Goal: Task Accomplishment & Management: Manage account settings

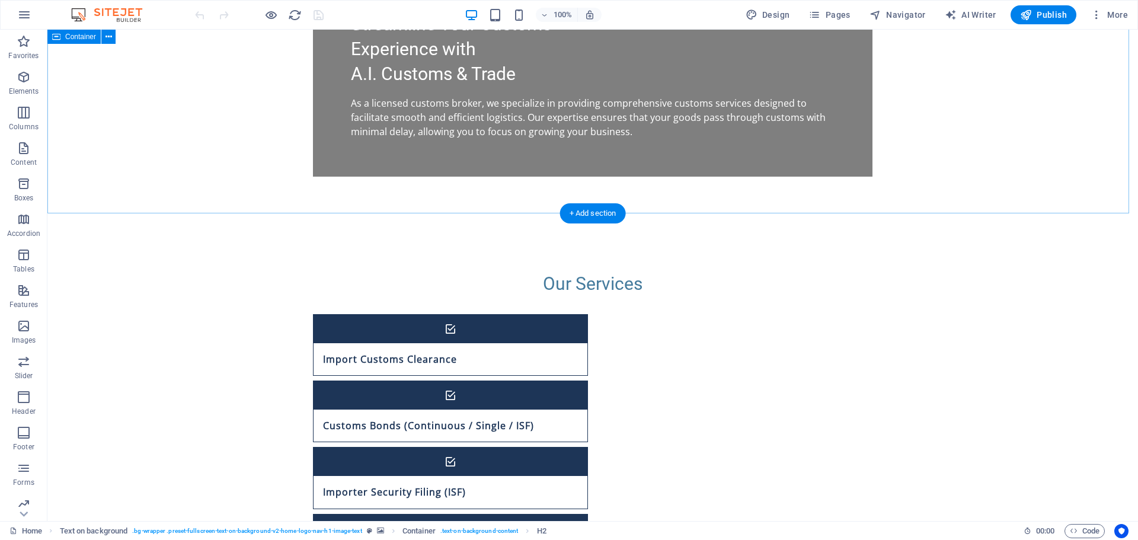
scroll to position [861, 0]
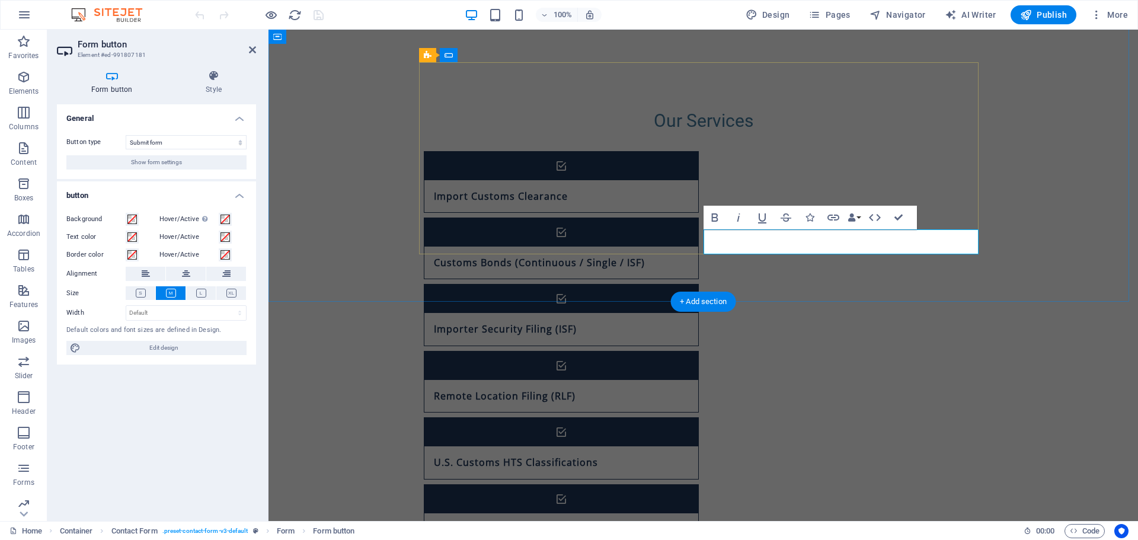
scroll to position [860, 0]
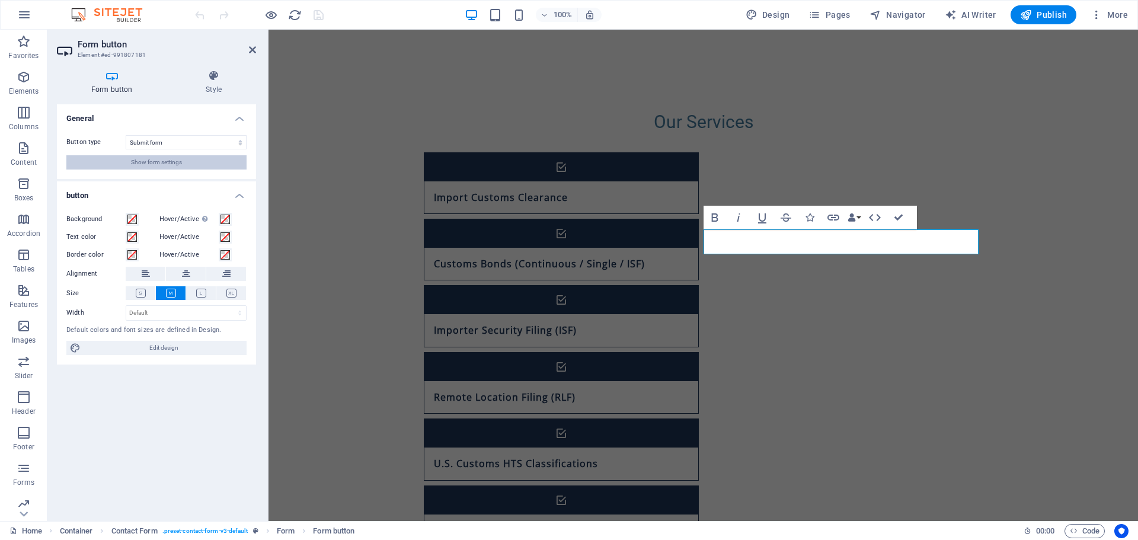
click at [155, 164] on span "Show form settings" at bounding box center [156, 162] width 51 height 14
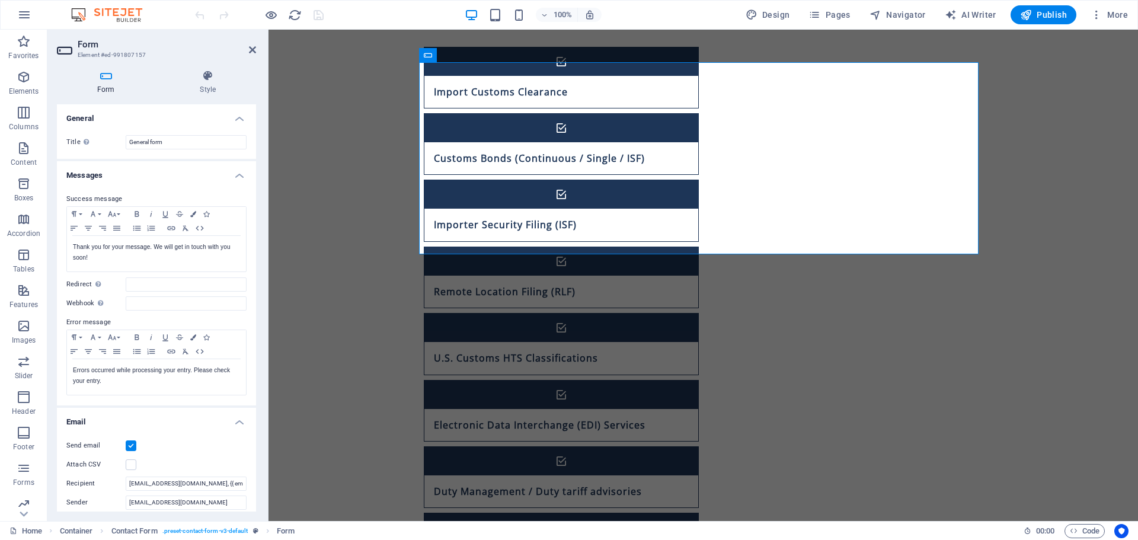
drag, startPoint x: 256, startPoint y: 276, endPoint x: 264, endPoint y: 300, distance: 26.1
click at [264, 300] on div "Form Style General Title Define a name for the form. General form Messages Succ…" at bounding box center [156, 290] width 218 height 460
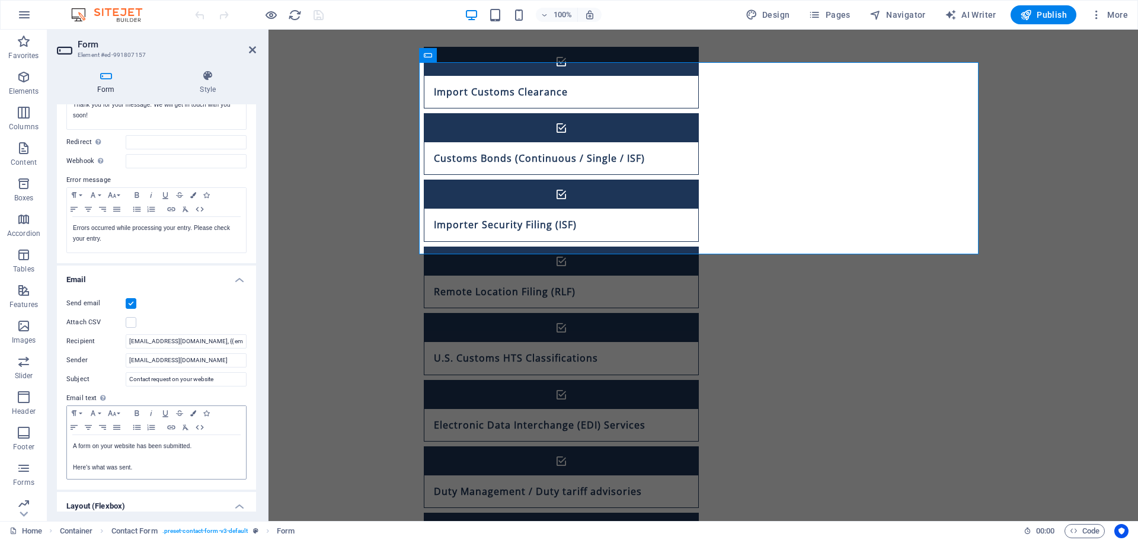
scroll to position [178, 0]
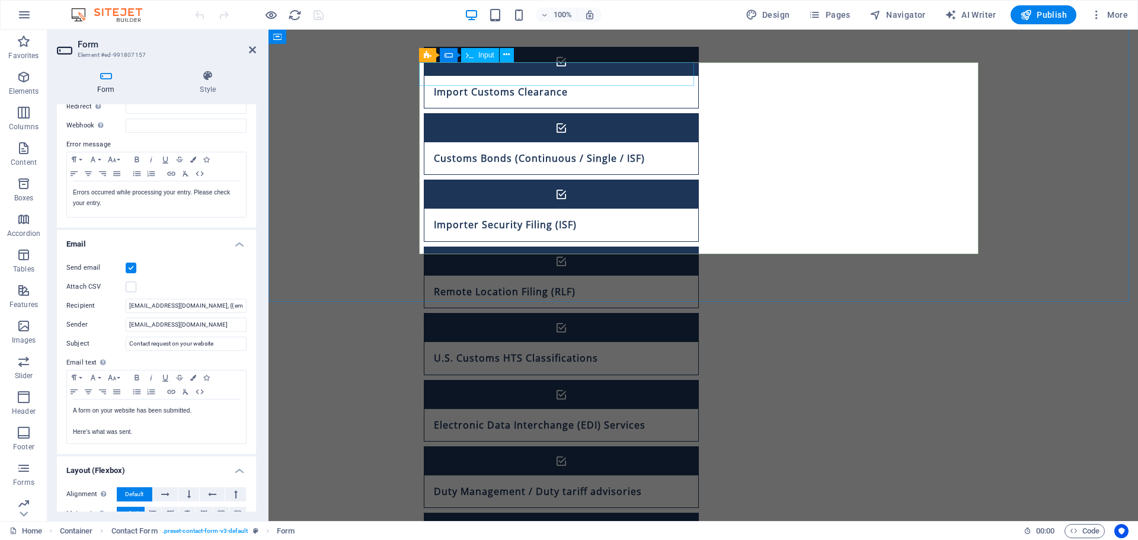
click at [506, 55] on icon at bounding box center [506, 55] width 7 height 12
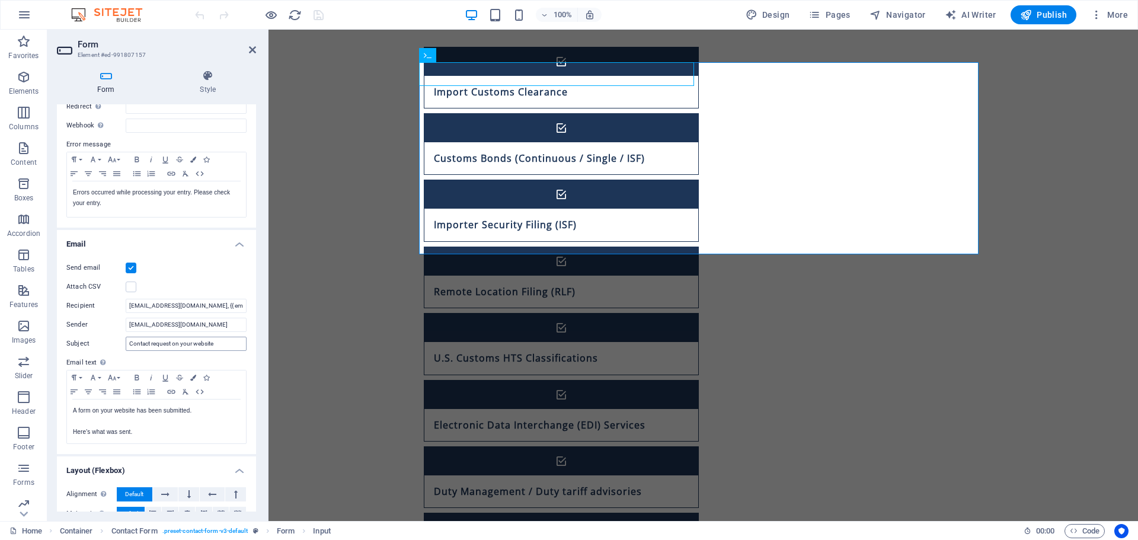
click at [223, 343] on input "Contact request on your website" at bounding box center [186, 344] width 121 height 14
drag, startPoint x: 226, startPoint y: 347, endPoint x: 109, endPoint y: 344, distance: 116.8
click at [109, 344] on div "Subject Contact request on your website" at bounding box center [156, 344] width 180 height 14
paste input "{field_id="9"}, Welcome to A.I. Customs & Trad"
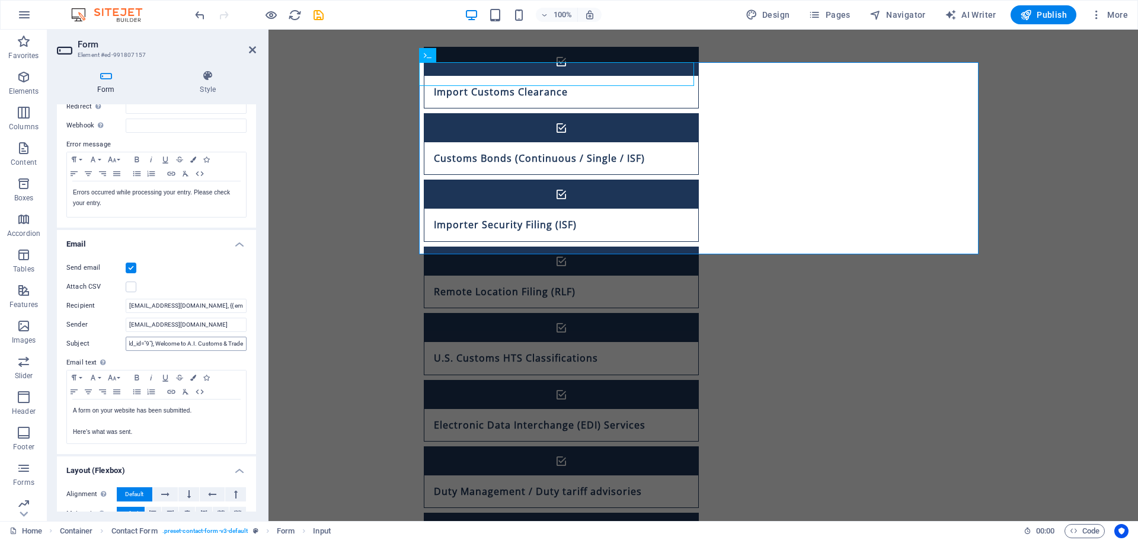
scroll to position [0, 0]
click at [133, 346] on input "{field_id="9"}, Welcome to A.I. Customs & Trade" at bounding box center [186, 344] width 121 height 14
type input "{{ company }}, Welcome to A.I. Customs & Trade"
click at [321, 9] on icon "save" at bounding box center [319, 15] width 14 height 14
checkbox input "false"
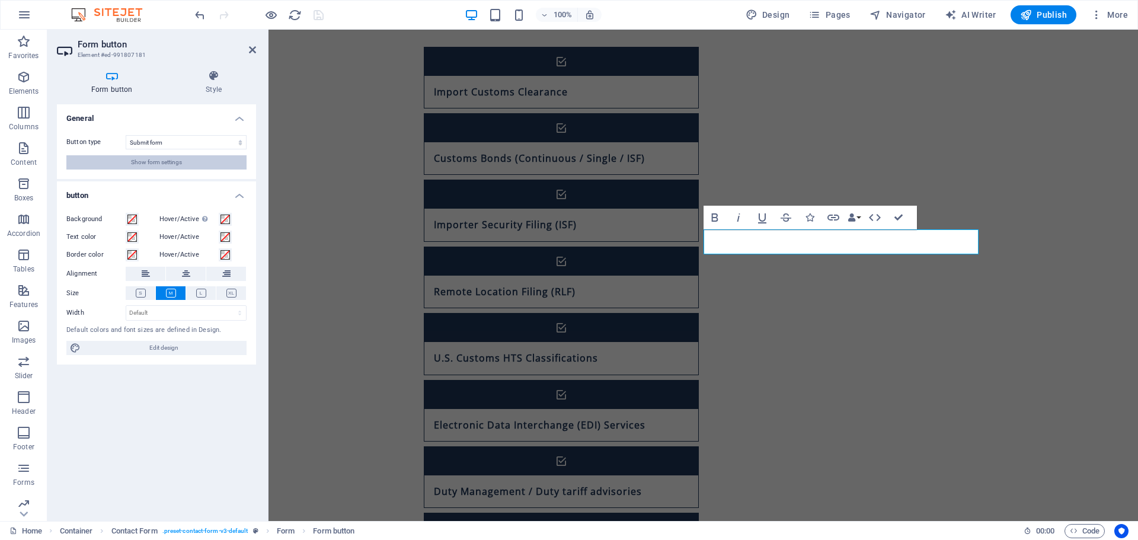
click at [164, 167] on span "Show form settings" at bounding box center [156, 162] width 51 height 14
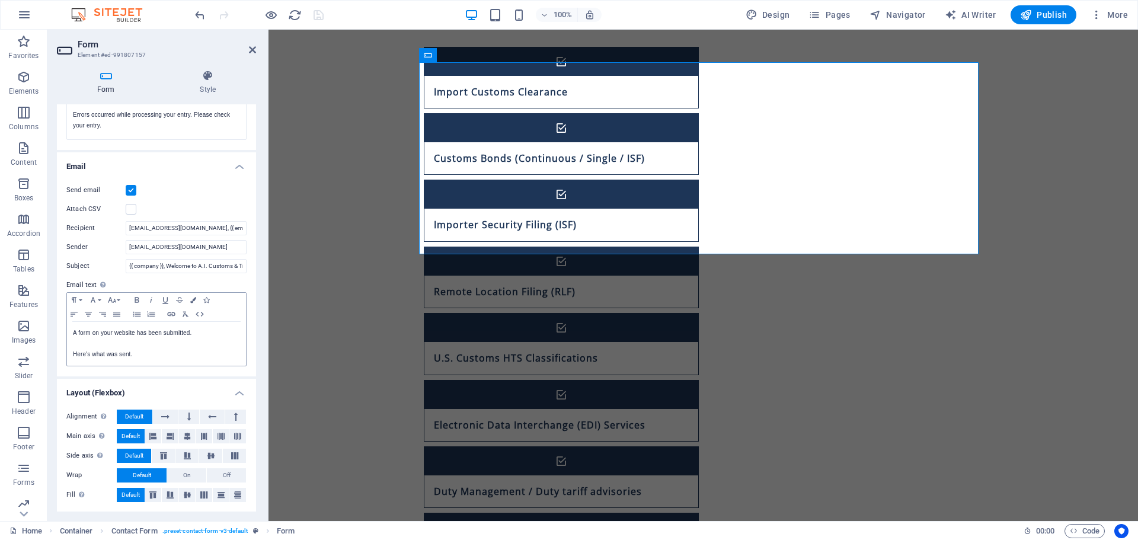
scroll to position [256, 0]
drag, startPoint x: 184, startPoint y: 347, endPoint x: 184, endPoint y: 356, distance: 9.5
click at [184, 347] on p at bounding box center [156, 343] width 167 height 11
click at [184, 356] on p "Here's what was sent." at bounding box center [156, 353] width 167 height 11
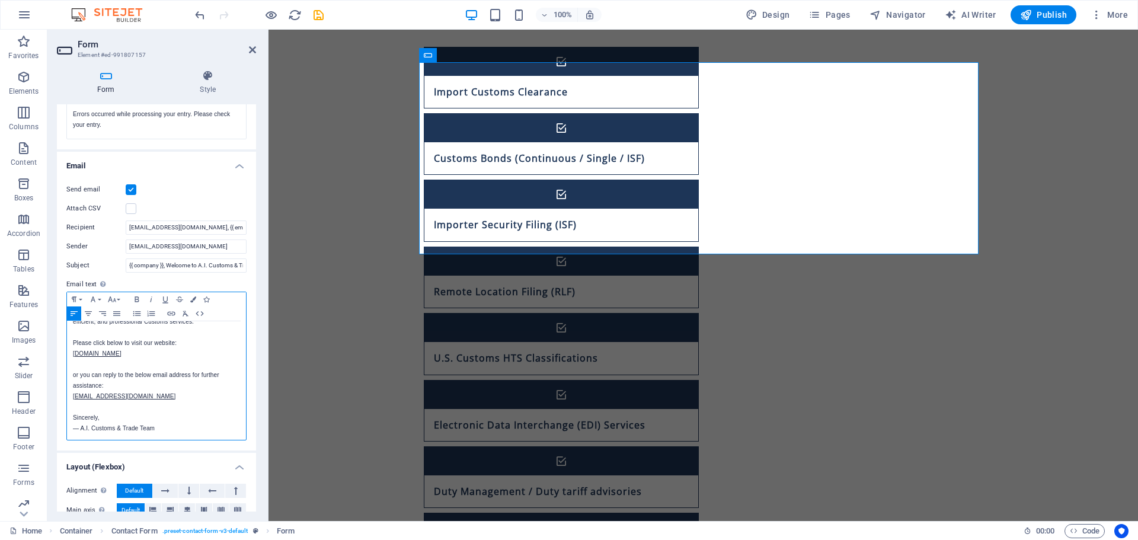
scroll to position [0, 0]
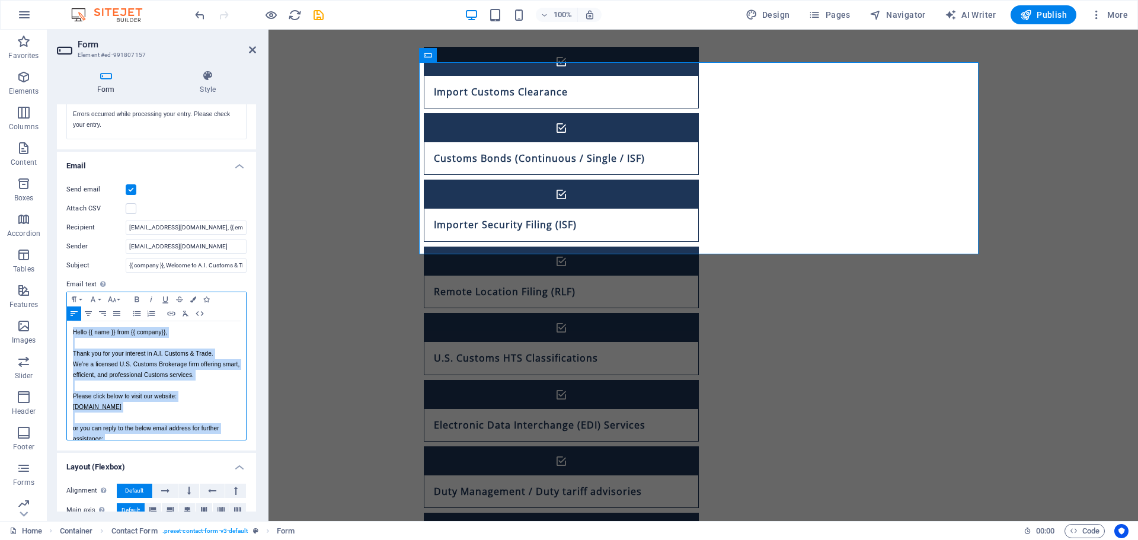
copy div "Hello {{ name }} from {{ company } }, Thank you for your interest in A.I. Custo…"
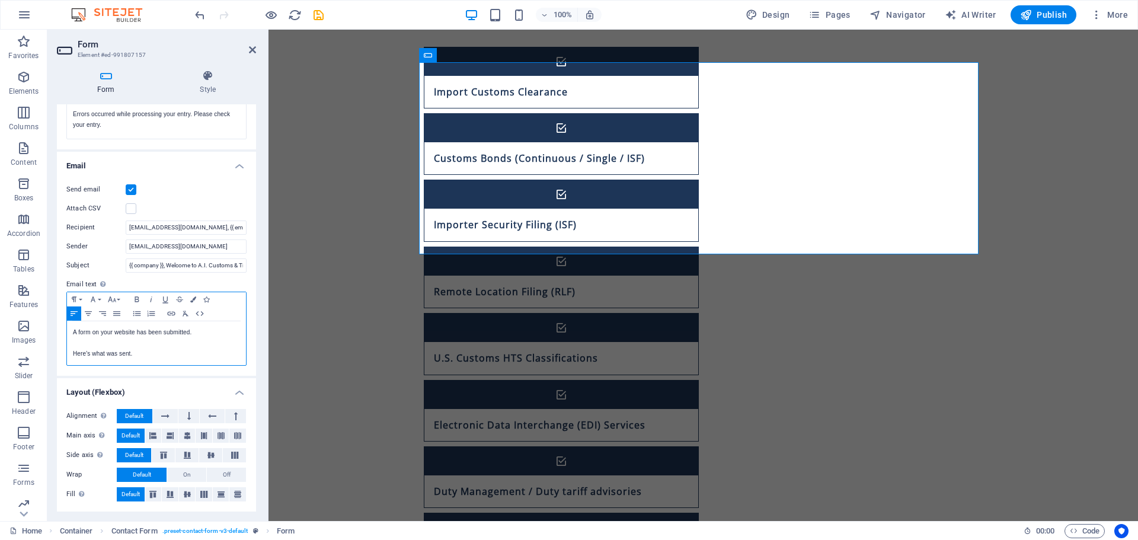
click at [175, 359] on p "Here's what was sent." at bounding box center [156, 353] width 167 height 11
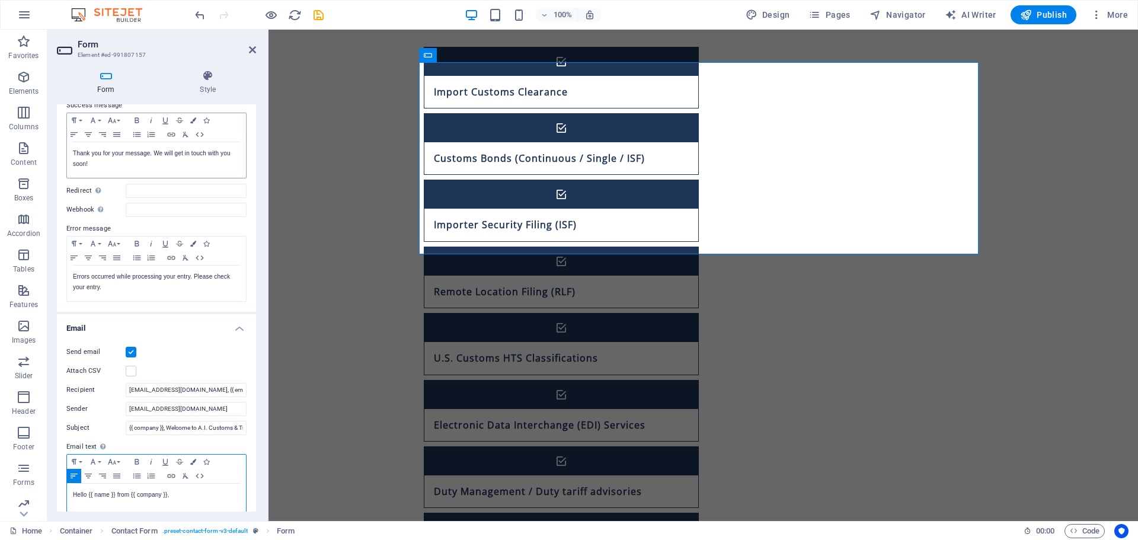
scroll to position [78, 0]
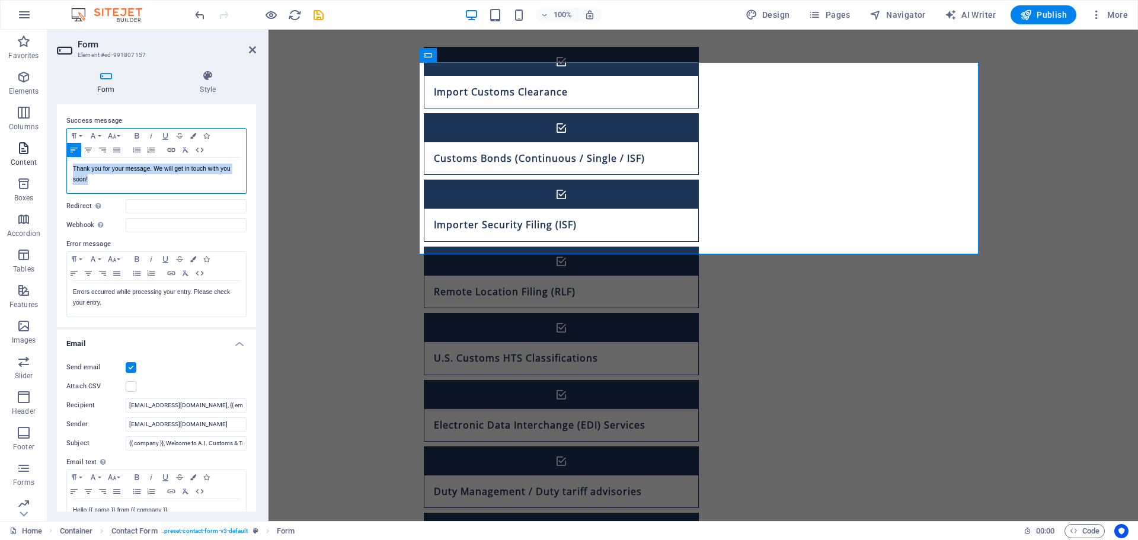
drag, startPoint x: 110, startPoint y: 183, endPoint x: 50, endPoint y: 200, distance: 62.3
click at [31, 157] on section "Favorites Elements Columns Content Boxes Accordion Tables Features Images Slide…" at bounding box center [569, 275] width 1138 height 491
copy p "Thank you for your message. We will get in touch with you soon!"
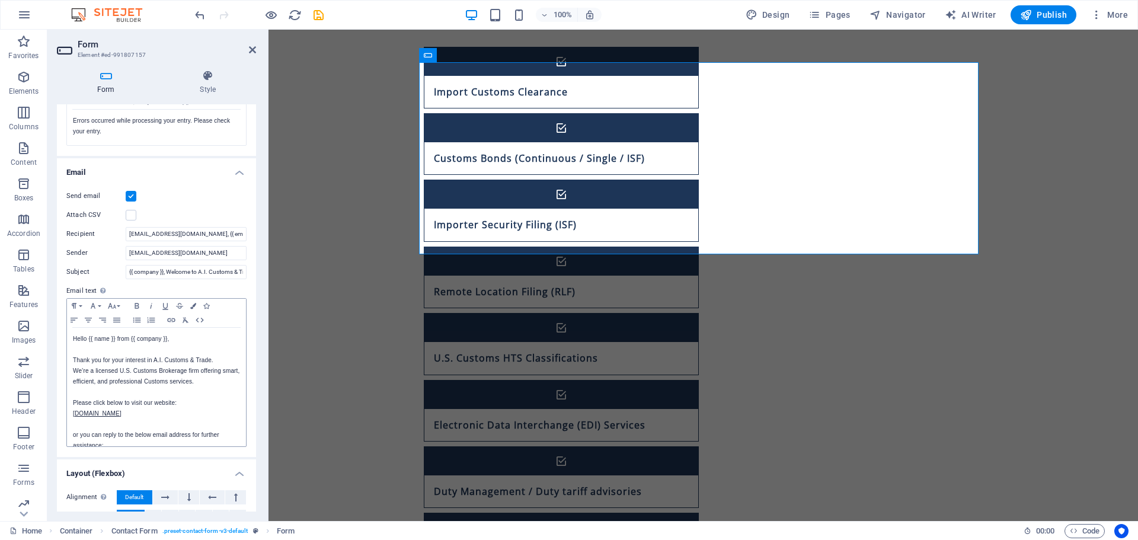
scroll to position [256, 0]
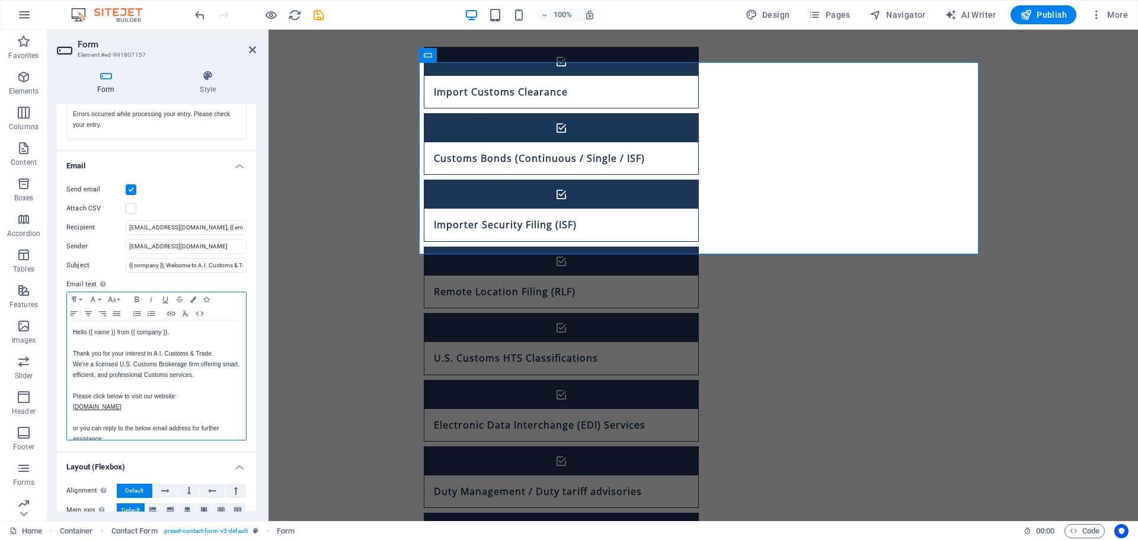
click at [188, 348] on p "Thank you for your interest in A.I. Customs & Trade." at bounding box center [156, 353] width 167 height 11
click at [200, 380] on p at bounding box center [156, 385] width 167 height 11
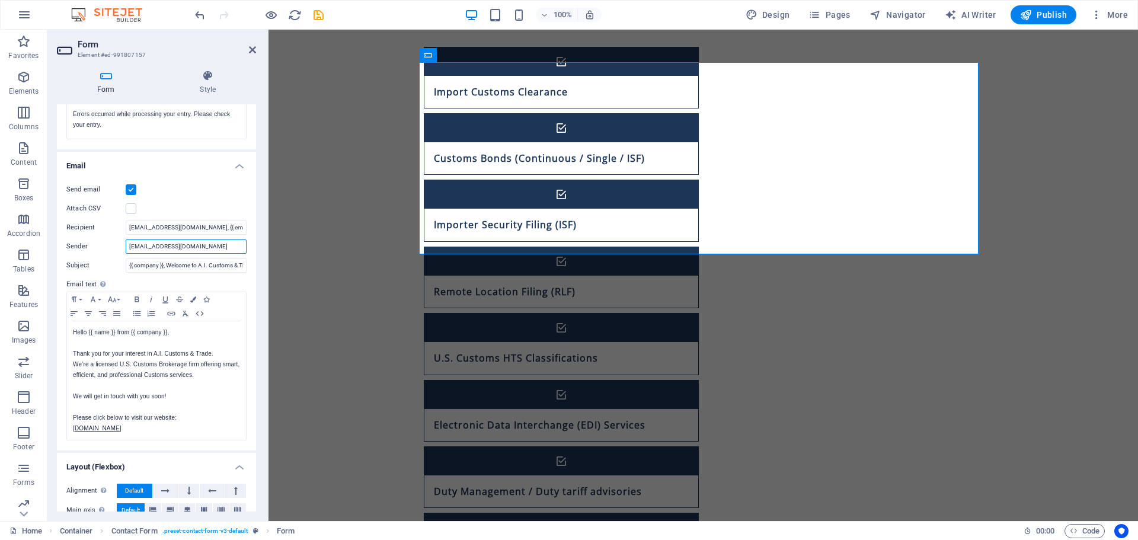
drag, startPoint x: 152, startPoint y: 247, endPoint x: 158, endPoint y: 253, distance: 8.4
click at [152, 247] on input "welcome@aicustomstrade.com" at bounding box center [186, 246] width 121 height 14
drag, startPoint x: 153, startPoint y: 247, endPoint x: 183, endPoint y: 255, distance: 31.5
click at [153, 247] on input "welcome@aicustomstrade.com" at bounding box center [186, 246] width 121 height 14
type input "[EMAIL_ADDRESS][DOMAIN_NAME]"
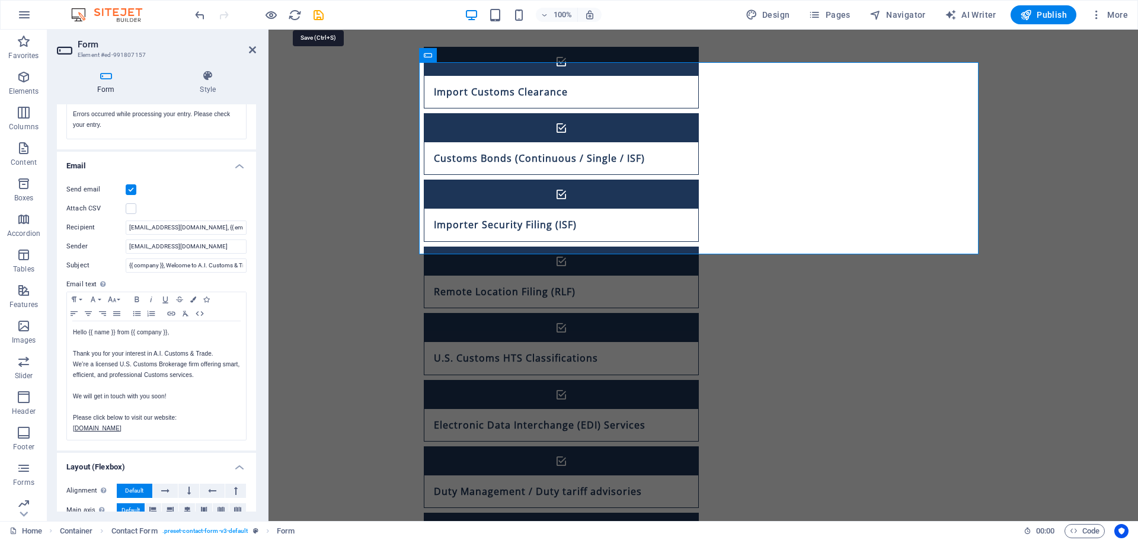
click at [322, 15] on icon "save" at bounding box center [319, 15] width 14 height 14
checkbox input "false"
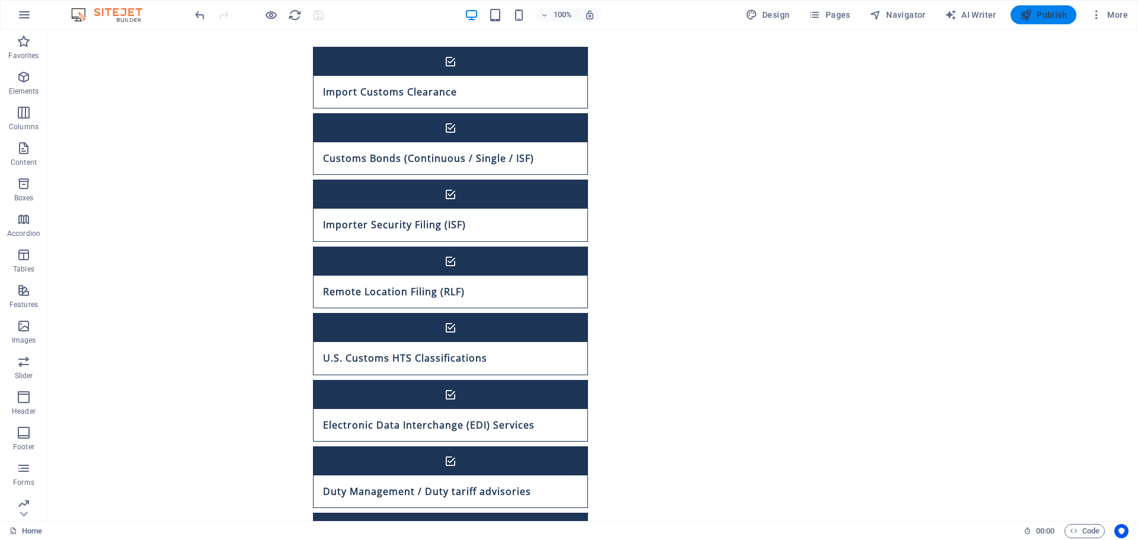
click at [1044, 17] on span "Publish" at bounding box center [1043, 15] width 47 height 12
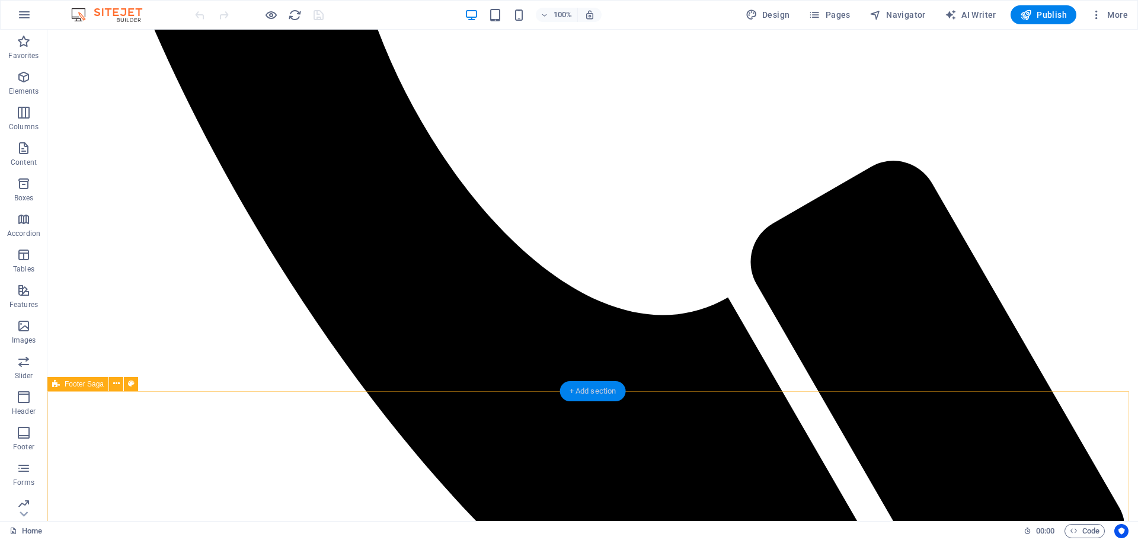
scroll to position [770, 0]
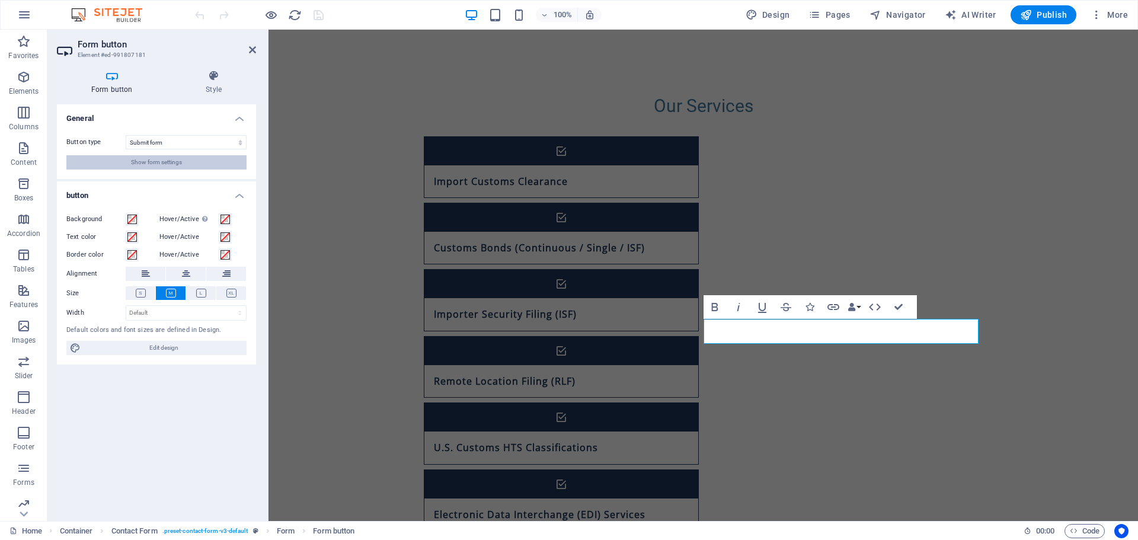
click at [167, 163] on span "Show form settings" at bounding box center [156, 162] width 51 height 14
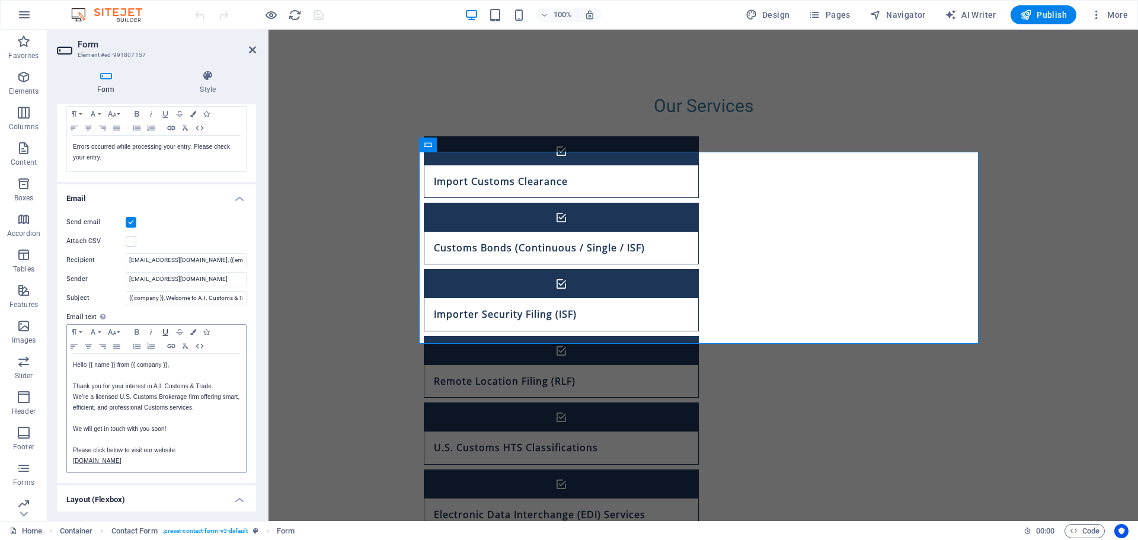
scroll to position [237, 0]
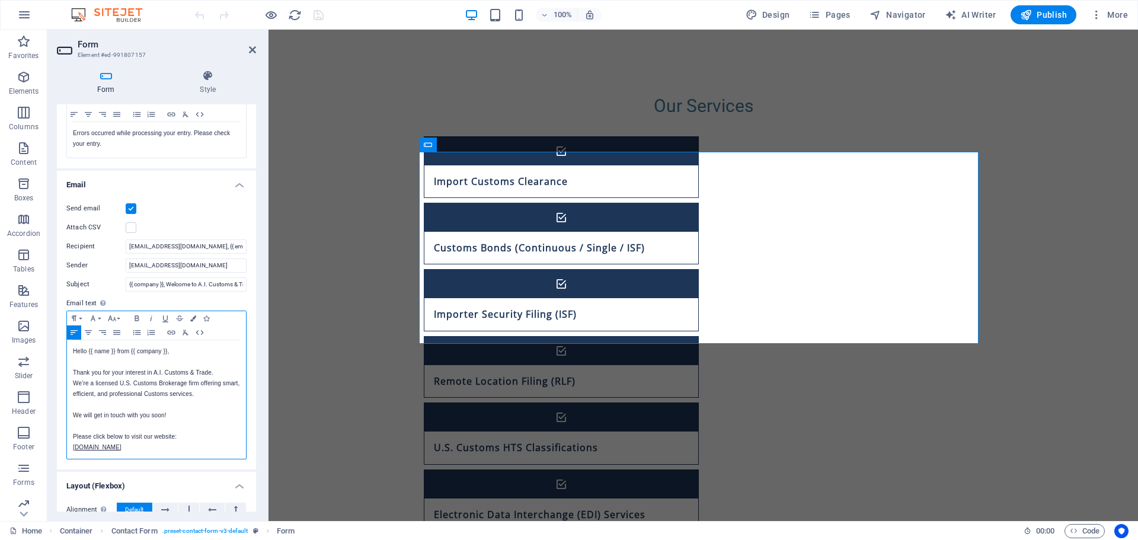
click at [218, 407] on p at bounding box center [156, 404] width 167 height 11
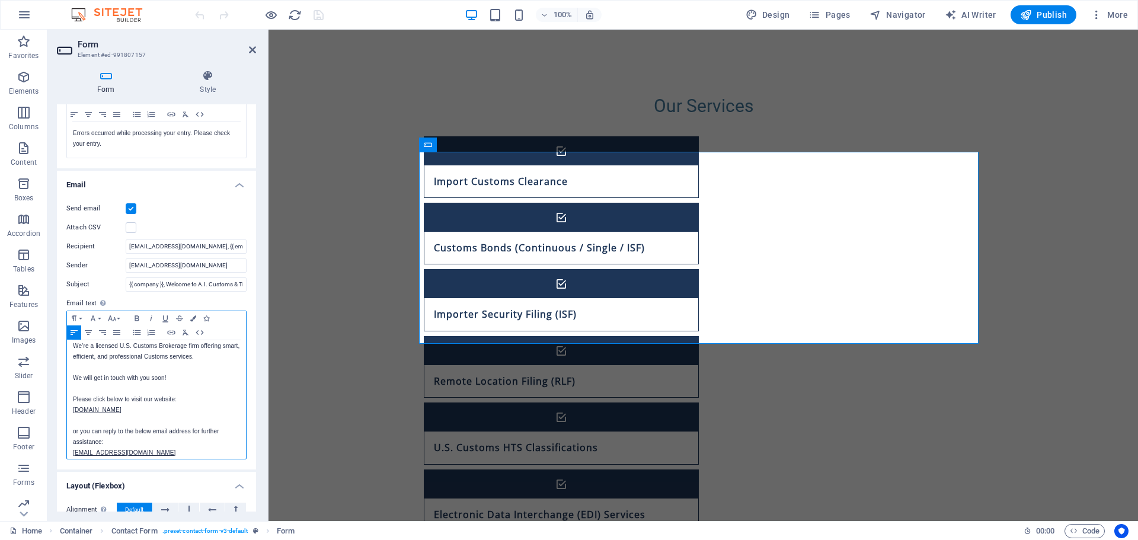
scroll to position [75, 0]
click at [209, 452] on p "— A.I. Customs & Trade Team" at bounding box center [156, 447] width 167 height 11
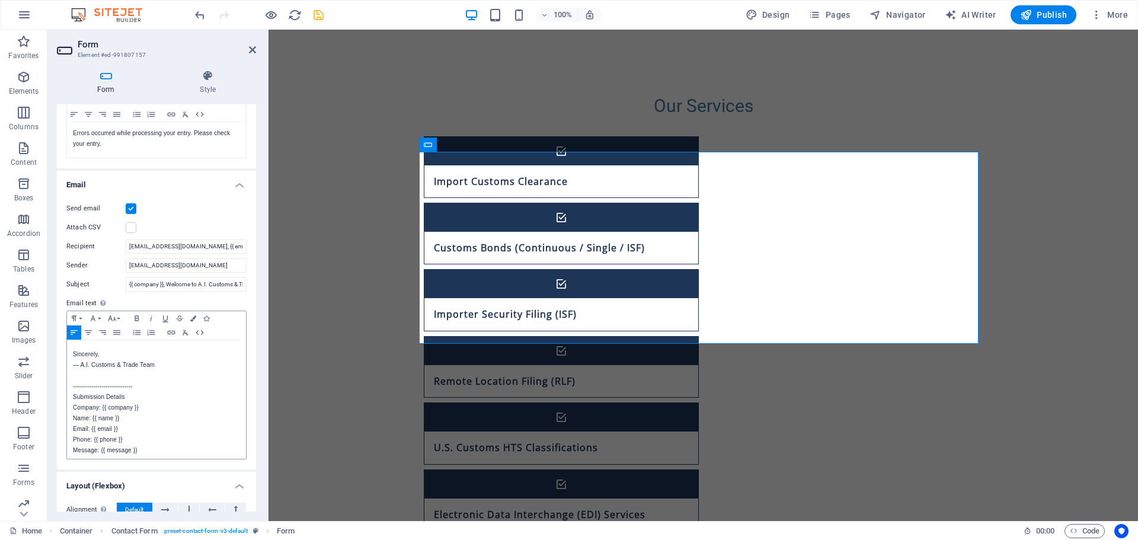
click at [324, 19] on icon "save" at bounding box center [319, 15] width 14 height 14
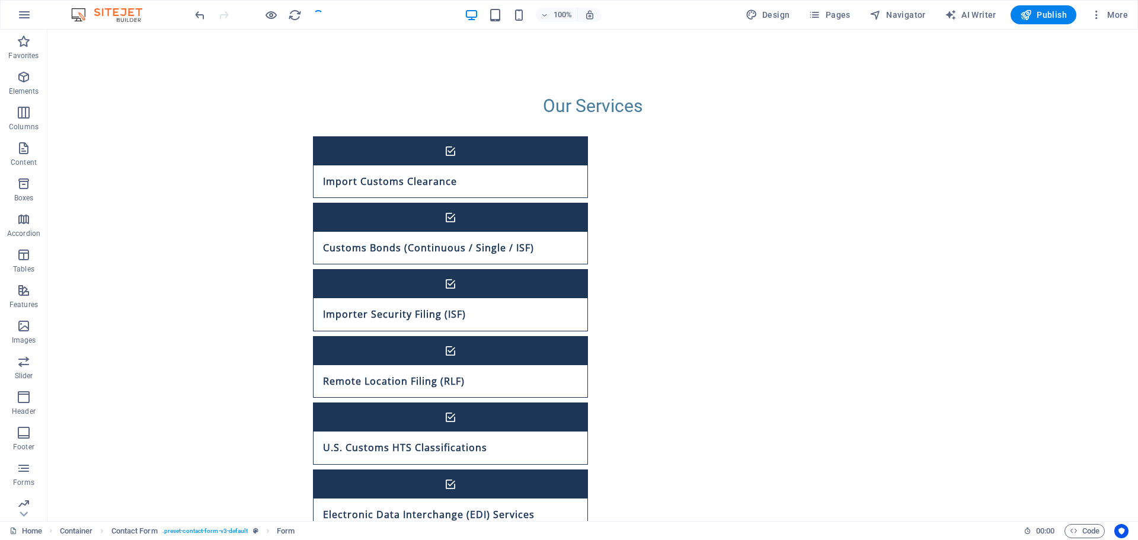
checkbox input "false"
click at [901, 15] on span "Navigator" at bounding box center [897, 15] width 56 height 12
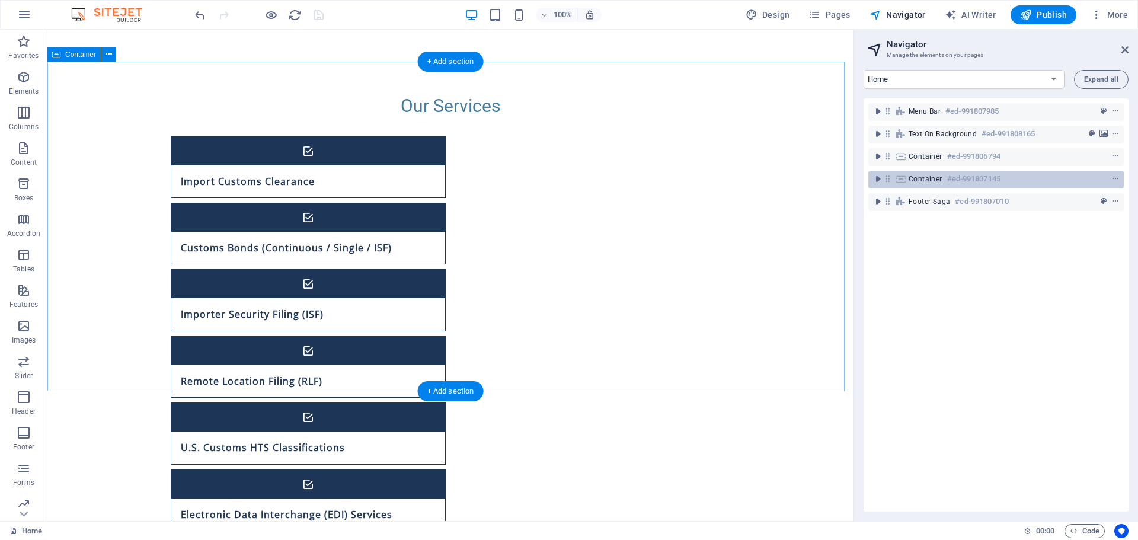
click at [920, 179] on span "Container" at bounding box center [926, 178] width 34 height 9
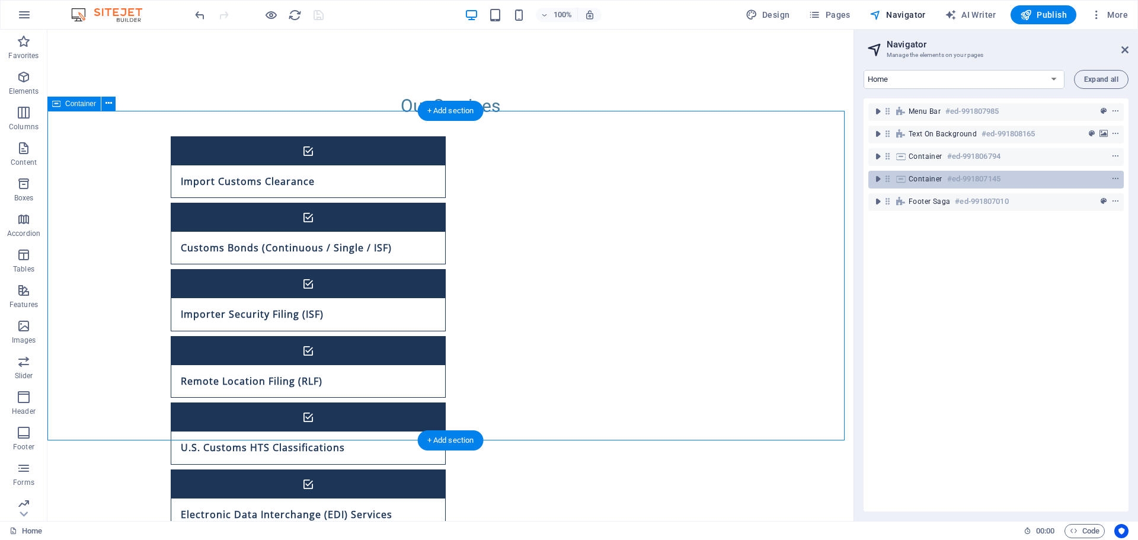
scroll to position [721, 0]
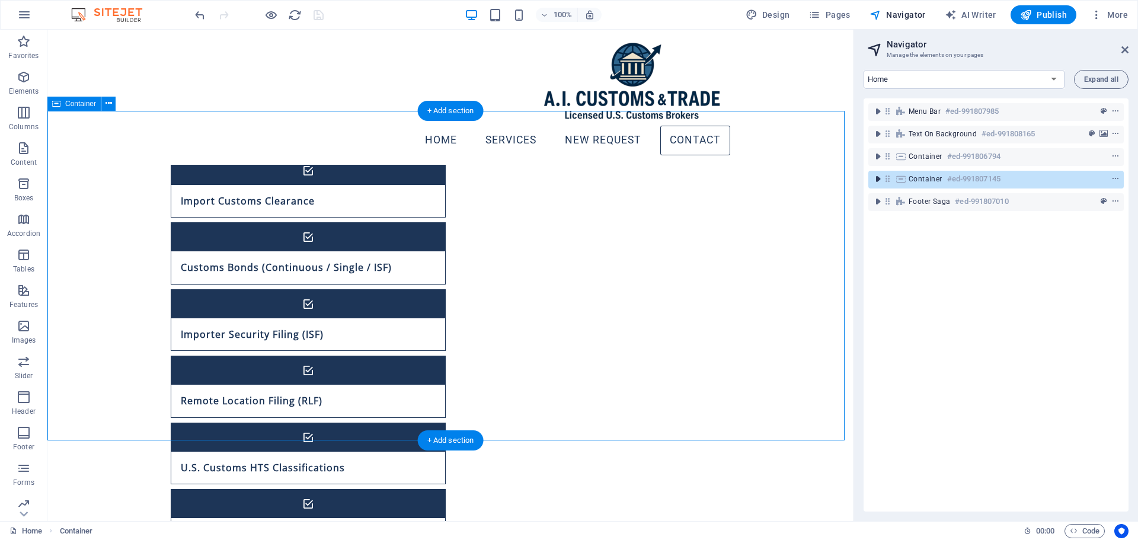
click at [875, 177] on icon "toggle-expand" at bounding box center [878, 179] width 12 height 12
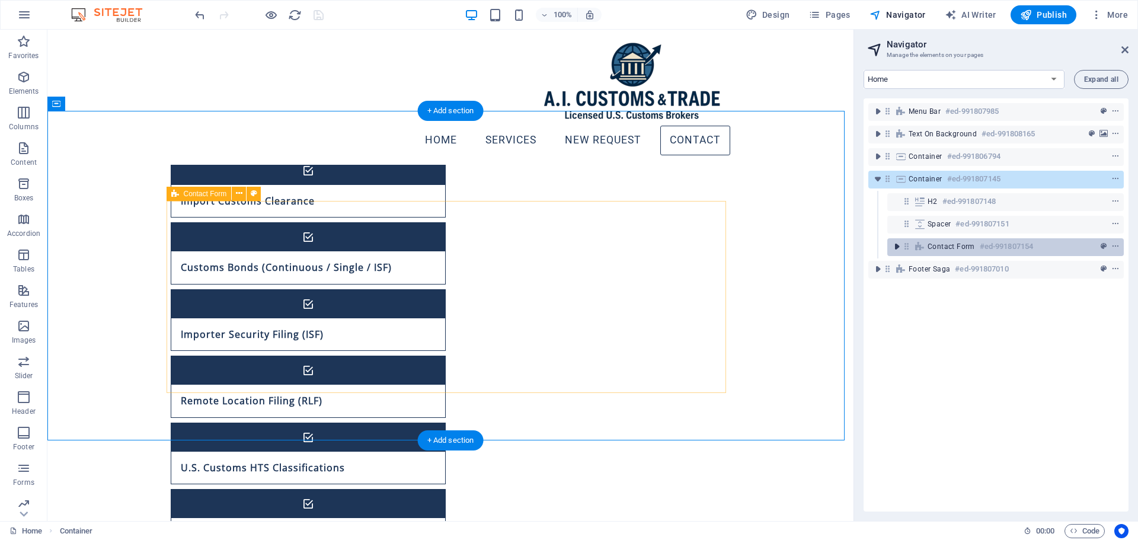
click at [898, 245] on icon "toggle-expand" at bounding box center [897, 247] width 12 height 12
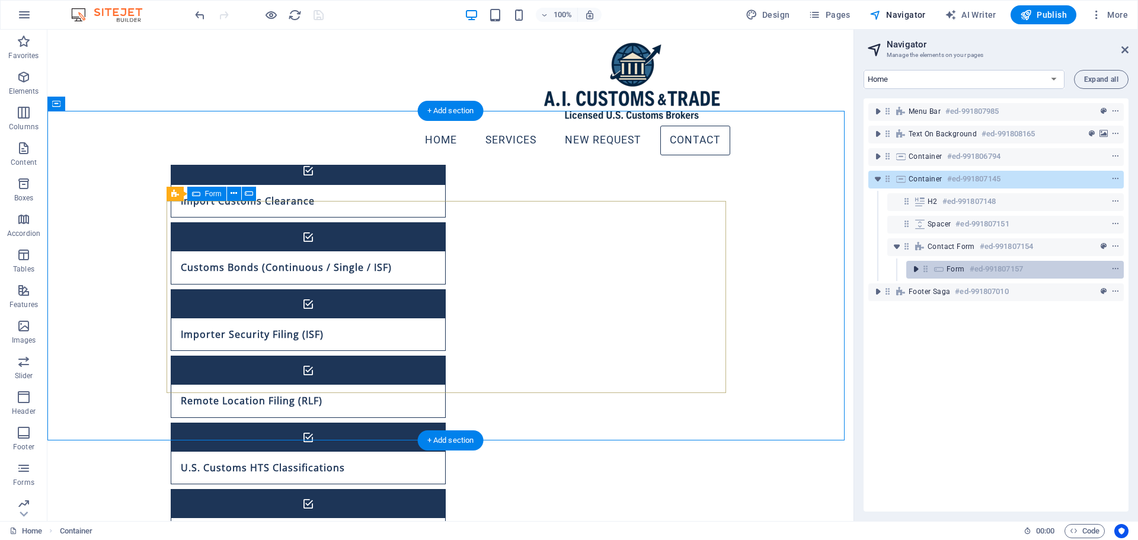
click at [913, 270] on icon "toggle-expand" at bounding box center [916, 269] width 12 height 12
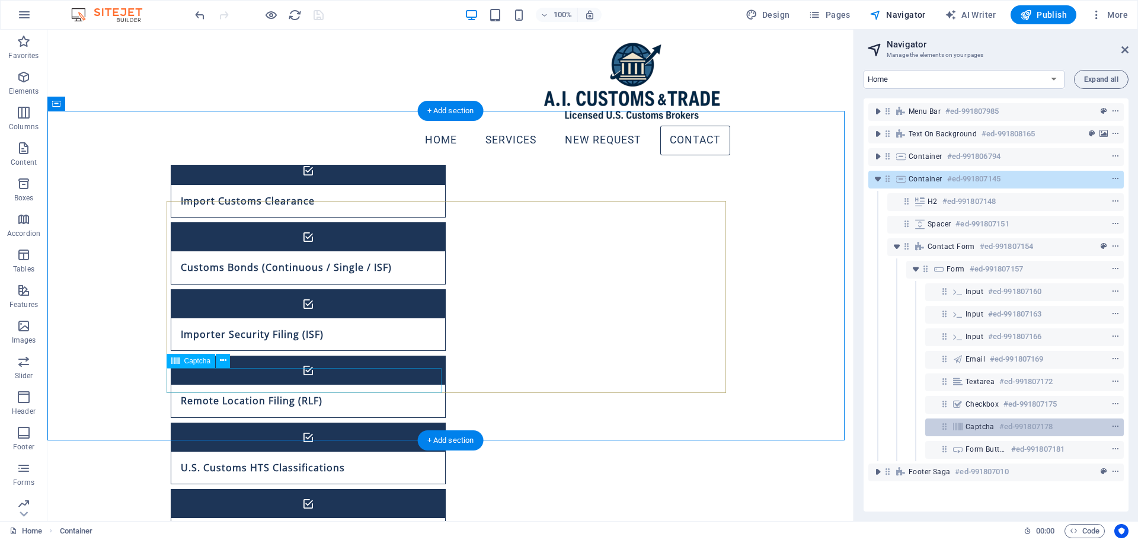
click at [984, 426] on span "Captcha" at bounding box center [979, 426] width 29 height 9
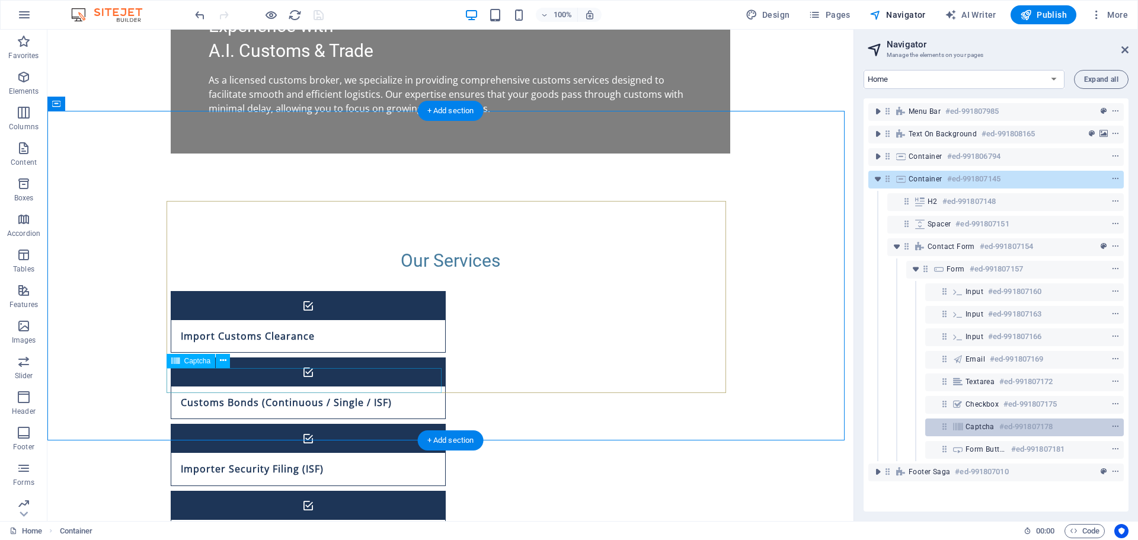
scroll to position [826, 0]
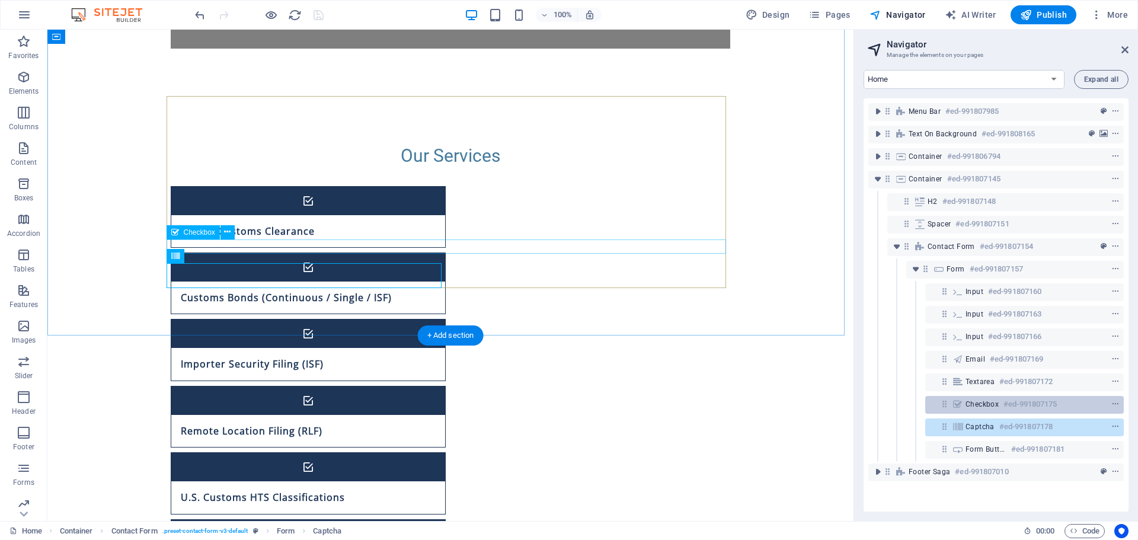
click at [979, 409] on div "Checkbox #ed-991807175" at bounding box center [1014, 404] width 99 height 14
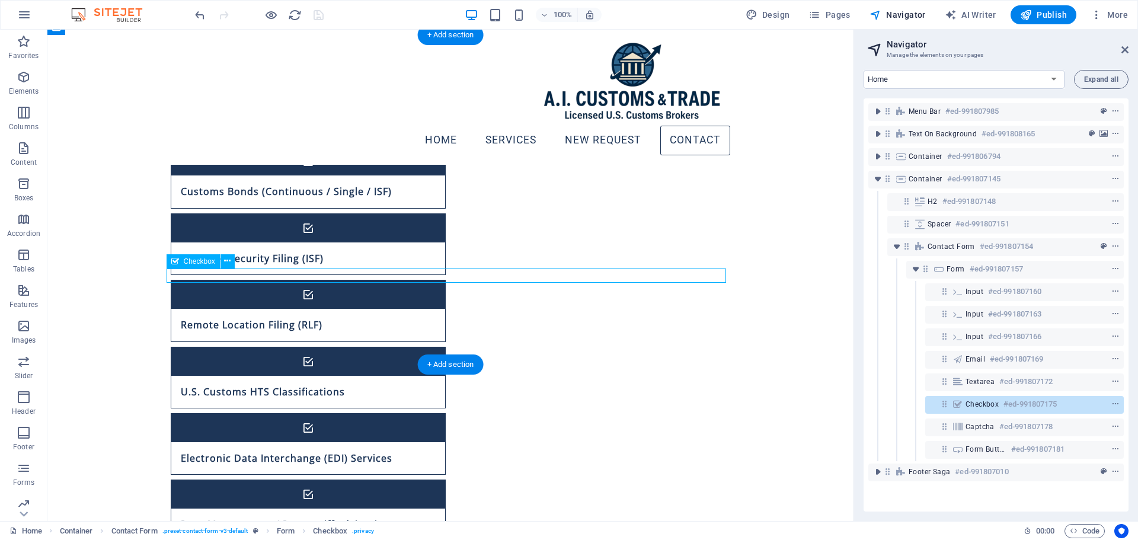
click at [982, 407] on span "Checkbox" at bounding box center [981, 403] width 33 height 9
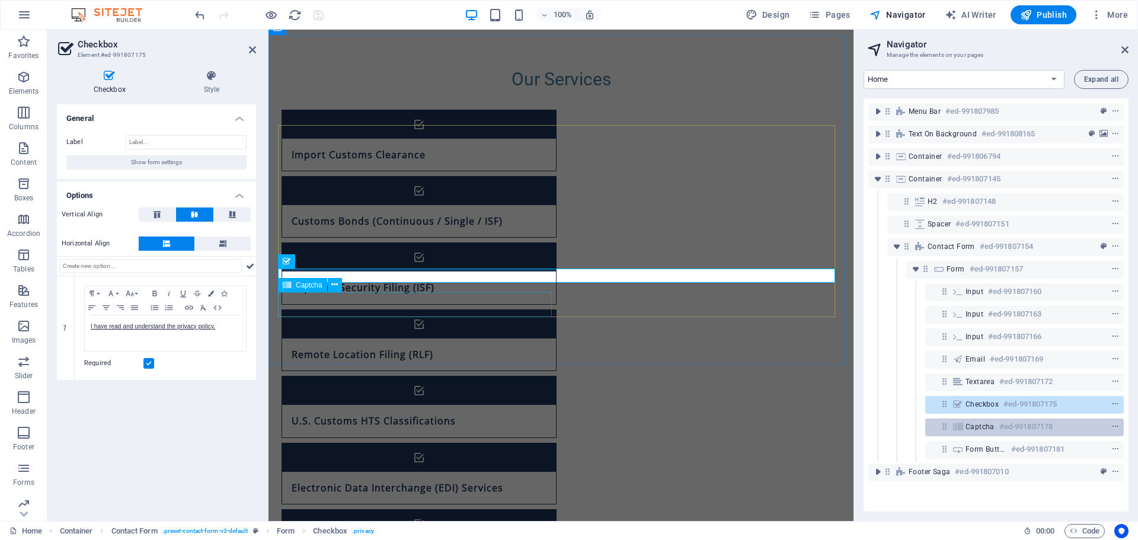
click at [983, 428] on span "Captcha" at bounding box center [979, 426] width 29 height 9
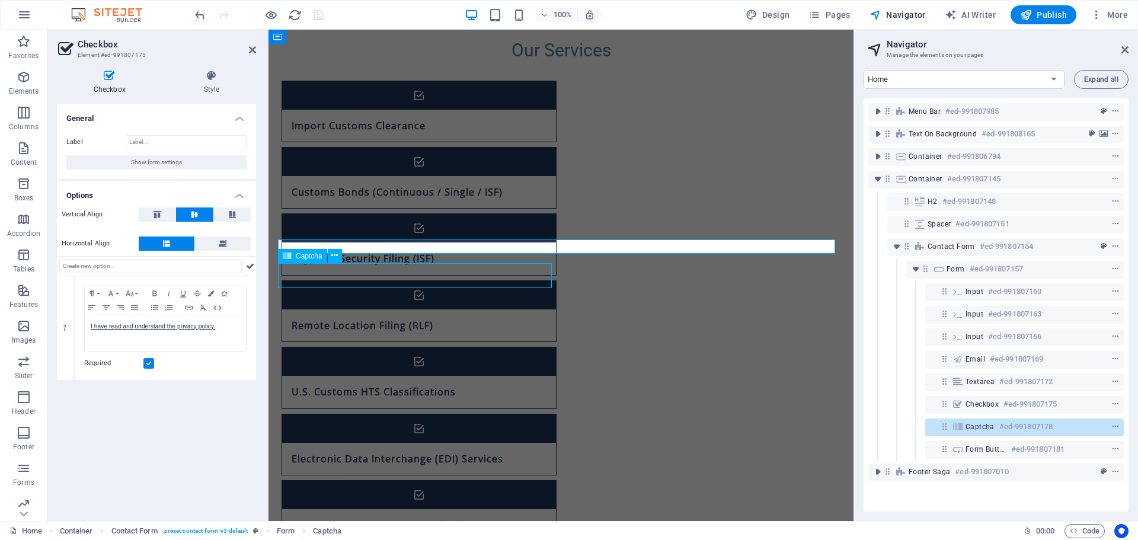
click at [983, 428] on span "Captcha" at bounding box center [979, 426] width 29 height 9
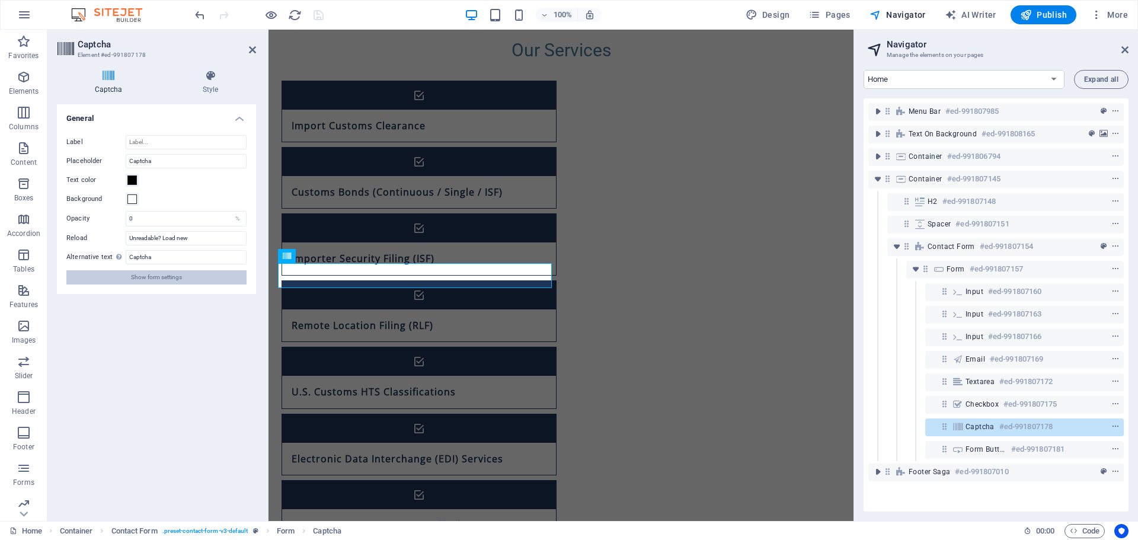
click at [171, 277] on span "Show form settings" at bounding box center [156, 277] width 51 height 14
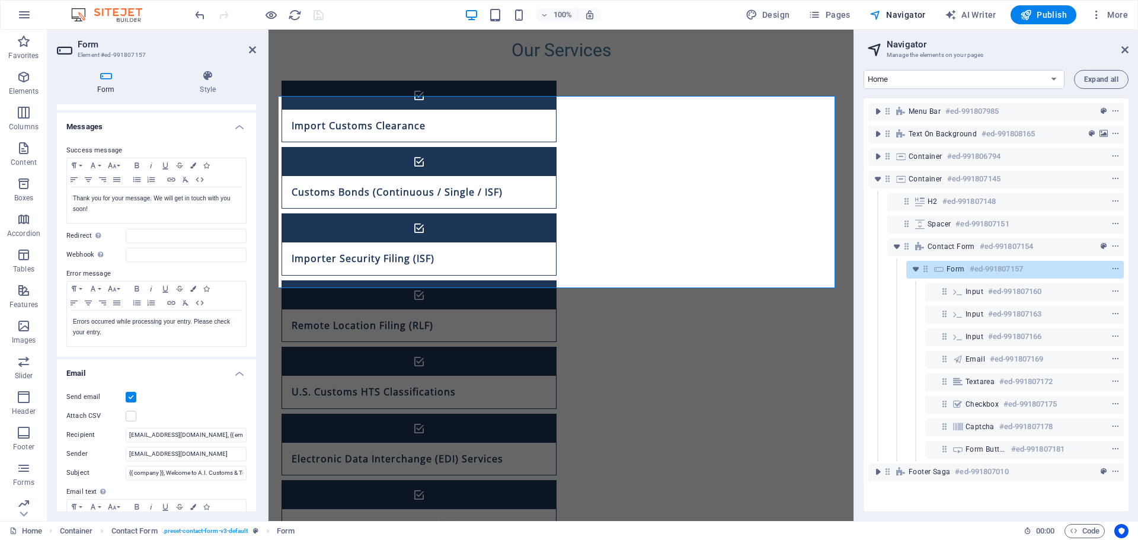
scroll to position [0, 0]
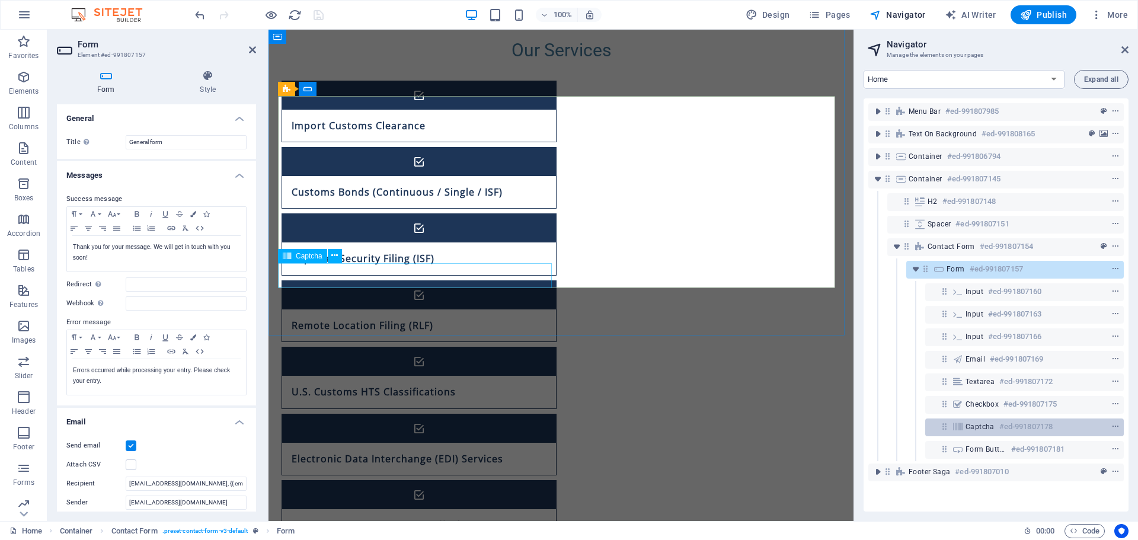
click at [983, 431] on span "Captcha" at bounding box center [979, 426] width 29 height 9
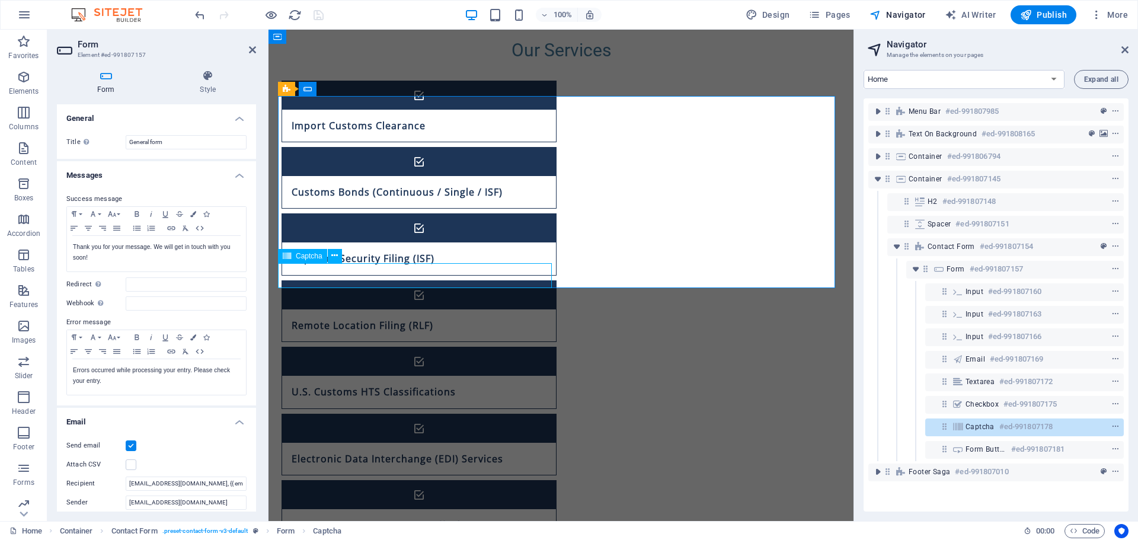
click at [983, 430] on span "Captcha" at bounding box center [979, 426] width 29 height 9
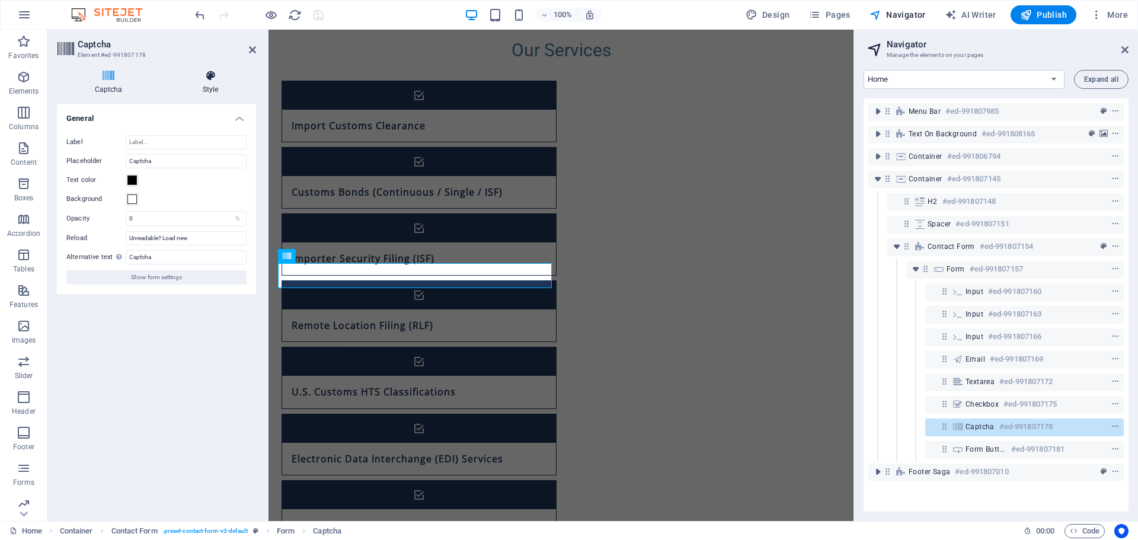
click at [208, 88] on h4 "Style" at bounding box center [210, 82] width 91 height 25
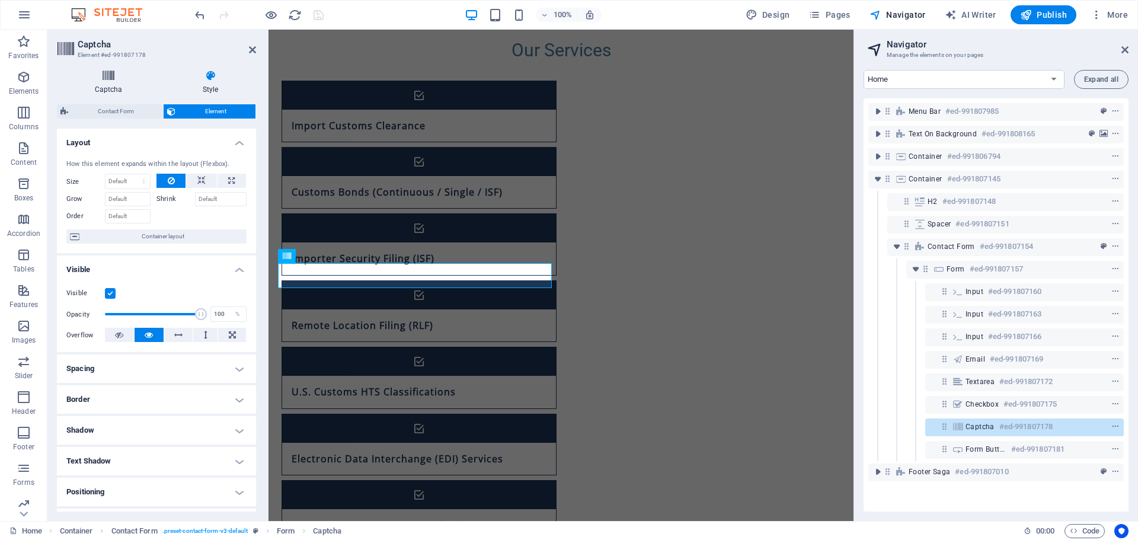
click at [115, 79] on icon at bounding box center [108, 76] width 103 height 12
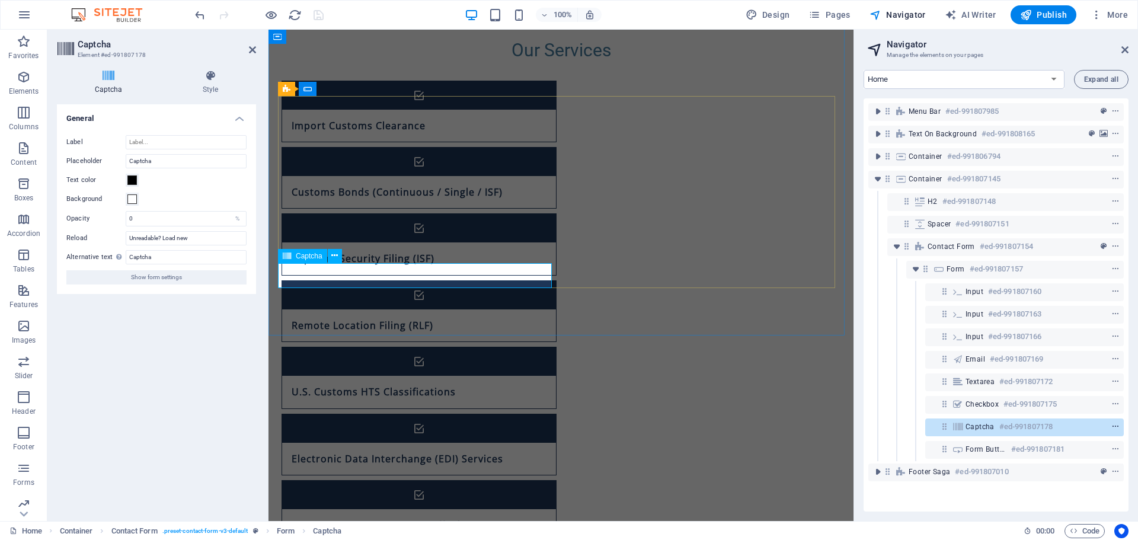
click at [1114, 426] on icon "context-menu" at bounding box center [1115, 427] width 8 height 8
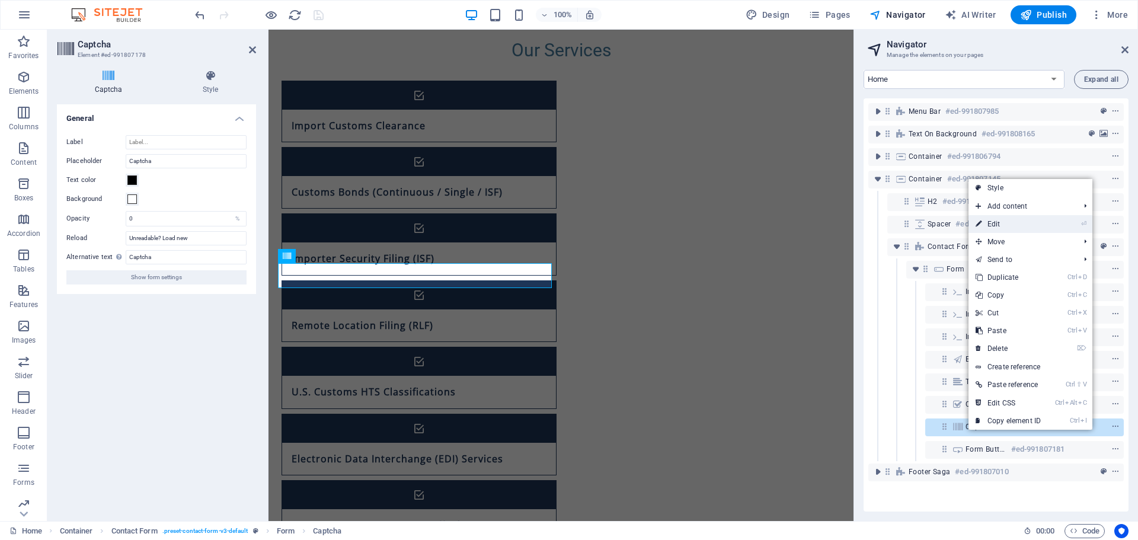
click at [1015, 219] on link "⏎ Edit" at bounding box center [1007, 224] width 79 height 18
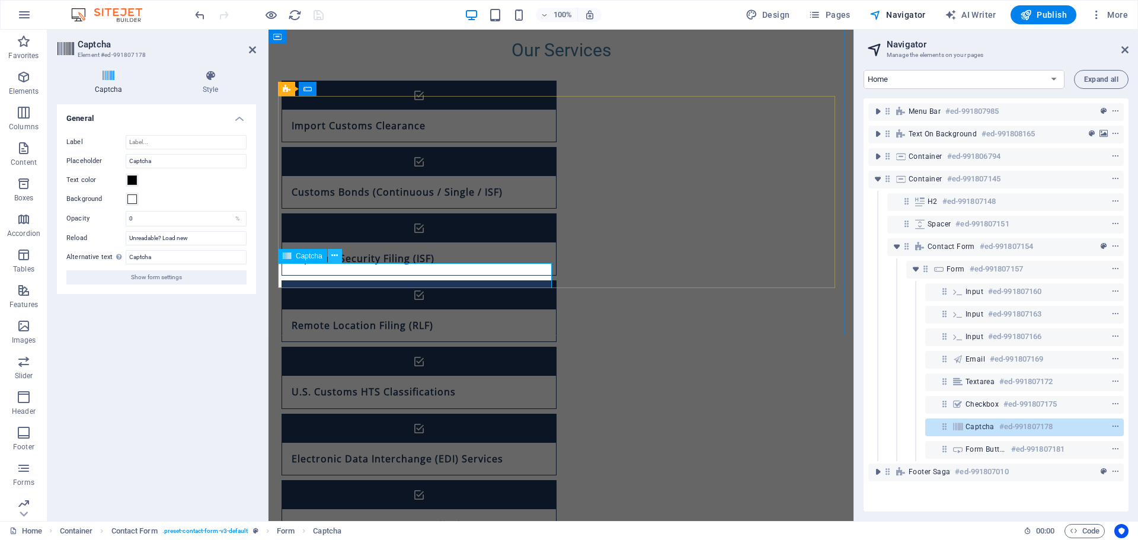
click at [332, 258] on icon at bounding box center [334, 256] width 7 height 12
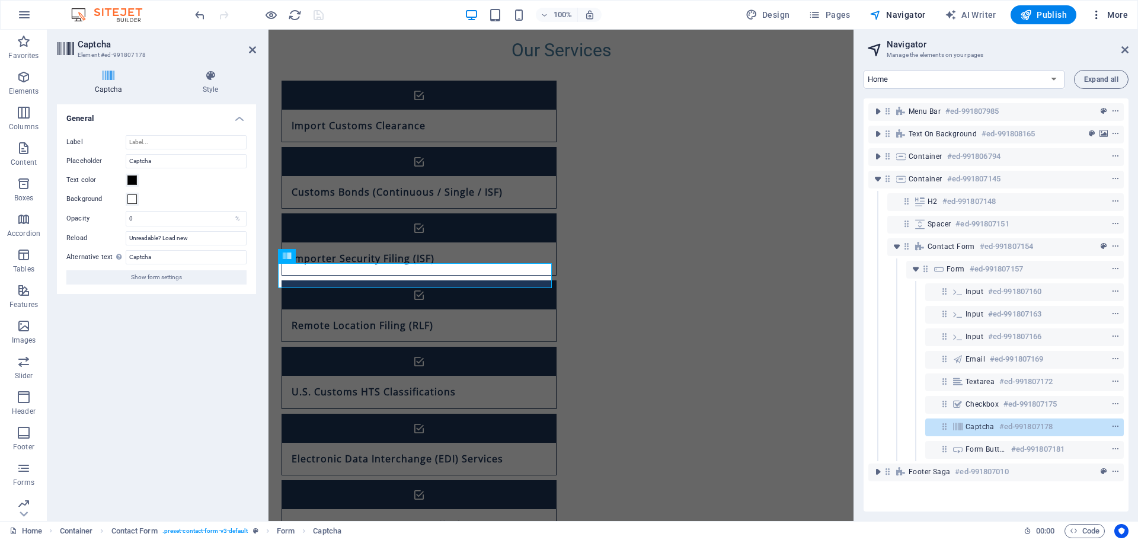
click at [1125, 17] on span "More" at bounding box center [1108, 15] width 37 height 12
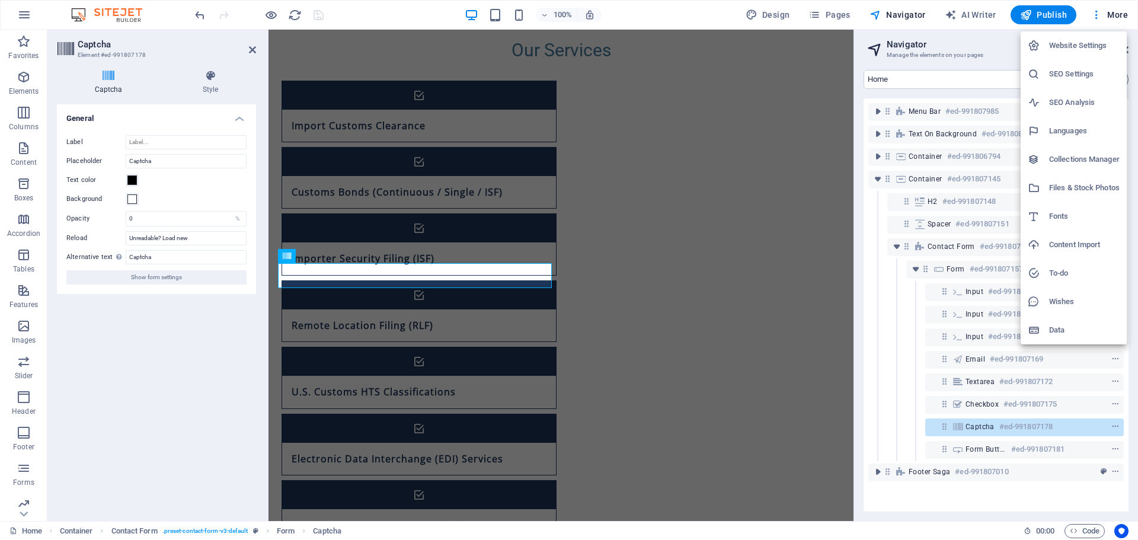
click at [17, 8] on div at bounding box center [569, 270] width 1138 height 540
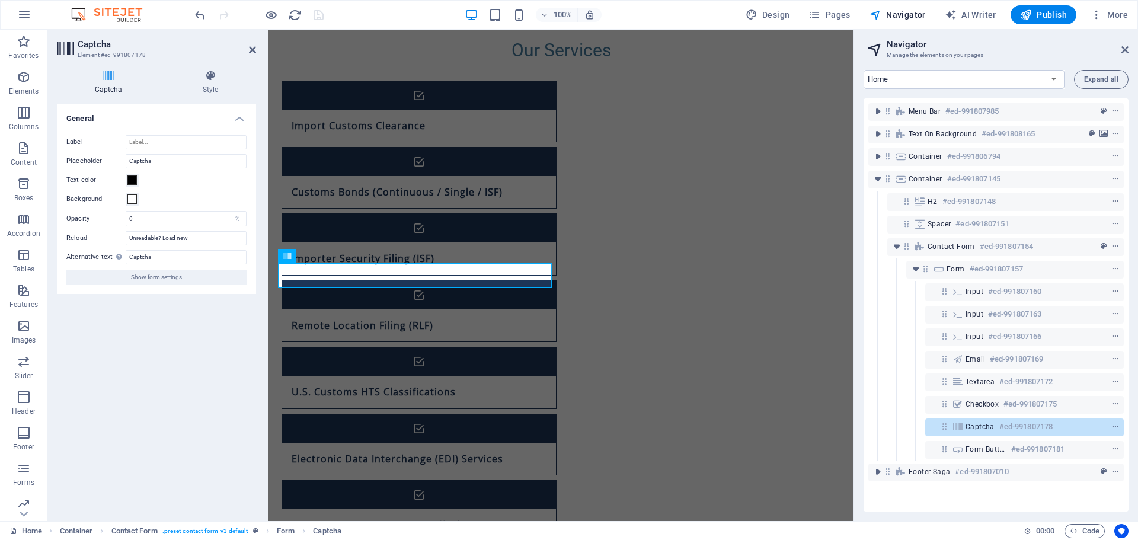
click at [20, 11] on icon "button" at bounding box center [24, 15] width 14 height 14
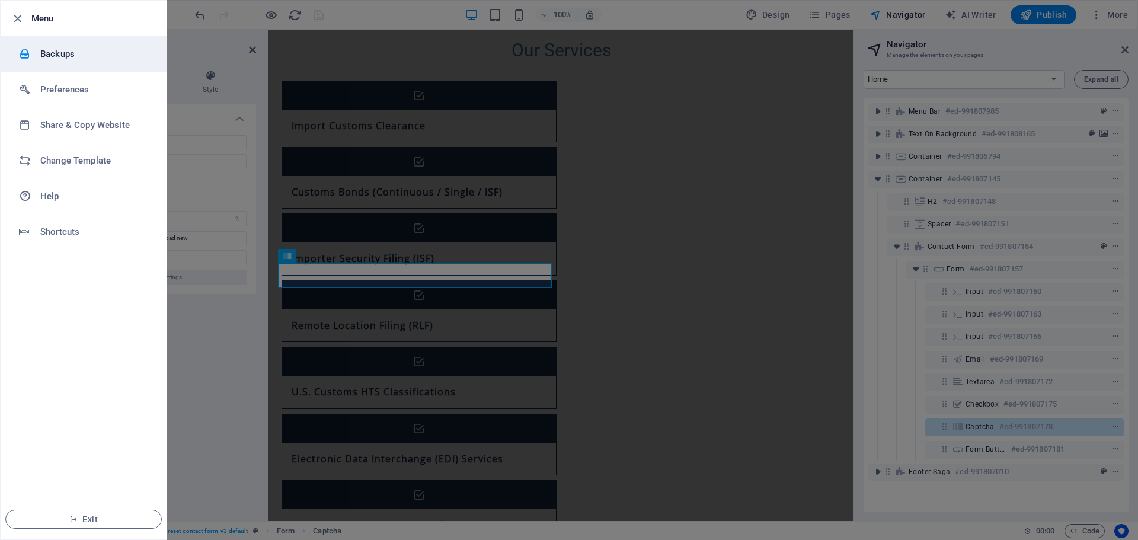
click at [56, 53] on h6 "Backups" at bounding box center [95, 54] width 110 height 14
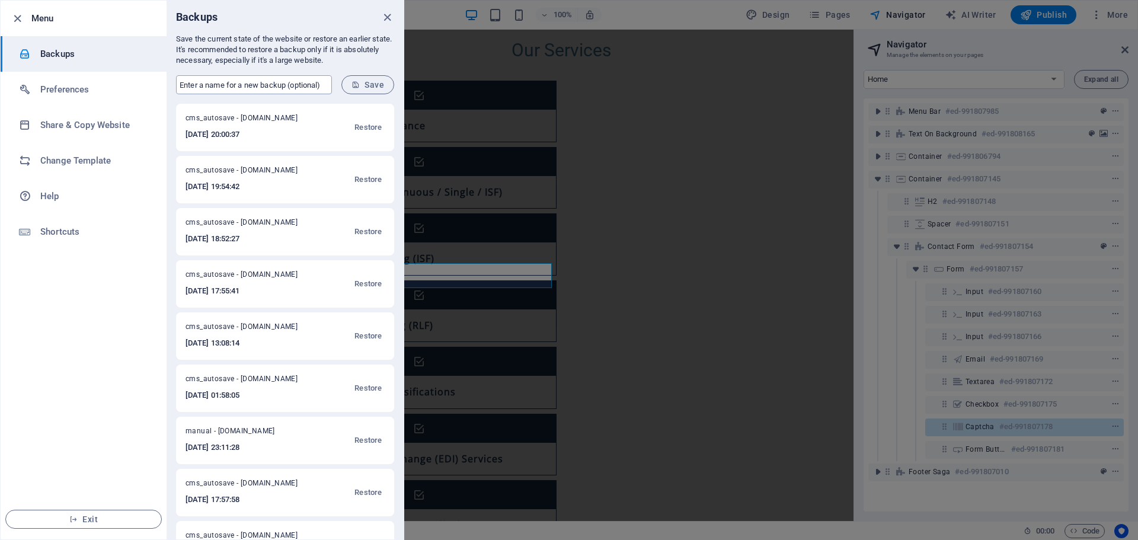
drag, startPoint x: 313, startPoint y: 84, endPoint x: 307, endPoint y: 93, distance: 10.7
click at [313, 84] on input "text" at bounding box center [254, 84] width 156 height 19
type input "before captcha removal"
click at [368, 81] on span "Save" at bounding box center [367, 84] width 33 height 9
click at [387, 22] on icon "close" at bounding box center [387, 18] width 14 height 14
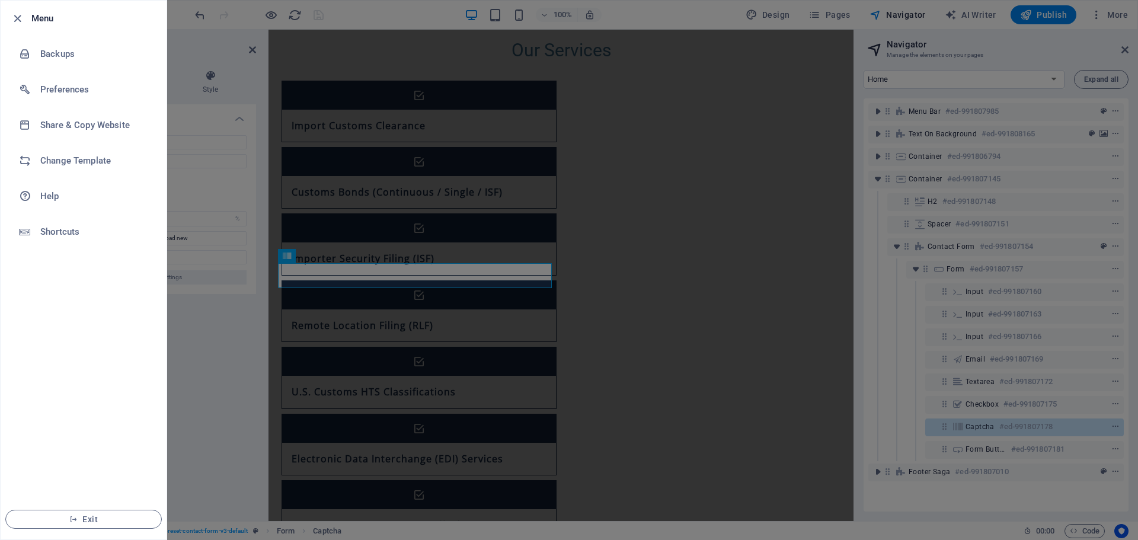
click at [357, 311] on div at bounding box center [569, 270] width 1138 height 540
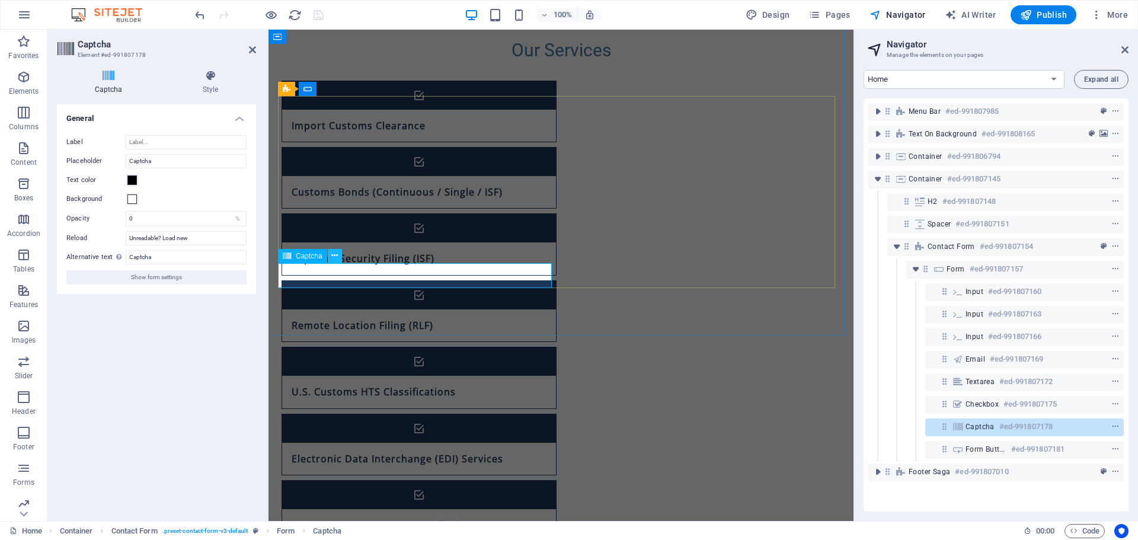
click at [338, 258] on icon at bounding box center [334, 256] width 7 height 12
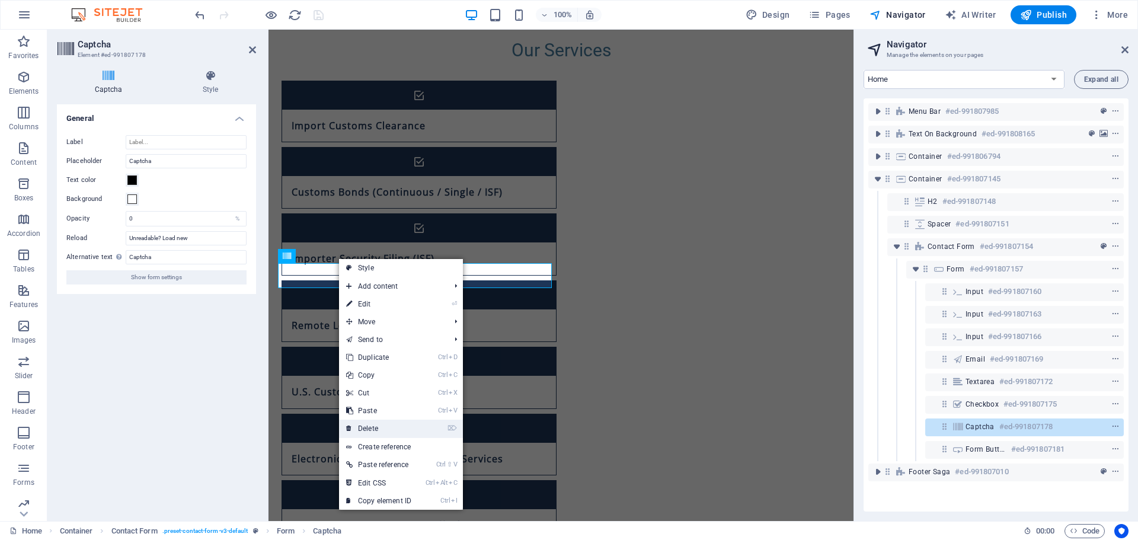
click at [376, 430] on link "⌦ Delete" at bounding box center [378, 429] width 79 height 18
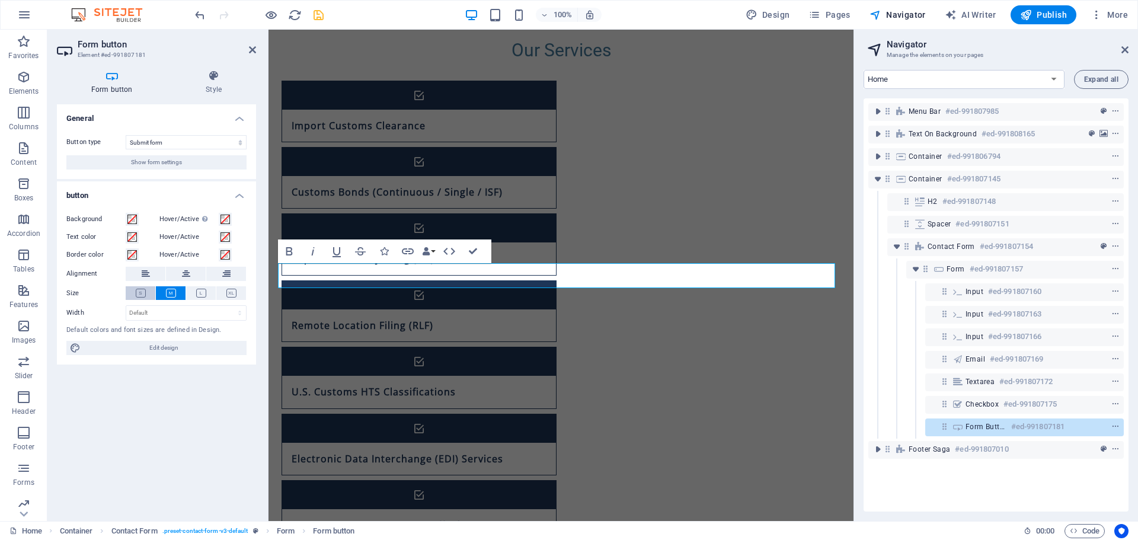
click at [136, 290] on icon at bounding box center [141, 293] width 10 height 9
click at [168, 295] on icon at bounding box center [171, 293] width 10 height 9
click at [157, 308] on select "Default px rem % em vh vw" at bounding box center [186, 313] width 120 height 14
select select "px"
click at [229, 306] on select "Default px rem % em vh vw" at bounding box center [186, 313] width 120 height 14
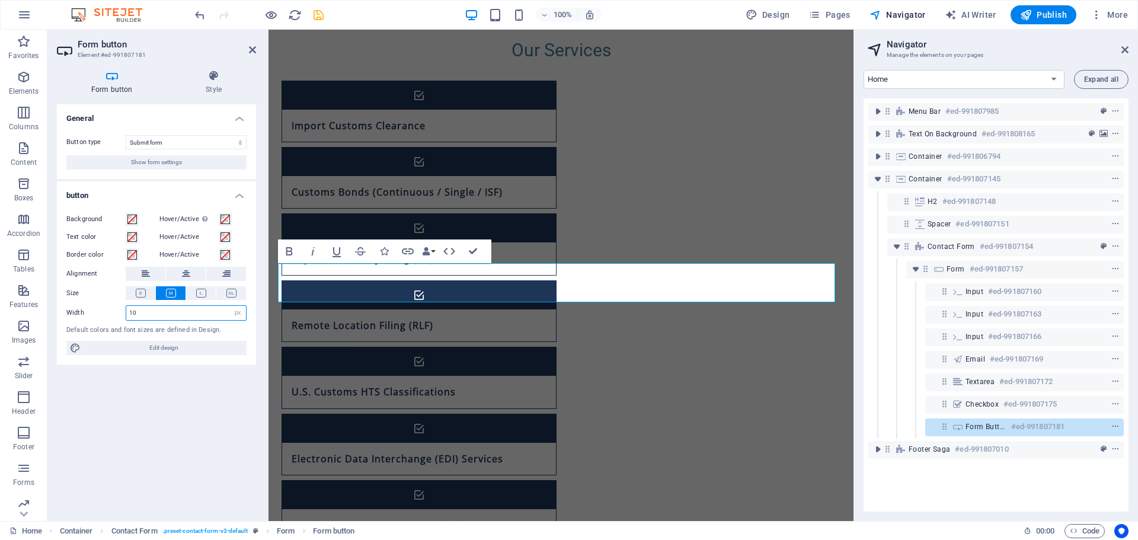
type input "1"
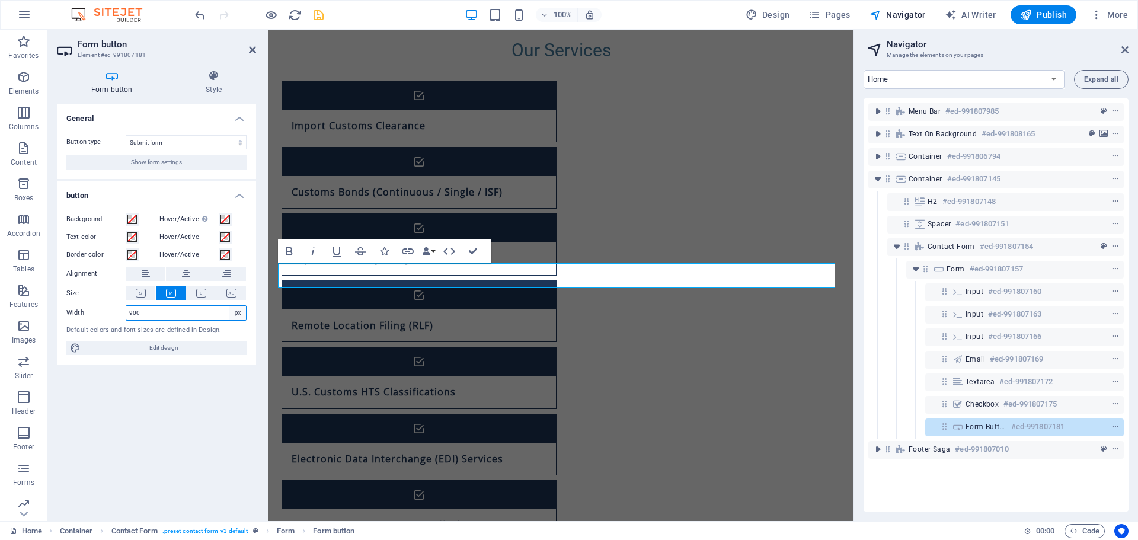
type input "900"
click at [236, 314] on select "Default px rem % em vh vw" at bounding box center [237, 313] width 17 height 14
select select "default"
click at [229, 306] on select "Default px rem % em vh vw" at bounding box center [237, 313] width 17 height 14
select select "DISABLED_OPTION_VALUE"
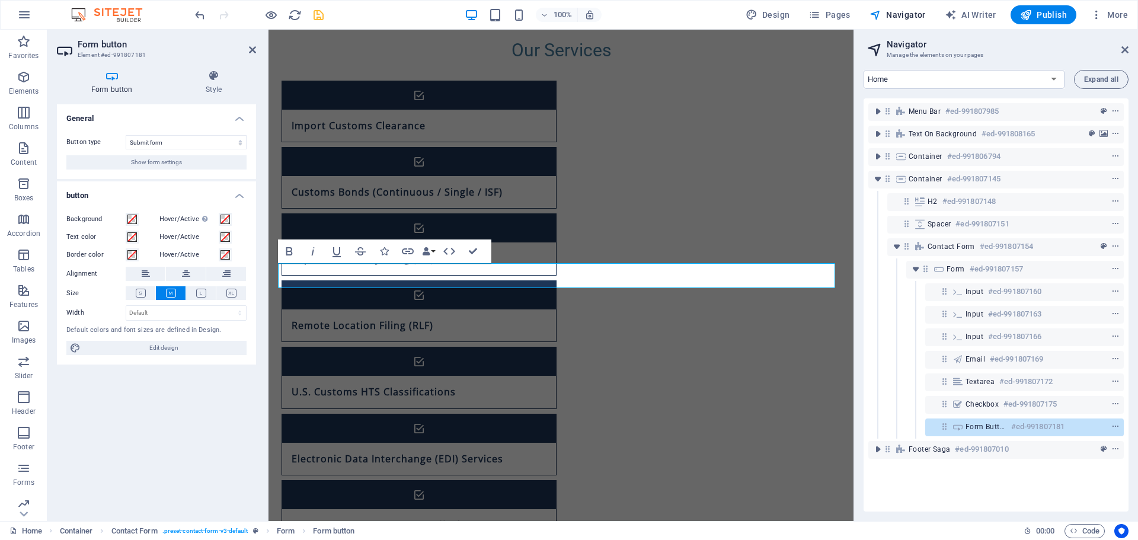
click at [185, 380] on div "General Button type Submit form Reset form No action Show form settings button …" at bounding box center [156, 307] width 199 height 407
click at [185, 271] on icon at bounding box center [186, 274] width 8 height 14
click at [156, 270] on button at bounding box center [146, 274] width 40 height 14
click at [187, 271] on icon at bounding box center [186, 274] width 8 height 14
click at [188, 347] on span "Edit design" at bounding box center [163, 348] width 159 height 14
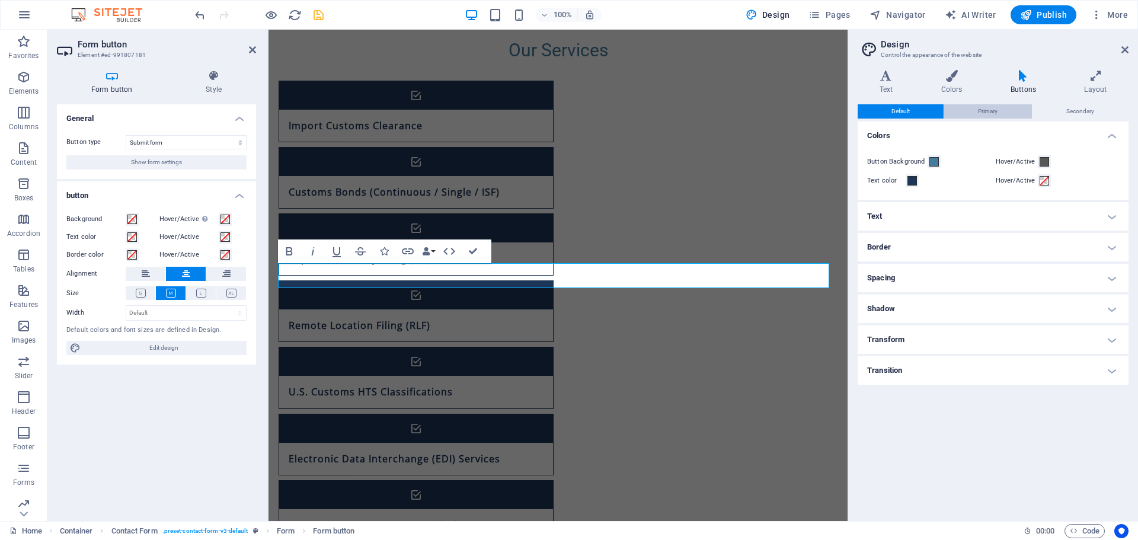
click at [988, 108] on span "Primary" at bounding box center [988, 111] width 20 height 14
click at [1061, 113] on button "Secondary" at bounding box center [1079, 111] width 95 height 14
click at [920, 114] on button "Default" at bounding box center [901, 111] width 86 height 14
click at [894, 285] on h4 "Spacing" at bounding box center [993, 278] width 271 height 28
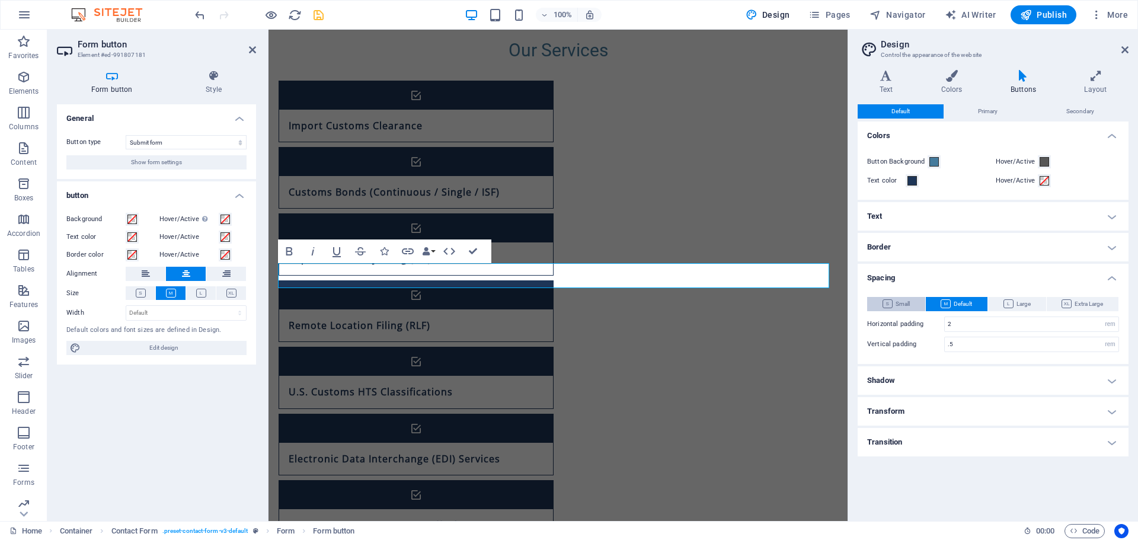
click at [900, 301] on span "Small" at bounding box center [895, 304] width 27 height 14
click at [961, 306] on span "Default" at bounding box center [956, 304] width 31 height 14
click at [1125, 52] on icon at bounding box center [1124, 49] width 7 height 9
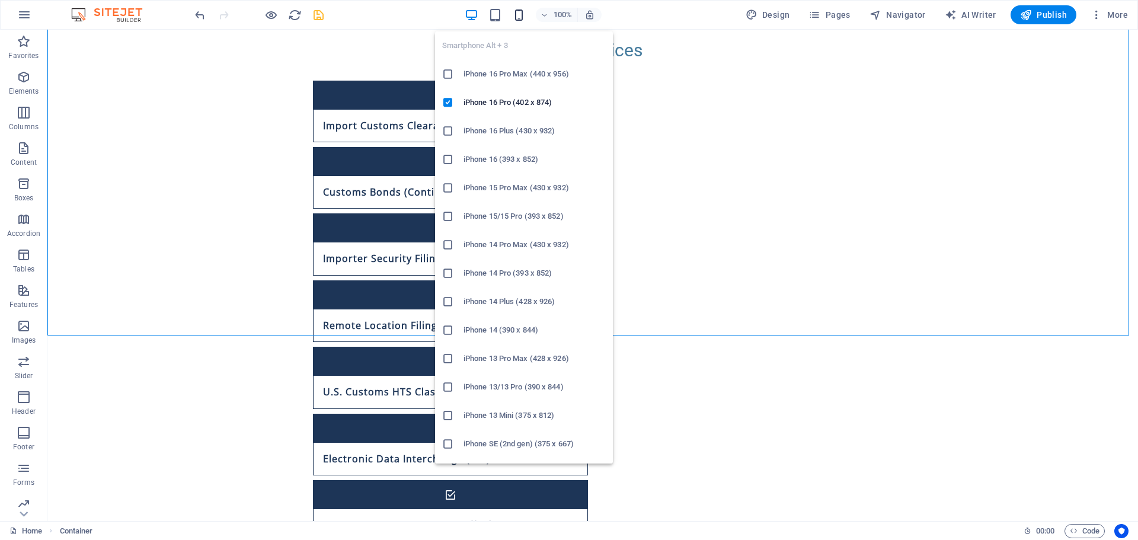
click at [518, 14] on icon "button" at bounding box center [519, 15] width 14 height 14
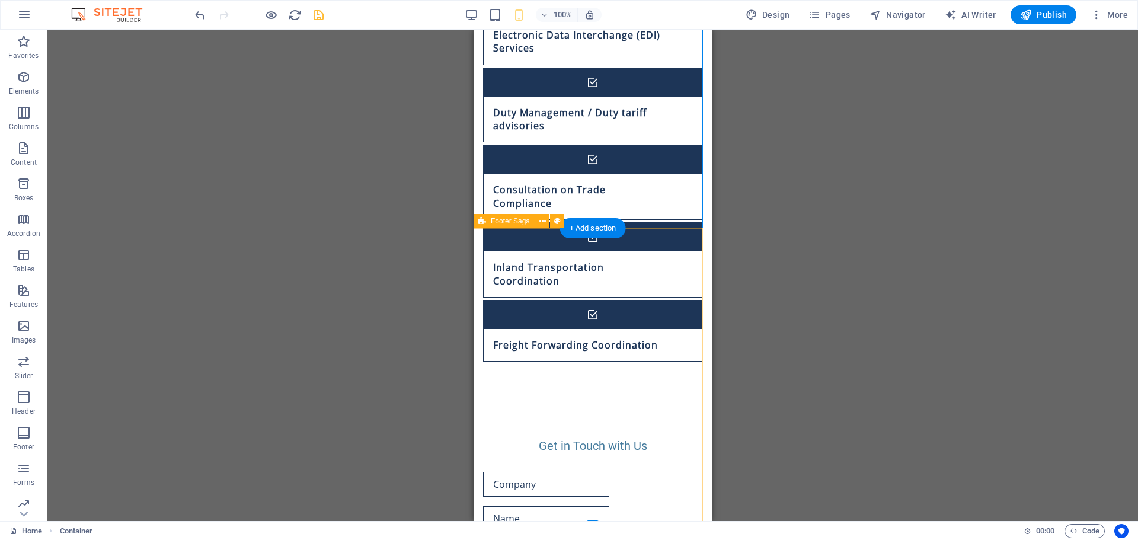
scroll to position [1188, 0]
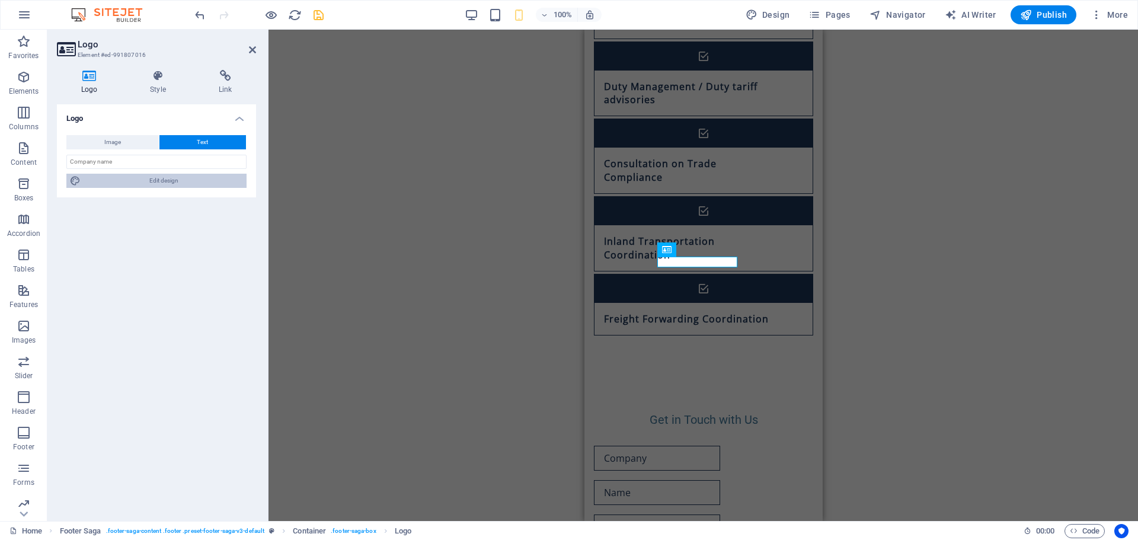
click at [156, 179] on span "Edit design" at bounding box center [163, 181] width 159 height 14
select select "500"
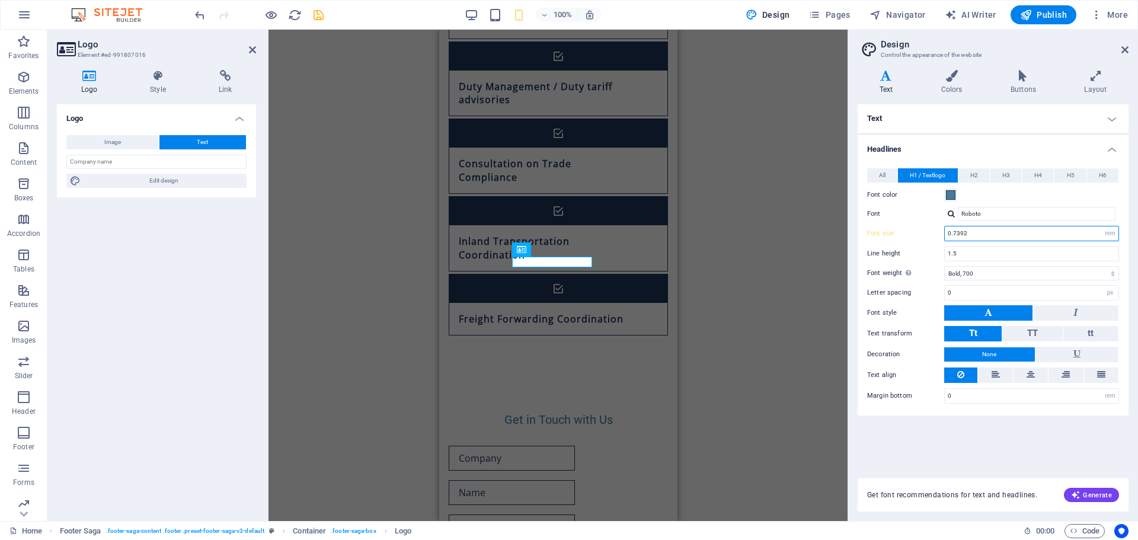
drag, startPoint x: 979, startPoint y: 234, endPoint x: 938, endPoint y: 228, distance: 41.3
click at [938, 228] on div "Font size 0.7392 rem px em %" at bounding box center [993, 233] width 252 height 15
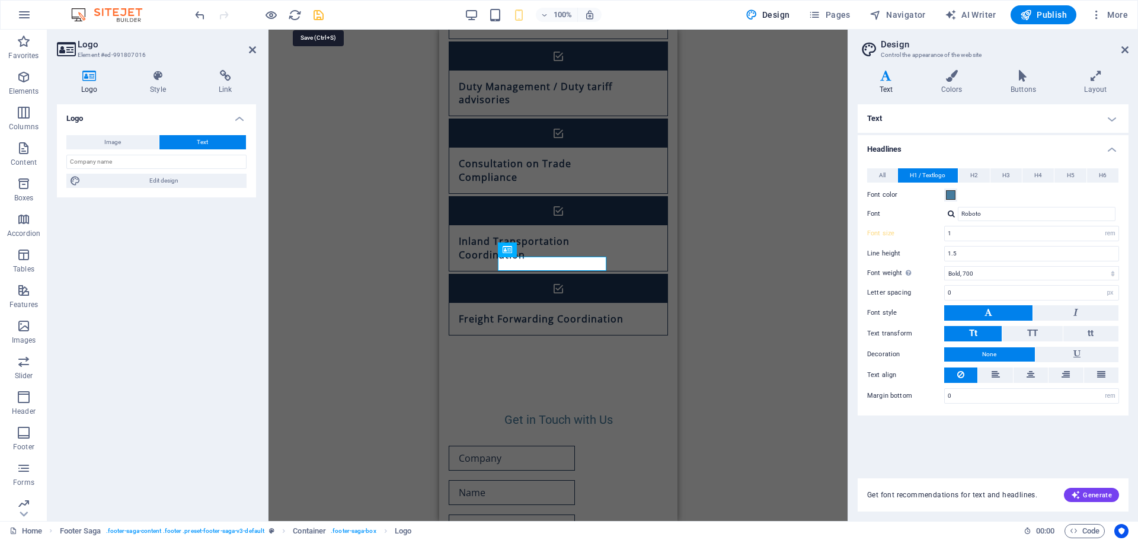
click at [315, 14] on icon "save" at bounding box center [319, 15] width 14 height 14
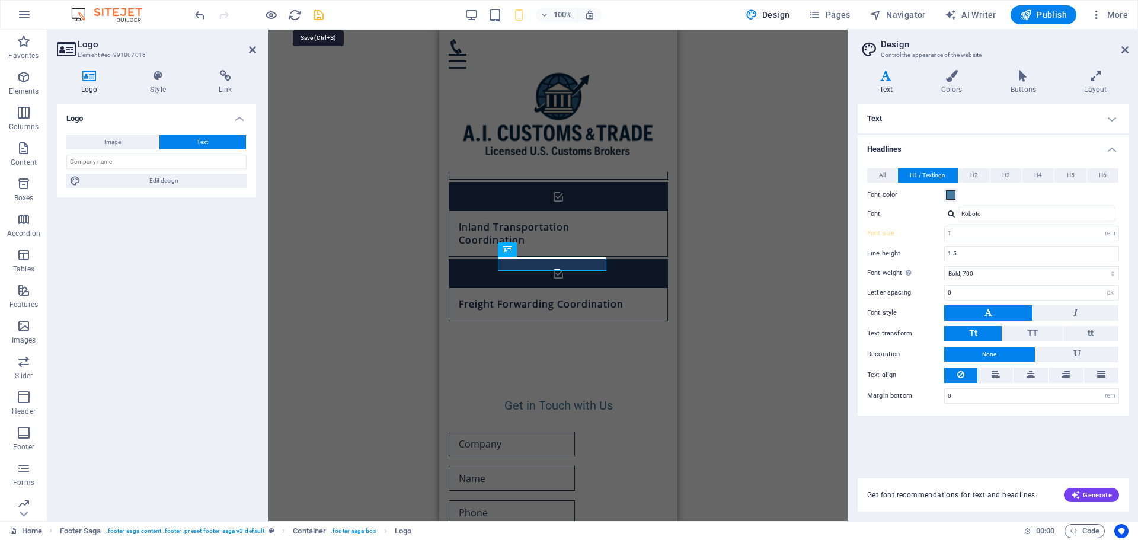
scroll to position [1061, 0]
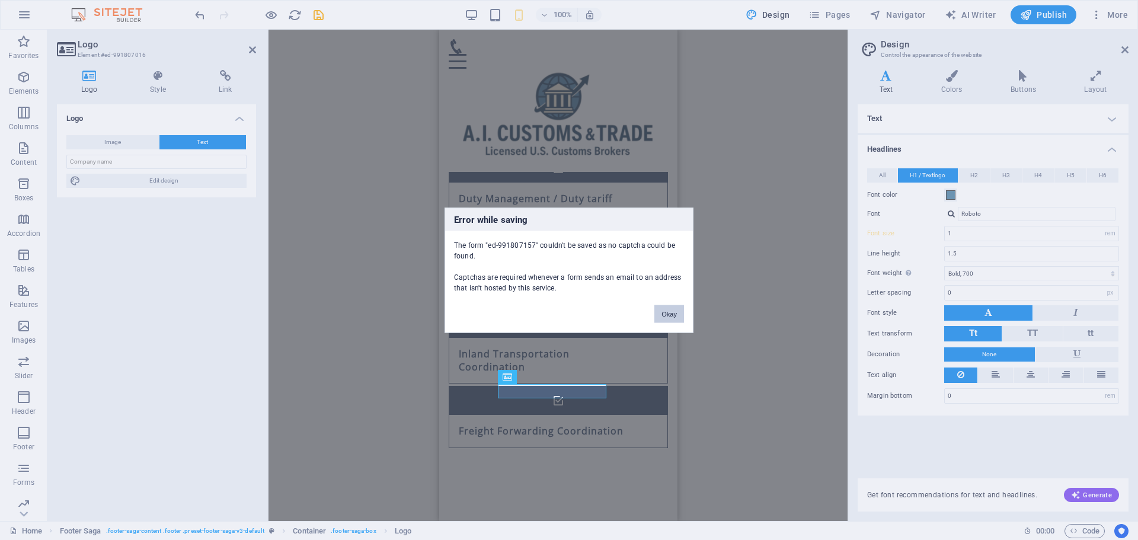
click at [670, 314] on button "Okay" at bounding box center [669, 314] width 30 height 18
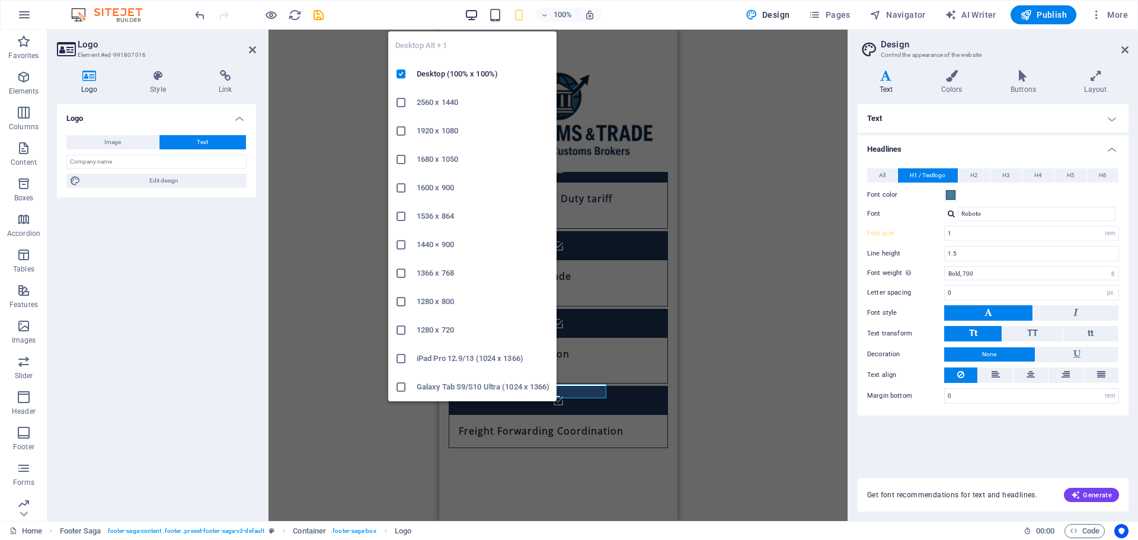
click at [473, 11] on icon "button" at bounding box center [472, 15] width 14 height 14
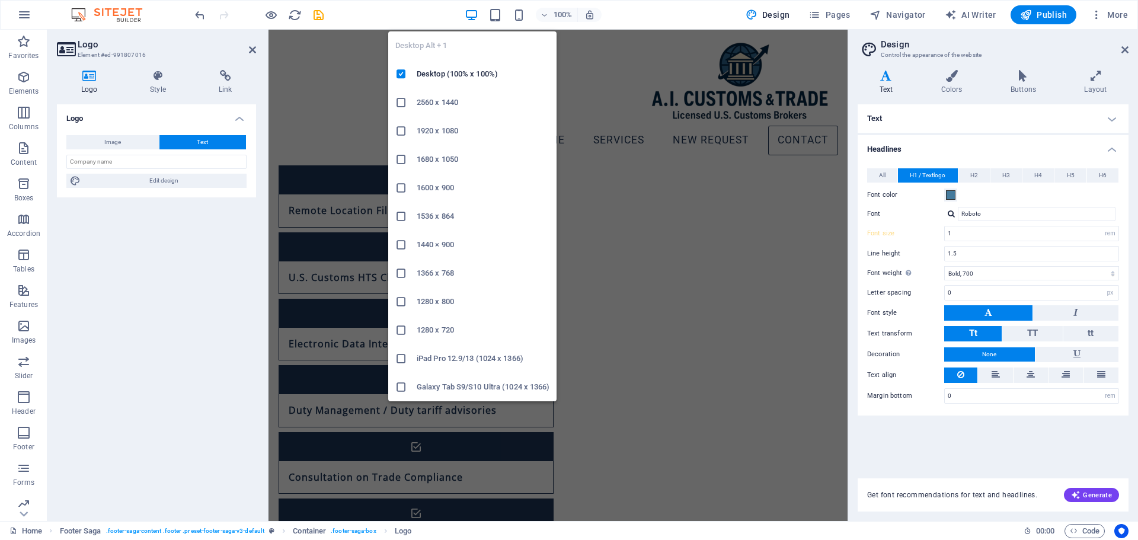
type input "1.10"
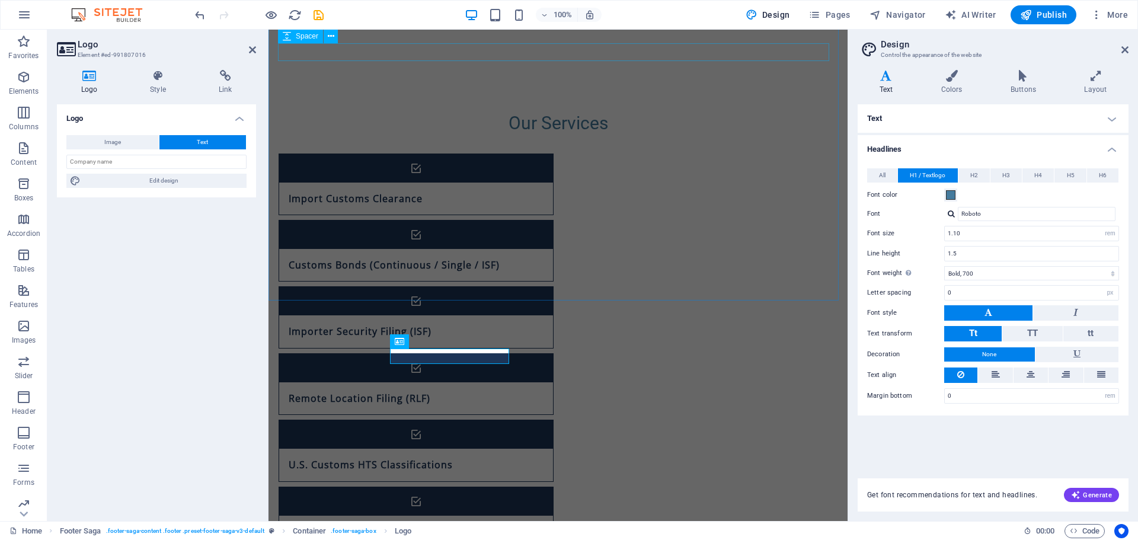
scroll to position [861, 0]
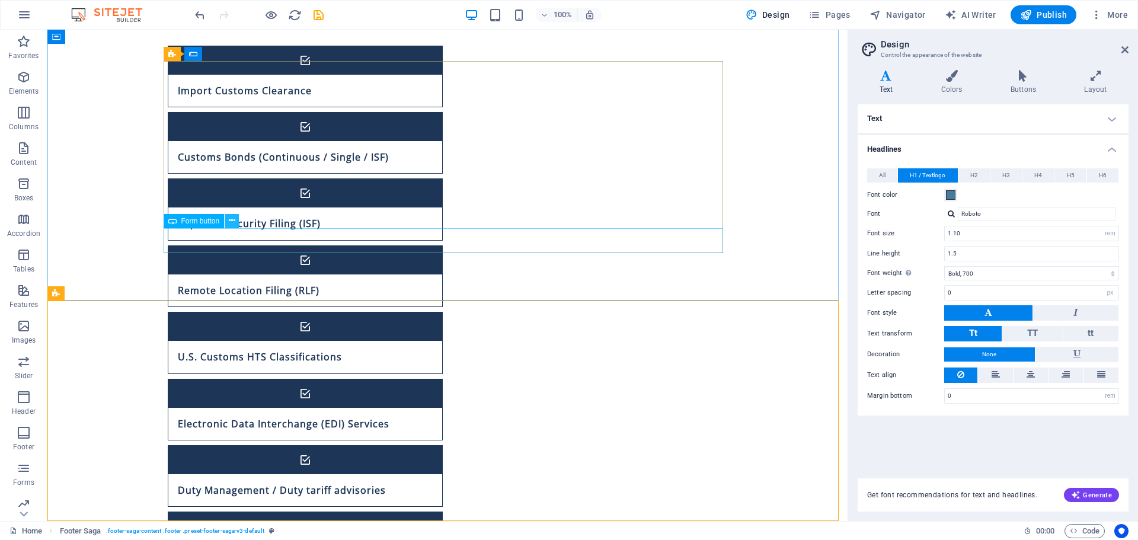
click at [232, 225] on icon at bounding box center [232, 221] width 7 height 12
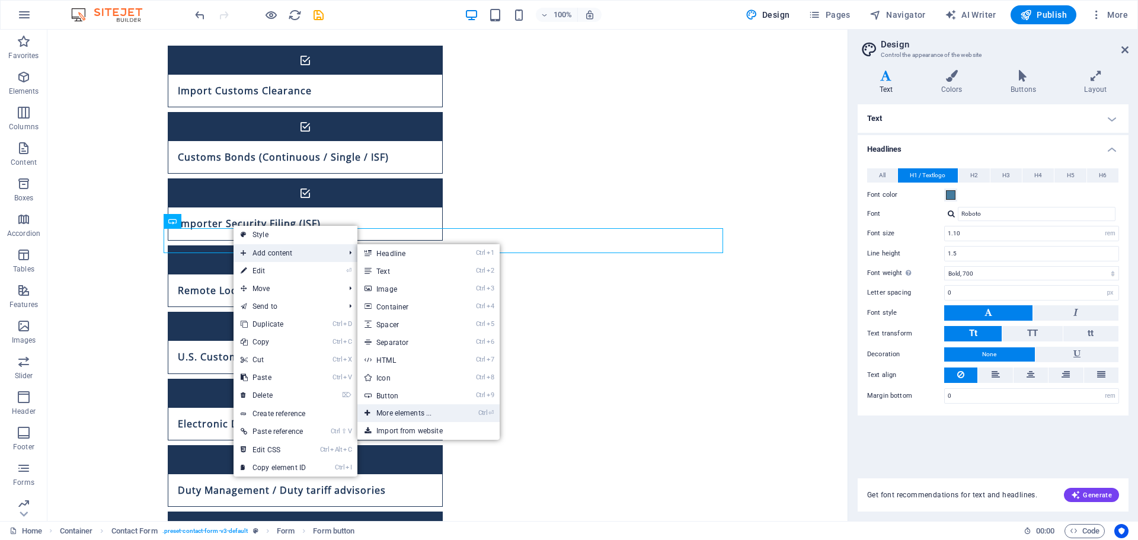
click at [412, 412] on link "Ctrl ⏎ More elements ..." at bounding box center [406, 413] width 98 height 18
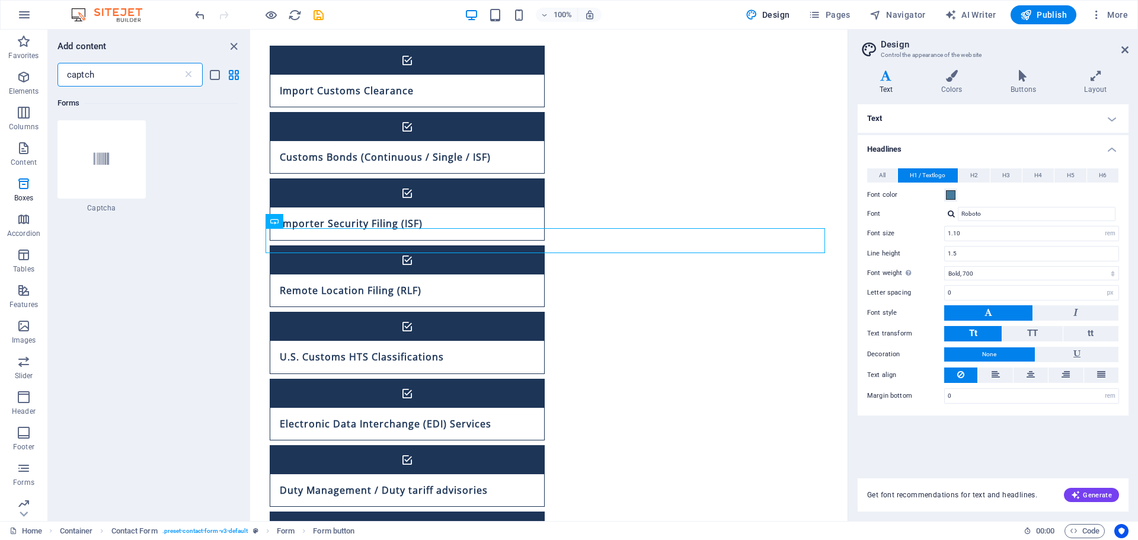
scroll to position [0, 0]
type input "captch"
click at [101, 163] on icon at bounding box center [101, 159] width 15 height 15
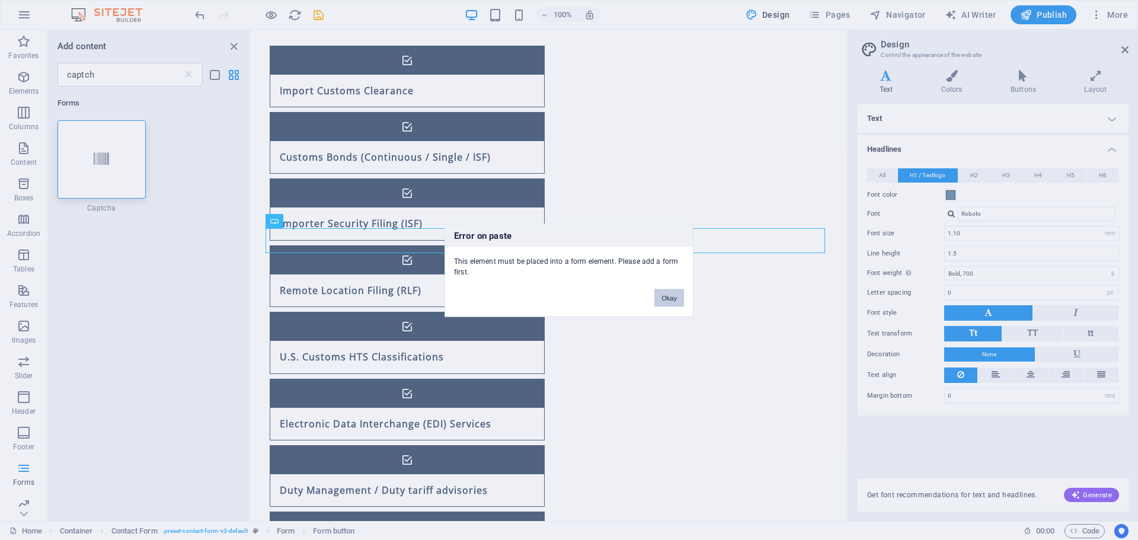
click at [663, 299] on button "Okay" at bounding box center [669, 298] width 30 height 18
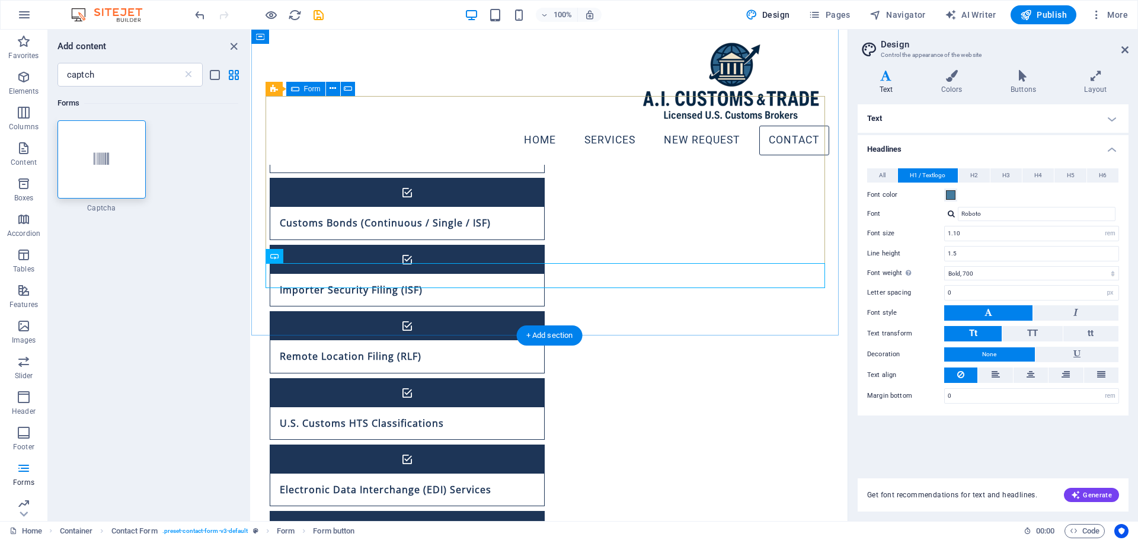
scroll to position [743, 0]
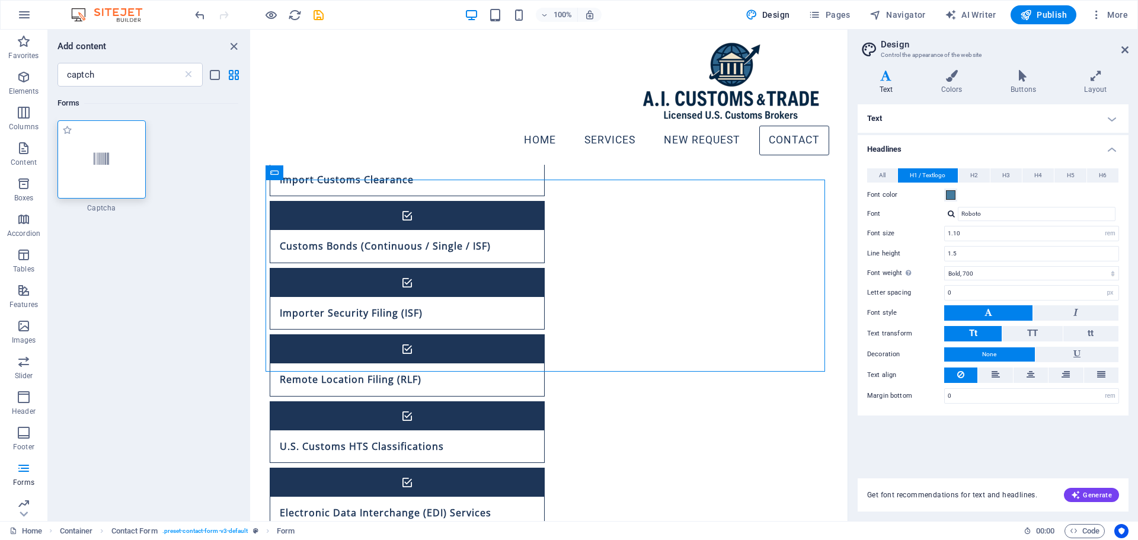
click at [97, 156] on icon at bounding box center [101, 159] width 15 height 15
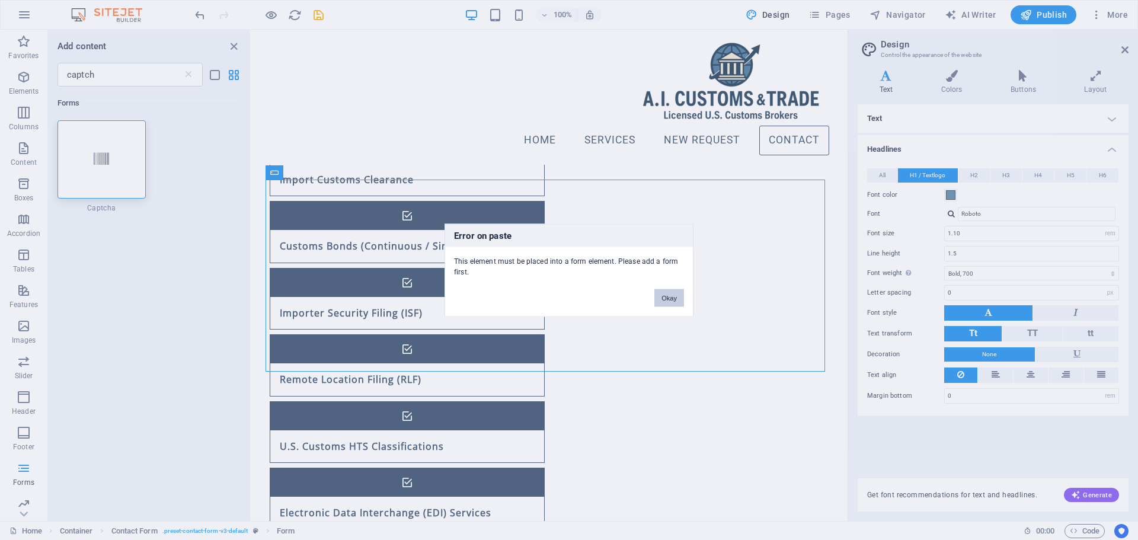
click at [670, 297] on button "Okay" at bounding box center [669, 298] width 30 height 18
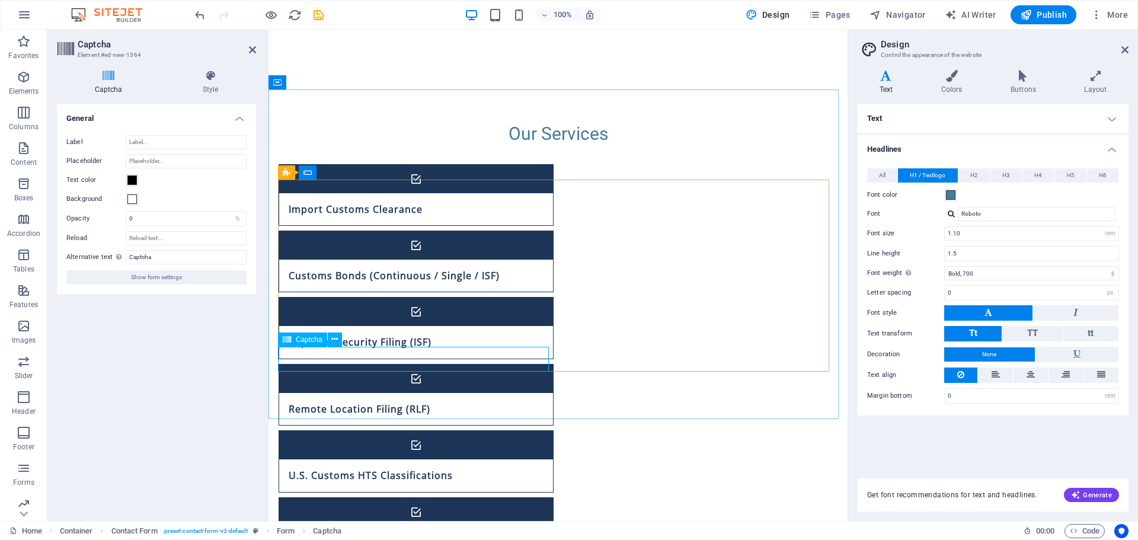
click at [335, 338] on icon at bounding box center [334, 339] width 7 height 12
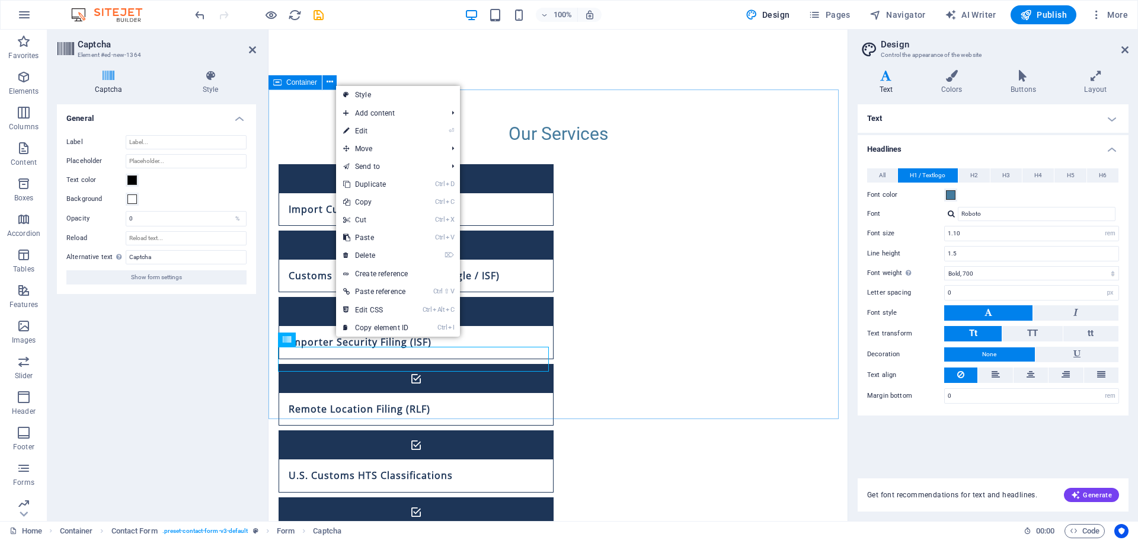
drag, startPoint x: 559, startPoint y: 378, endPoint x: 801, endPoint y: 366, distance: 242.7
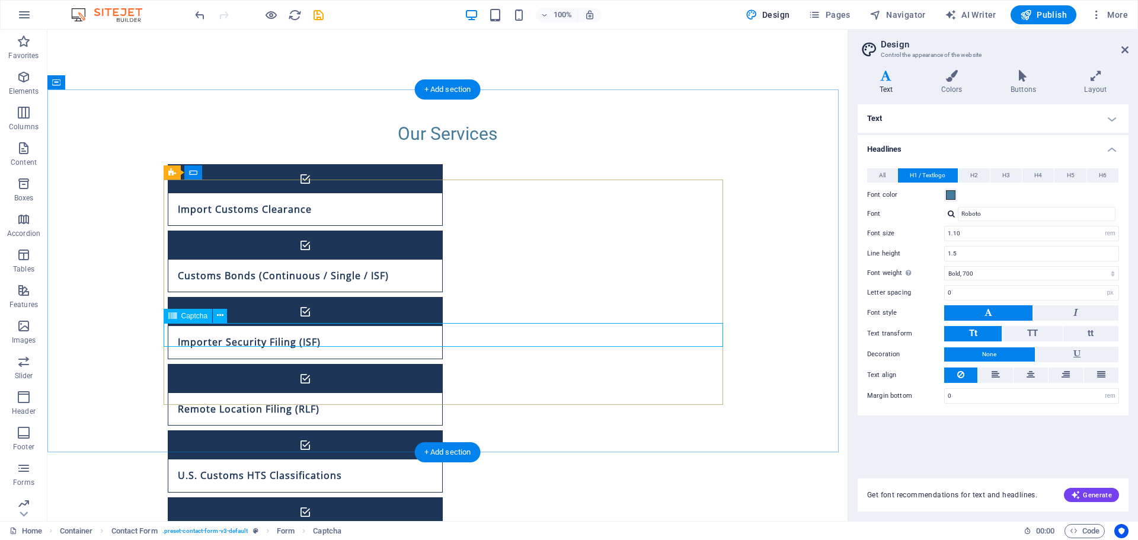
click at [220, 318] on icon at bounding box center [220, 315] width 7 height 12
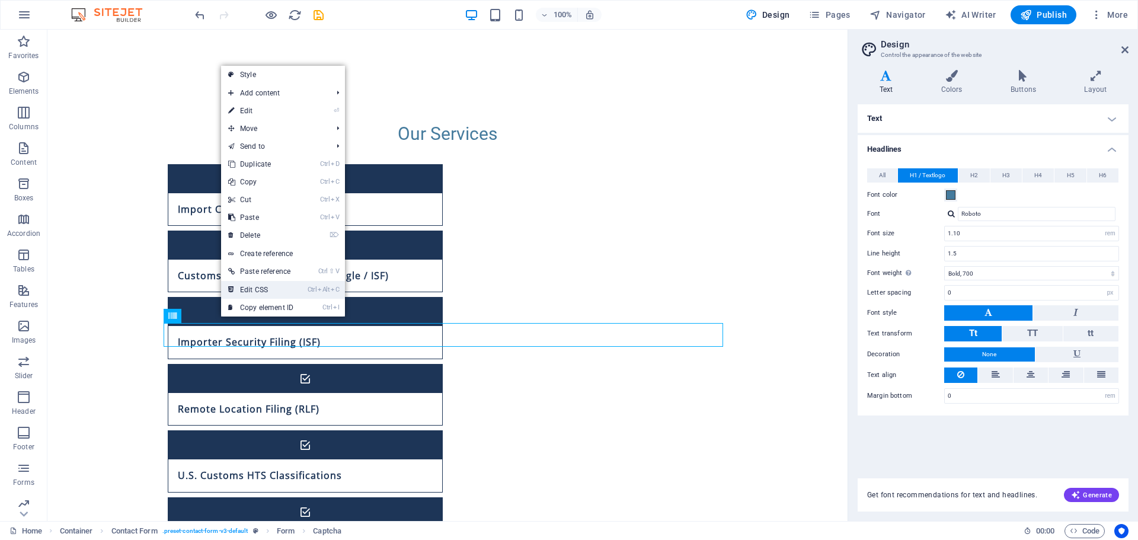
click at [279, 285] on link "Ctrl Alt C Edit CSS" at bounding box center [260, 290] width 79 height 18
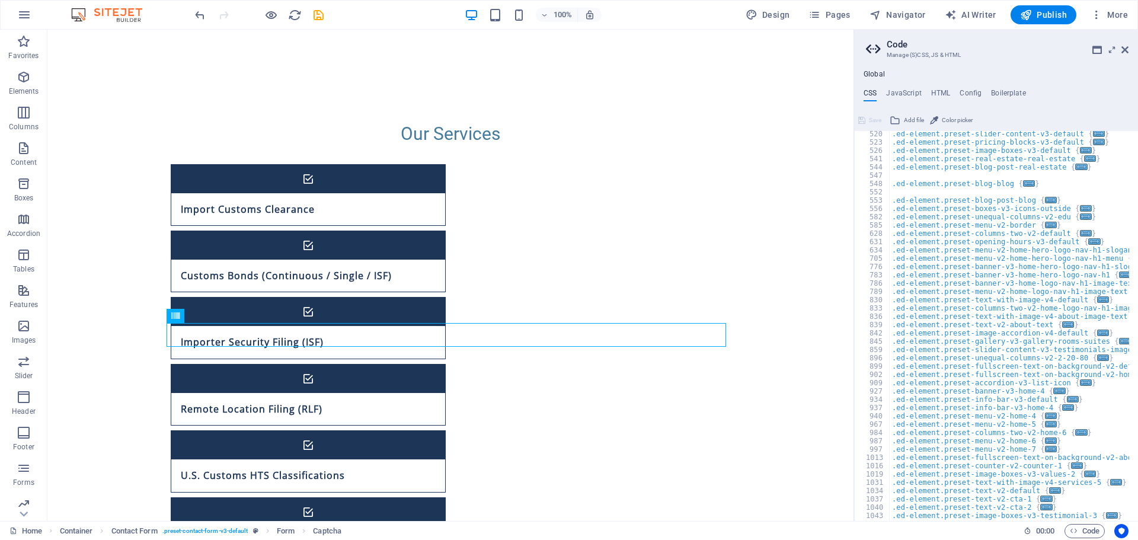
scroll to position [590, 0]
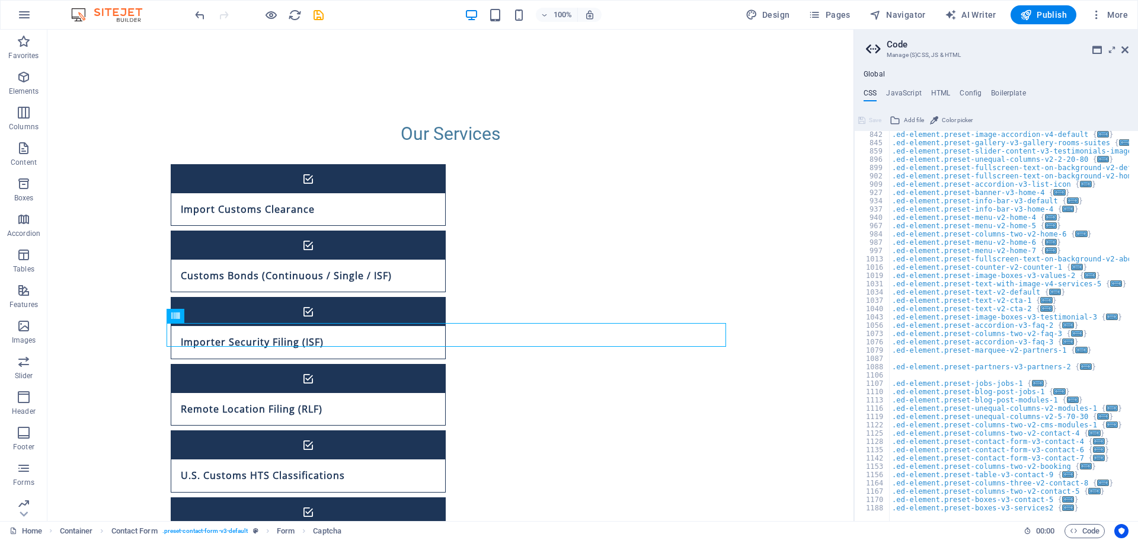
click at [1131, 49] on aside "Code Manage (S)CSS, JS & HTML Global CSS JavaScript HTML Config Boilerplate /* …" at bounding box center [995, 275] width 284 height 491
click at [1125, 53] on icon at bounding box center [1124, 49] width 7 height 9
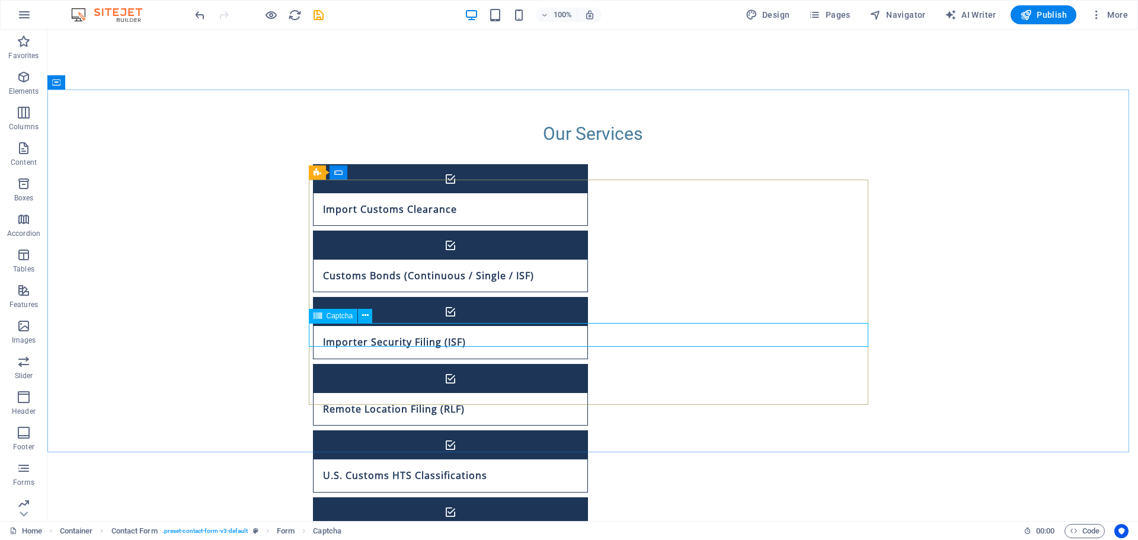
click at [321, 317] on icon at bounding box center [318, 316] width 8 height 14
click at [361, 317] on button at bounding box center [365, 316] width 14 height 14
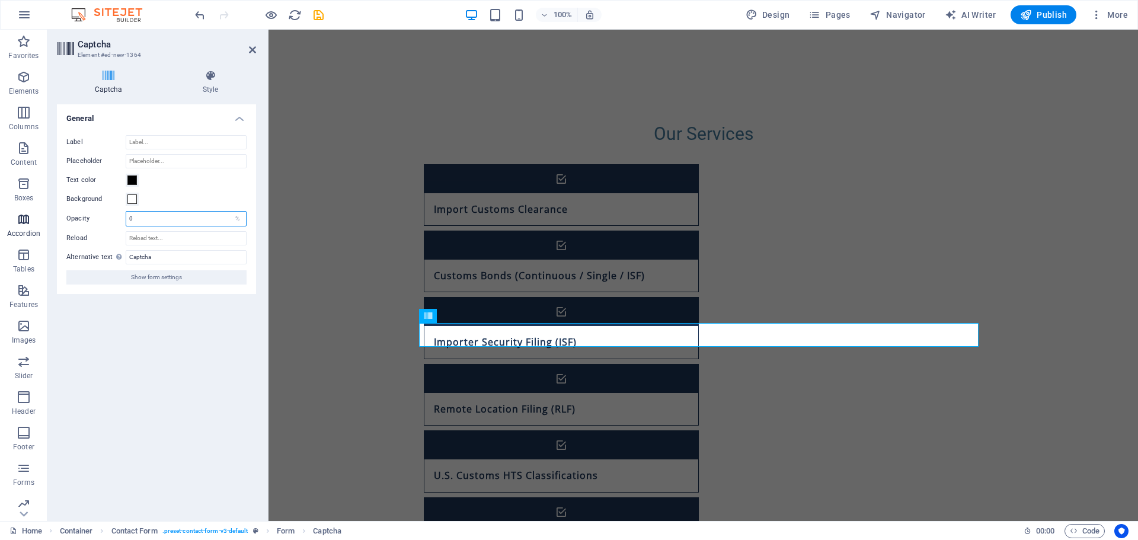
drag, startPoint x: 173, startPoint y: 220, endPoint x: 43, endPoint y: 222, distance: 130.4
click at [39, 223] on section "Favorites Elements Columns Content Boxes Accordion Tables Features Images Slide…" at bounding box center [569, 275] width 1138 height 491
type input "100"
click at [151, 306] on div "Turnstile Turnstile by Cloudfare is a third-party integration that offers acces…" at bounding box center [156, 307] width 199 height 407
click at [168, 219] on input "Reload" at bounding box center [186, 223] width 121 height 14
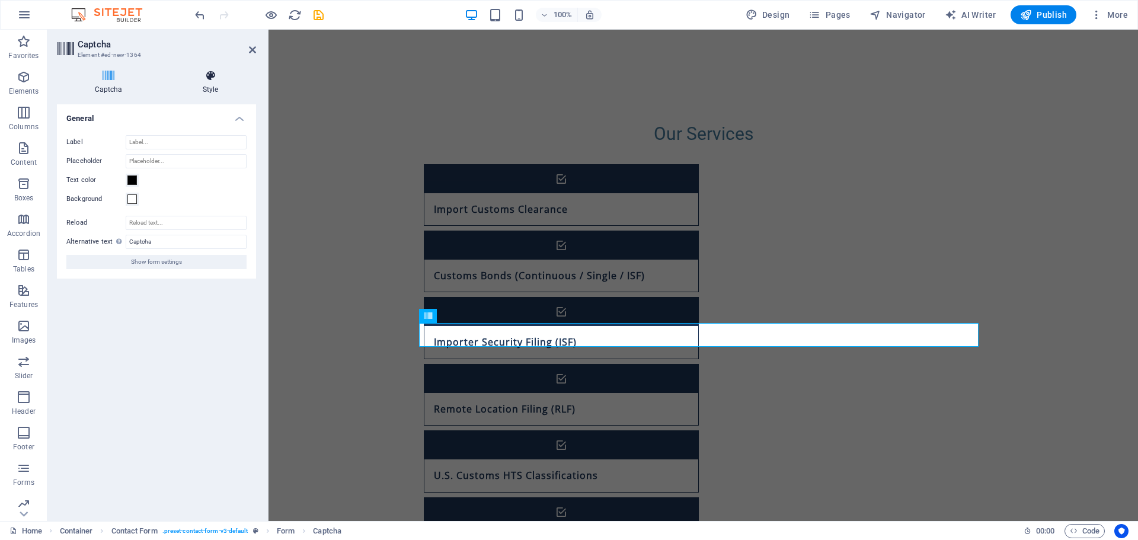
click at [209, 85] on h4 "Style" at bounding box center [210, 82] width 91 height 25
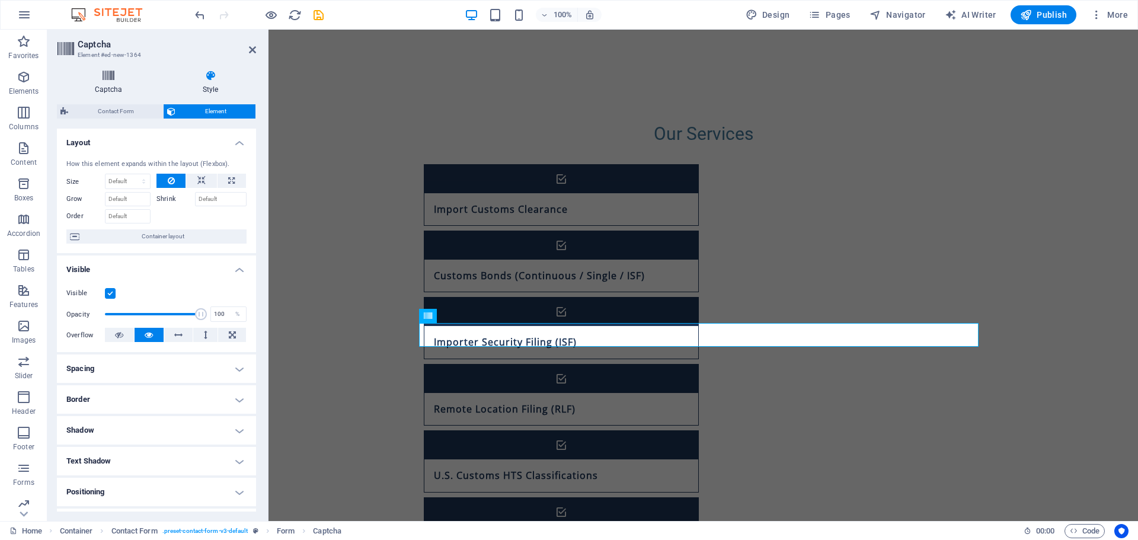
click at [97, 81] on icon at bounding box center [108, 76] width 103 height 12
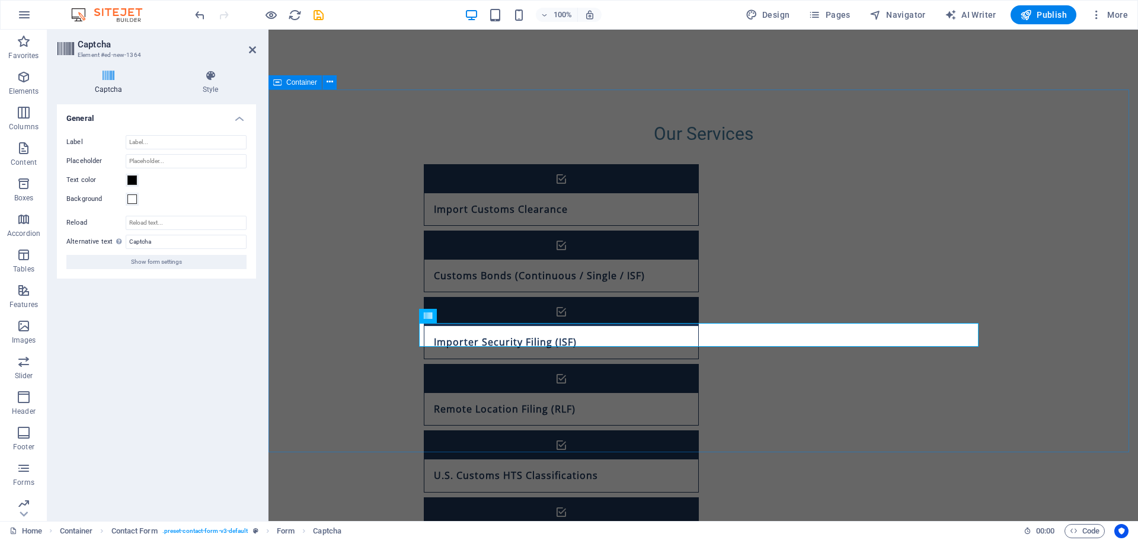
drag, startPoint x: 320, startPoint y: 311, endPoint x: 552, endPoint y: 321, distance: 231.9
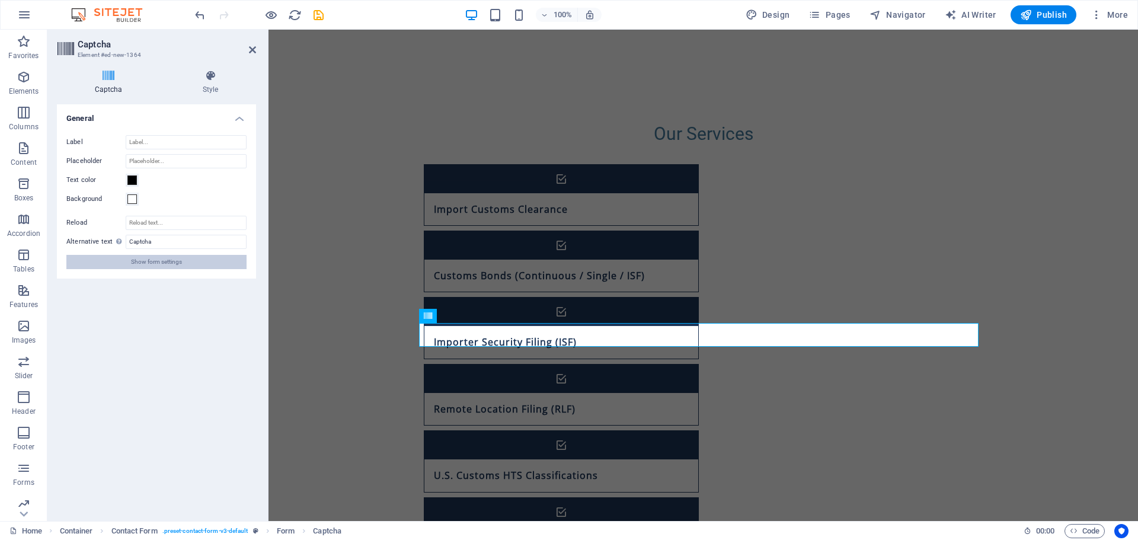
click at [167, 265] on span "Show form settings" at bounding box center [156, 262] width 51 height 14
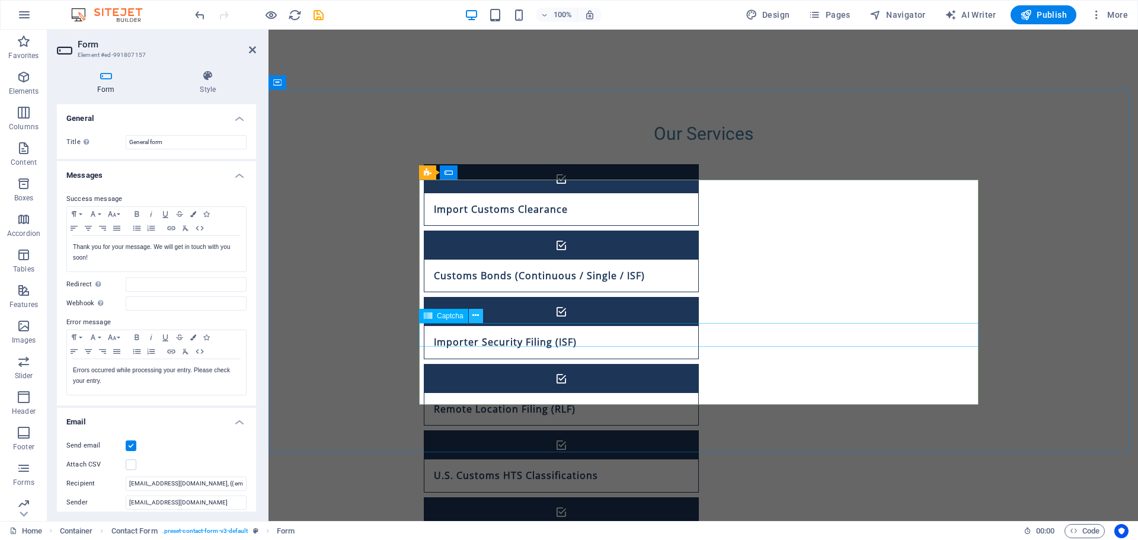
click at [475, 314] on icon at bounding box center [475, 315] width 7 height 12
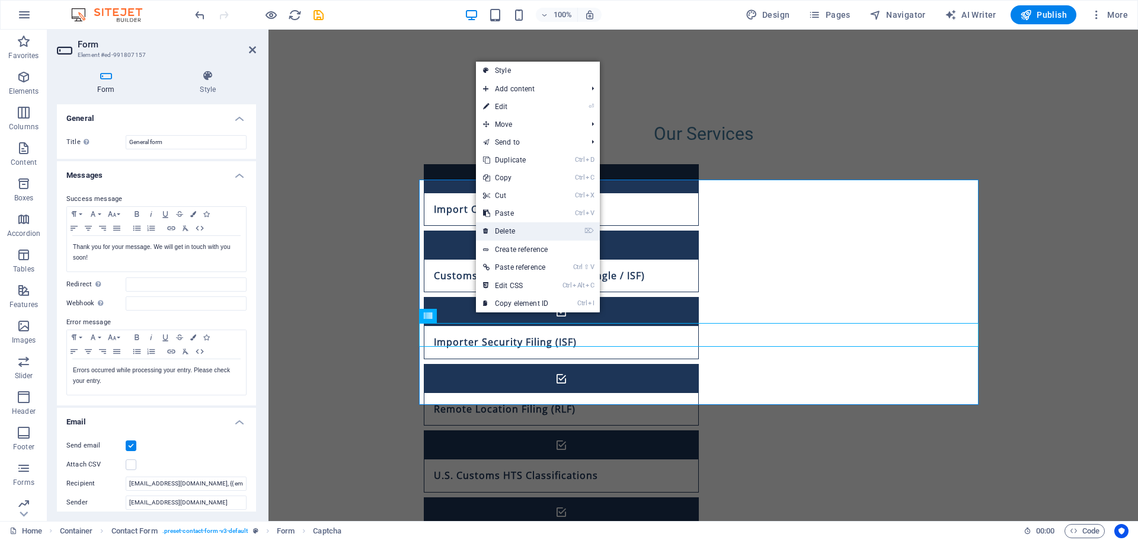
click at [523, 227] on link "⌦ Delete" at bounding box center [515, 231] width 79 height 18
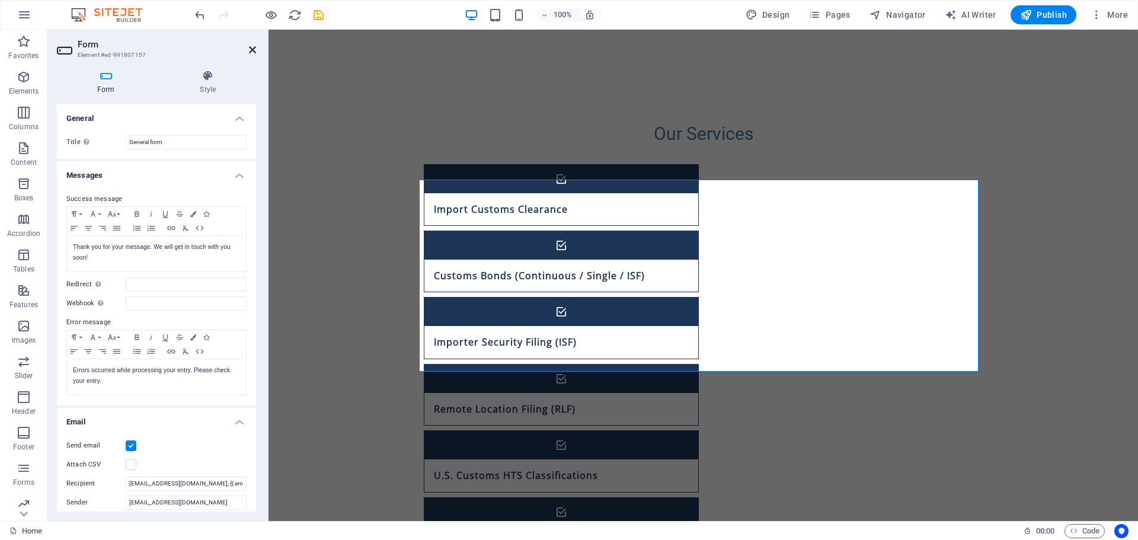
click at [253, 52] on icon at bounding box center [252, 49] width 7 height 9
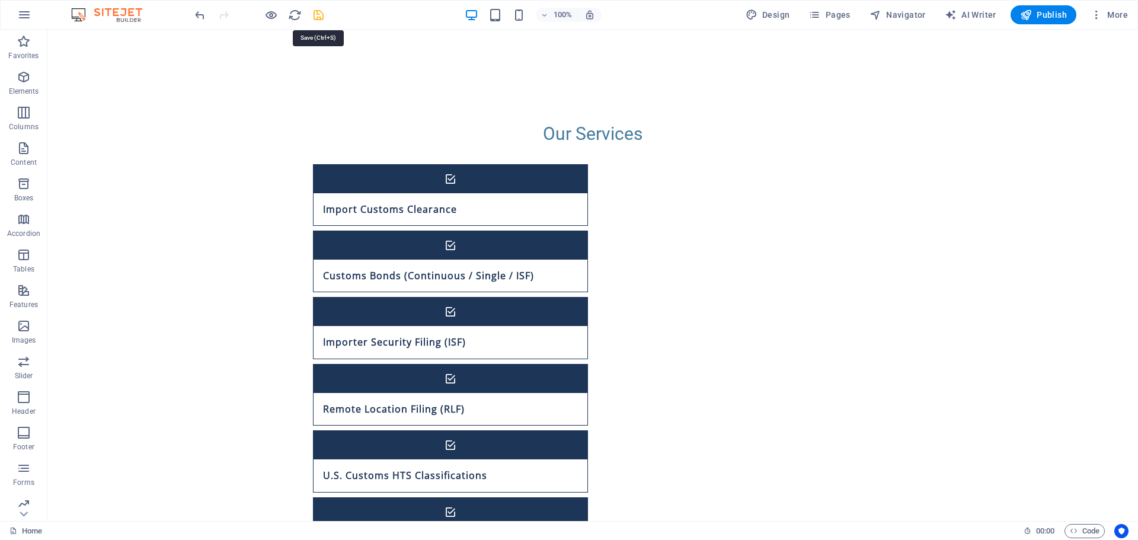
click at [319, 12] on icon "save" at bounding box center [319, 15] width 14 height 14
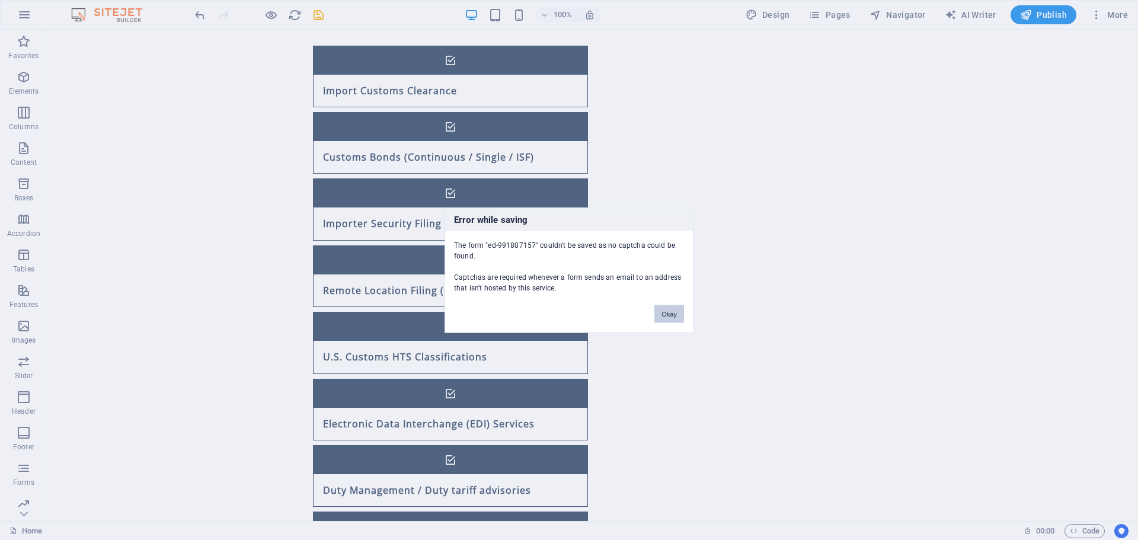
click at [666, 314] on button "Okay" at bounding box center [669, 314] width 30 height 18
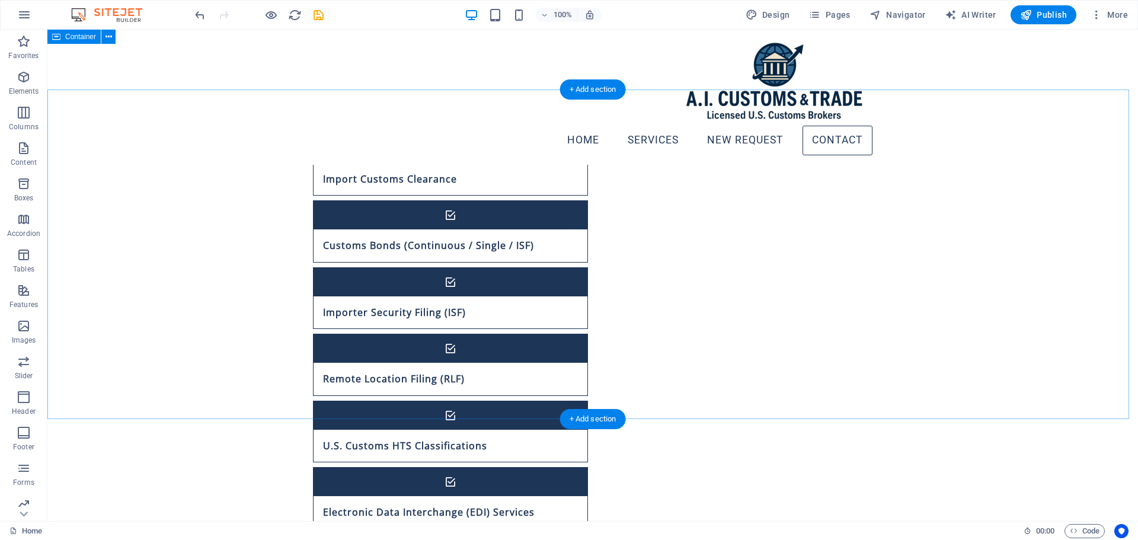
scroll to position [743, 0]
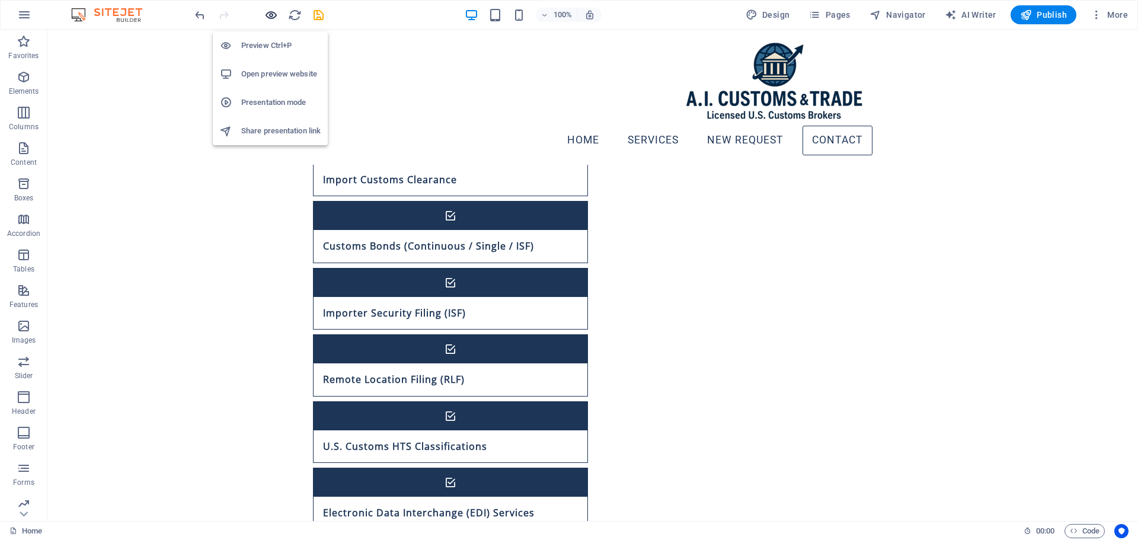
click at [272, 15] on icon "button" at bounding box center [271, 15] width 14 height 14
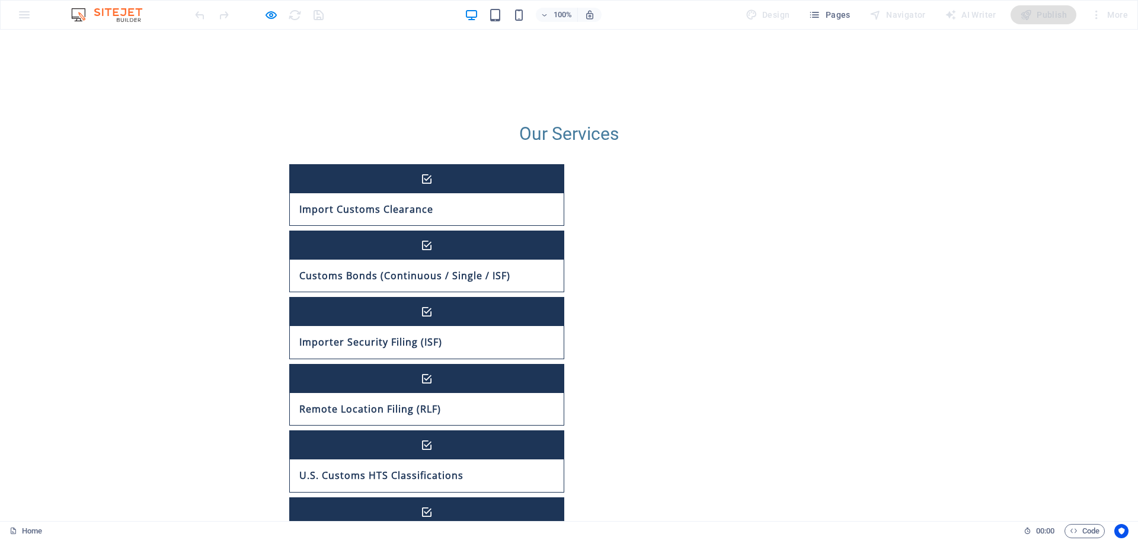
type textarea "a"
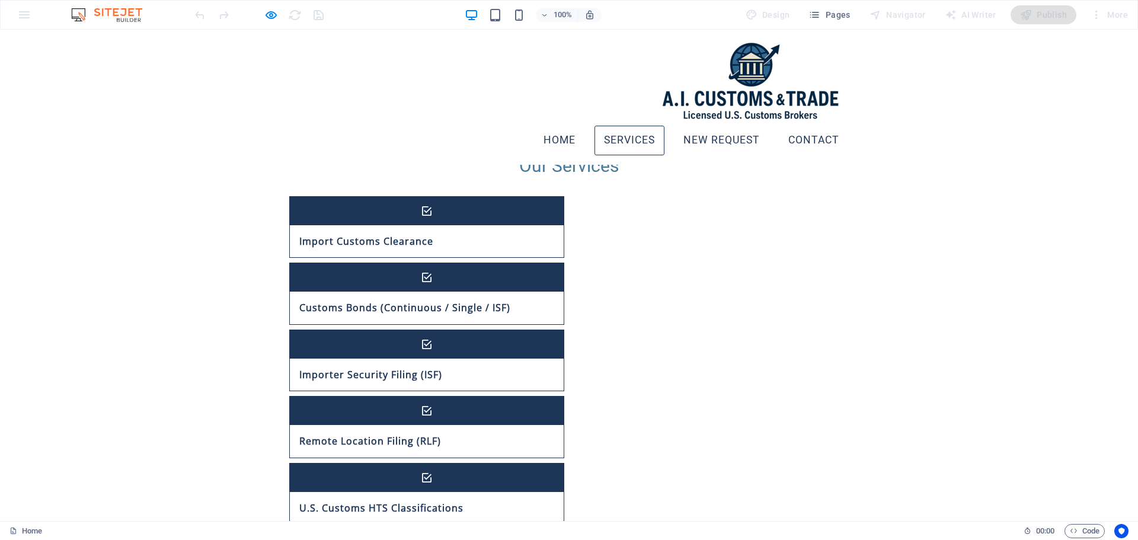
scroll to position [624, 0]
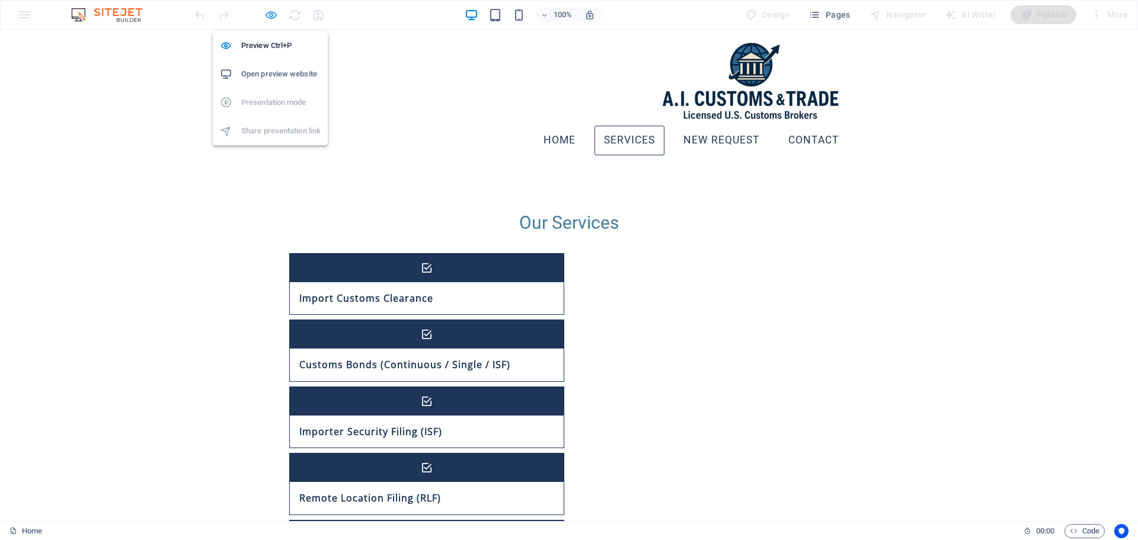
click at [273, 12] on icon "button" at bounding box center [271, 15] width 14 height 14
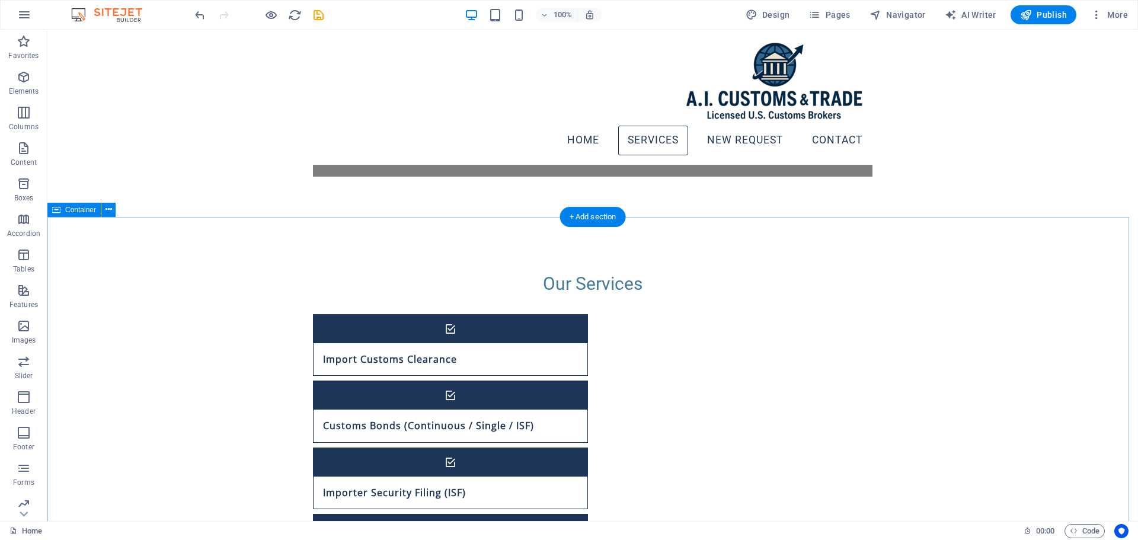
scroll to position [506, 0]
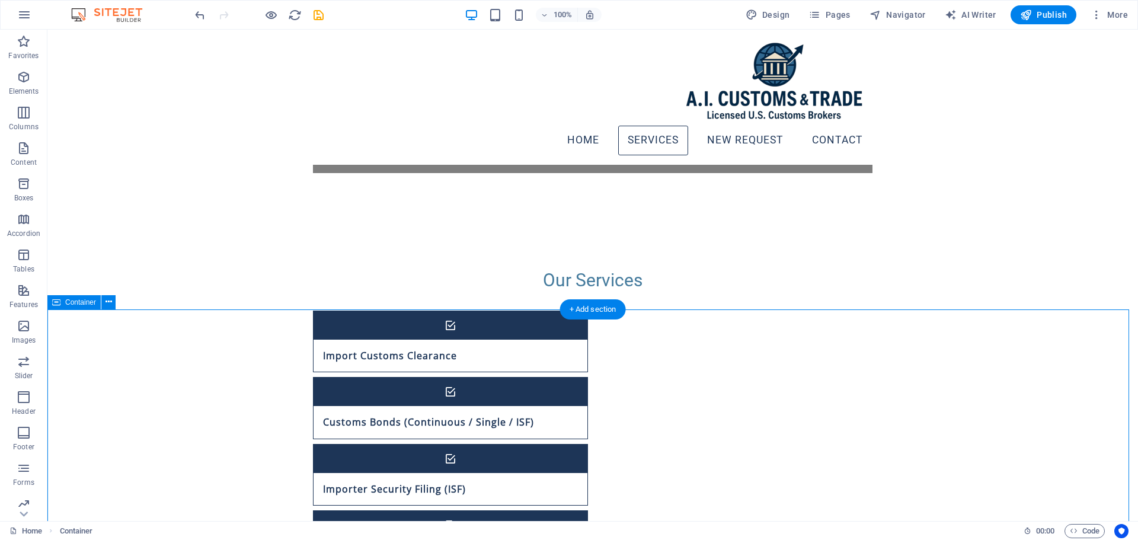
scroll to position [624, 0]
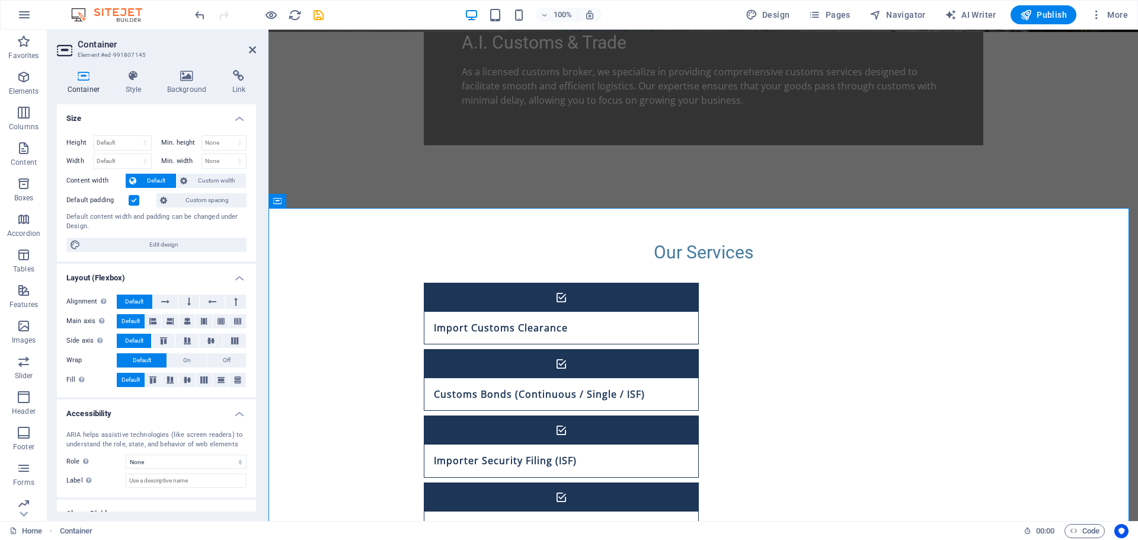
click at [167, 200] on icon at bounding box center [163, 200] width 7 height 14
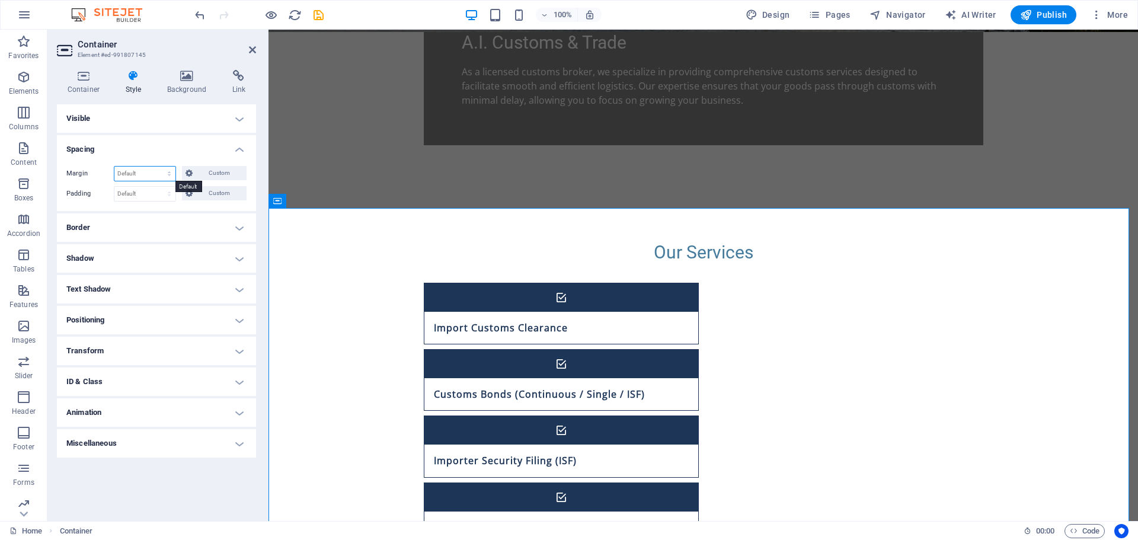
click at [167, 174] on select "Default auto px % rem vw vh Custom" at bounding box center [144, 174] width 61 height 14
select select "px"
click at [159, 167] on select "Default auto px % rem vw vh Custom" at bounding box center [144, 174] width 61 height 14
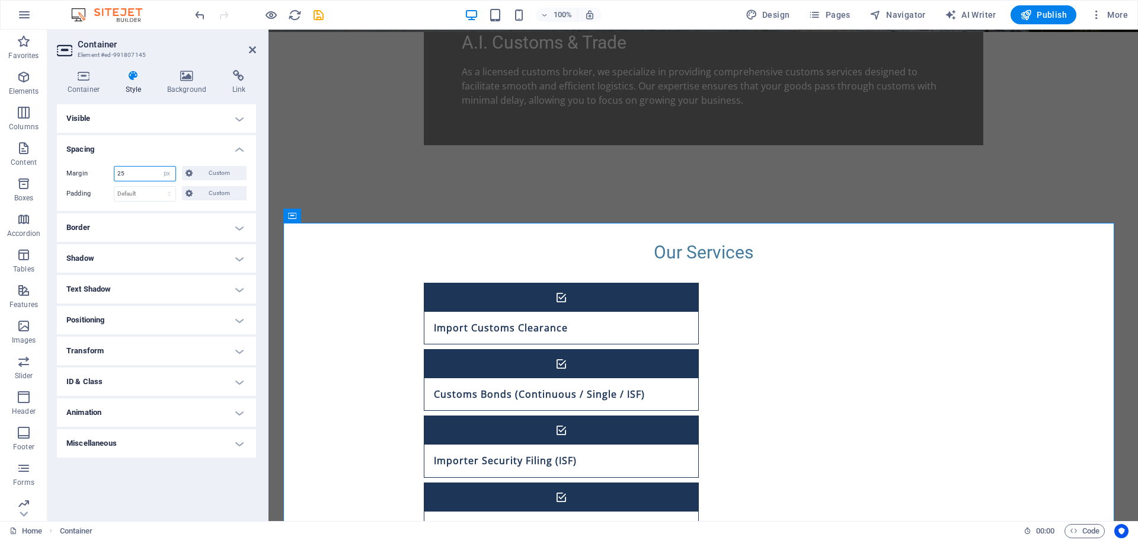
type input "2"
type input "0"
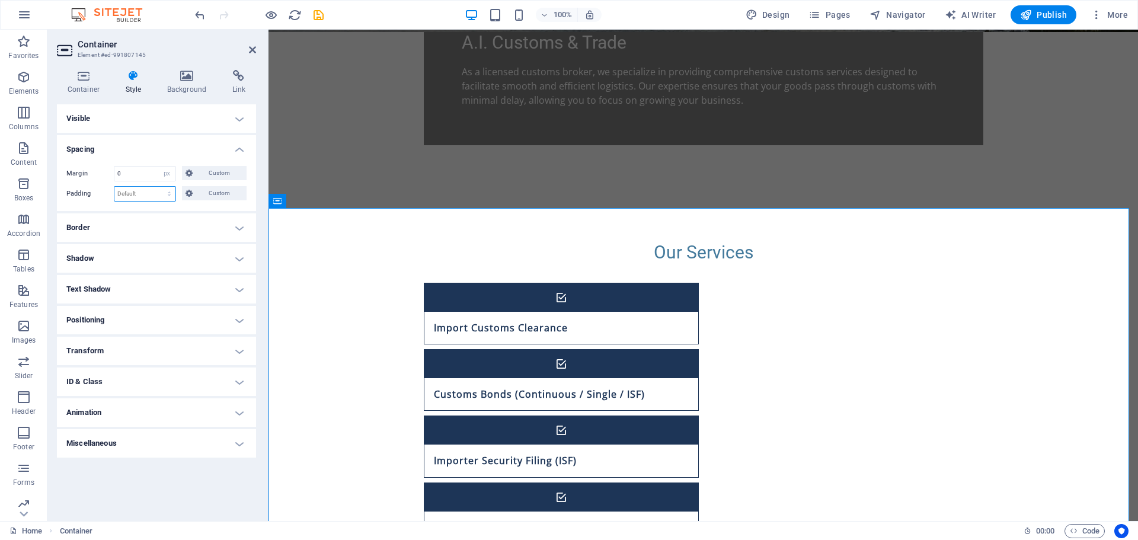
click at [152, 190] on select "Default px rem % vh vw Custom" at bounding box center [144, 194] width 61 height 14
select select "px"
click at [159, 187] on select "Default px rem % vh vw Custom" at bounding box center [144, 194] width 61 height 14
type input "0"
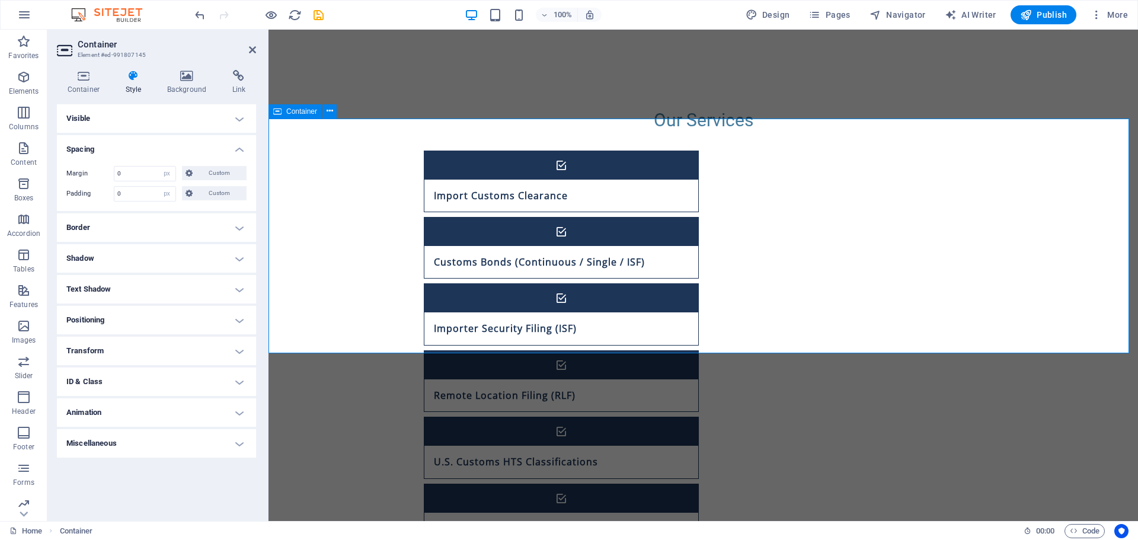
scroll to position [766, 0]
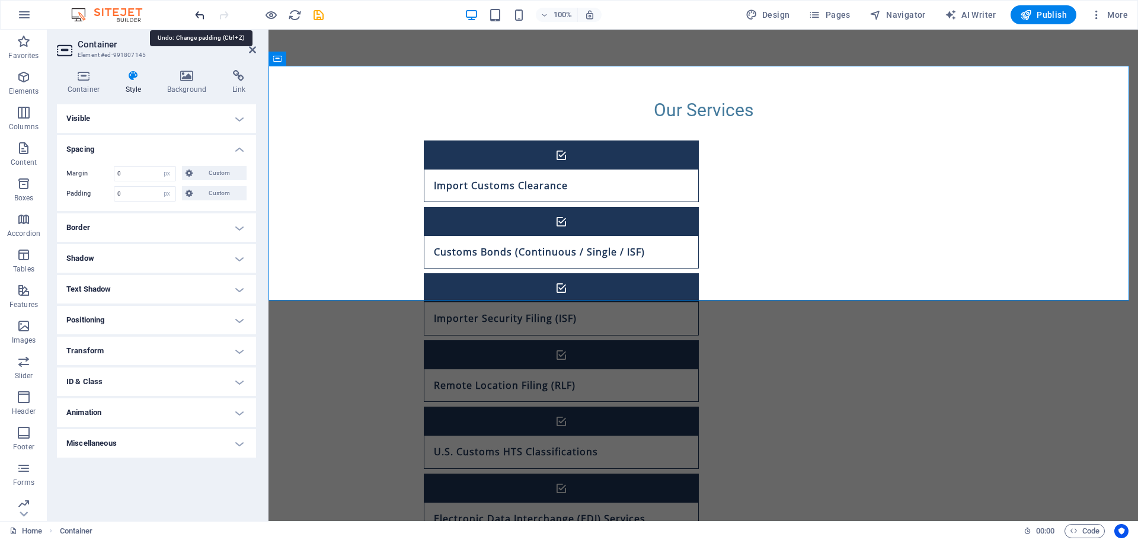
click at [201, 15] on icon "undo" at bounding box center [200, 15] width 14 height 14
select select "DISABLED_OPTION_VALUE"
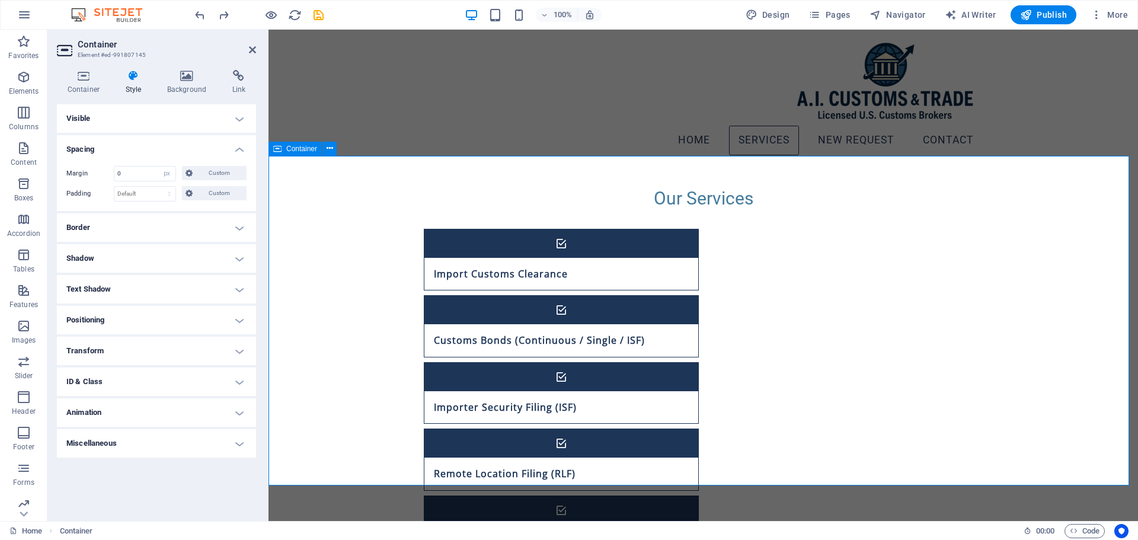
scroll to position [648, 0]
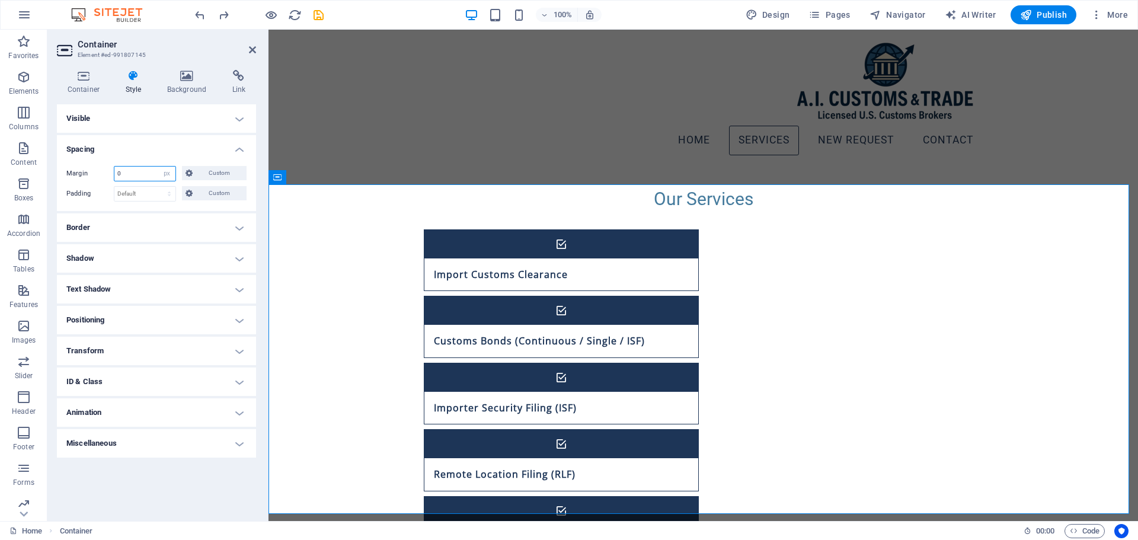
click at [137, 173] on input "0" at bounding box center [144, 174] width 61 height 14
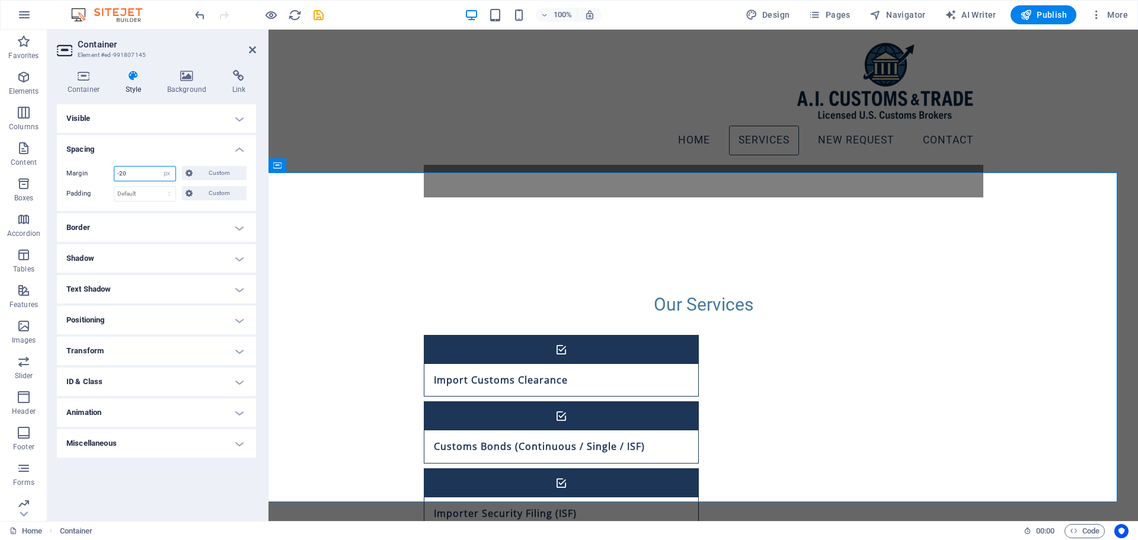
type input "-2"
type input "0"
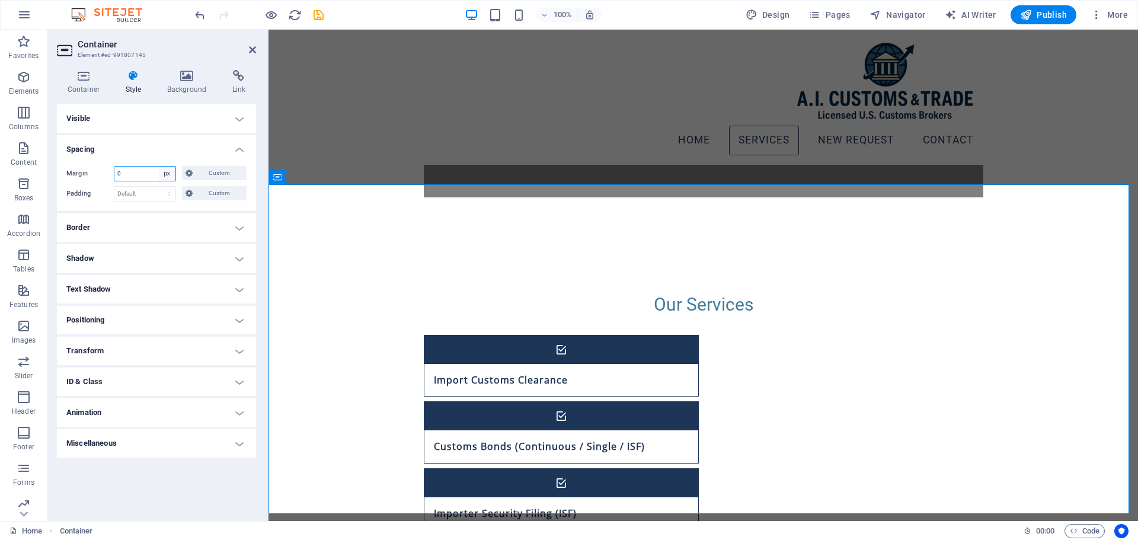
click at [162, 173] on select "Default auto px % rem vw vh Custom" at bounding box center [167, 174] width 17 height 14
select select "default"
click at [159, 167] on select "Default auto px % rem vw vh Custom" at bounding box center [167, 174] width 17 height 14
select select "DISABLED_OPTION_VALUE"
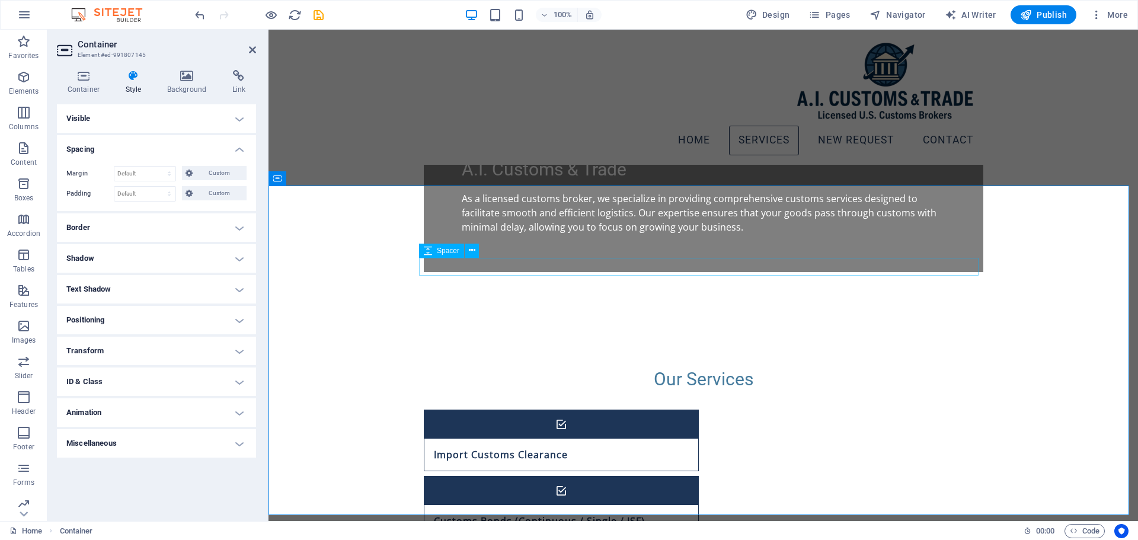
scroll to position [529, 0]
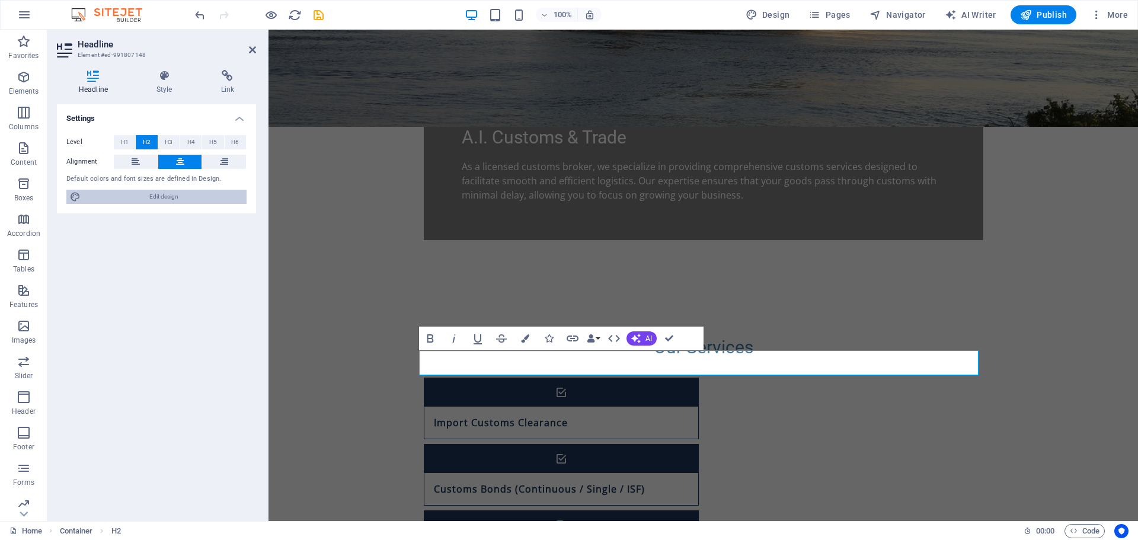
click at [161, 190] on span "Edit design" at bounding box center [163, 197] width 159 height 14
select select "rem"
select select "700"
select select "px"
select select "rem"
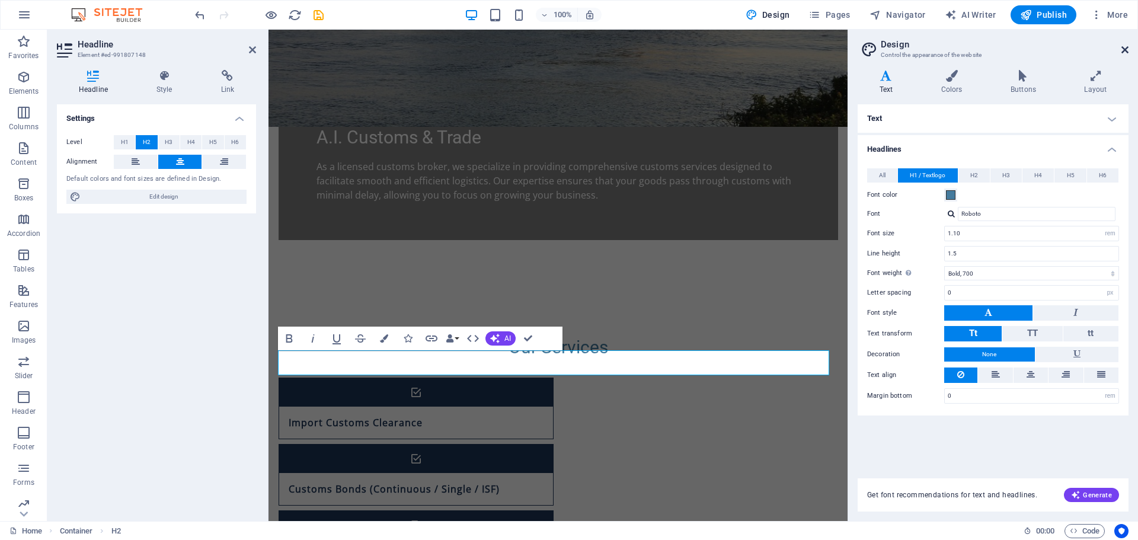
click at [1125, 47] on icon at bounding box center [1124, 49] width 7 height 9
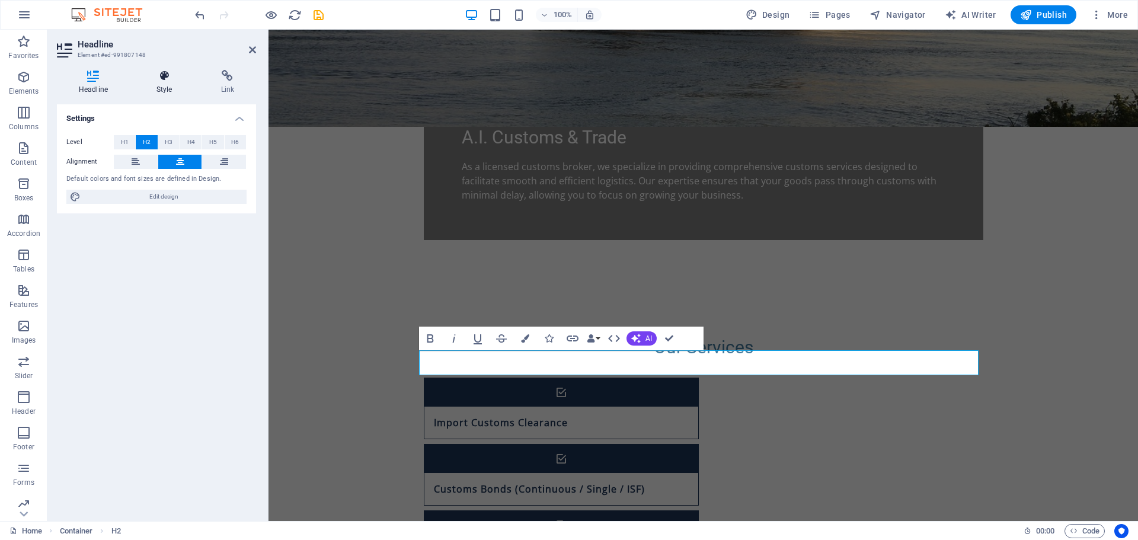
click at [165, 80] on icon at bounding box center [165, 76] width 60 height 12
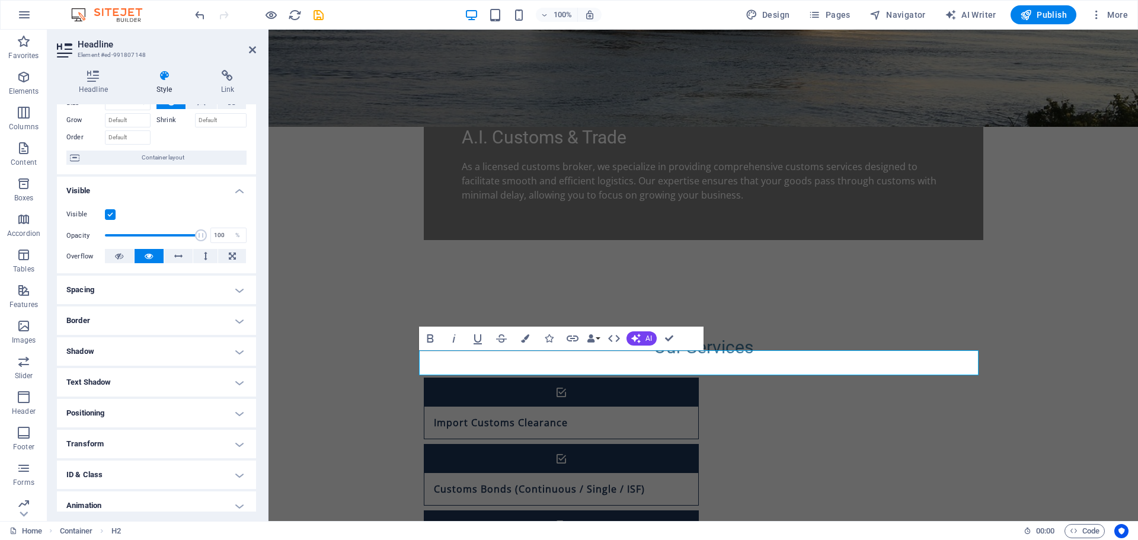
scroll to position [34, 0]
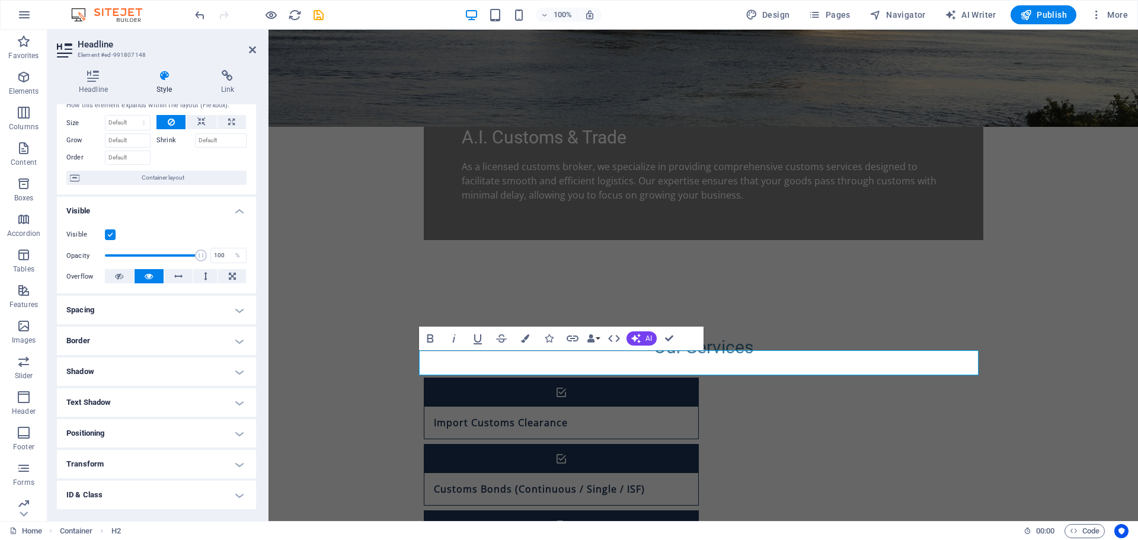
click at [121, 431] on h4 "Positioning" at bounding box center [156, 433] width 199 height 28
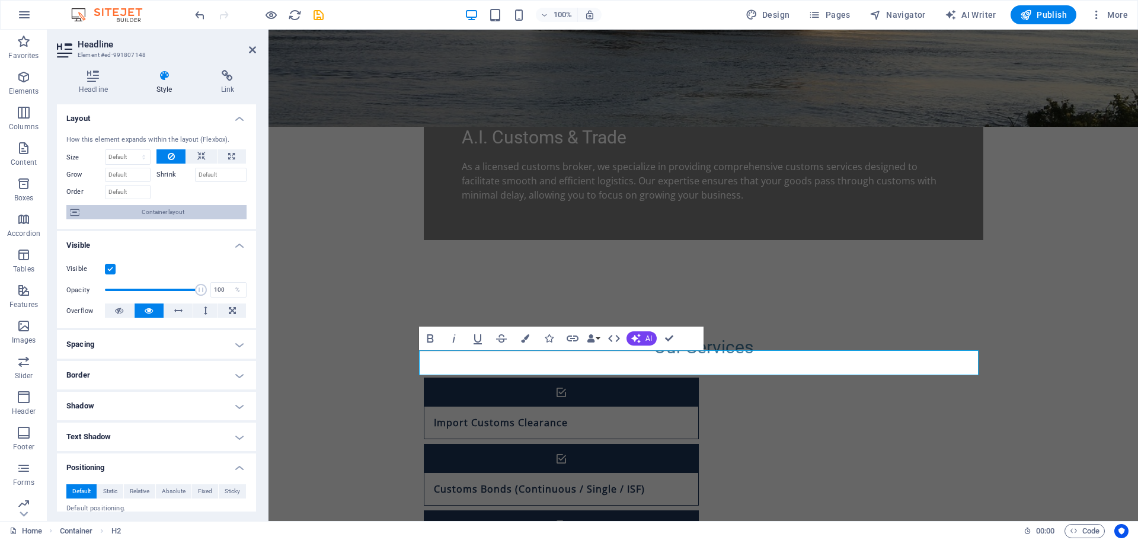
click at [151, 218] on span "Container layout" at bounding box center [163, 212] width 160 height 14
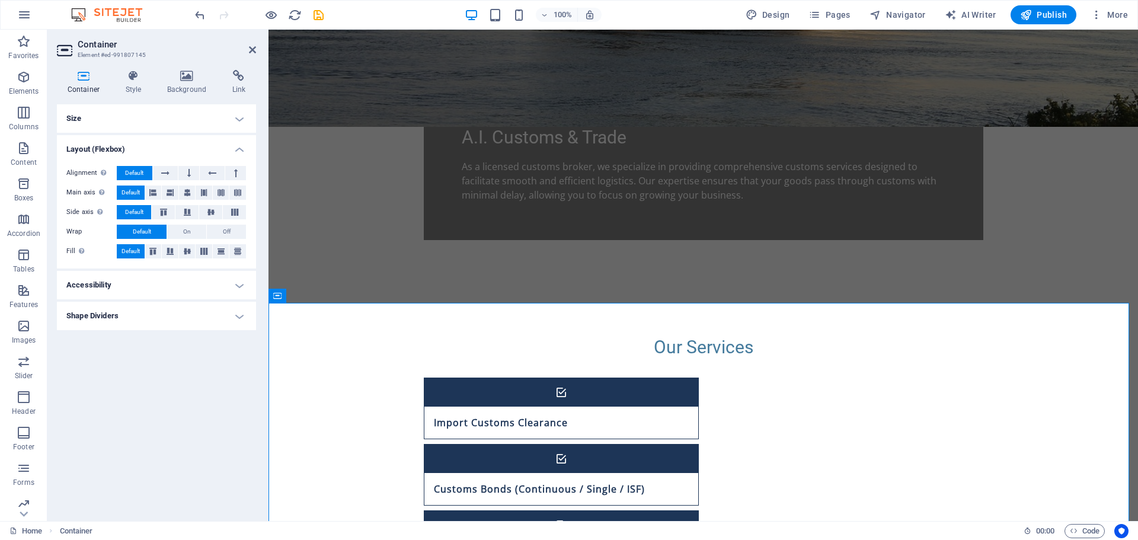
click at [164, 111] on h4 "Size" at bounding box center [156, 118] width 199 height 28
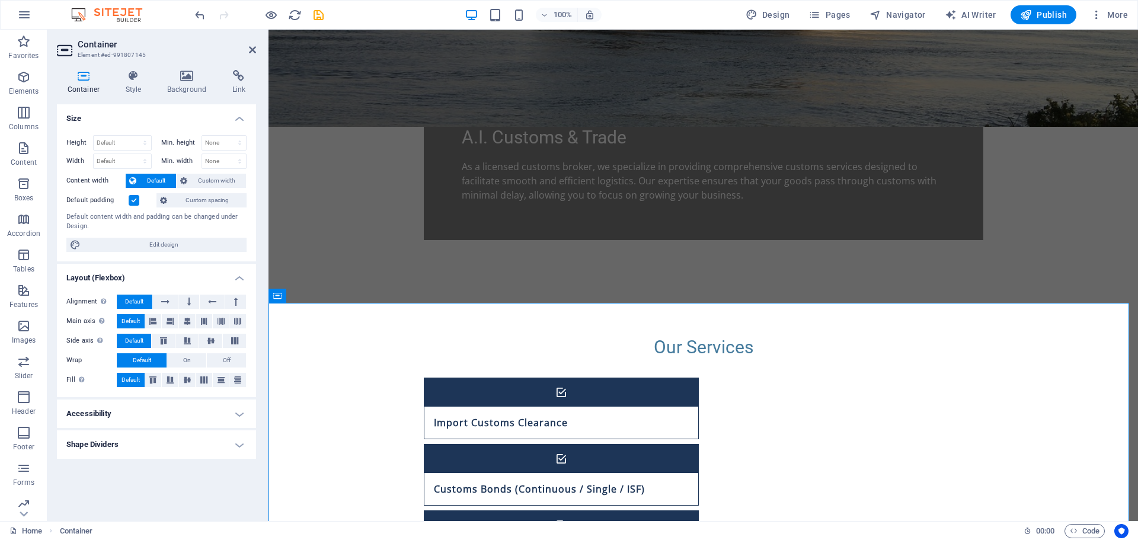
click at [135, 201] on label at bounding box center [134, 200] width 11 height 11
click at [0, 0] on input "Default padding" at bounding box center [0, 0] width 0 height 0
click at [135, 201] on label at bounding box center [134, 200] width 11 height 11
click at [0, 0] on input "Default padding" at bounding box center [0, 0] width 0 height 0
click at [135, 201] on label at bounding box center [134, 200] width 11 height 11
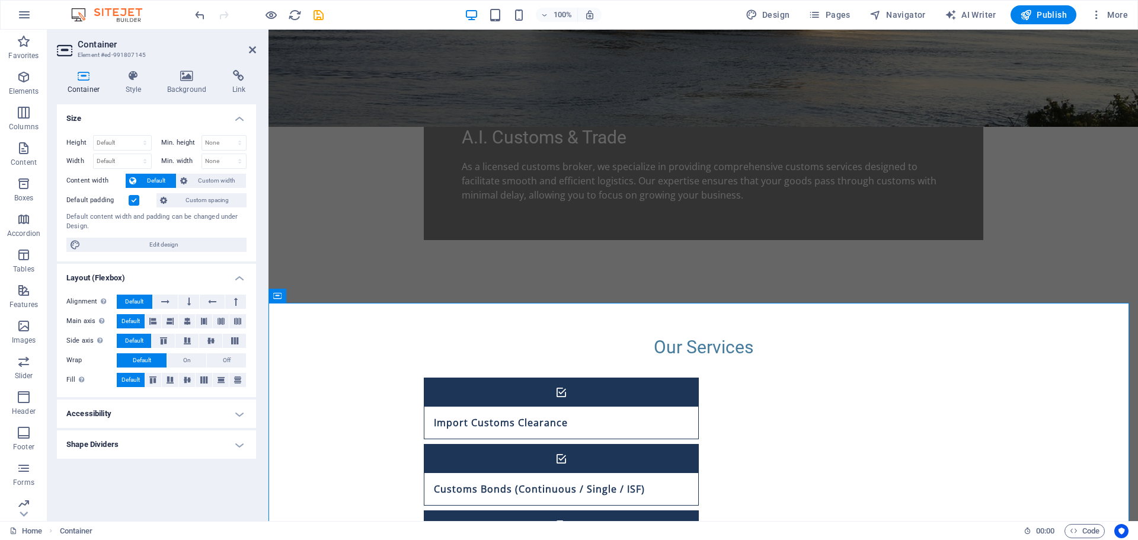
click at [0, 0] on input "Default padding" at bounding box center [0, 0] width 0 height 0
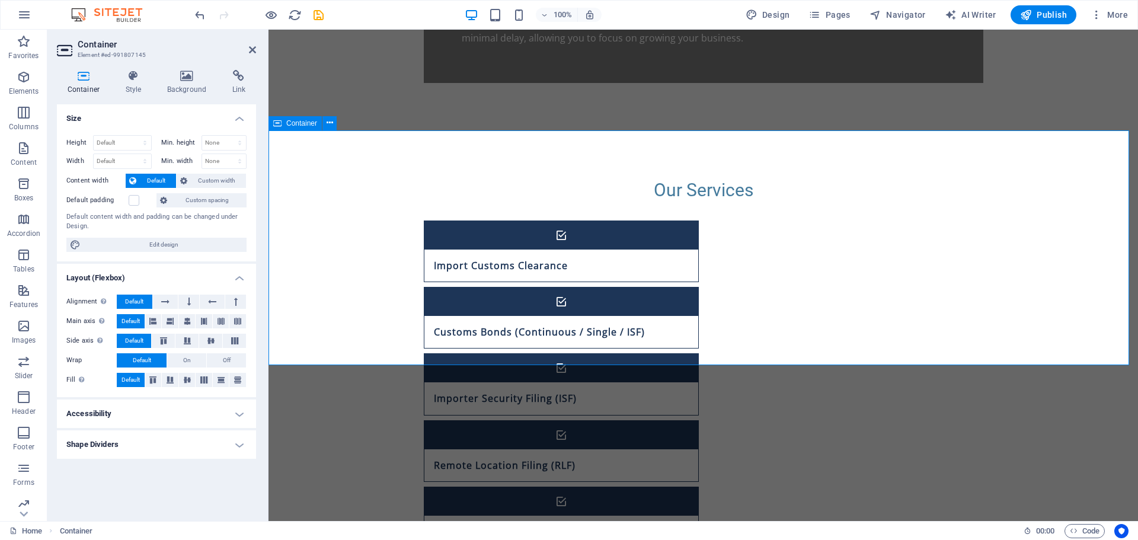
scroll to position [707, 0]
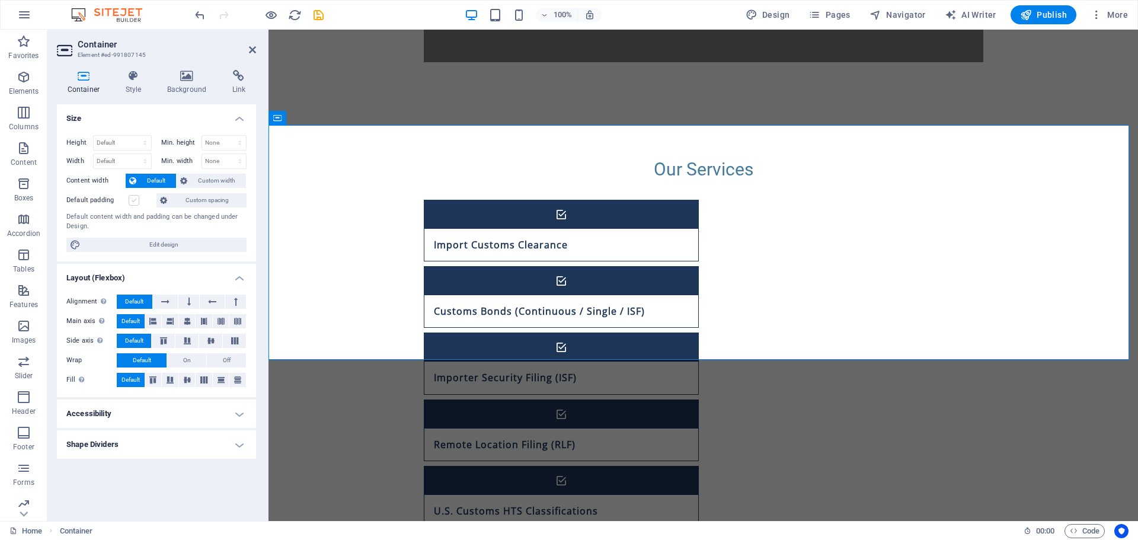
click at [134, 201] on label at bounding box center [134, 200] width 11 height 11
click at [0, 0] on input "Default padding" at bounding box center [0, 0] width 0 height 0
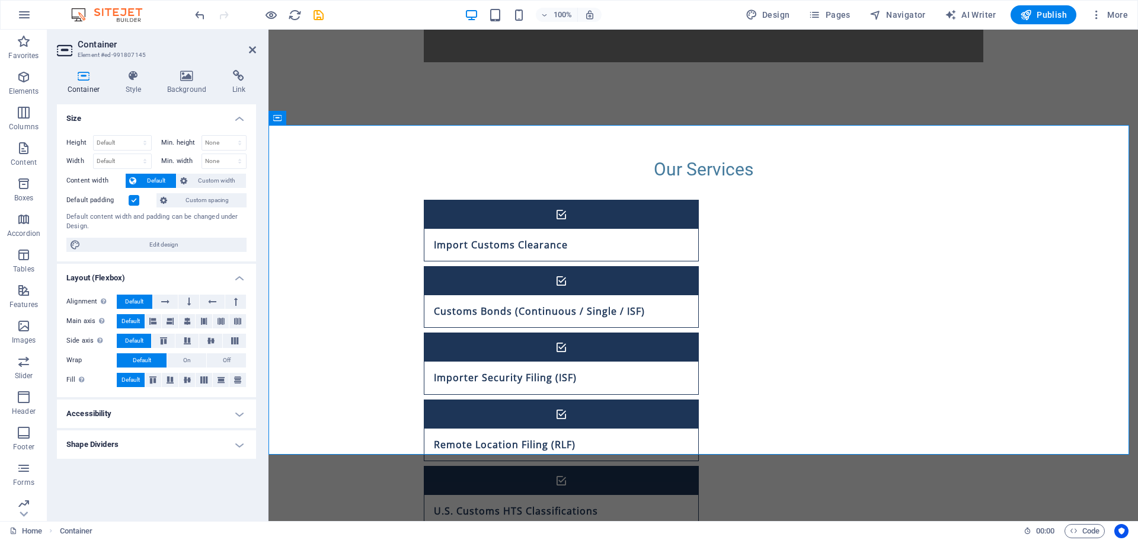
click at [134, 201] on label at bounding box center [134, 200] width 11 height 11
click at [0, 0] on input "Default padding" at bounding box center [0, 0] width 0 height 0
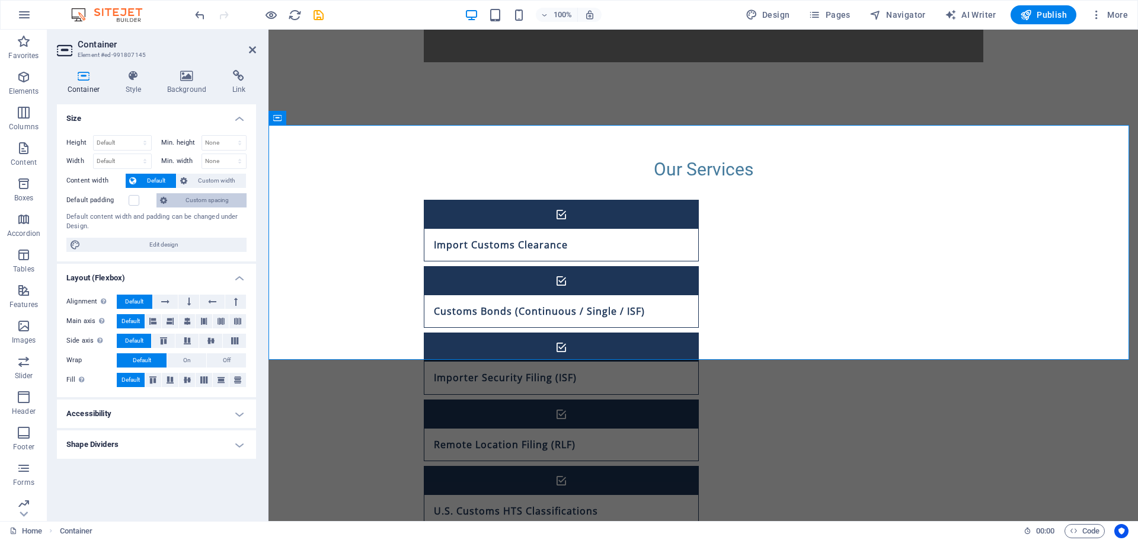
click at [193, 197] on span "Custom spacing" at bounding box center [207, 200] width 72 height 14
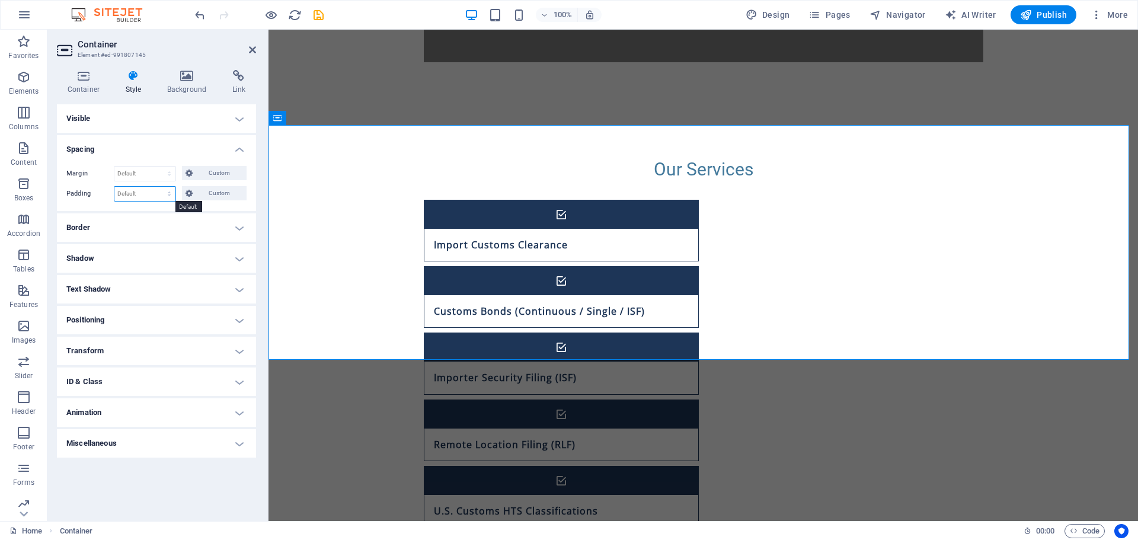
click at [149, 194] on select "Default px rem % vh vw Custom" at bounding box center [144, 194] width 61 height 14
select select "px"
click at [159, 187] on select "Default px rem % vh vw Custom" at bounding box center [144, 194] width 61 height 14
type input "0"
drag, startPoint x: 148, startPoint y: 191, endPoint x: 147, endPoint y: 199, distance: 8.3
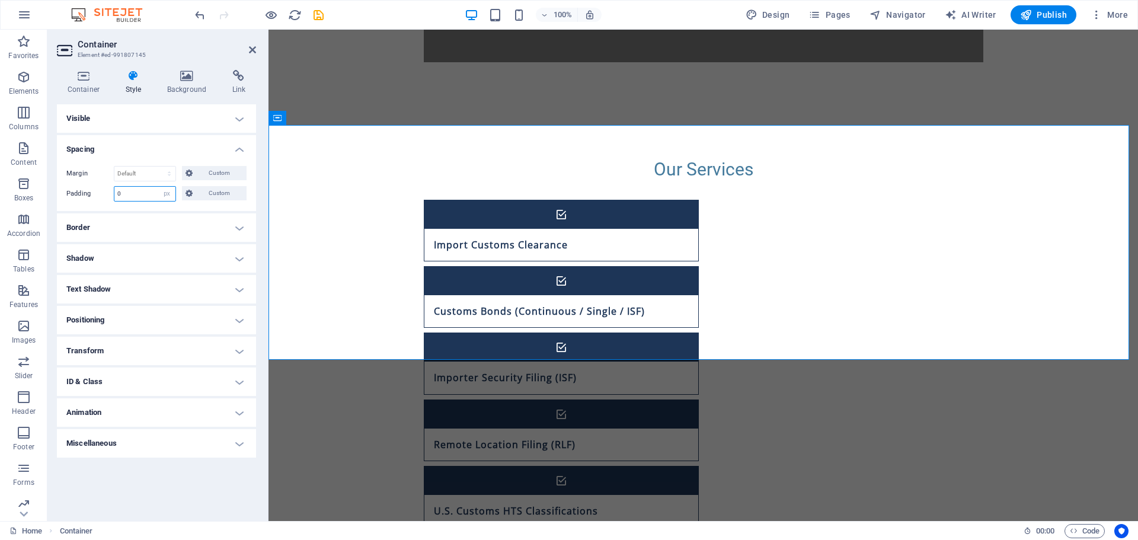
click at [148, 191] on input "0" at bounding box center [144, 194] width 61 height 14
click at [171, 191] on select "Default px rem % vh vw Custom" at bounding box center [167, 194] width 17 height 14
select select "default"
click at [159, 187] on select "Default px rem % vh vw Custom" at bounding box center [167, 194] width 17 height 14
click at [170, 193] on select "Default px rem % vh vw Custom" at bounding box center [144, 194] width 61 height 14
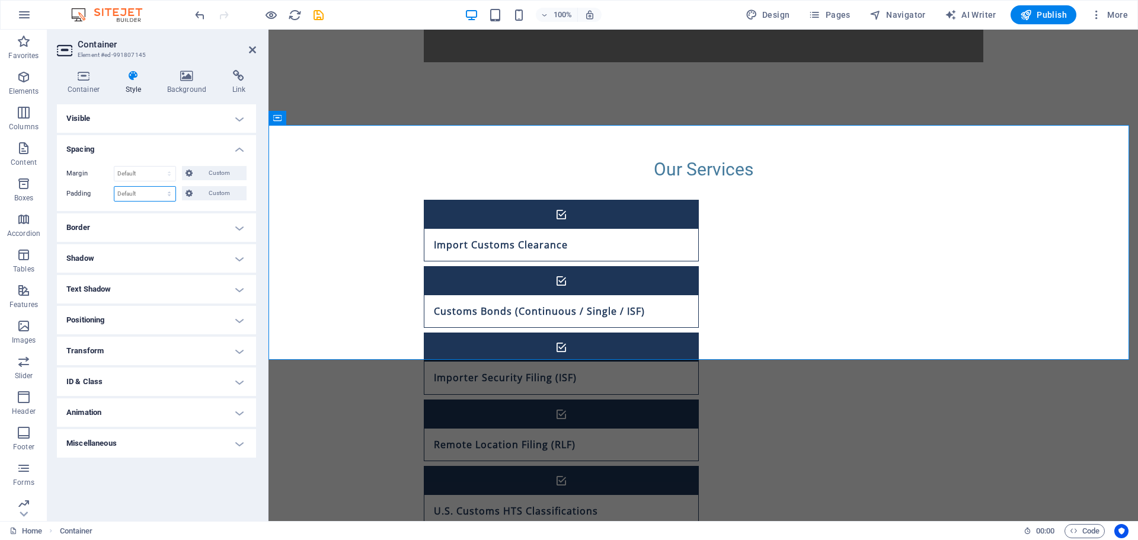
select select "px"
click at [159, 187] on select "Default px rem % vh vw Custom" at bounding box center [144, 194] width 61 height 14
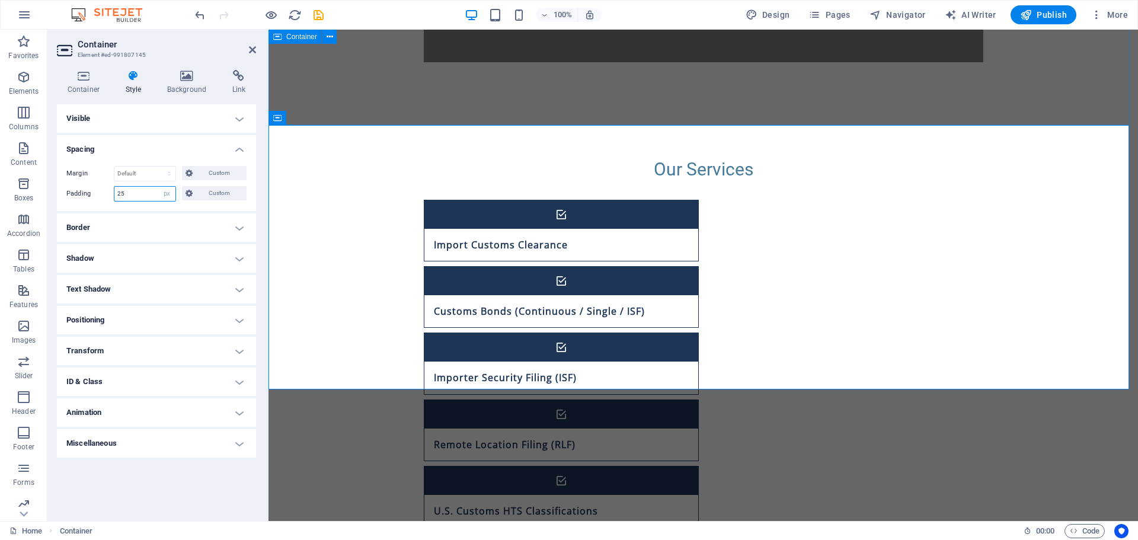
type input "25"
click at [166, 194] on select "Default px rem % vh vw Custom" at bounding box center [167, 194] width 17 height 14
select select "default"
click at [159, 187] on select "Default px rem % vh vw Custom" at bounding box center [167, 194] width 17 height 14
select select "DISABLED_OPTION_VALUE"
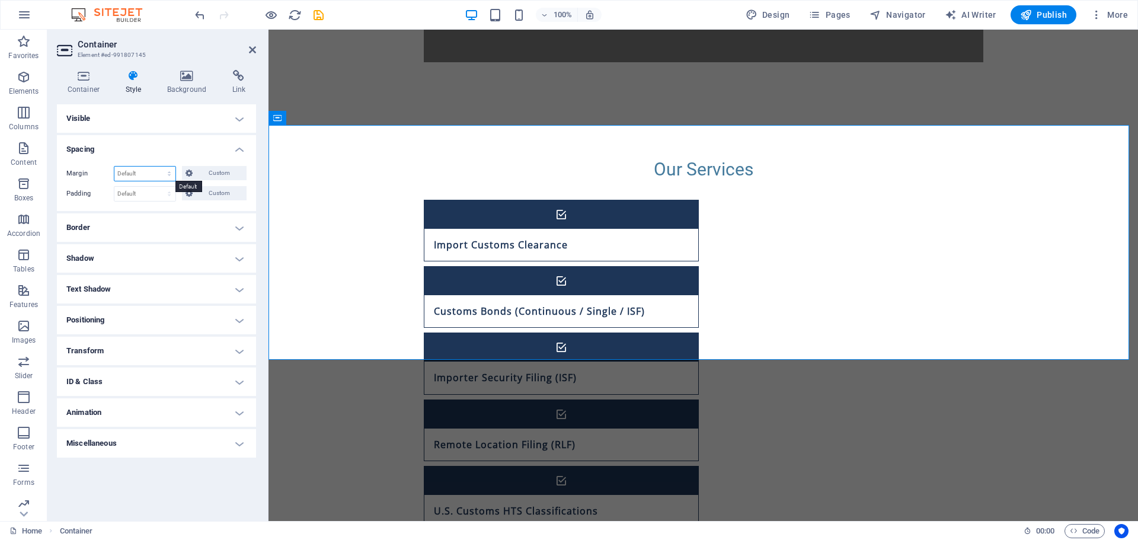
click at [133, 172] on select "Default auto px % rem vw vh Custom" at bounding box center [144, 174] width 61 height 14
select select "px"
click at [159, 167] on select "Default auto px % rem vw vh Custom" at bounding box center [144, 174] width 61 height 14
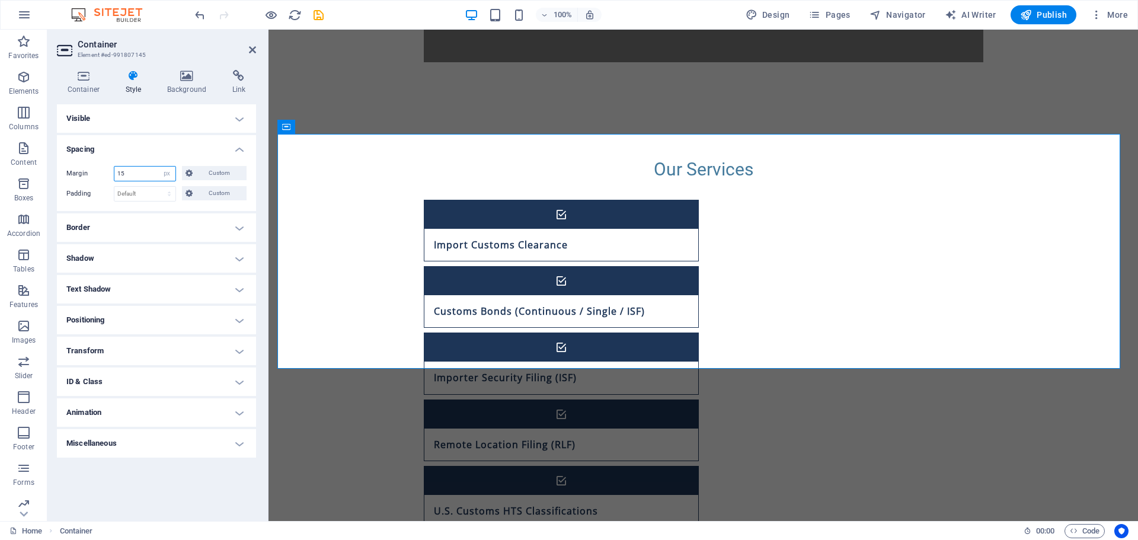
type input "1"
type input "0"
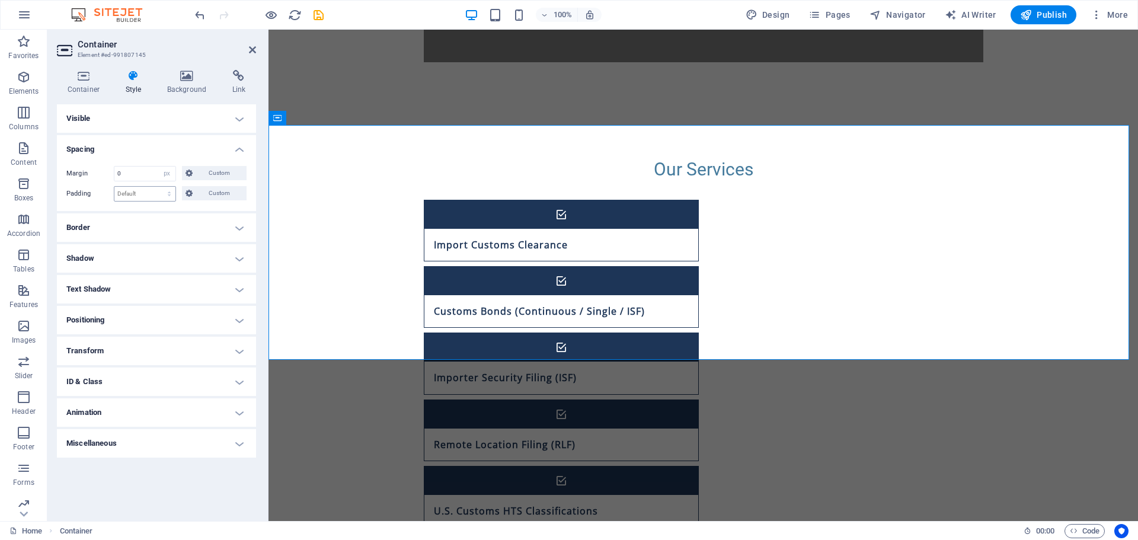
drag, startPoint x: 145, startPoint y: 203, endPoint x: 146, endPoint y: 197, distance: 6.2
click at [145, 203] on div "Margin 0 Default auto px % rem vw vh Custom Custom 0 auto px % rem vw vh 0 auto…" at bounding box center [156, 183] width 199 height 55
click at [147, 196] on select "Default px rem % vh vw Custom" at bounding box center [144, 194] width 61 height 14
select select "px"
click at [159, 187] on select "Default px rem % vh vw Custom" at bounding box center [144, 194] width 61 height 14
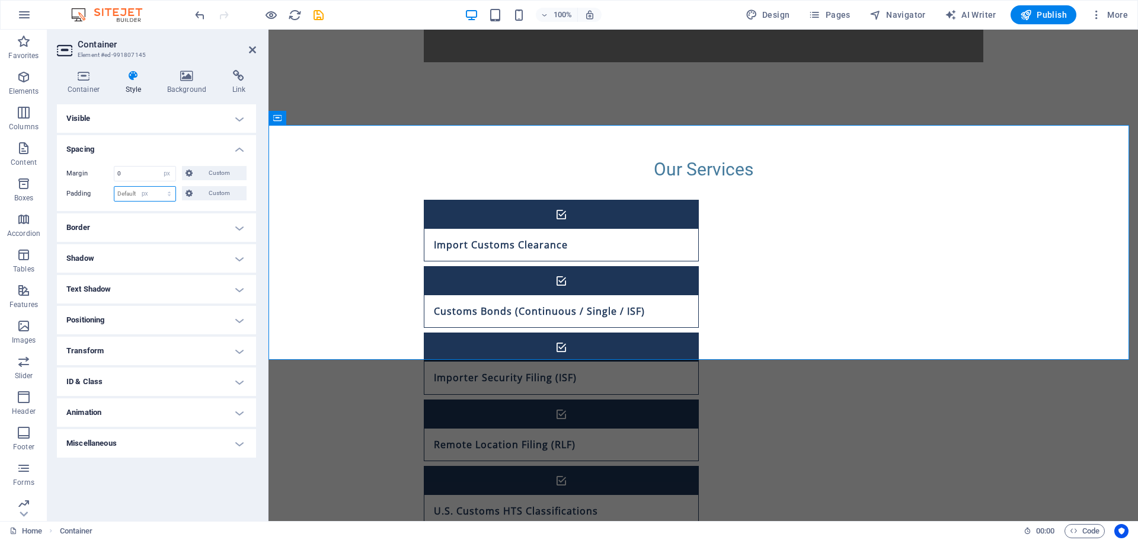
type input "0"
click at [165, 192] on select "Default px rem % vh vw Custom" at bounding box center [167, 194] width 17 height 14
select select "%"
click at [159, 187] on select "Default px rem % vh vw Custom" at bounding box center [167, 194] width 17 height 14
type input "100"
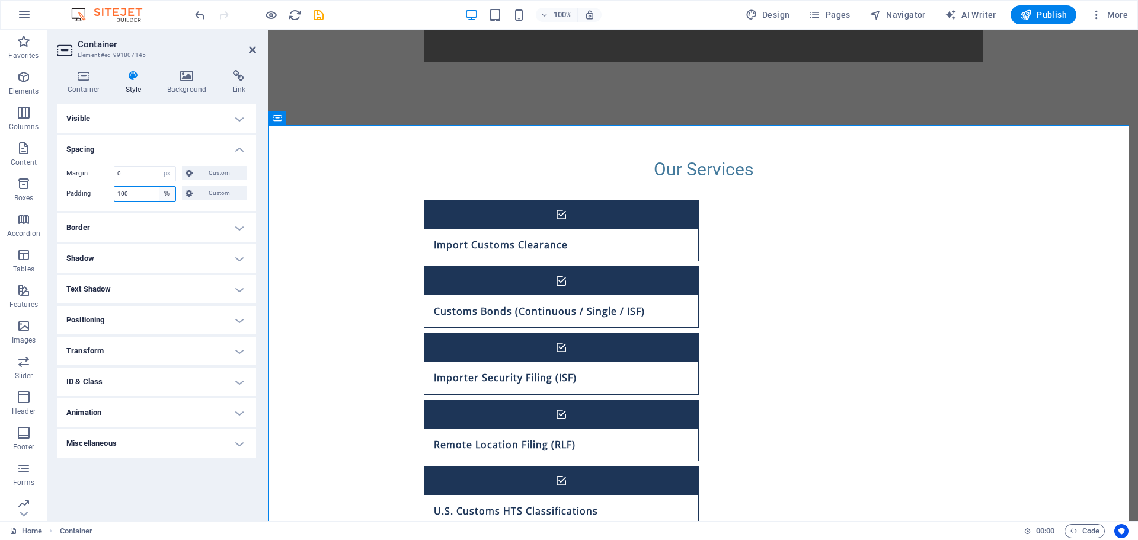
click at [168, 191] on select "Default px rem % vh vw Custom" at bounding box center [167, 194] width 17 height 14
click at [159, 187] on select "Default px rem % vh vw Custom" at bounding box center [167, 194] width 17 height 14
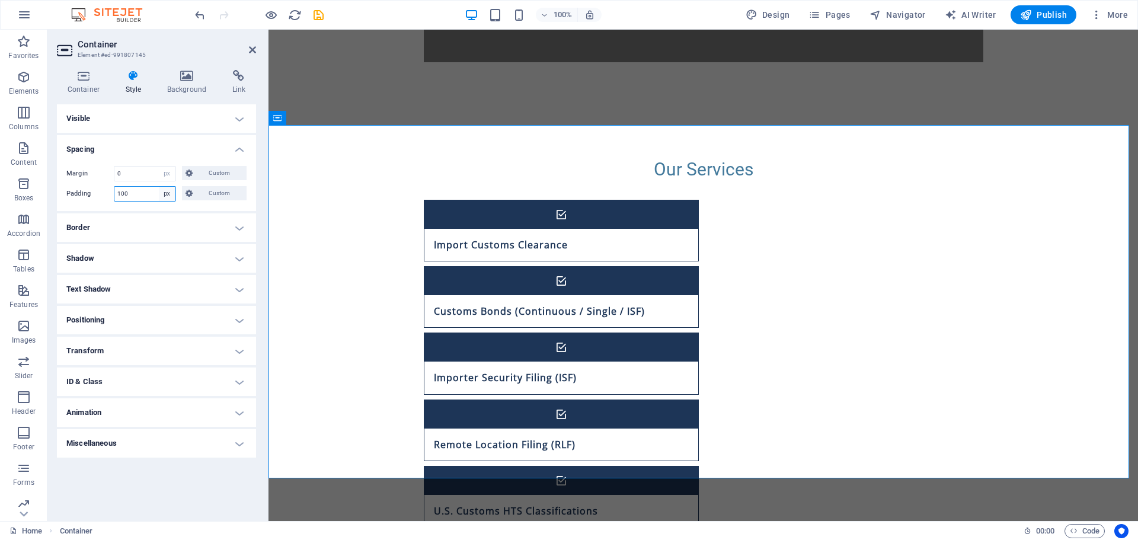
click at [169, 194] on select "Default px rem % vh vw Custom" at bounding box center [167, 194] width 17 height 14
select select "default"
click at [159, 187] on select "Default px rem % vh vw Custom" at bounding box center [167, 194] width 17 height 14
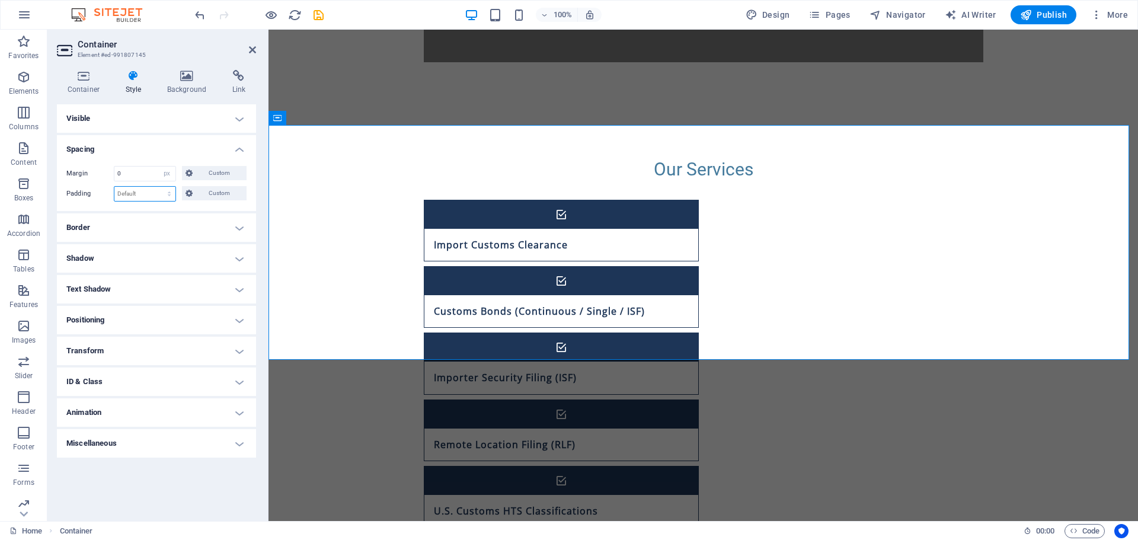
click at [169, 194] on select "Default px rem % vh vw Custom" at bounding box center [144, 194] width 61 height 14
select select "px"
click at [159, 187] on select "Default px rem % vh vw Custom" at bounding box center [144, 194] width 61 height 14
type input "5"
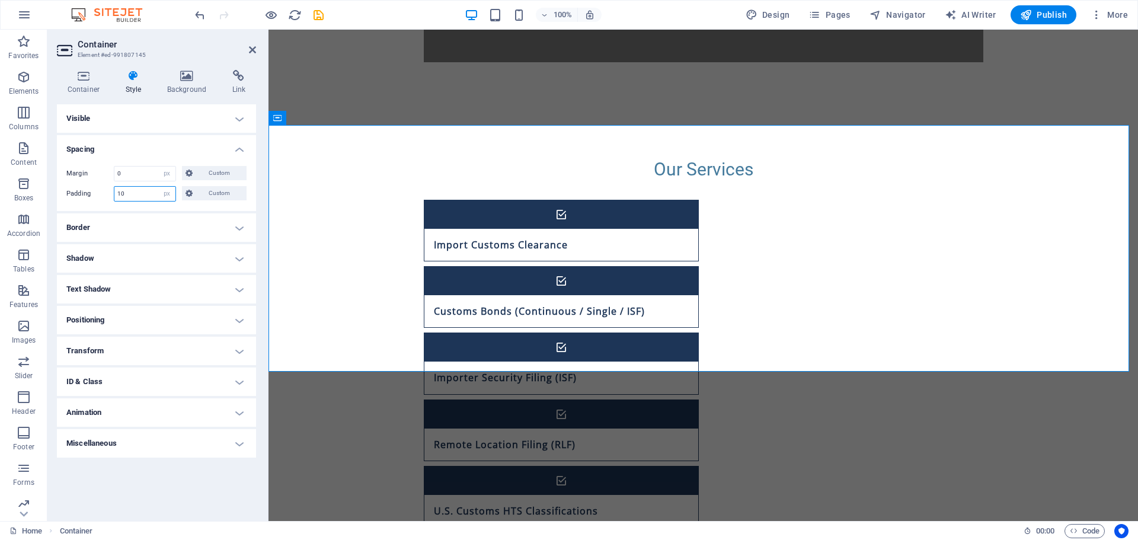
type input "10"
click at [316, 18] on icon "save" at bounding box center [319, 15] width 14 height 14
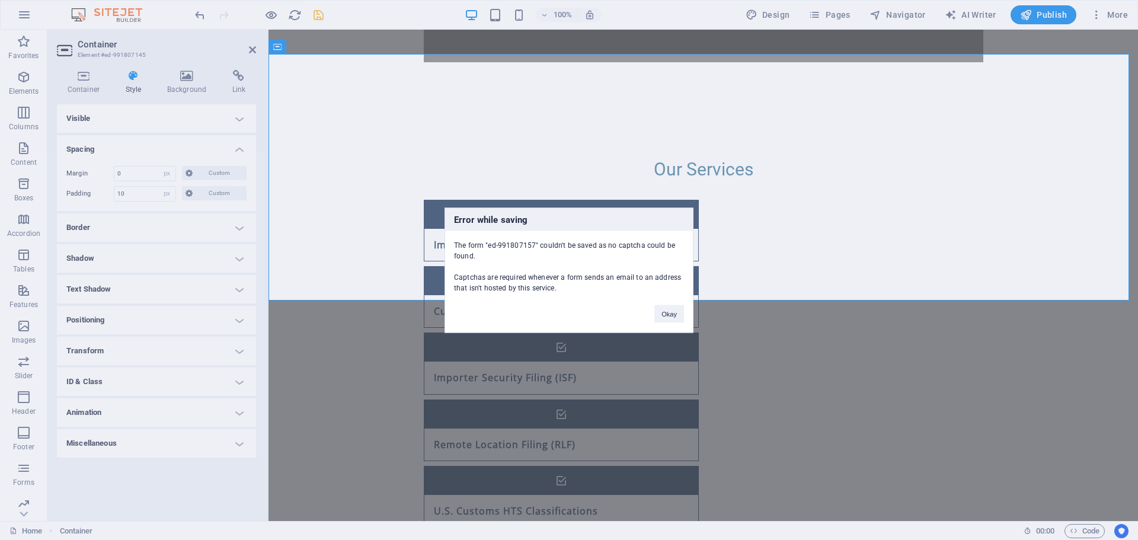
scroll to position [778, 0]
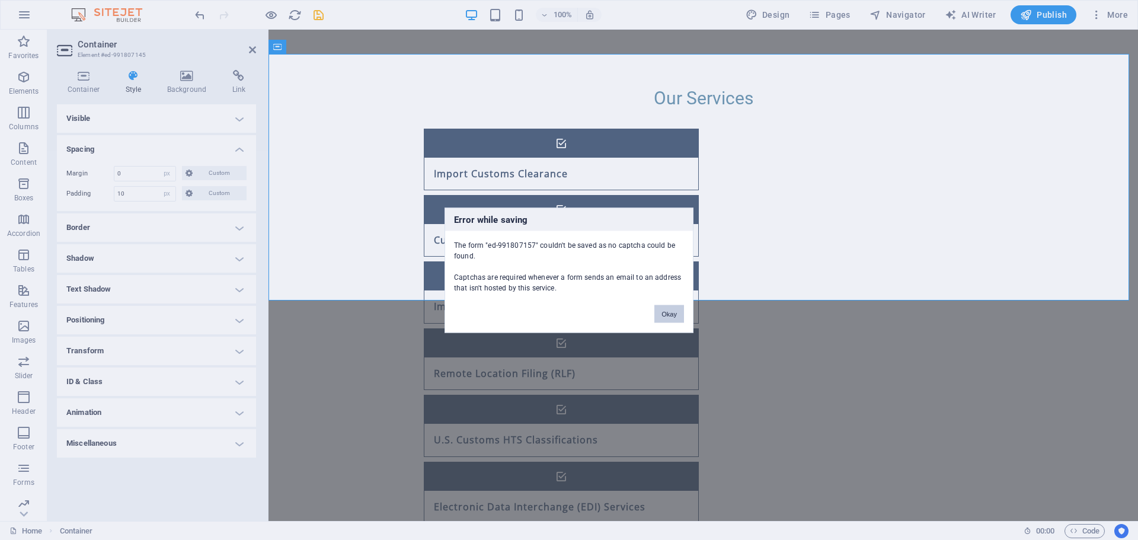
click at [669, 317] on button "Okay" at bounding box center [669, 314] width 30 height 18
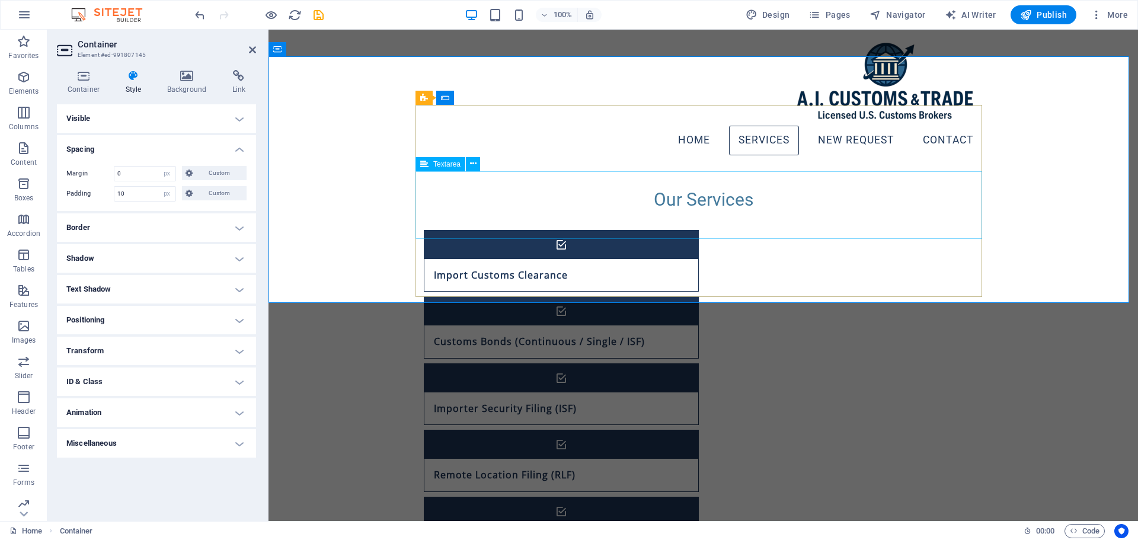
scroll to position [541, 0]
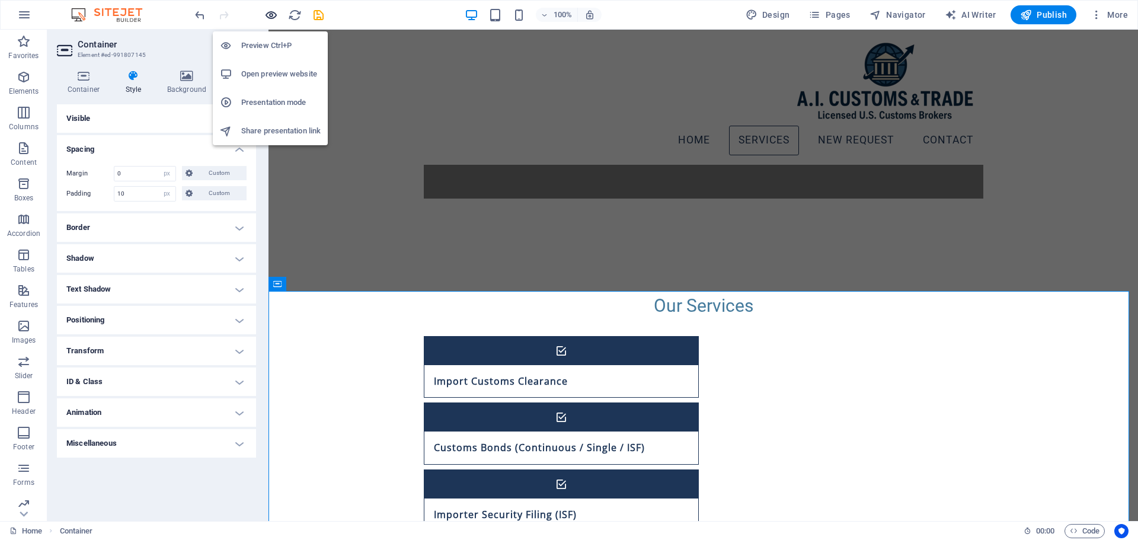
click at [271, 15] on icon "button" at bounding box center [271, 15] width 14 height 14
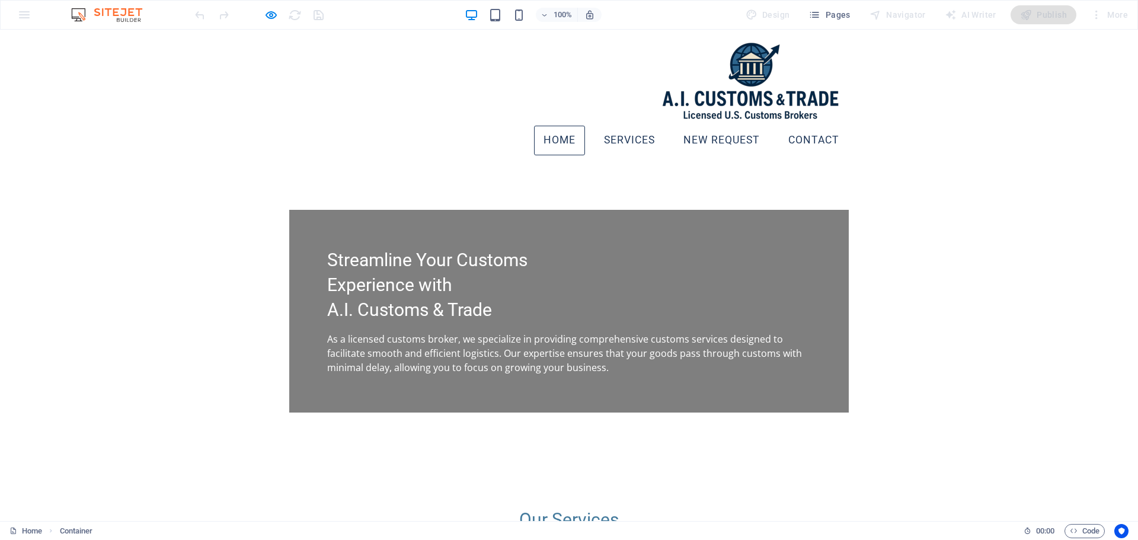
scroll to position [304, 0]
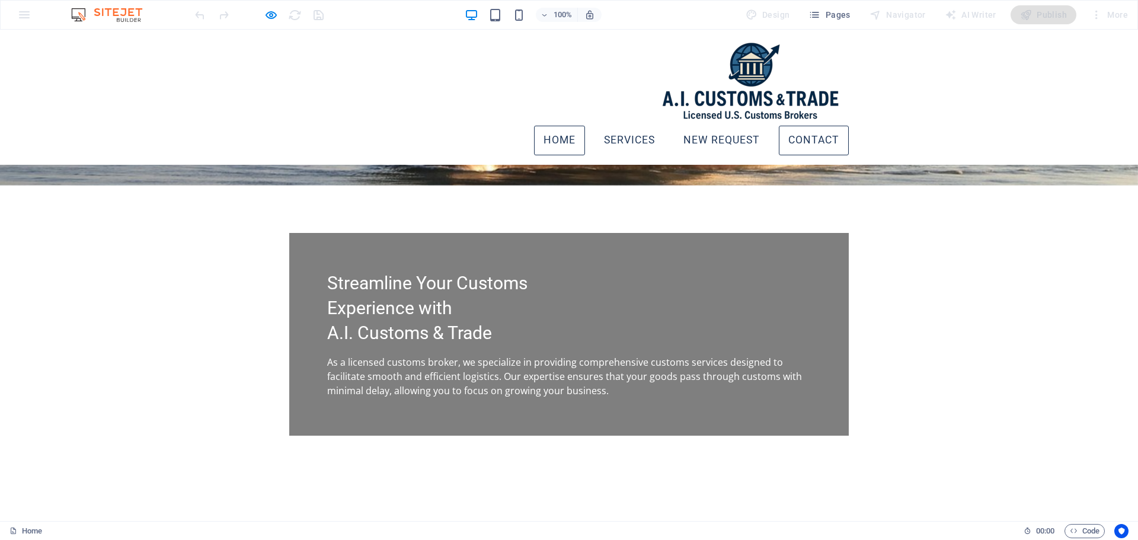
click at [812, 126] on link "Contact" at bounding box center [814, 141] width 70 height 30
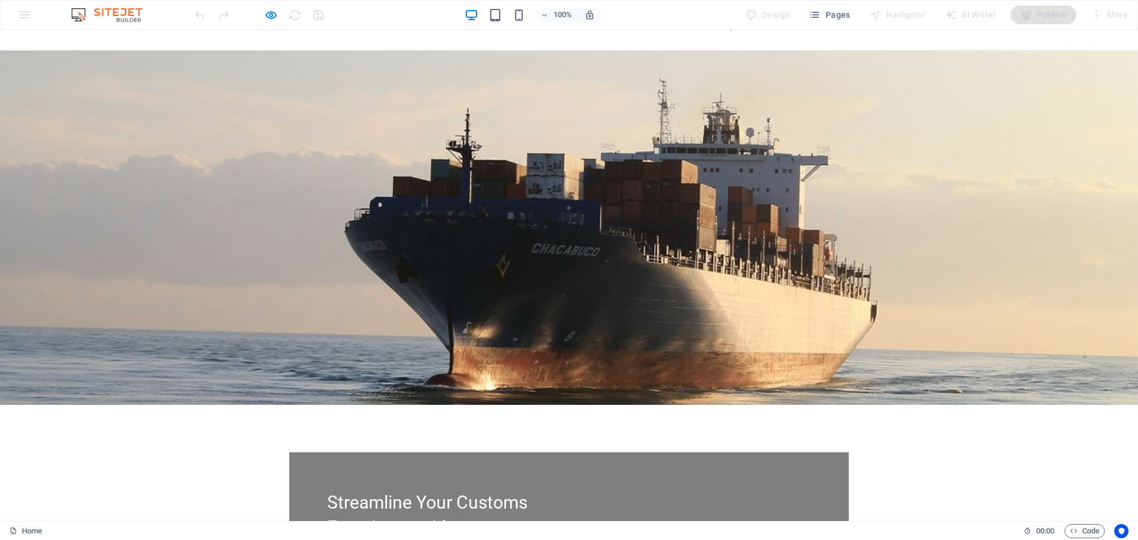
scroll to position [0, 0]
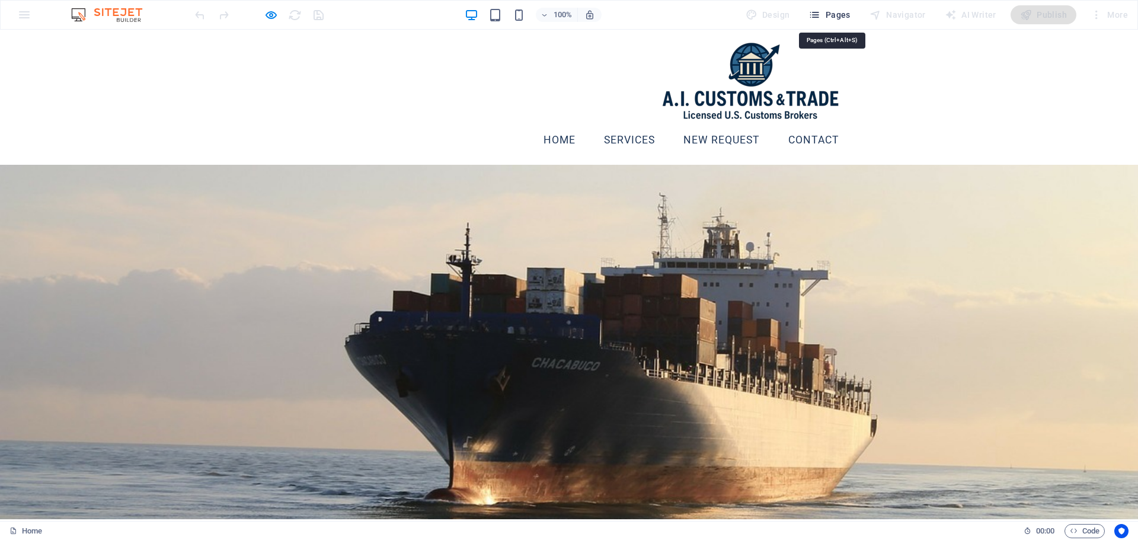
click at [831, 13] on span "Pages" at bounding box center [828, 15] width 41 height 12
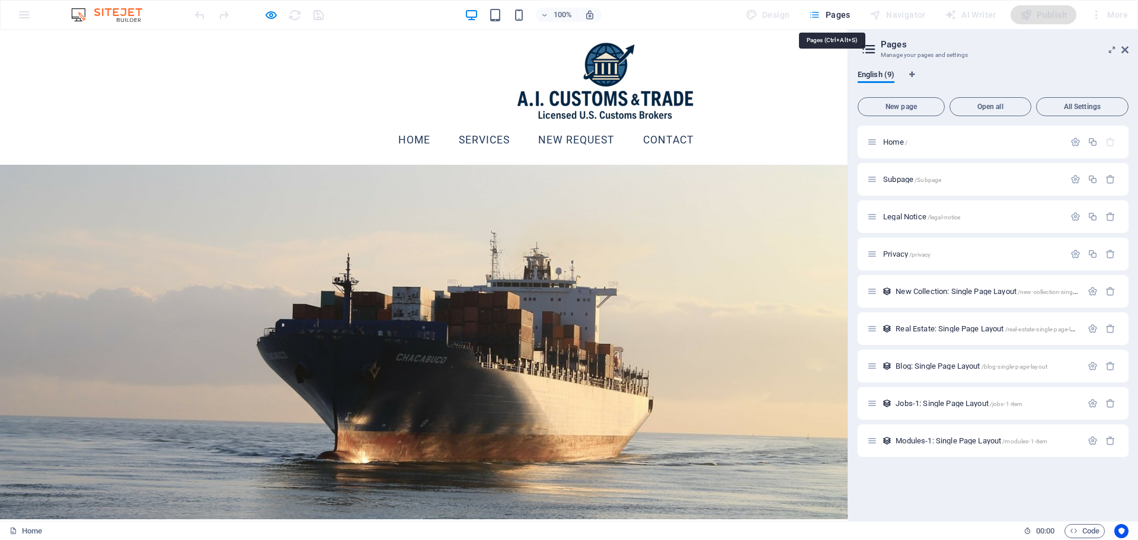
click at [831, 13] on span "Pages" at bounding box center [828, 15] width 41 height 12
click at [1125, 48] on icon at bounding box center [1124, 49] width 7 height 9
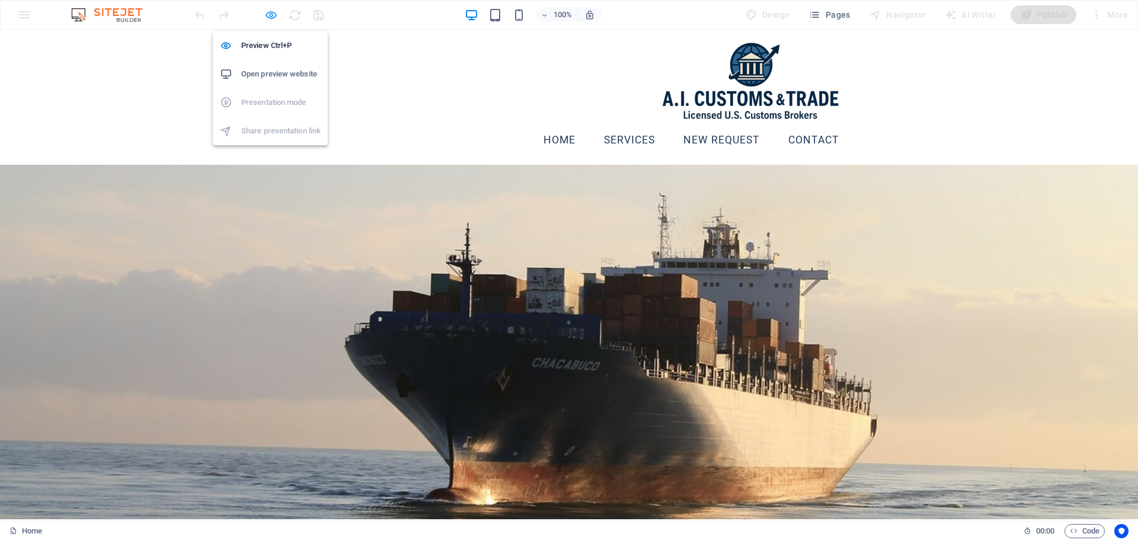
click at [270, 12] on icon "button" at bounding box center [271, 15] width 14 height 14
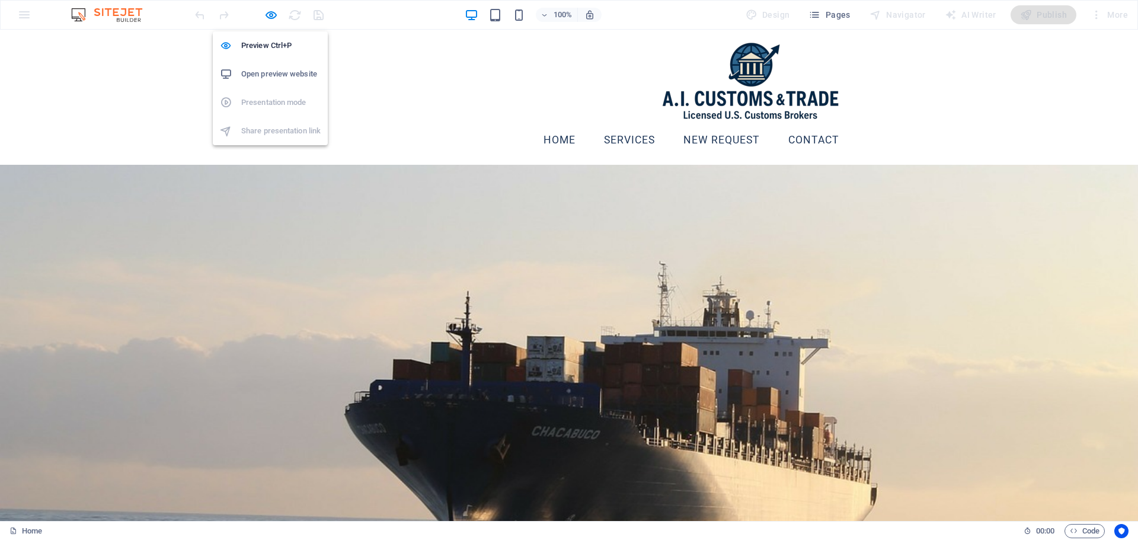
scroll to position [680, 0]
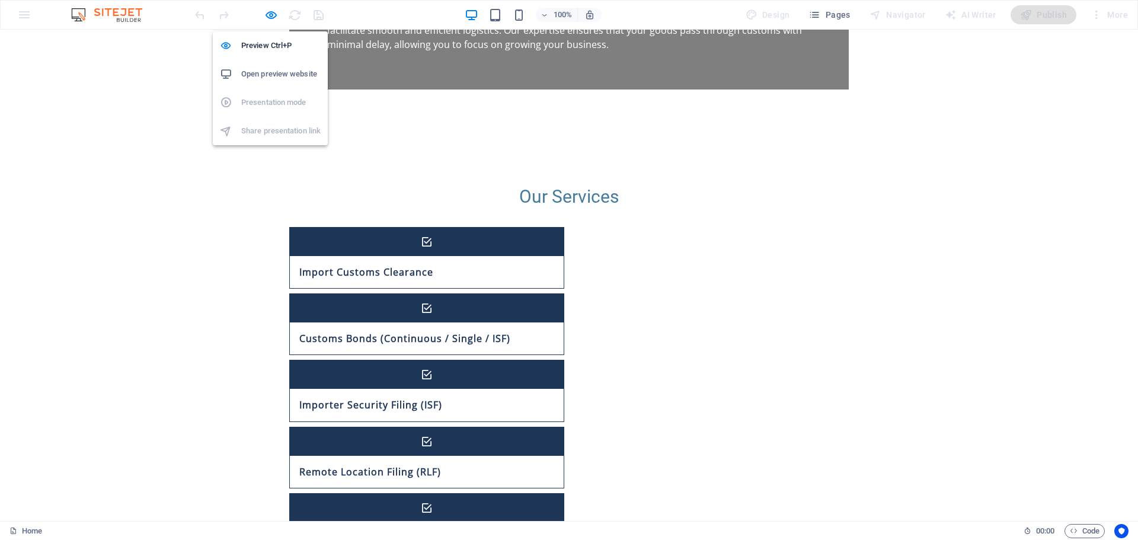
select select "px"
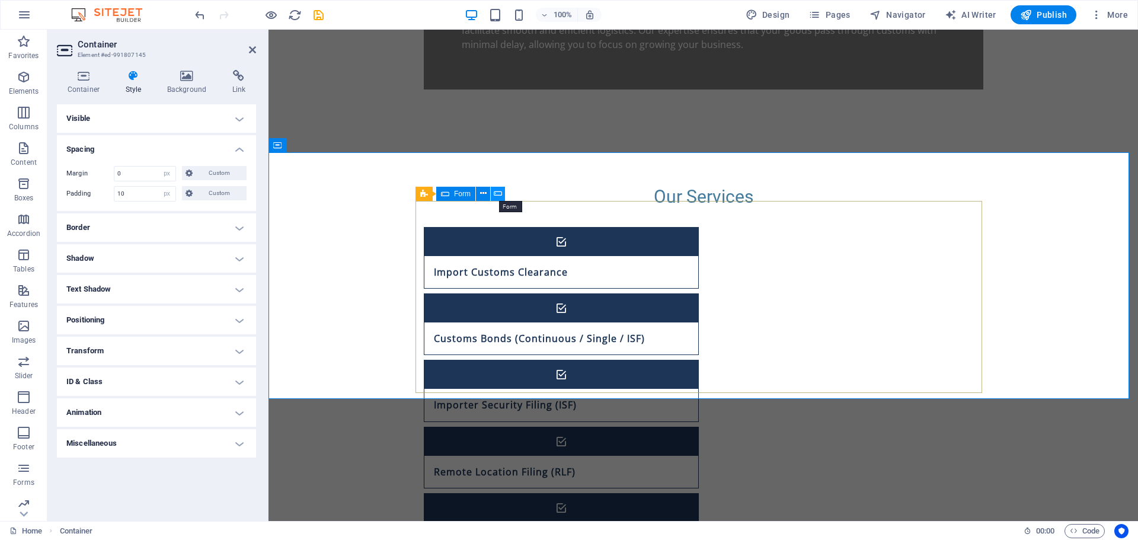
click at [494, 190] on icon at bounding box center [498, 193] width 8 height 12
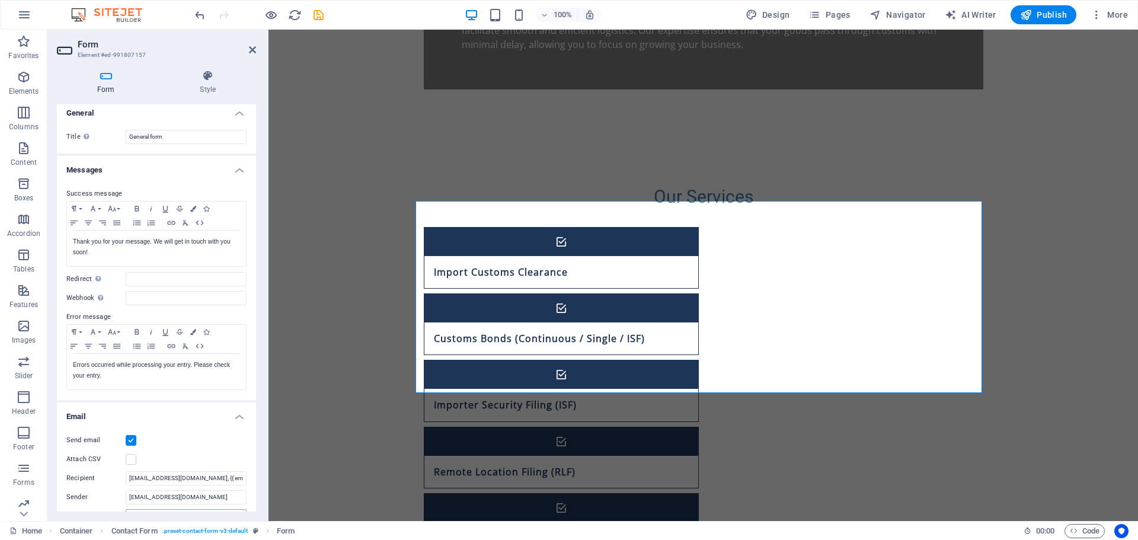
scroll to position [0, 0]
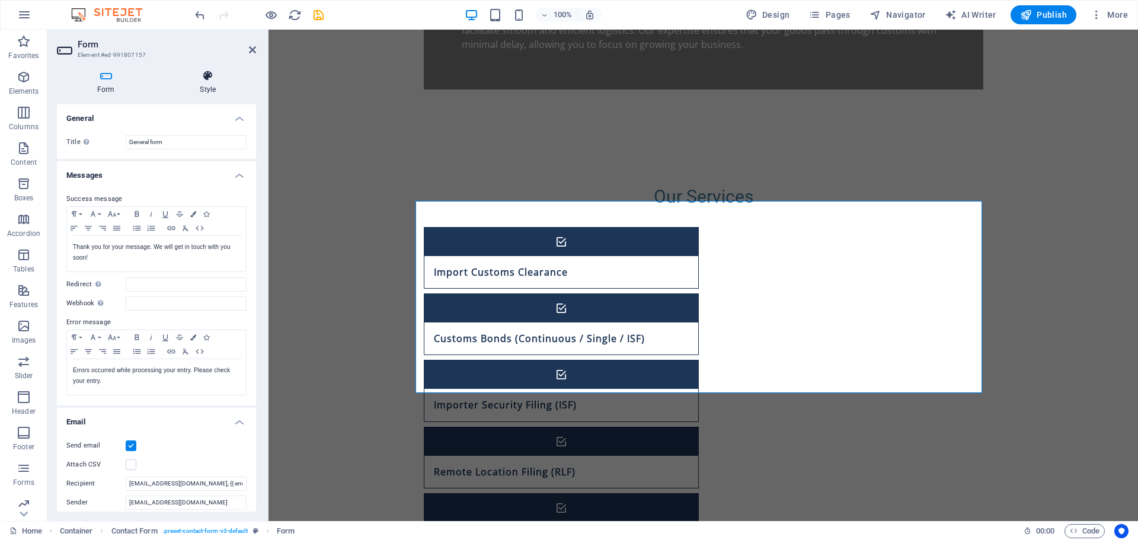
click at [210, 87] on h4 "Style" at bounding box center [207, 82] width 97 height 25
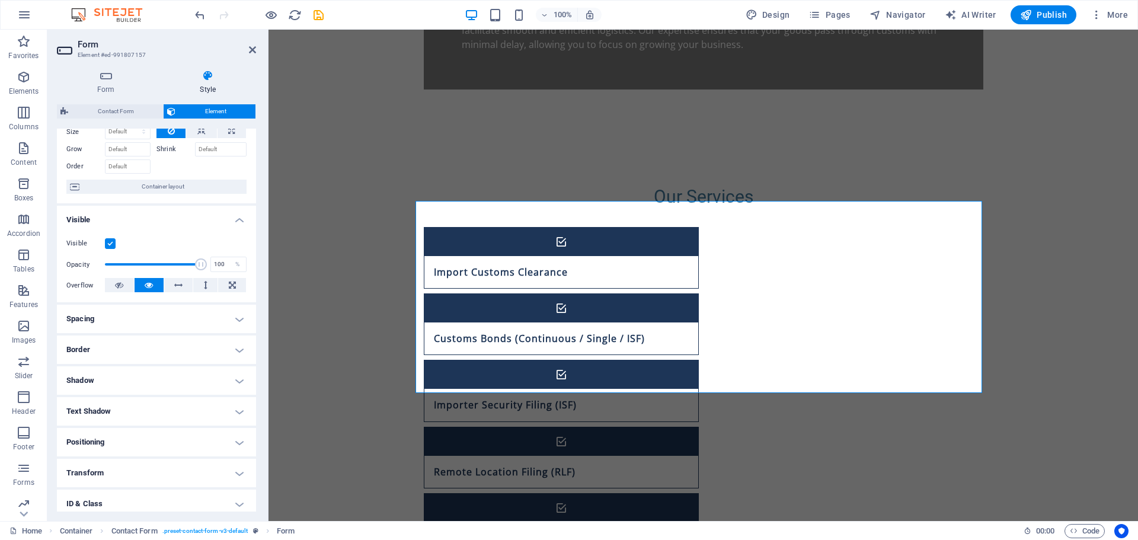
scroll to position [118, 0]
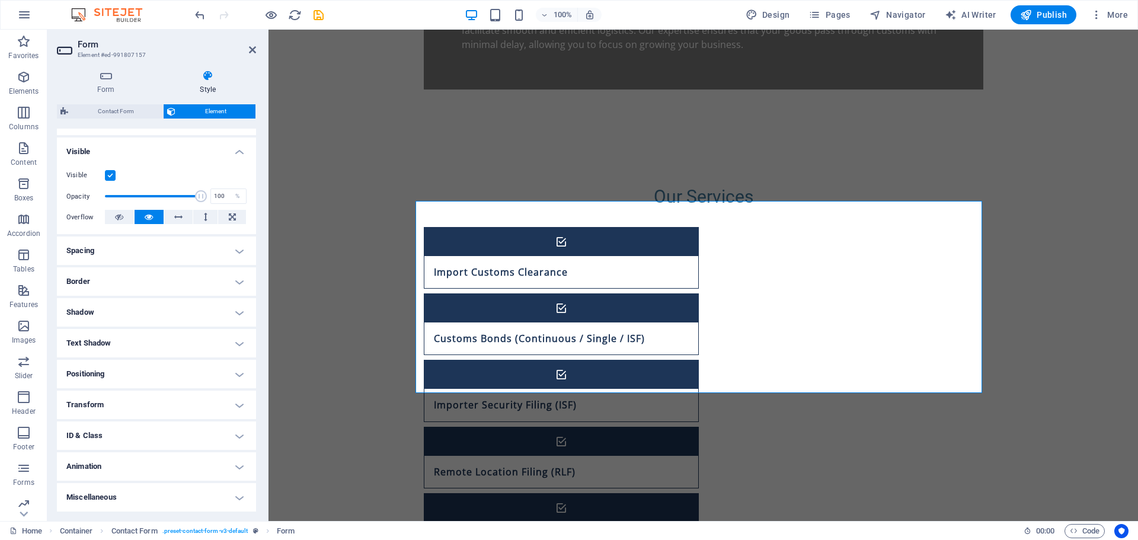
click at [174, 439] on h4 "ID & Class" at bounding box center [156, 435] width 199 height 28
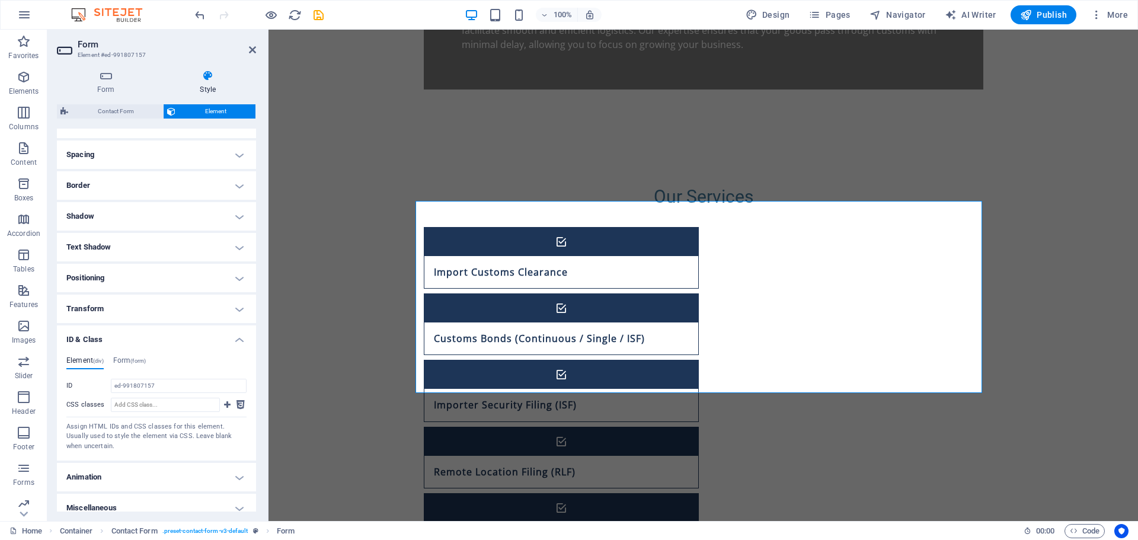
scroll to position [225, 0]
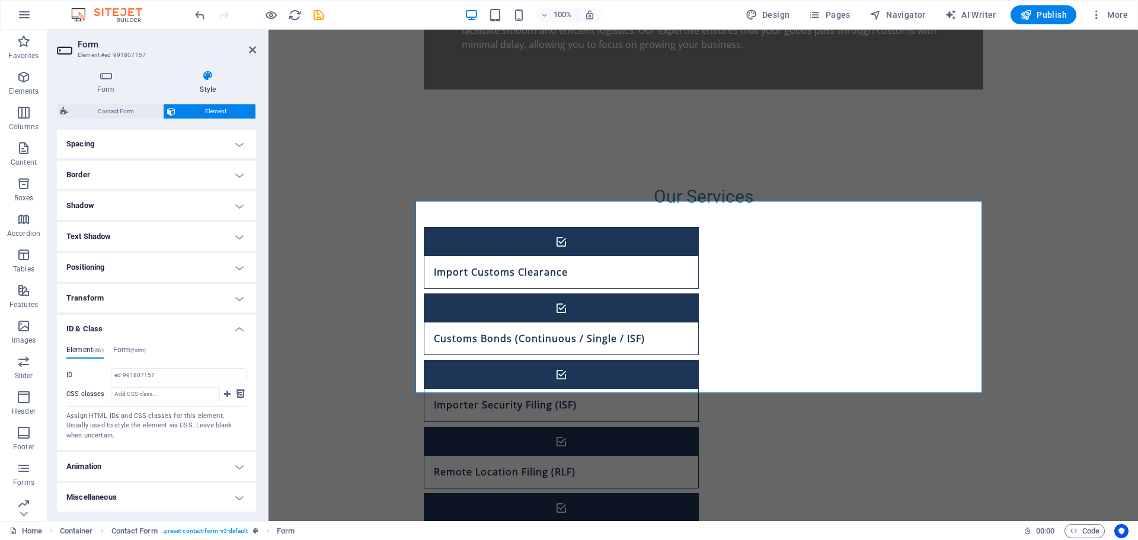
click at [164, 331] on h4 "ID & Class" at bounding box center [156, 325] width 199 height 21
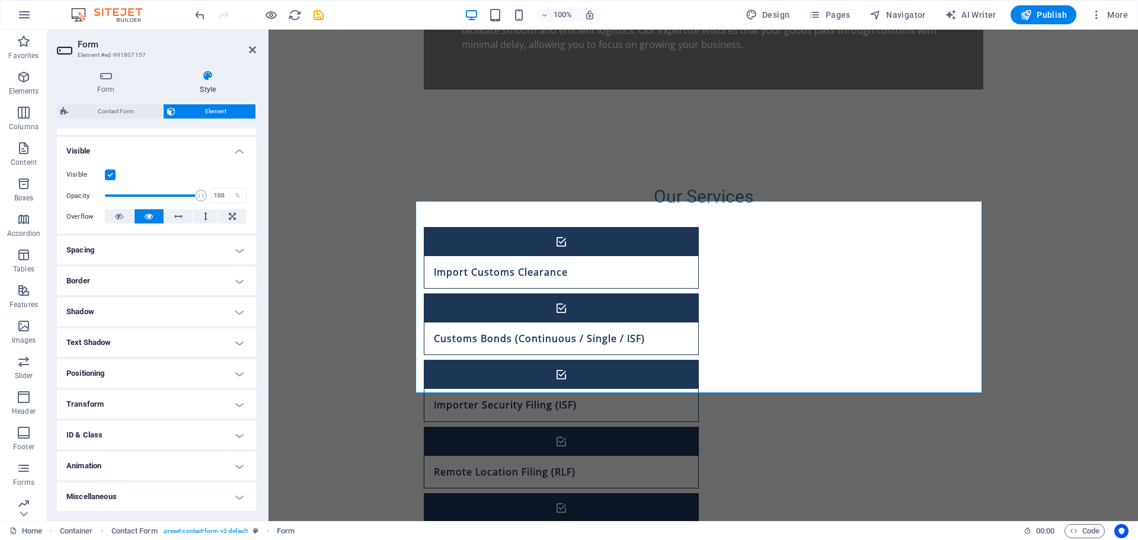
click at [163, 332] on h4 "Text Shadow" at bounding box center [156, 342] width 199 height 28
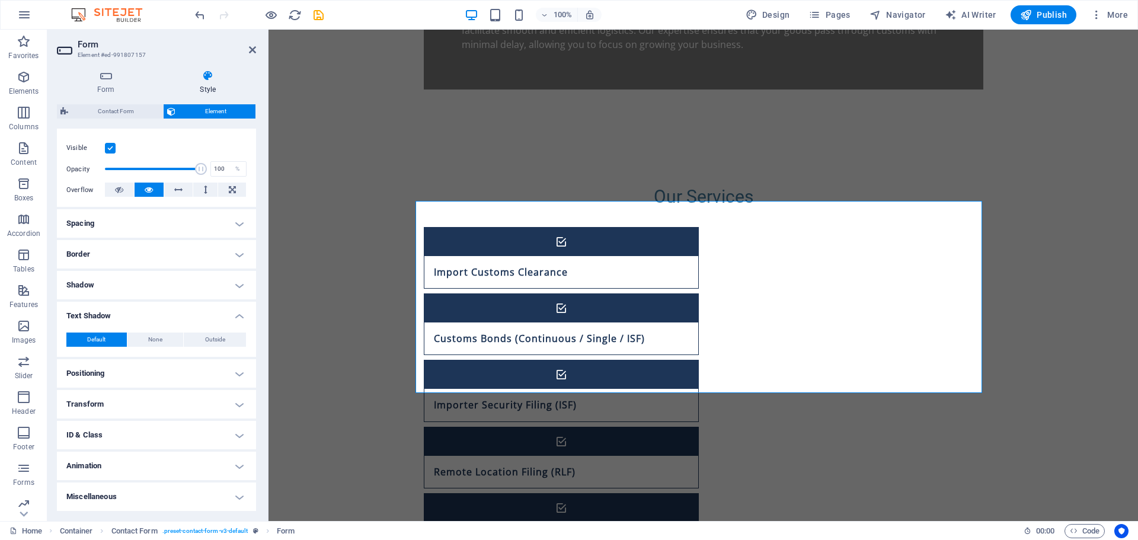
click at [175, 307] on h4 "Text Shadow" at bounding box center [156, 312] width 199 height 21
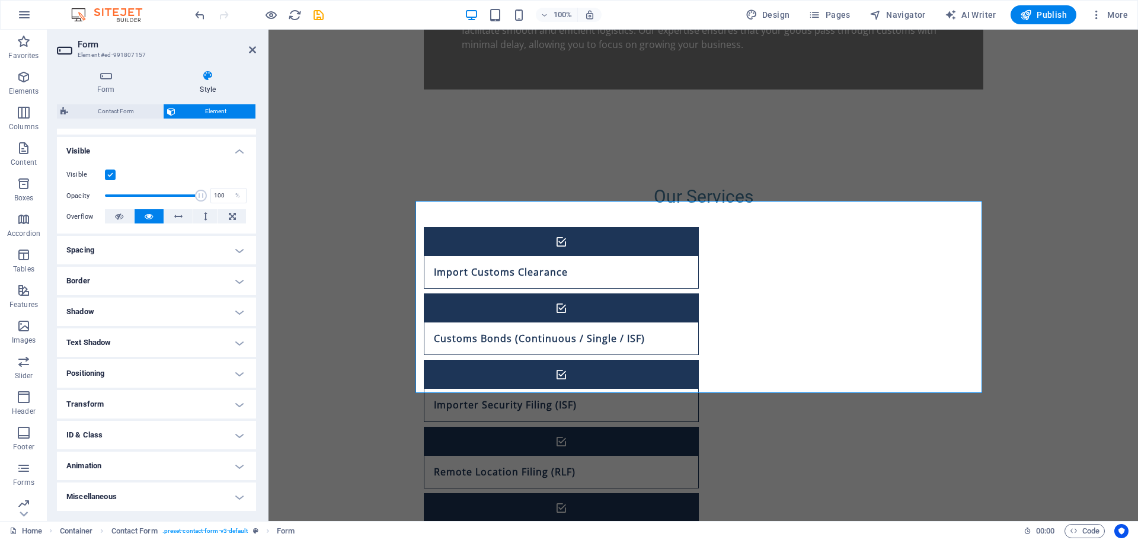
click at [141, 435] on h4 "ID & Class" at bounding box center [156, 435] width 199 height 28
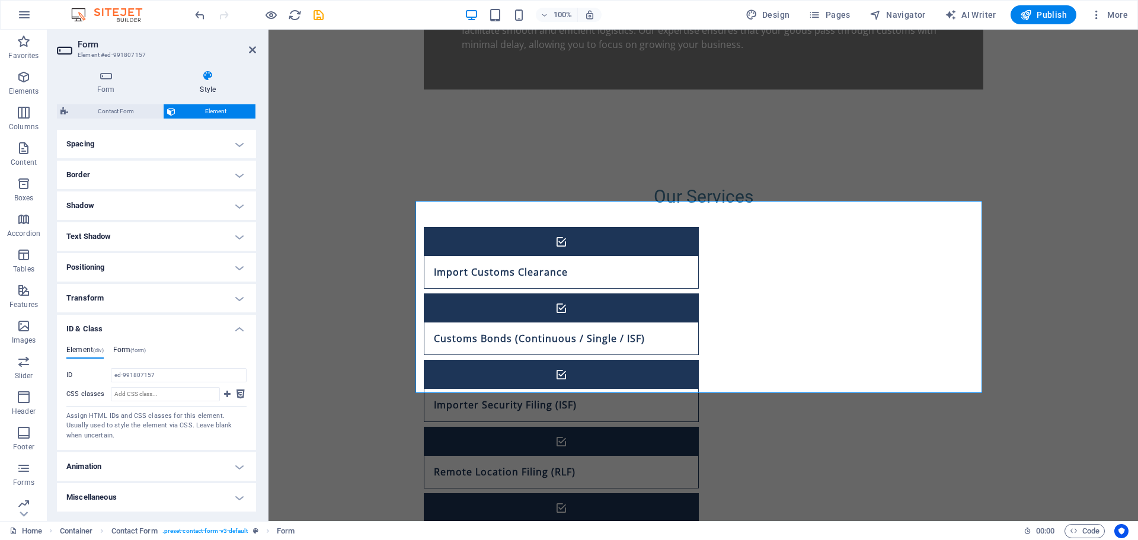
click at [122, 349] on h4 "Form (form)" at bounding box center [129, 352] width 33 height 13
drag, startPoint x: 87, startPoint y: 346, endPoint x: 91, endPoint y: 357, distance: 12.0
click at [87, 346] on h4 "Element (div)" at bounding box center [84, 352] width 37 height 13
click at [117, 497] on h4 "Miscellaneous" at bounding box center [156, 497] width 199 height 28
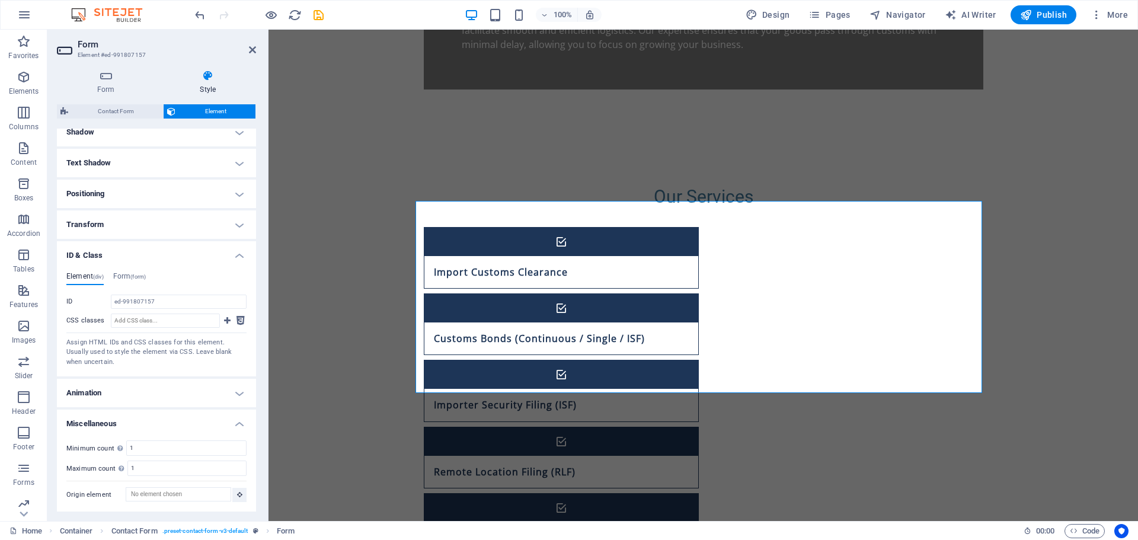
click at [131, 391] on h4 "Animation" at bounding box center [156, 393] width 199 height 28
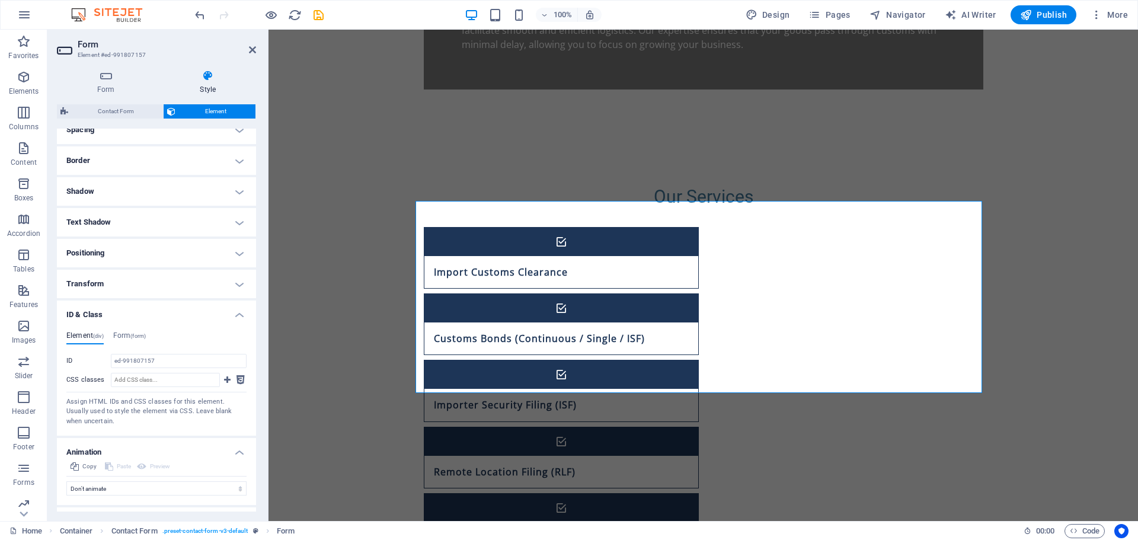
click at [116, 285] on h4 "Transform" at bounding box center [156, 284] width 199 height 28
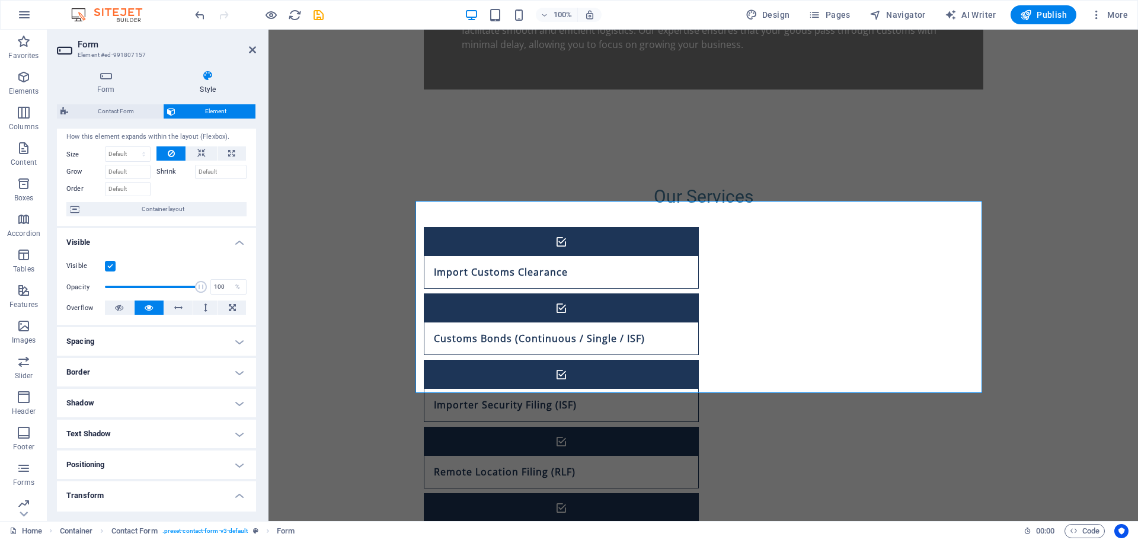
scroll to position [0, 0]
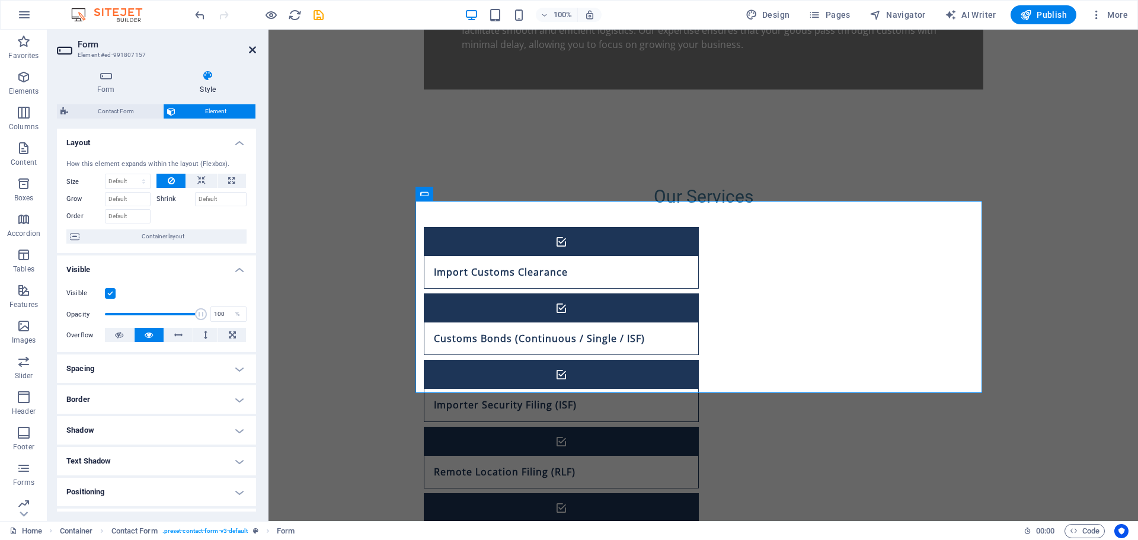
click at [252, 51] on icon at bounding box center [252, 49] width 7 height 9
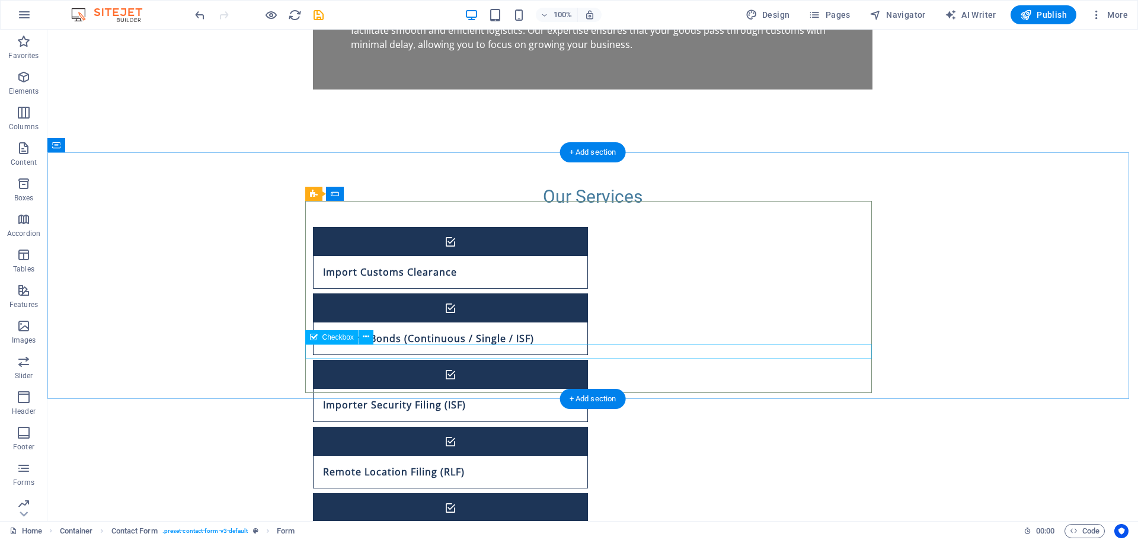
drag, startPoint x: 570, startPoint y: 363, endPoint x: 349, endPoint y: 363, distance: 221.1
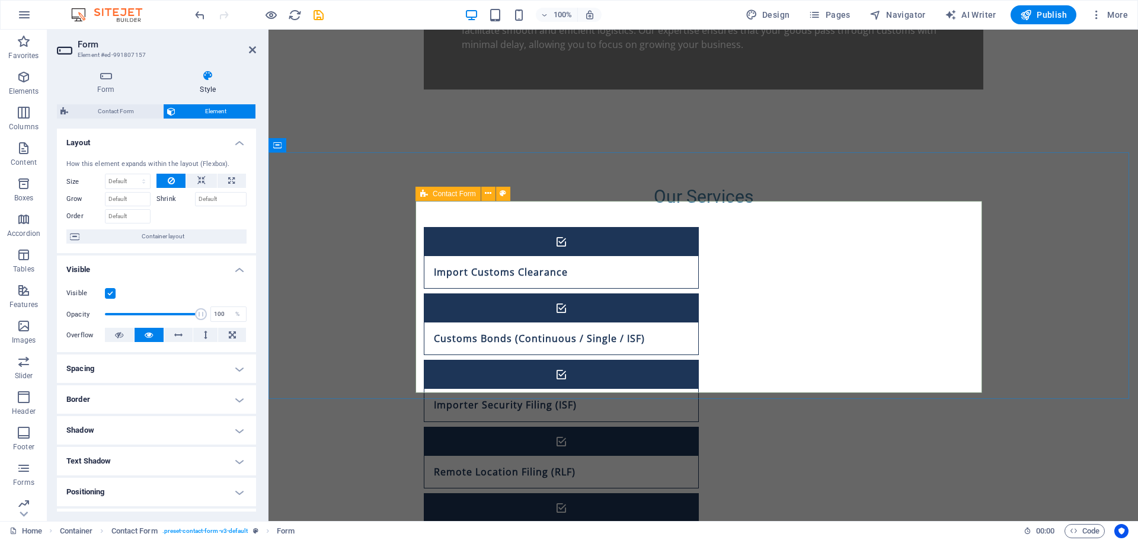
click at [427, 193] on icon at bounding box center [424, 194] width 8 height 14
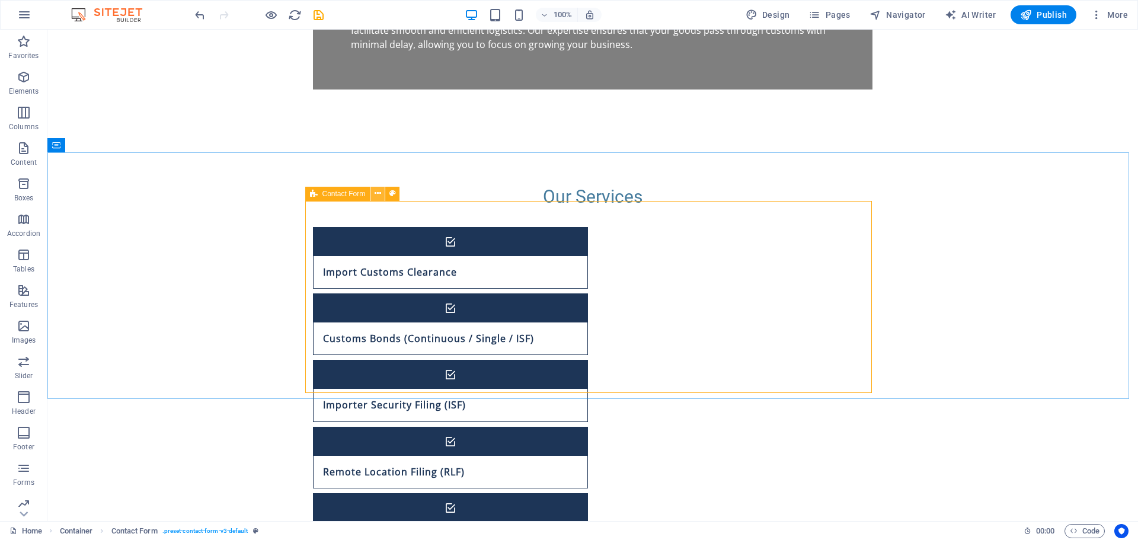
click at [378, 192] on icon at bounding box center [378, 193] width 7 height 12
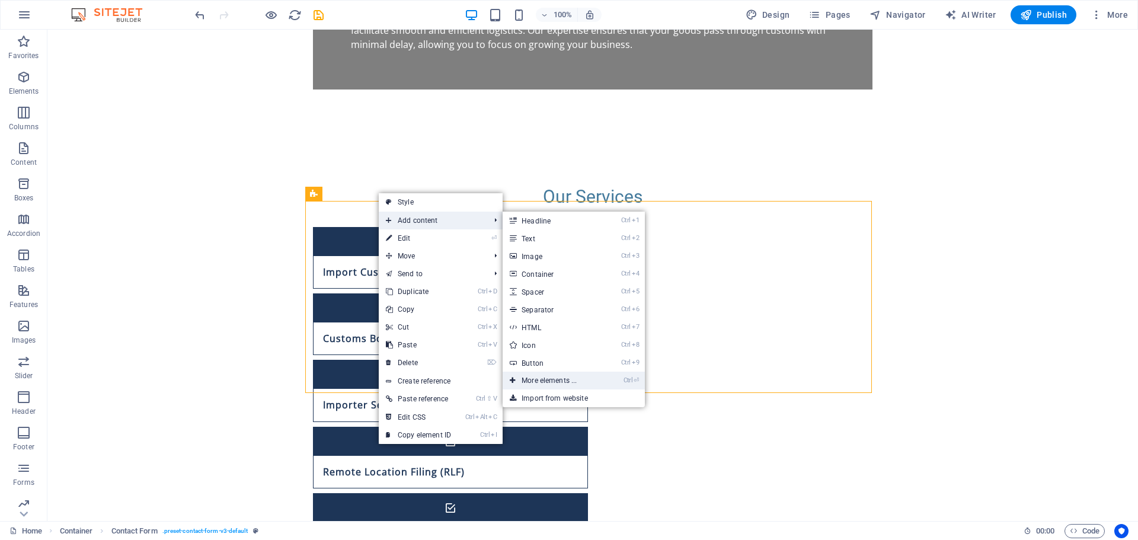
click at [563, 382] on link "Ctrl ⏎ More elements ..." at bounding box center [552, 381] width 98 height 18
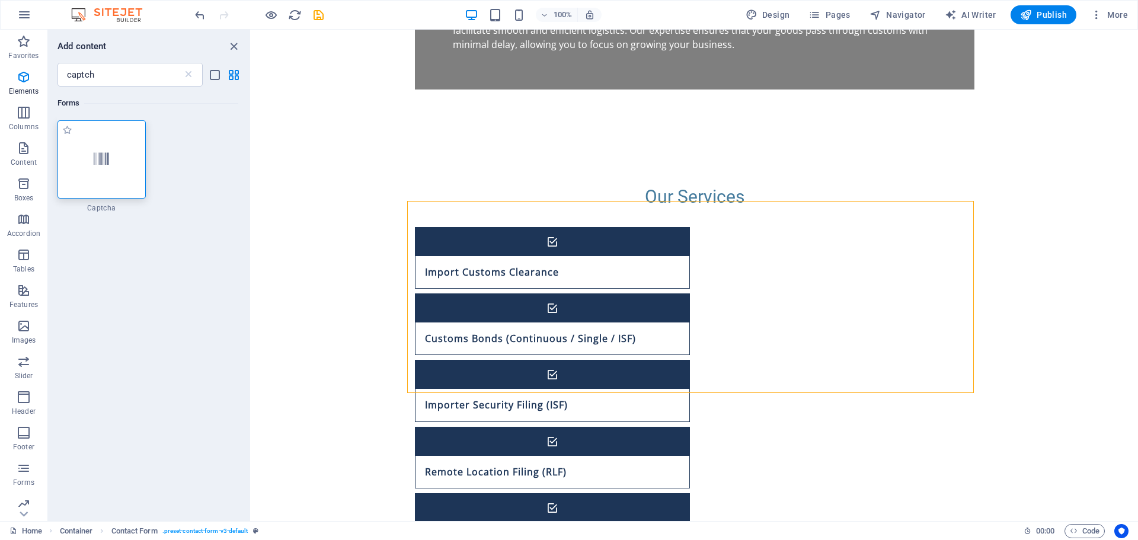
click at [98, 158] on icon at bounding box center [101, 159] width 15 height 15
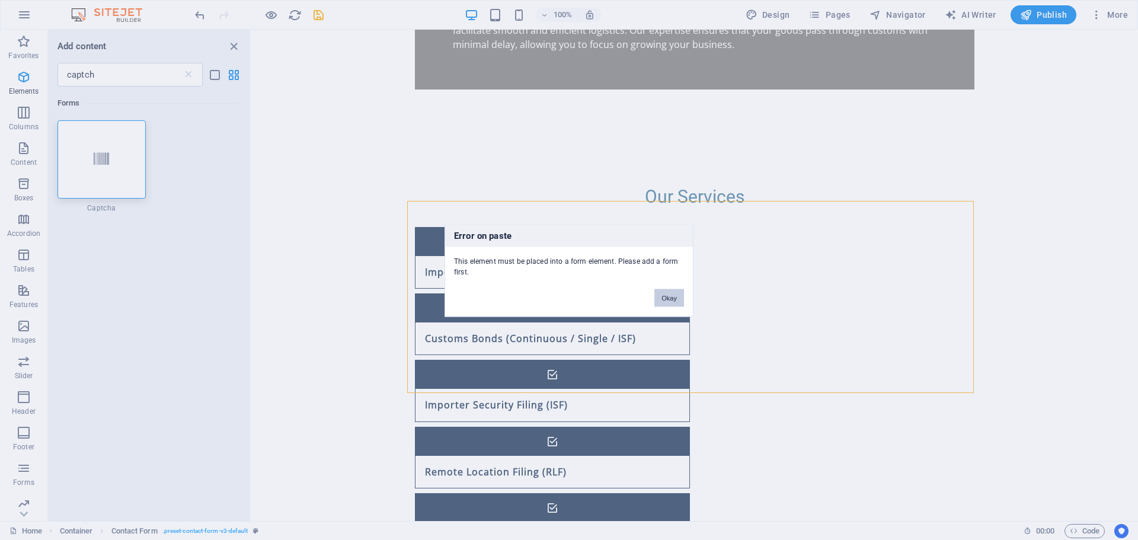
click at [674, 302] on button "Okay" at bounding box center [669, 298] width 30 height 18
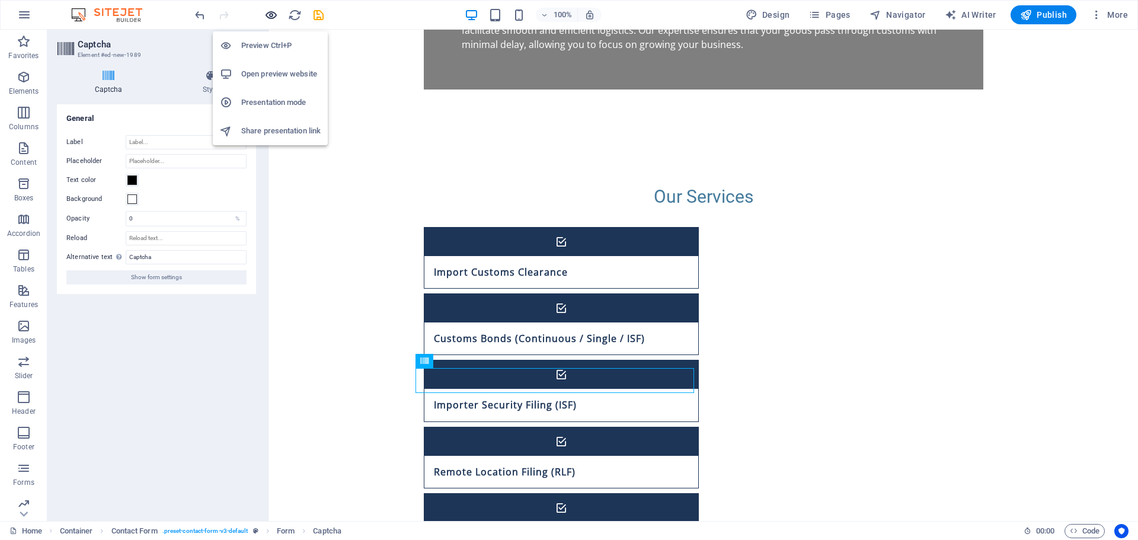
click at [268, 18] on icon "button" at bounding box center [271, 15] width 14 height 14
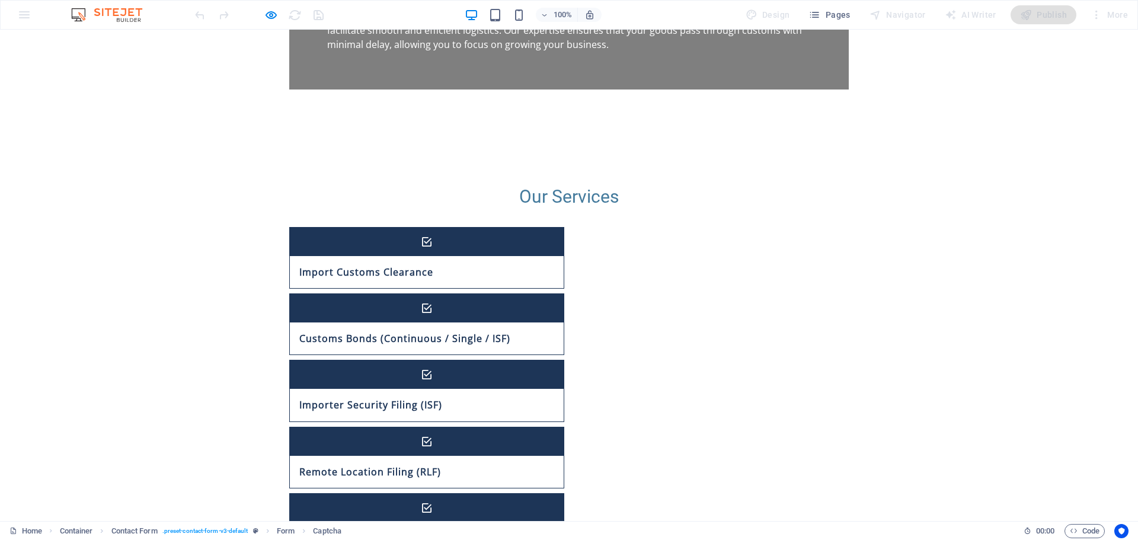
drag, startPoint x: 452, startPoint y: 370, endPoint x: 452, endPoint y: 384, distance: 13.6
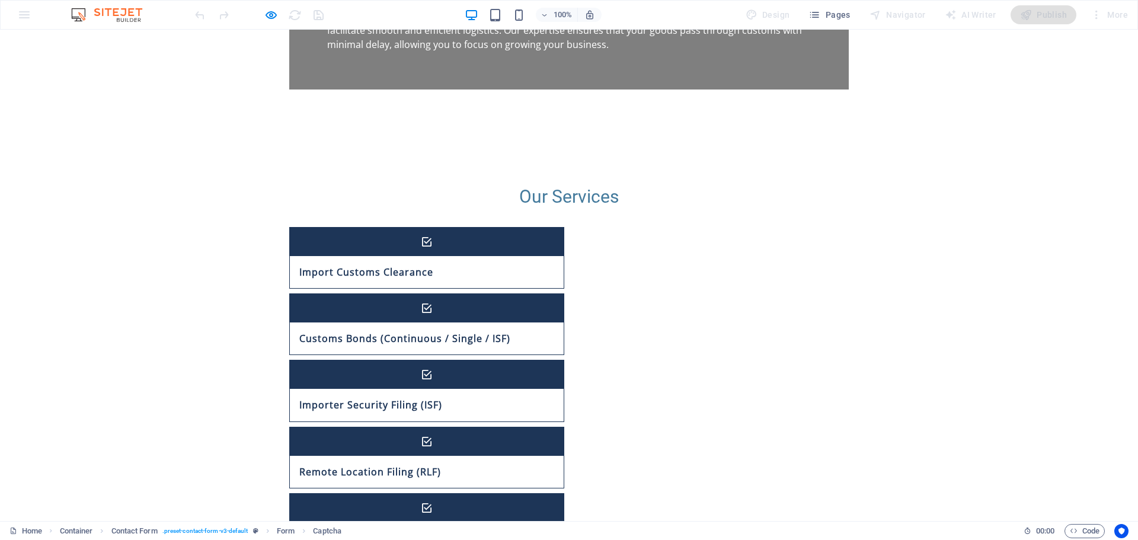
drag, startPoint x: 453, startPoint y: 382, endPoint x: 348, endPoint y: 290, distance: 139.0
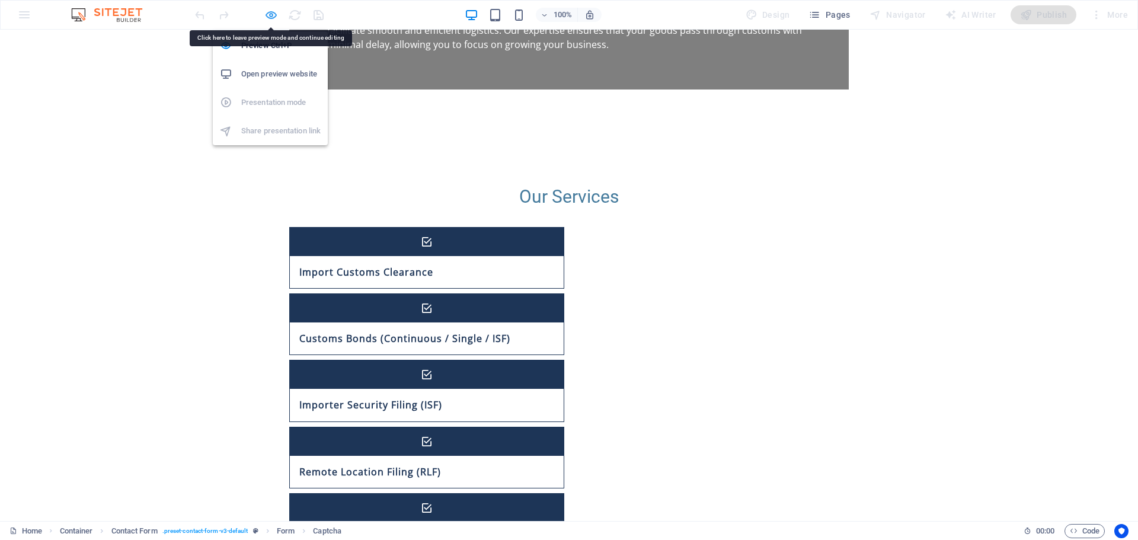
click at [271, 9] on icon "button" at bounding box center [271, 15] width 14 height 14
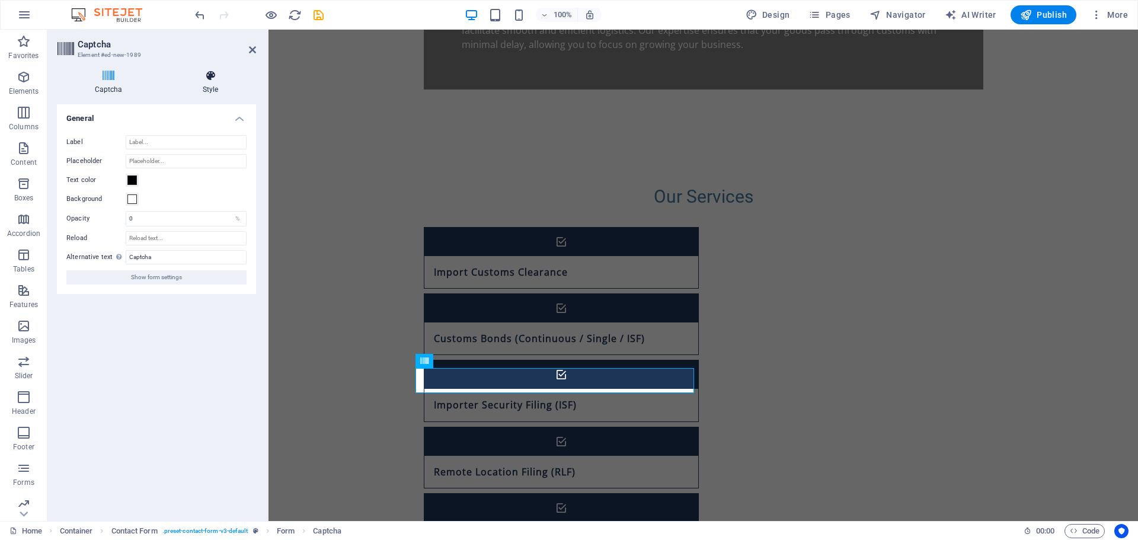
click at [198, 81] on h4 "Style" at bounding box center [210, 82] width 91 height 25
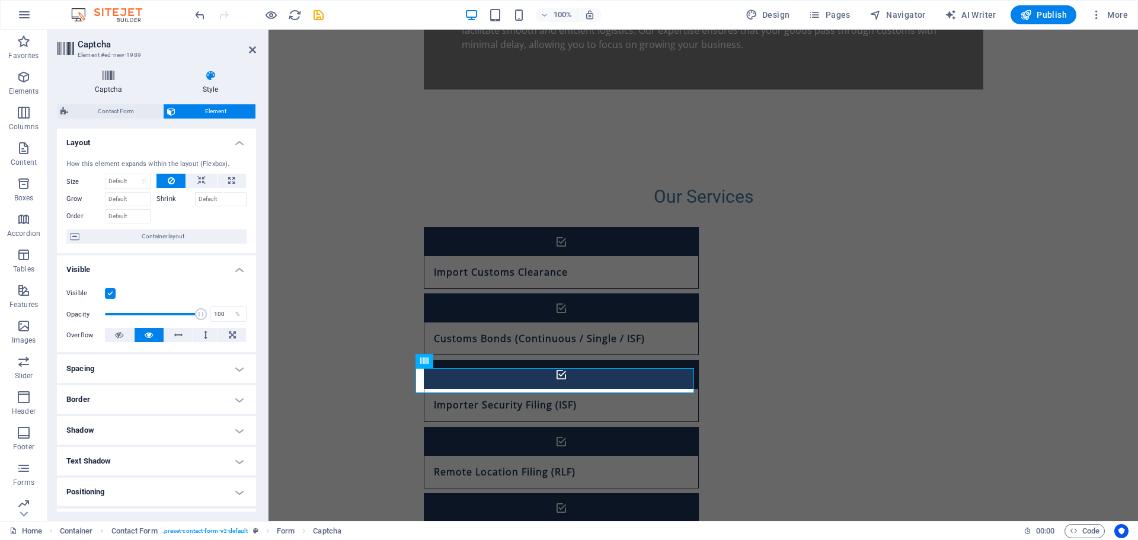
click at [103, 73] on icon at bounding box center [108, 76] width 103 height 12
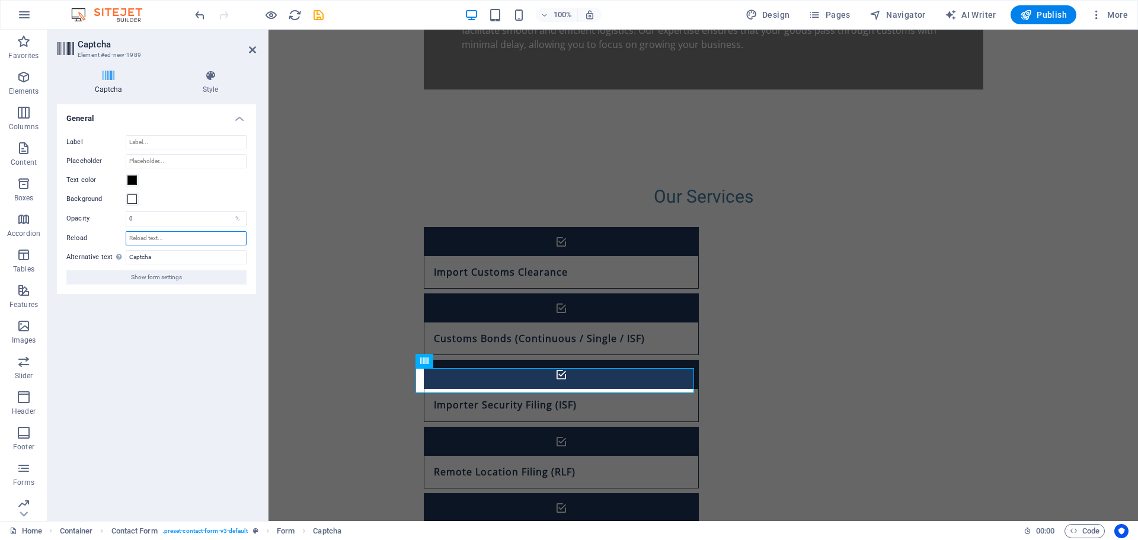
click at [172, 237] on input "Reload" at bounding box center [186, 238] width 121 height 14
click at [321, 17] on icon "save" at bounding box center [319, 15] width 14 height 14
click at [475, 360] on icon at bounding box center [472, 360] width 7 height 12
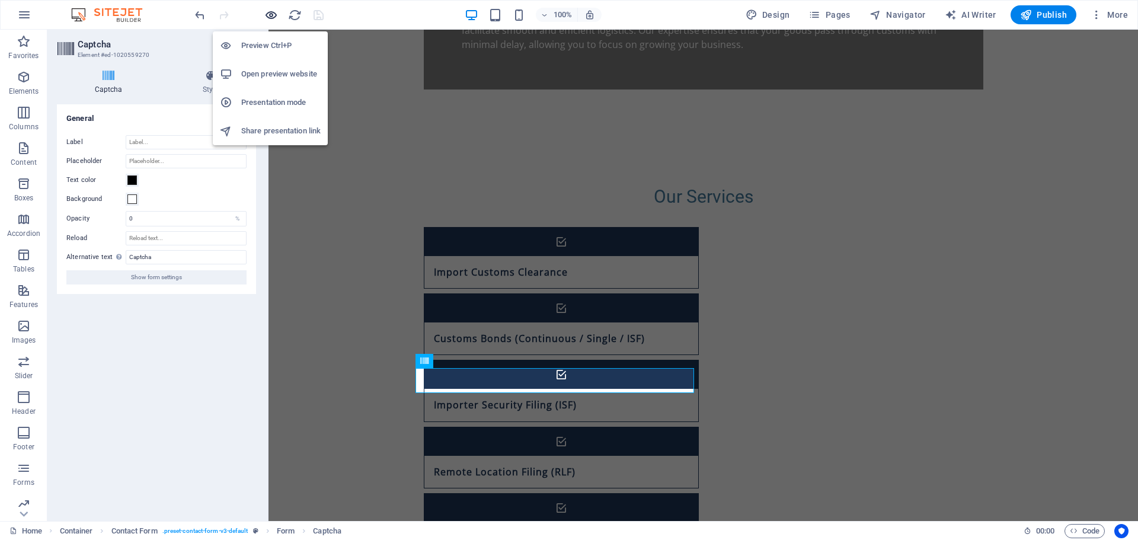
click at [269, 15] on icon "button" at bounding box center [271, 15] width 14 height 14
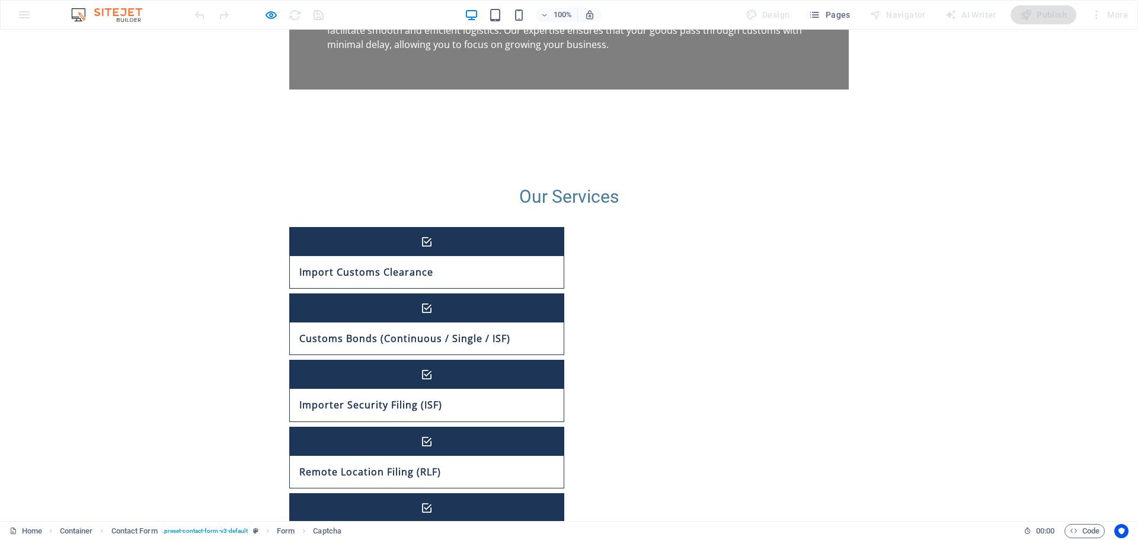
checkbox input "true"
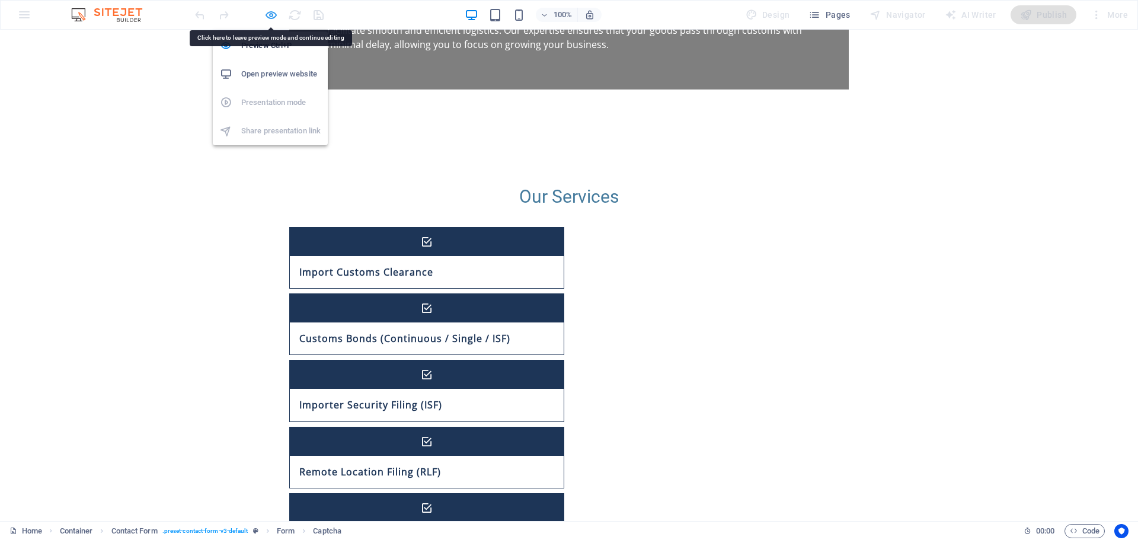
click at [267, 17] on icon "button" at bounding box center [271, 15] width 14 height 14
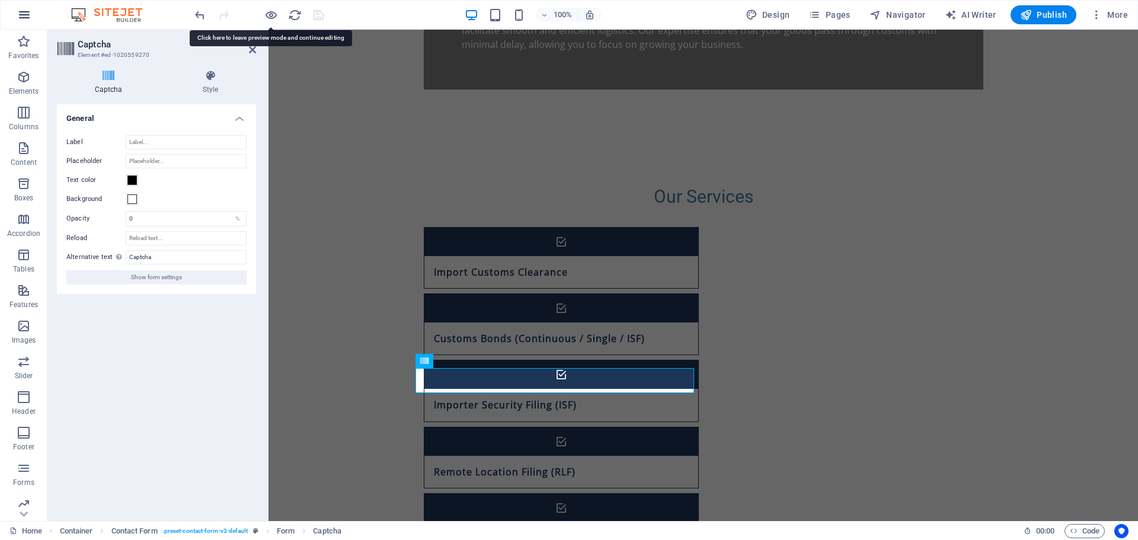
click at [22, 17] on icon "button" at bounding box center [24, 15] width 14 height 14
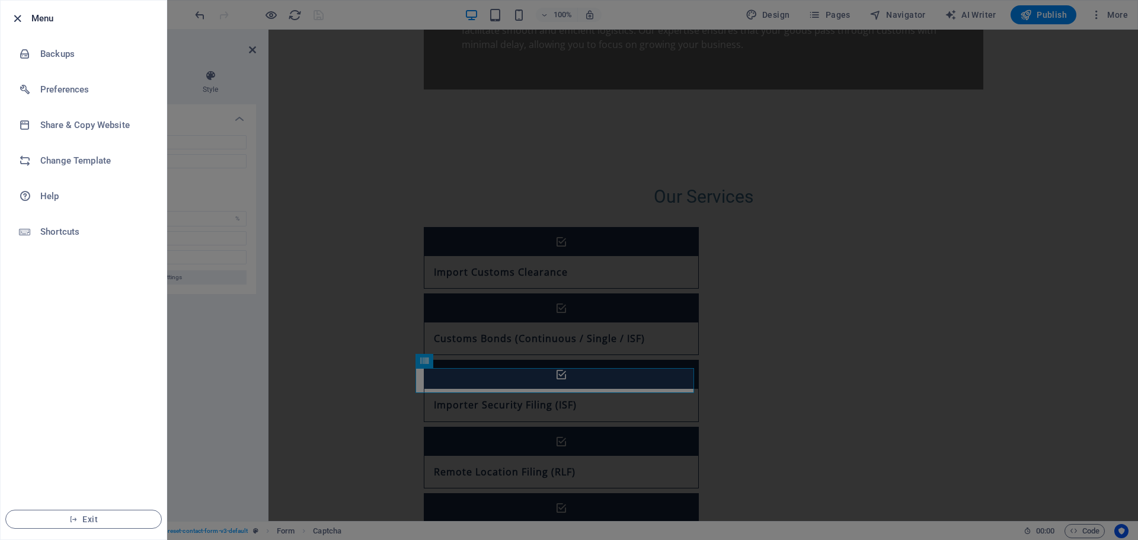
click at [22, 16] on icon "button" at bounding box center [18, 19] width 14 height 14
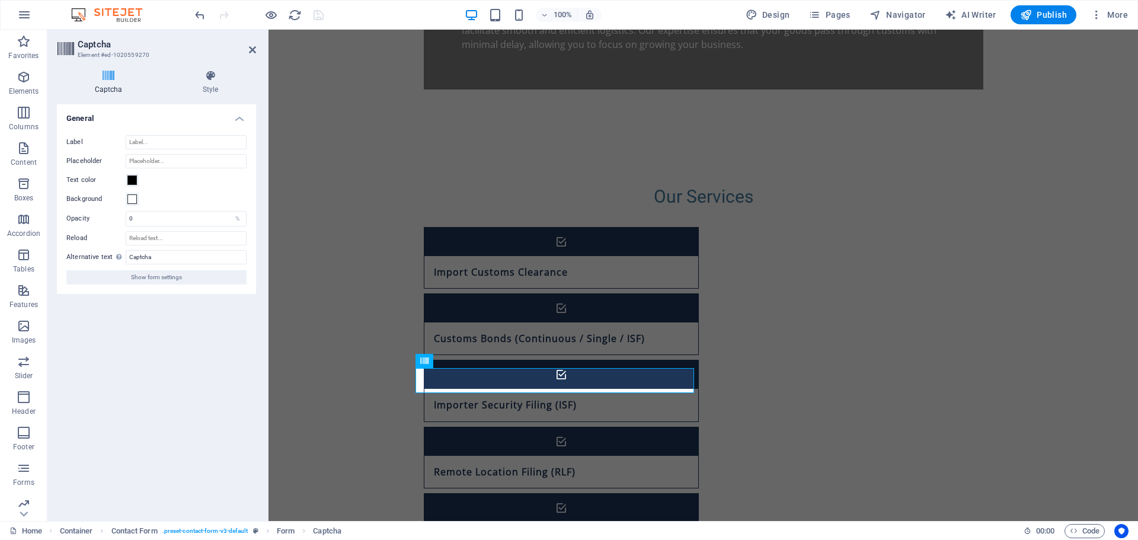
click at [22, 16] on icon "button" at bounding box center [24, 15] width 14 height 14
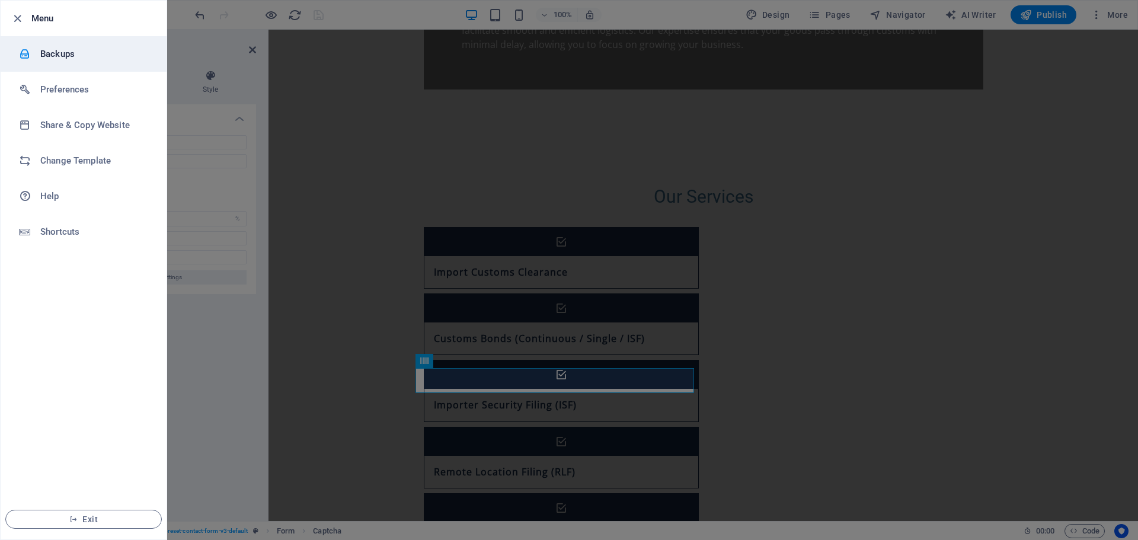
click at [62, 61] on li "Backups" at bounding box center [84, 54] width 166 height 36
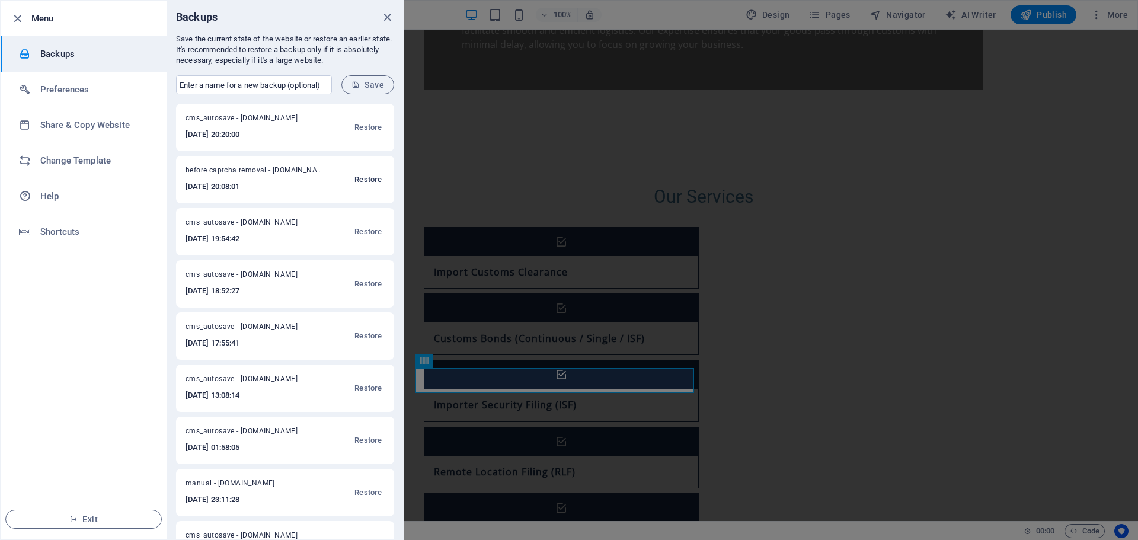
click at [359, 179] on span "Restore" at bounding box center [367, 179] width 27 height 14
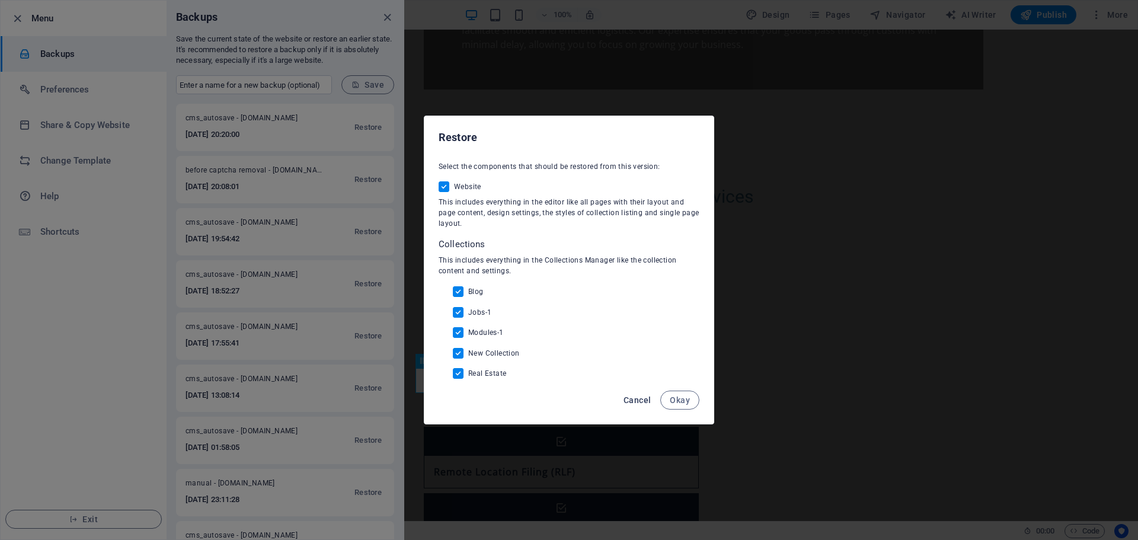
click at [636, 397] on span "Cancel" at bounding box center [636, 399] width 27 height 9
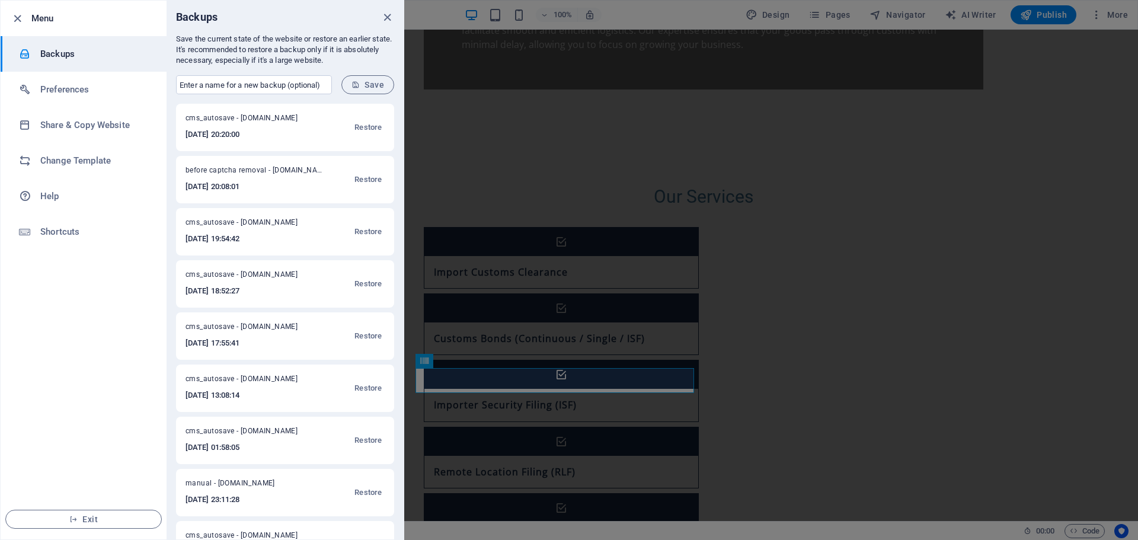
click at [390, 24] on div "Backups" at bounding box center [285, 17] width 237 height 33
click at [391, 18] on icon "close" at bounding box center [387, 18] width 14 height 14
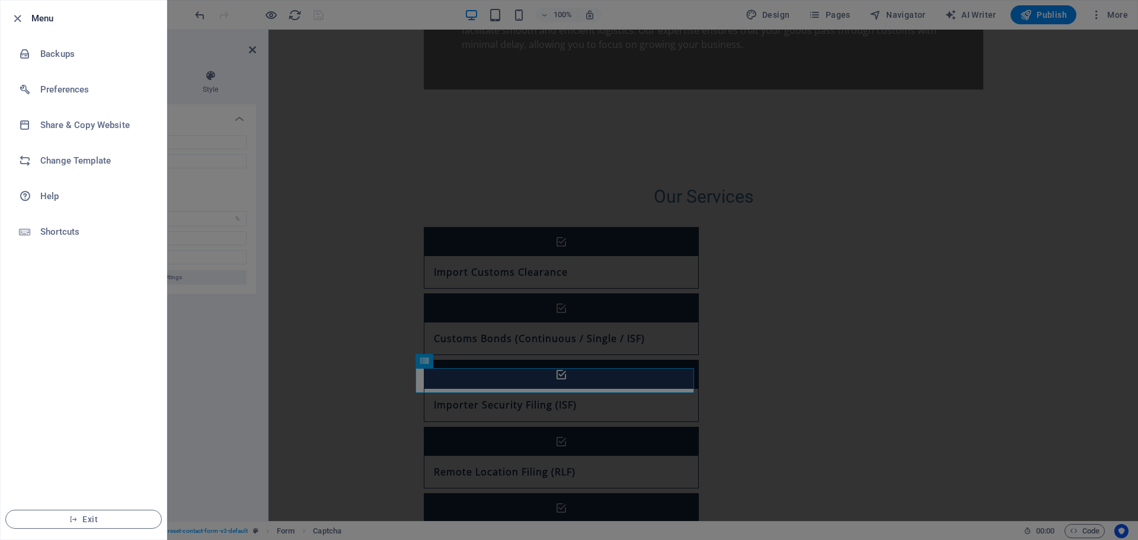
click at [351, 273] on div at bounding box center [569, 270] width 1138 height 540
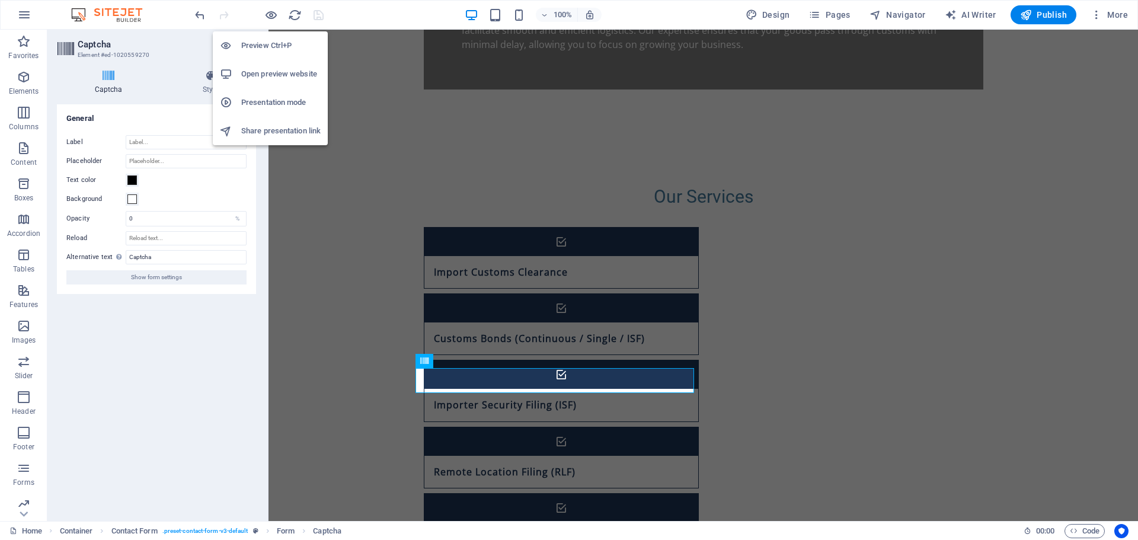
click at [268, 75] on h6 "Open preview website" at bounding box center [280, 74] width 79 height 14
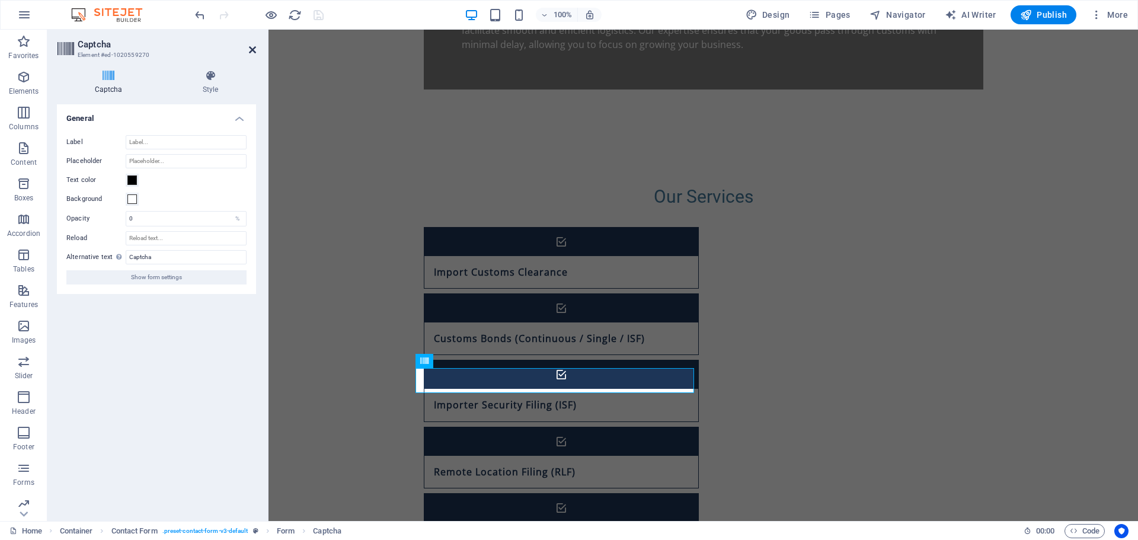
click at [252, 46] on icon at bounding box center [252, 49] width 7 height 9
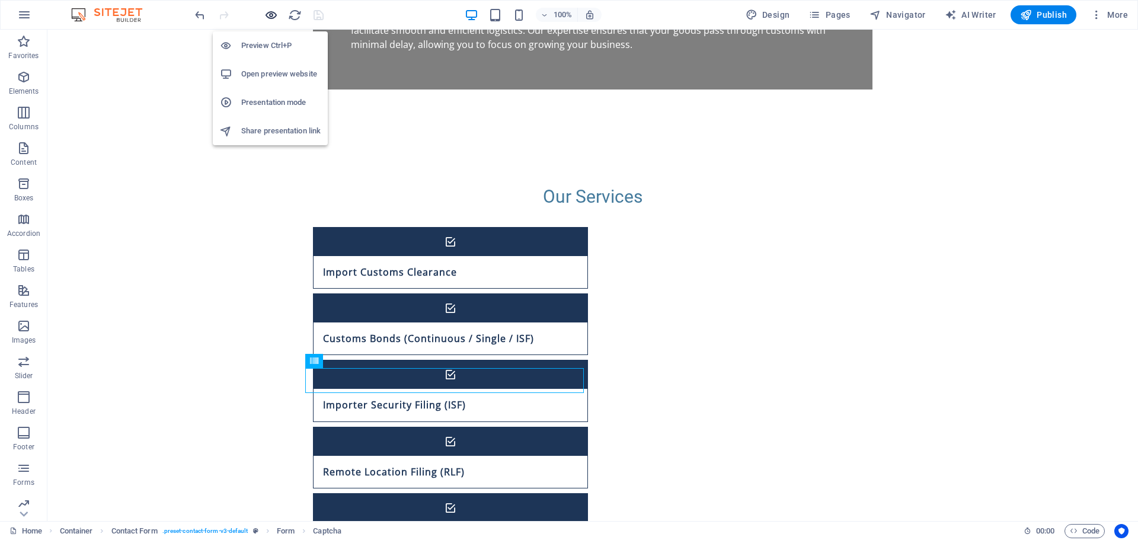
drag, startPoint x: 269, startPoint y: 12, endPoint x: 332, endPoint y: 14, distance: 62.8
click at [269, 12] on icon "button" at bounding box center [271, 15] width 14 height 14
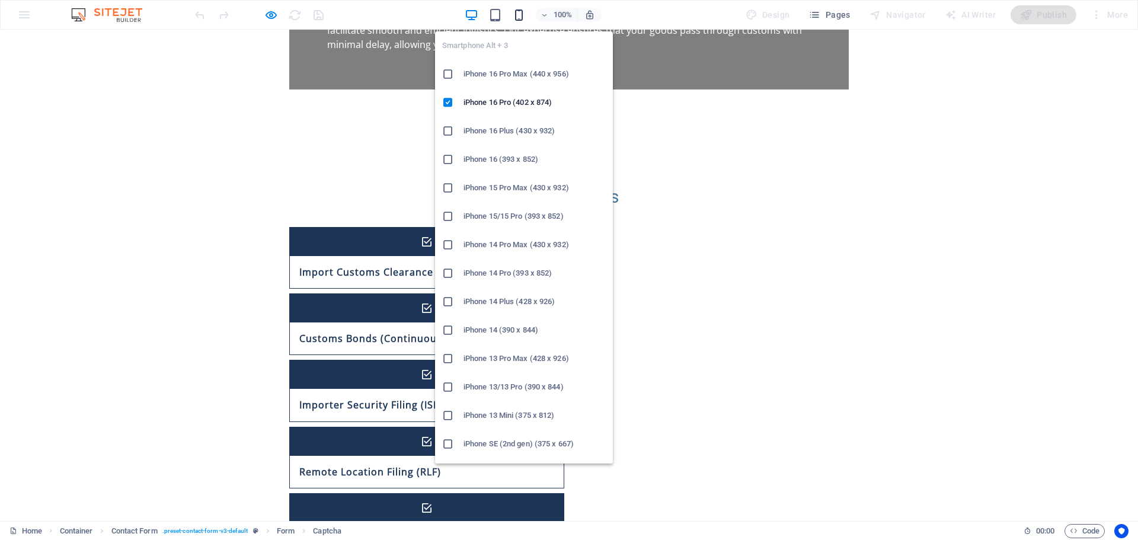
click at [521, 11] on icon "button" at bounding box center [519, 15] width 14 height 14
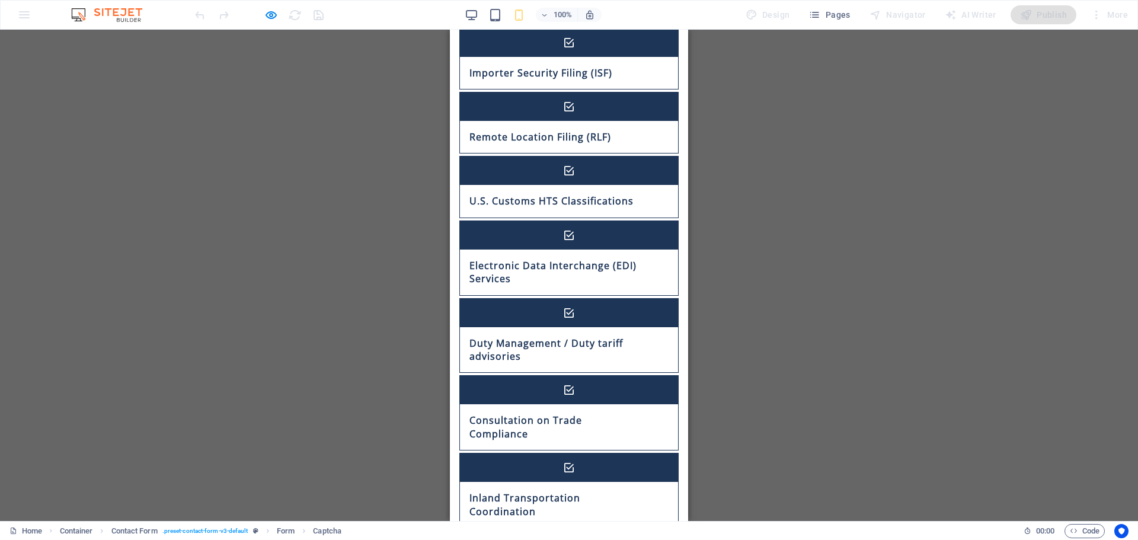
scroll to position [1088, 0]
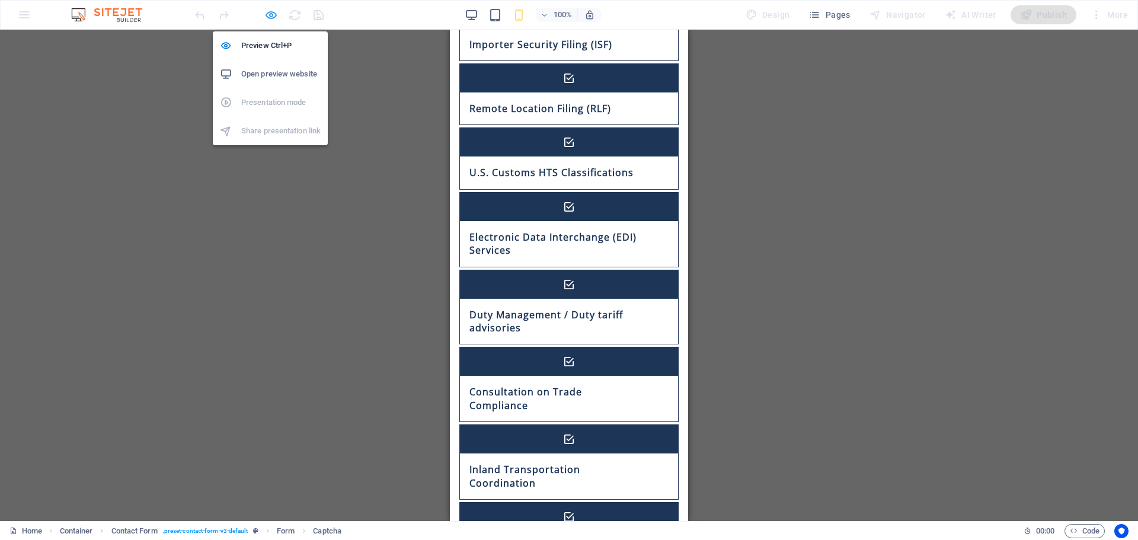
click at [266, 11] on icon "button" at bounding box center [271, 15] width 14 height 14
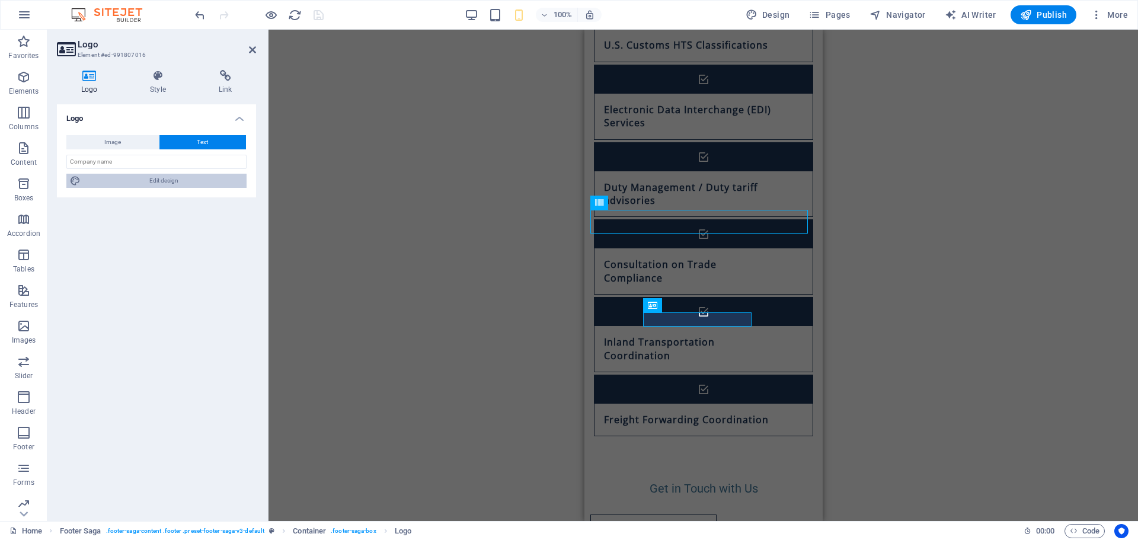
click at [148, 184] on span "Edit design" at bounding box center [163, 181] width 159 height 14
select select "rem"
select select "700"
select select "px"
select select "rem"
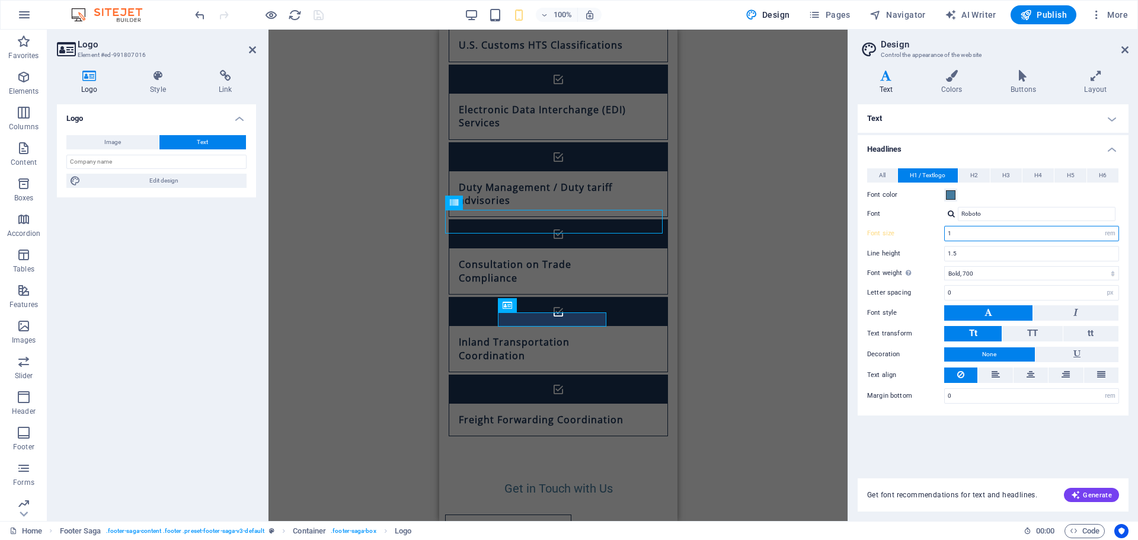
click at [957, 235] on input "1" at bounding box center [1032, 233] width 174 height 14
type input "1.1"
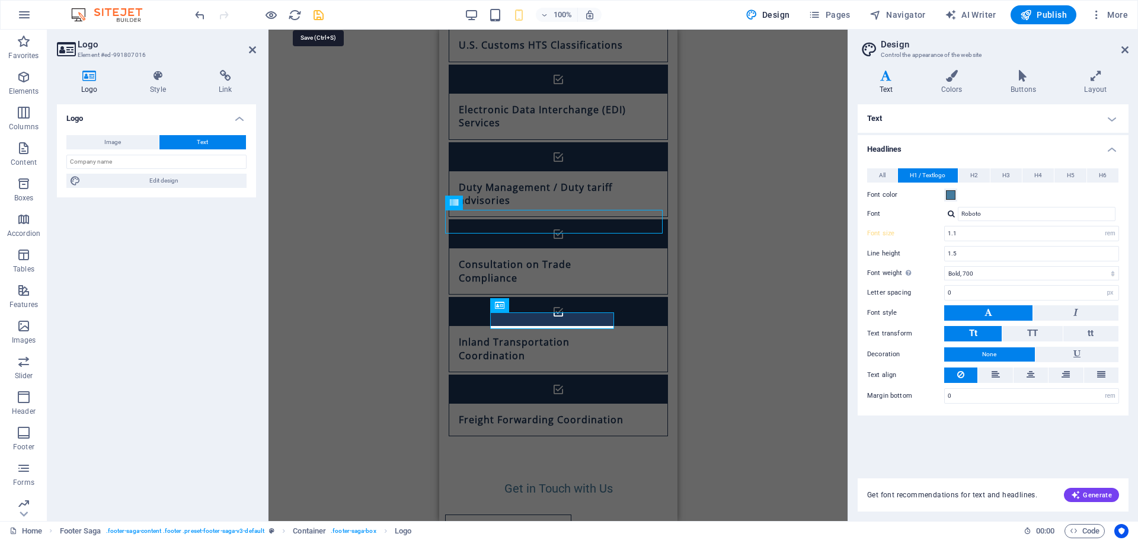
click at [321, 14] on icon "save" at bounding box center [319, 15] width 14 height 14
checkbox input "true"
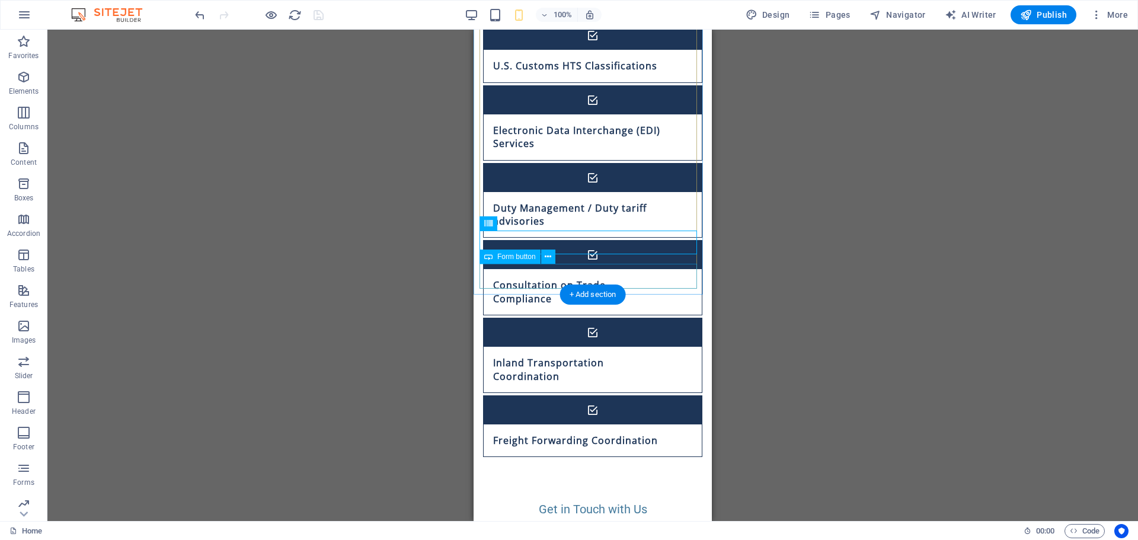
scroll to position [1149, 0]
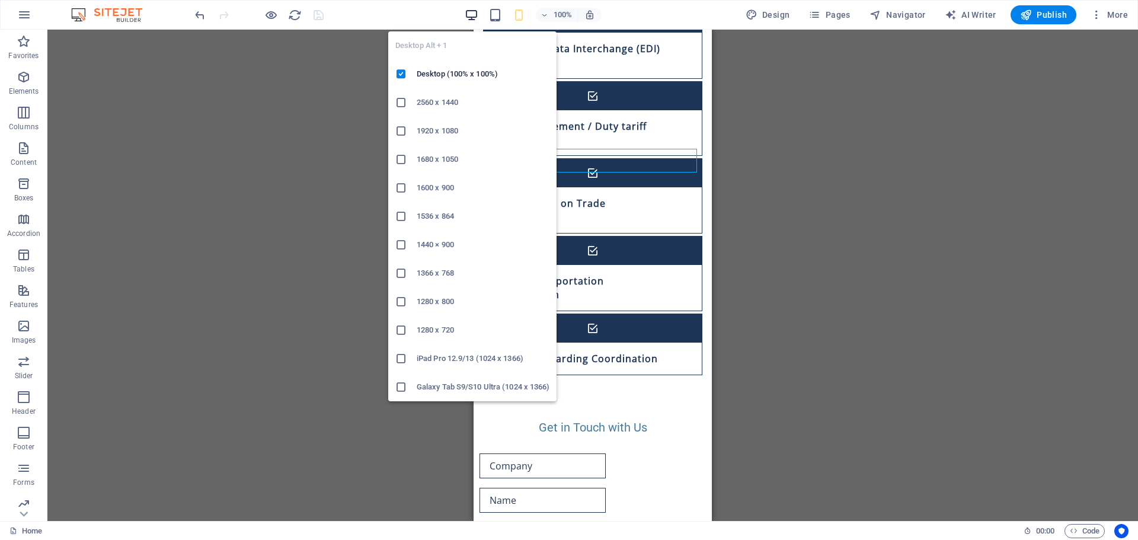
click at [475, 15] on icon "button" at bounding box center [472, 15] width 14 height 14
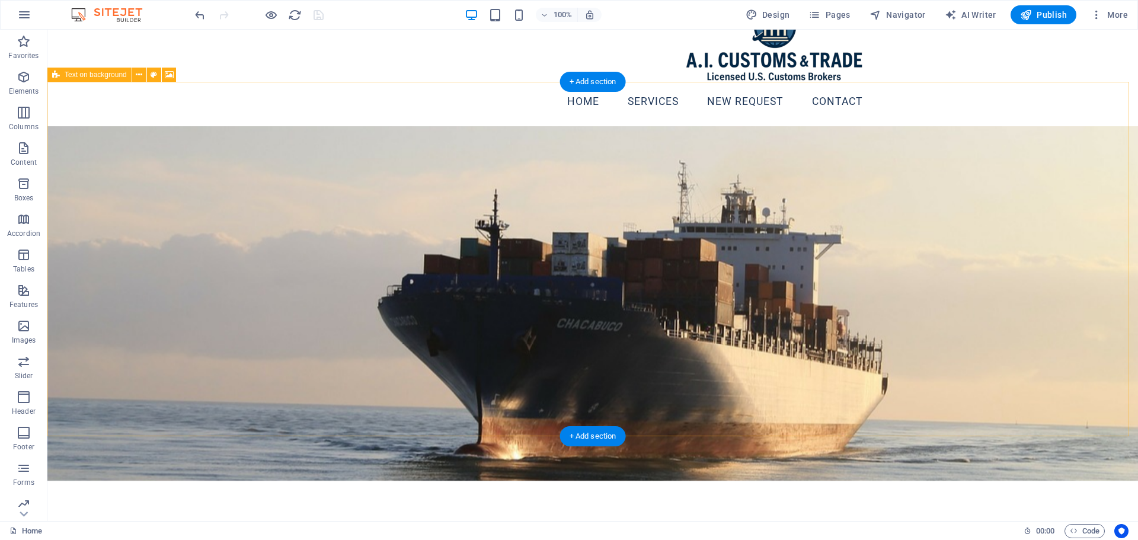
scroll to position [0, 0]
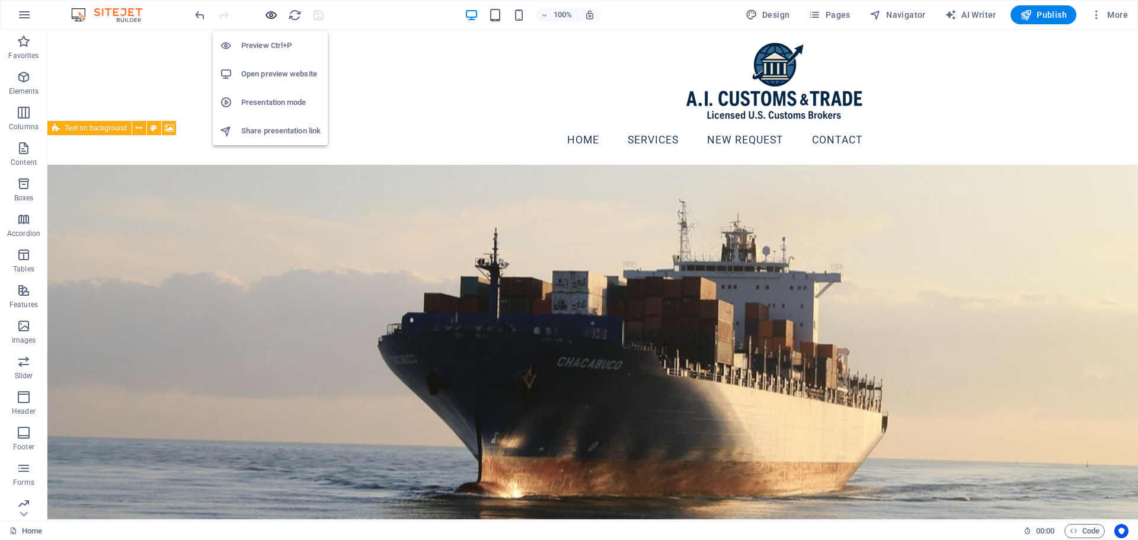
click at [273, 11] on icon "button" at bounding box center [271, 15] width 14 height 14
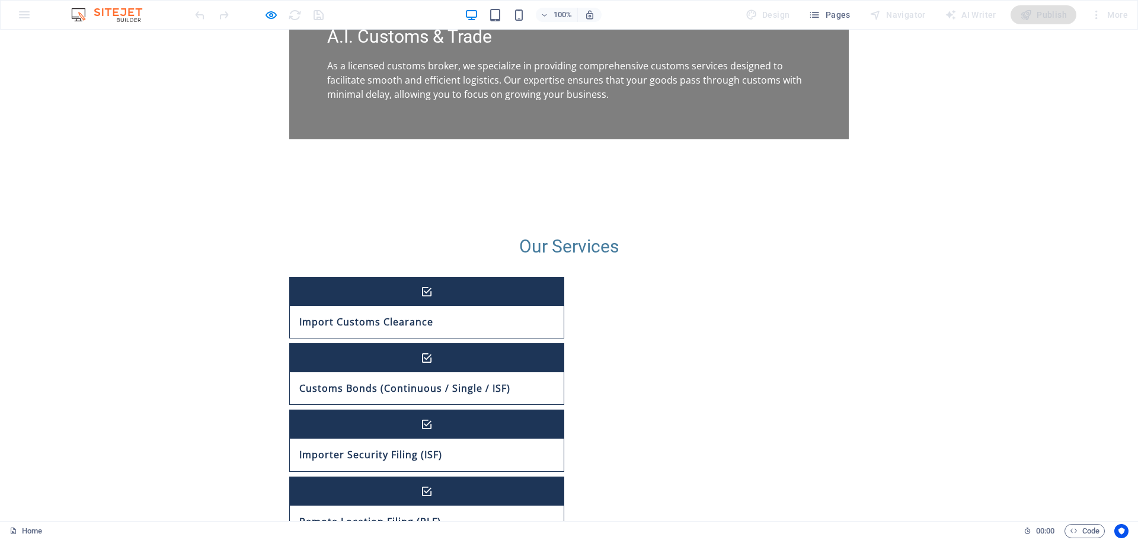
scroll to position [778, 0]
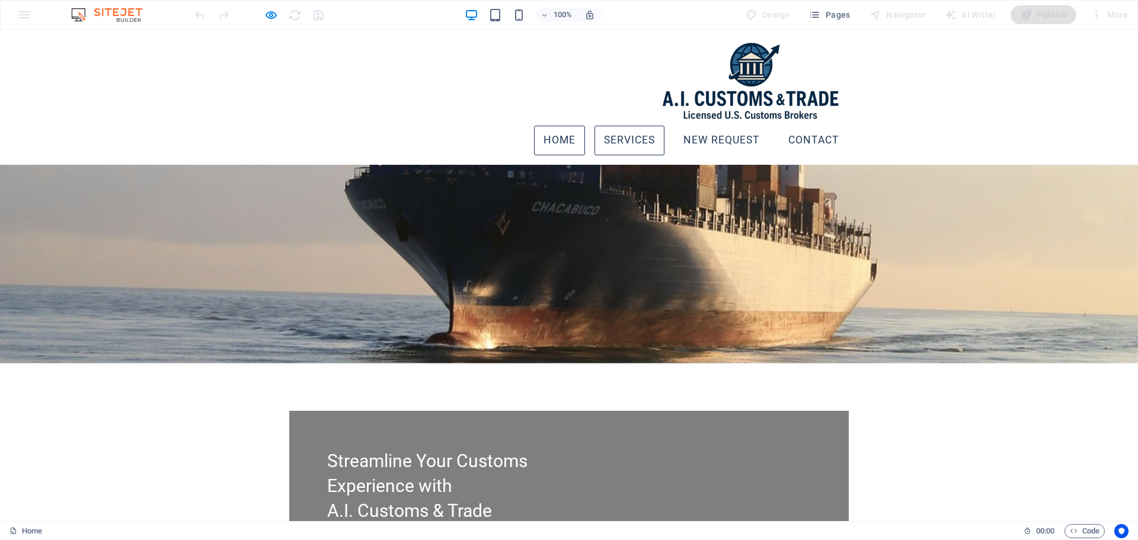
click at [598, 126] on link "Services" at bounding box center [629, 141] width 70 height 30
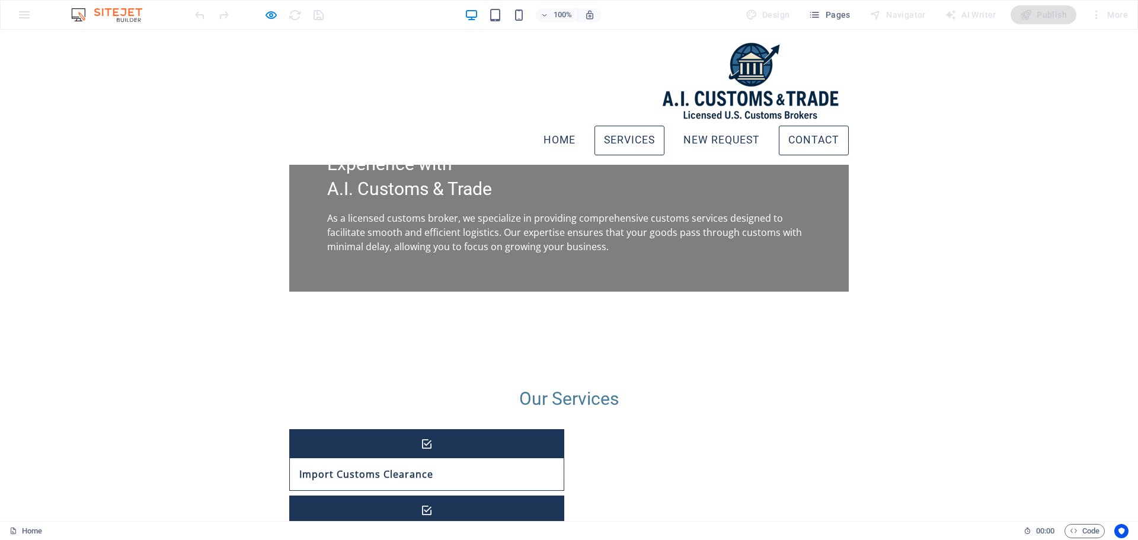
click at [831, 126] on link "Contact" at bounding box center [814, 141] width 70 height 30
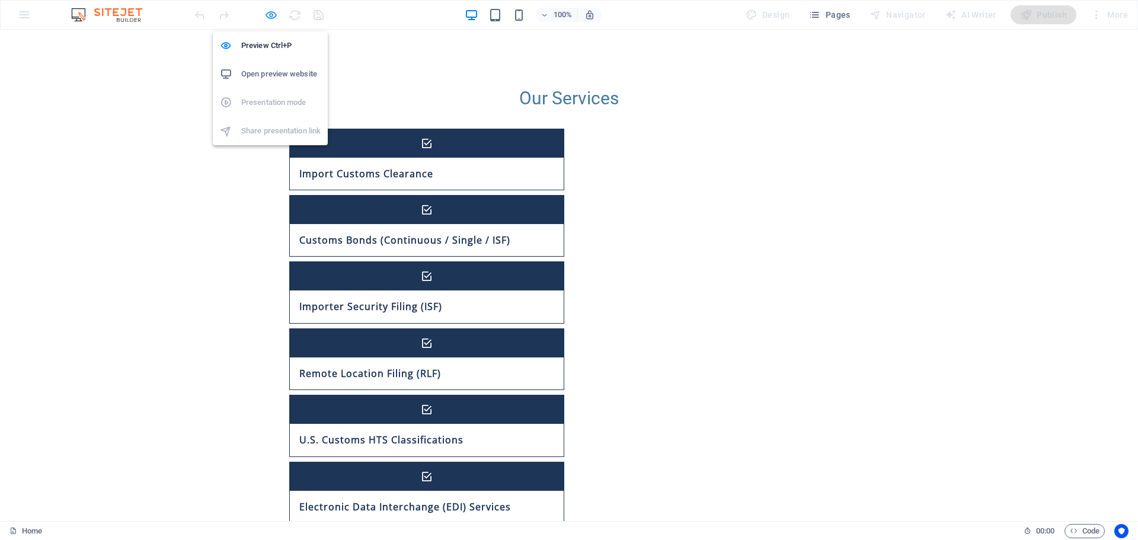
click at [274, 12] on icon "button" at bounding box center [271, 15] width 14 height 14
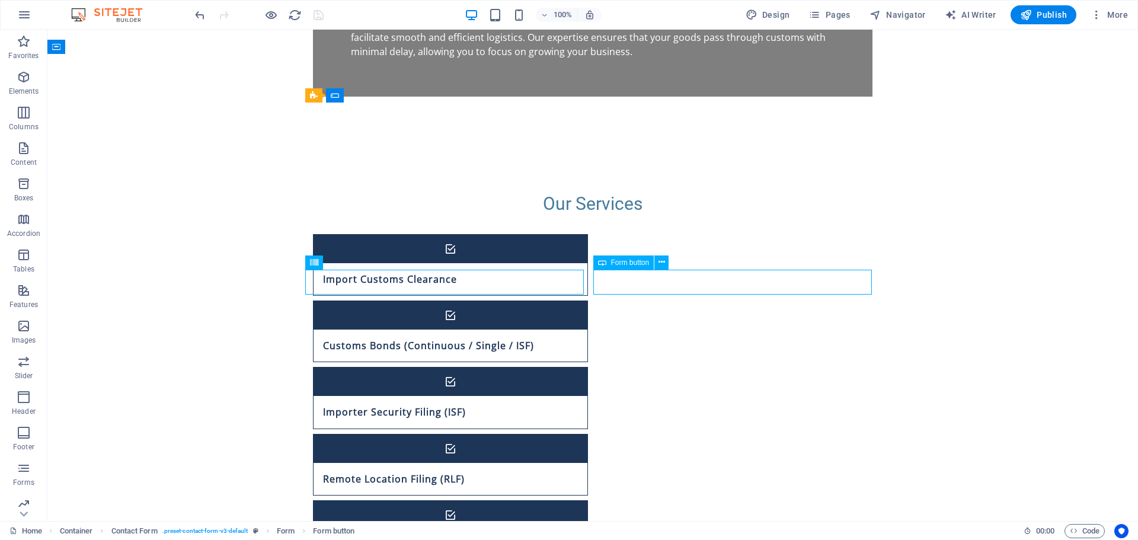
scroll to position [777, 0]
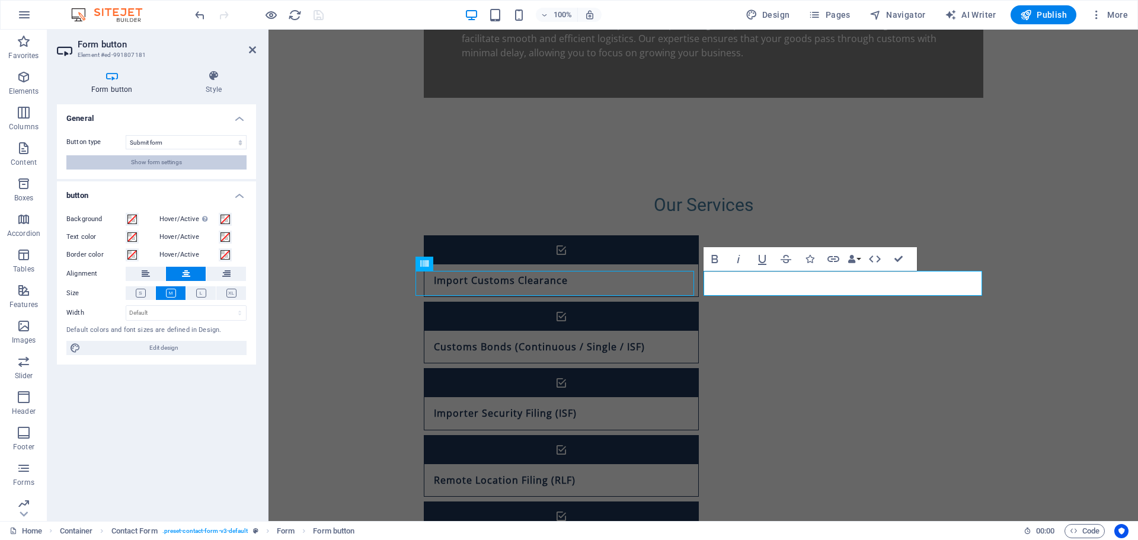
click at [140, 161] on span "Show form settings" at bounding box center [156, 162] width 51 height 14
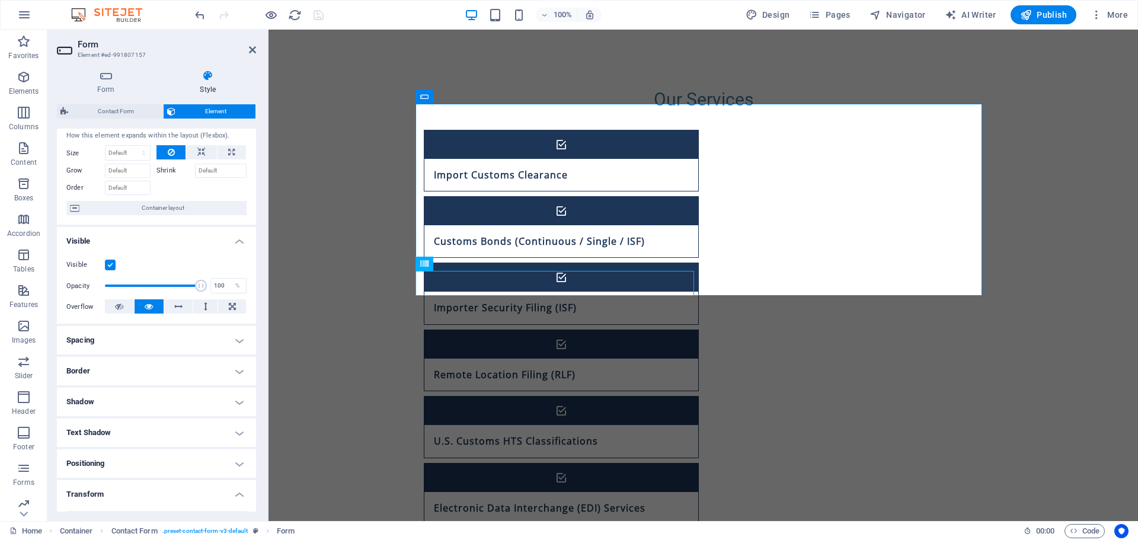
scroll to position [0, 0]
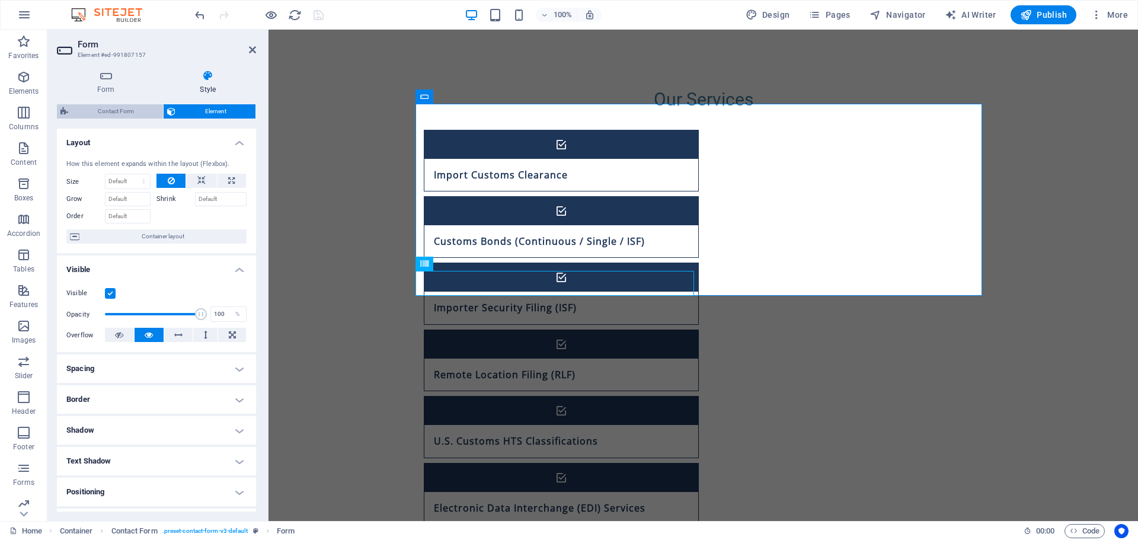
click at [136, 111] on span "Contact Form" at bounding box center [116, 111] width 88 height 14
select select "rem"
select select "preset-contact-form-v3-default"
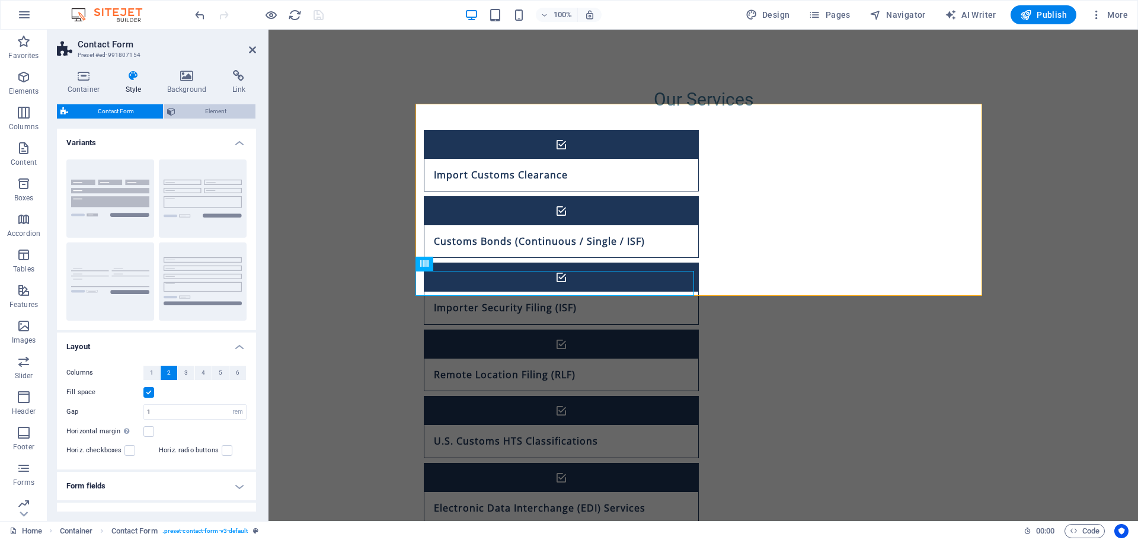
drag, startPoint x: 207, startPoint y: 114, endPoint x: 190, endPoint y: 155, distance: 44.9
click at [207, 114] on span "Element" at bounding box center [215, 111] width 73 height 14
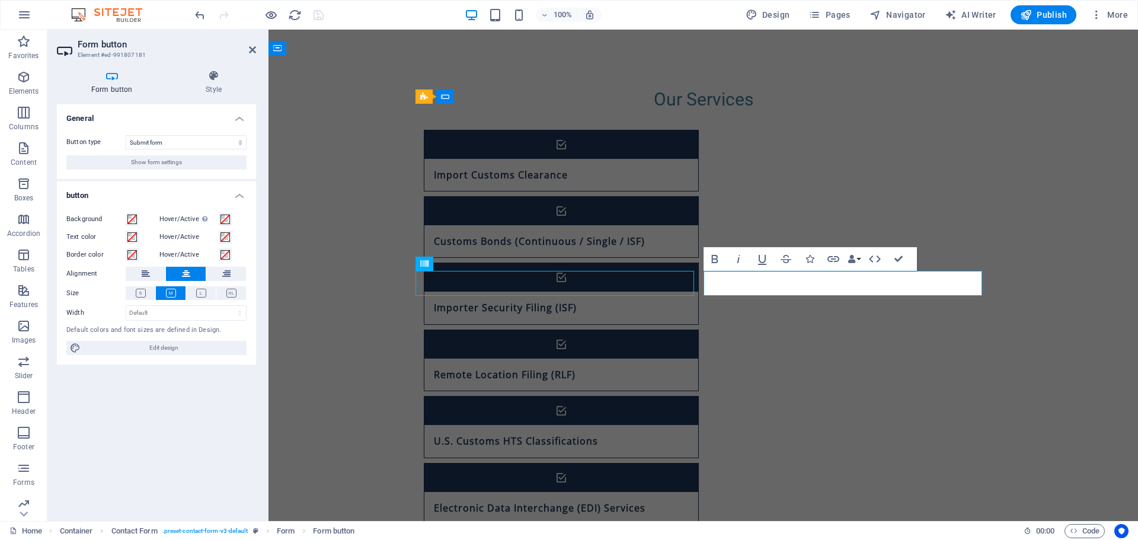
click at [165, 164] on span "Show form settings" at bounding box center [156, 162] width 51 height 14
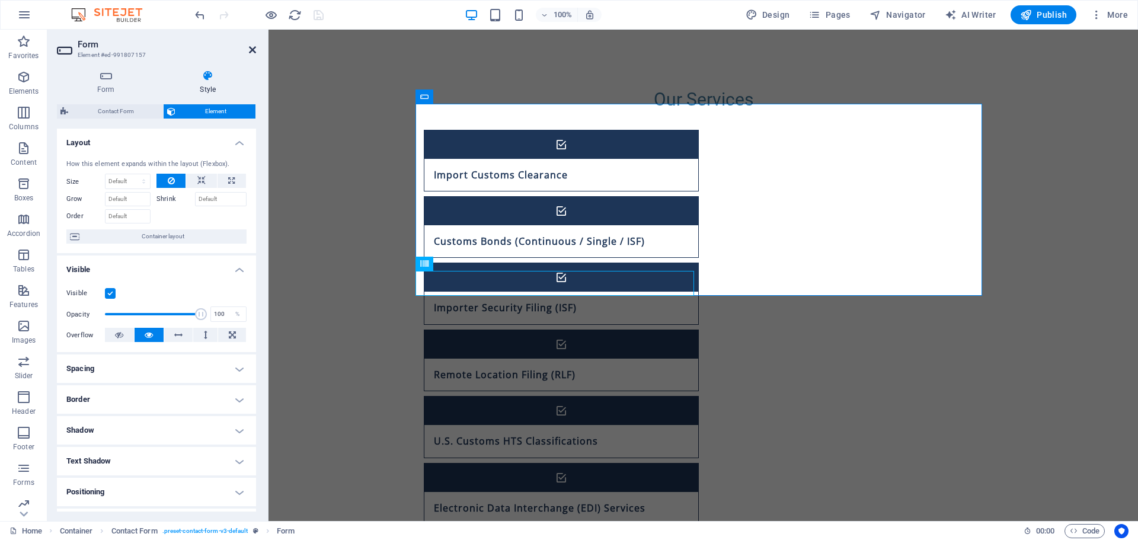
click at [251, 50] on icon at bounding box center [252, 49] width 7 height 9
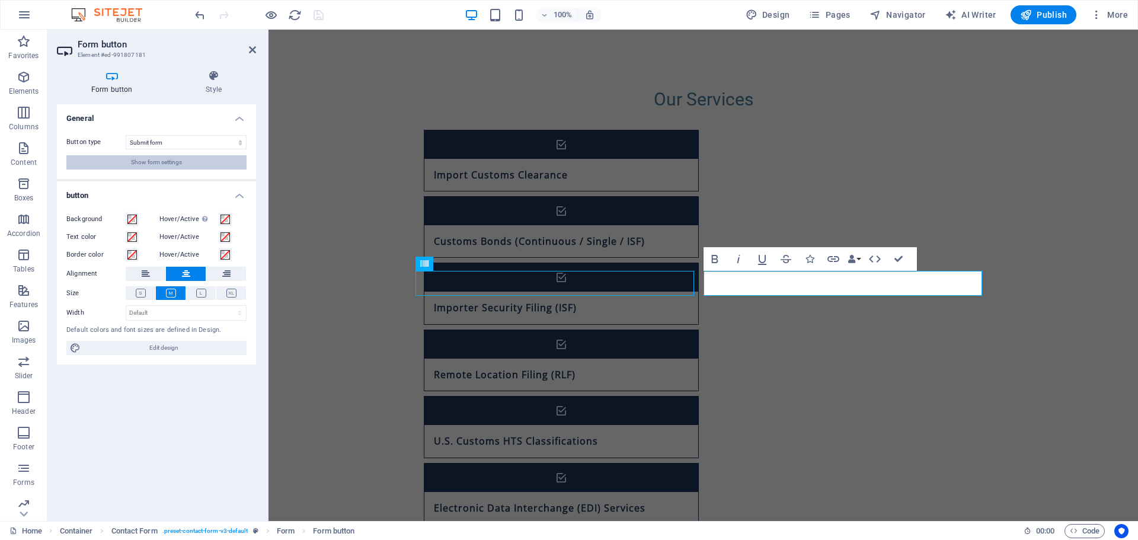
click at [181, 163] on span "Show form settings" at bounding box center [156, 162] width 51 height 14
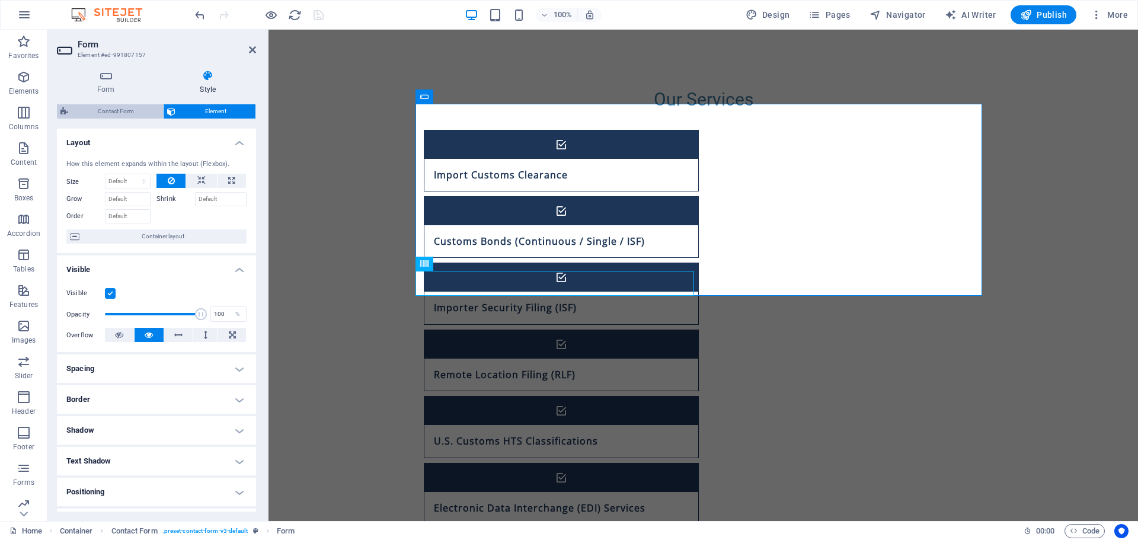
click at [133, 114] on span "Contact Form" at bounding box center [116, 111] width 88 height 14
select select "rem"
select select "preset-contact-form-v3-default"
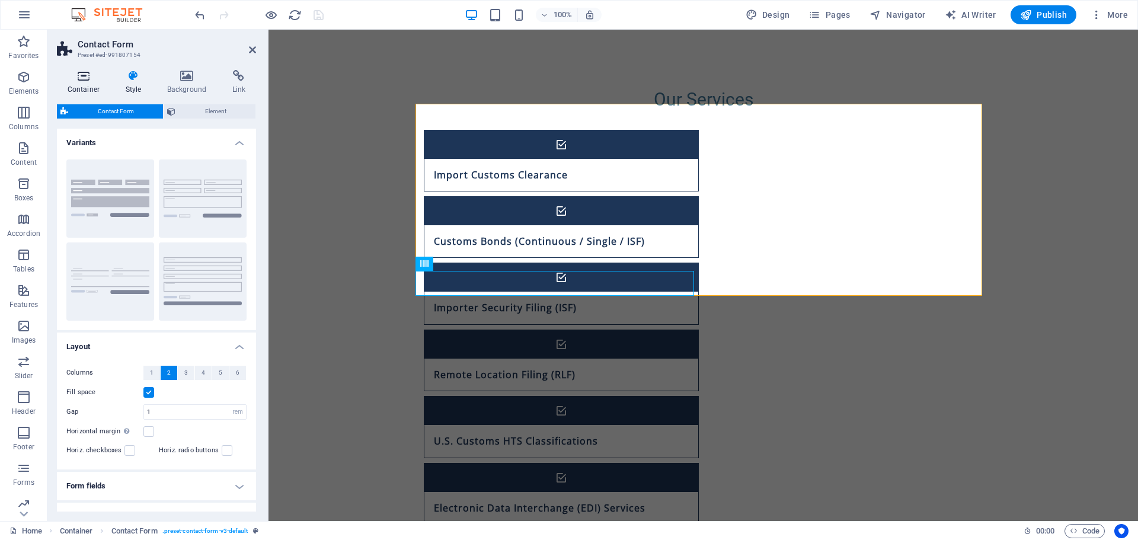
click at [84, 78] on icon at bounding box center [83, 76] width 53 height 12
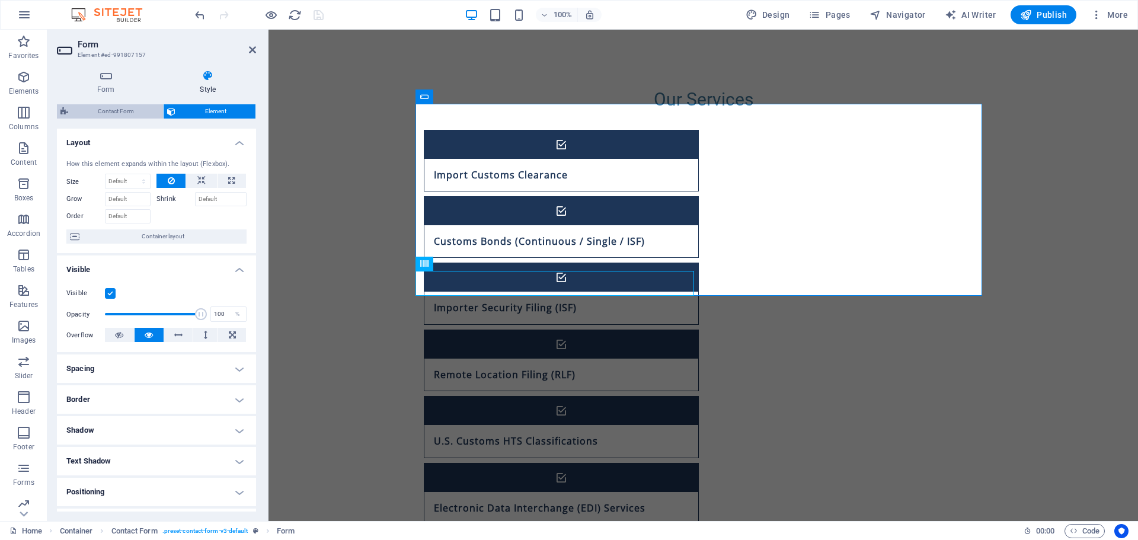
click at [128, 110] on span "Contact Form" at bounding box center [116, 111] width 88 height 14
select select "rem"
select select "preset-contact-form-v3-default"
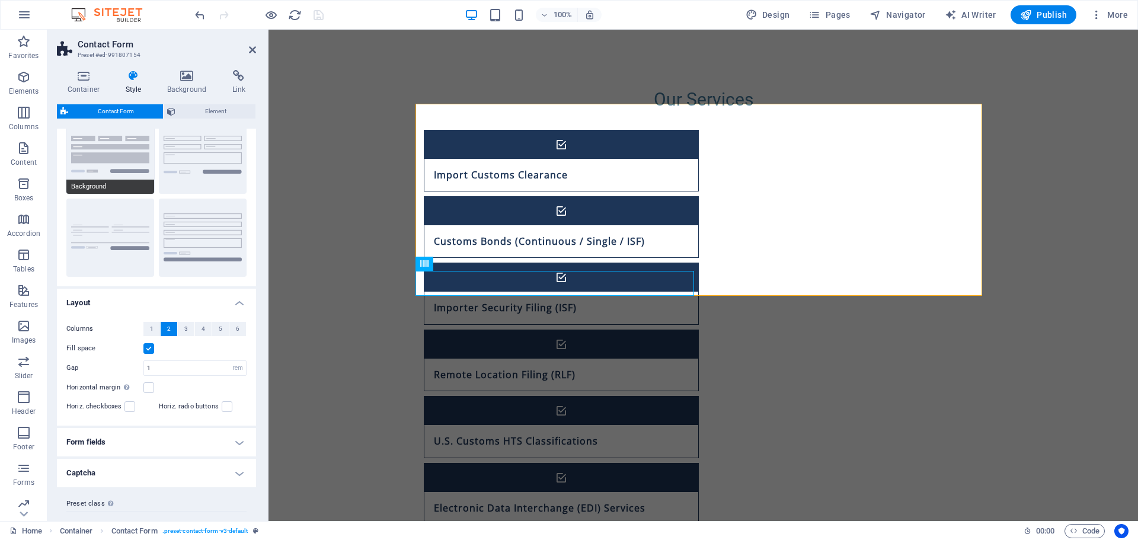
scroll to position [67, 0]
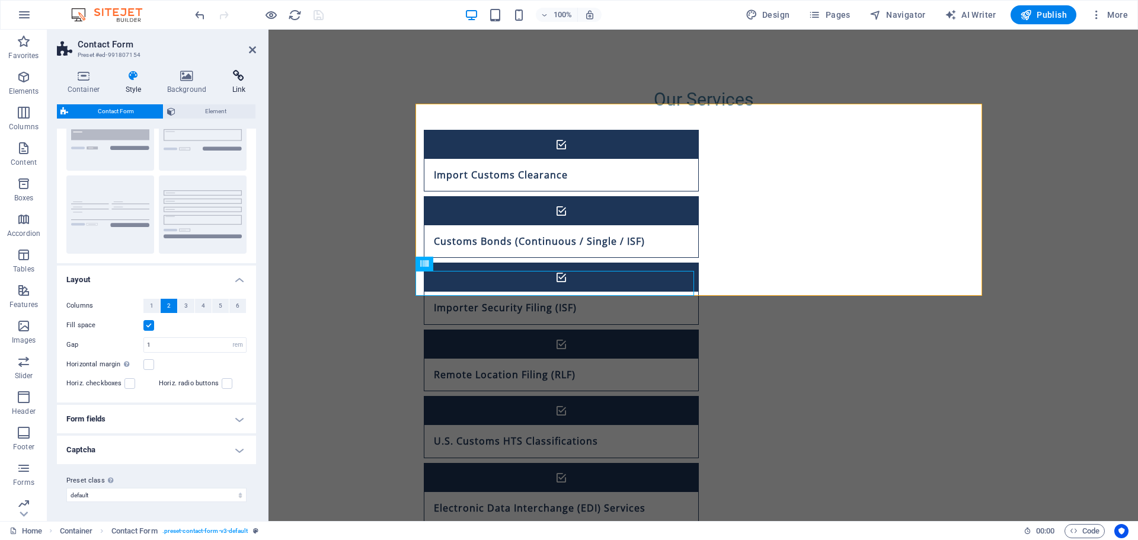
click at [235, 84] on h4 "Link" at bounding box center [239, 82] width 34 height 25
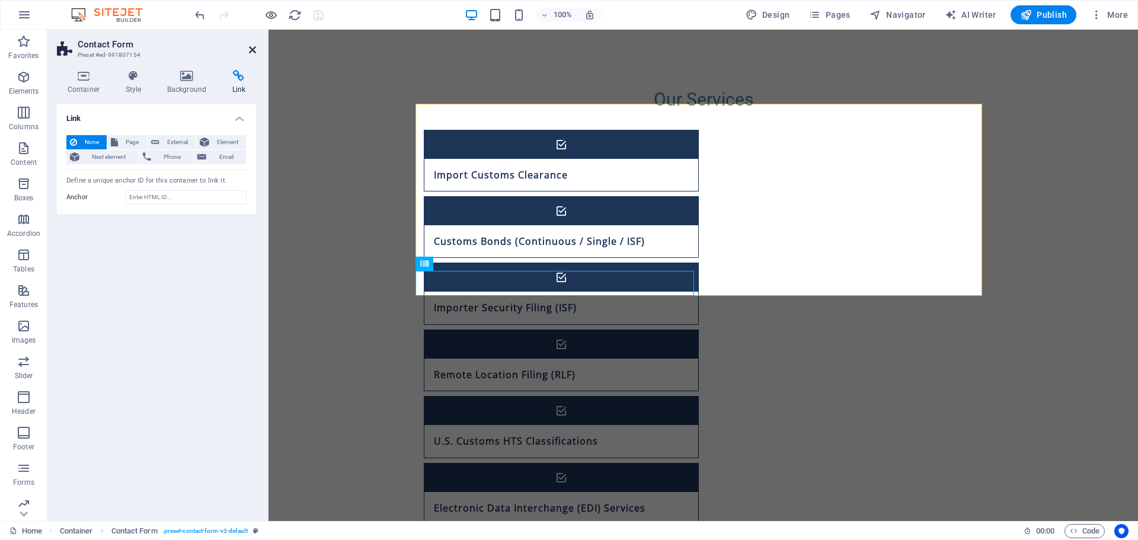
drag, startPoint x: 207, startPoint y: 24, endPoint x: 254, endPoint y: 52, distance: 54.8
click at [254, 52] on icon at bounding box center [252, 49] width 7 height 9
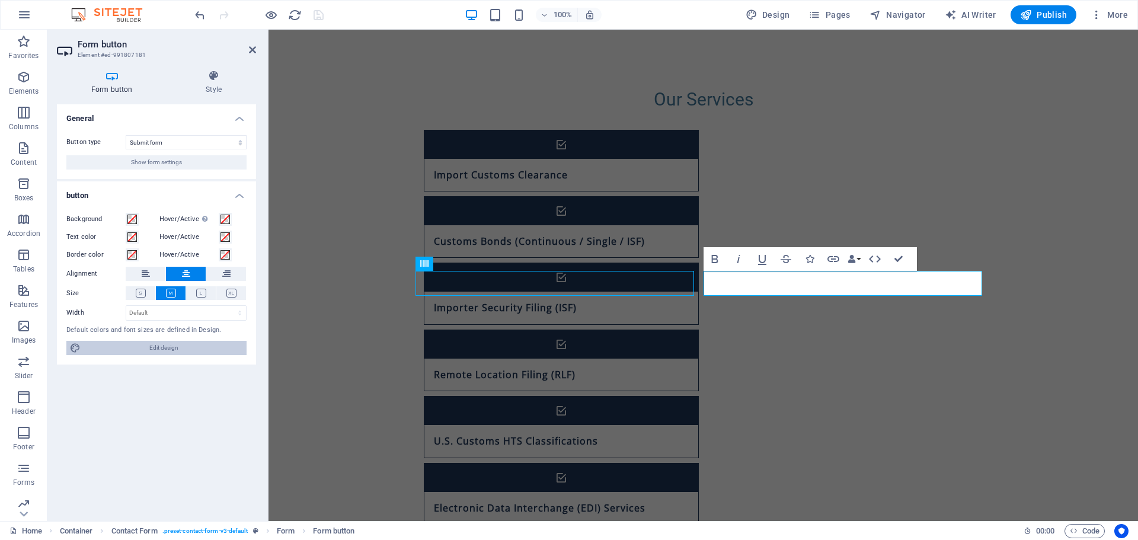
click at [168, 345] on span "Edit design" at bounding box center [163, 348] width 159 height 14
select select "rem"
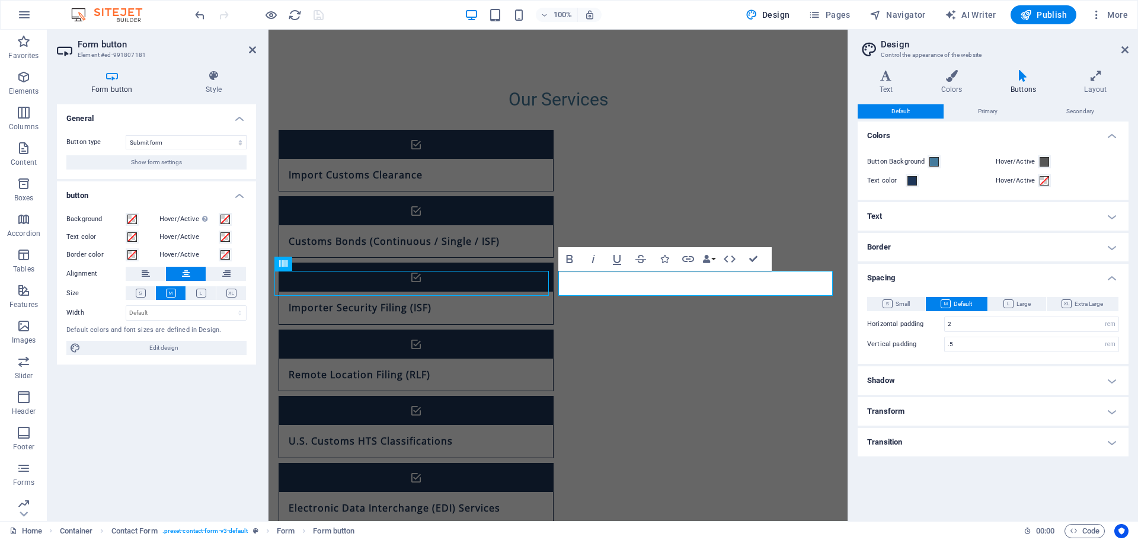
drag, startPoint x: 1129, startPoint y: 52, endPoint x: 576, endPoint y: 54, distance: 552.9
click at [1129, 52] on aside "Design Control the appearance of the website Variants Text Colors Buttons Layou…" at bounding box center [992, 275] width 290 height 491
click at [1125, 48] on icon at bounding box center [1124, 49] width 7 height 9
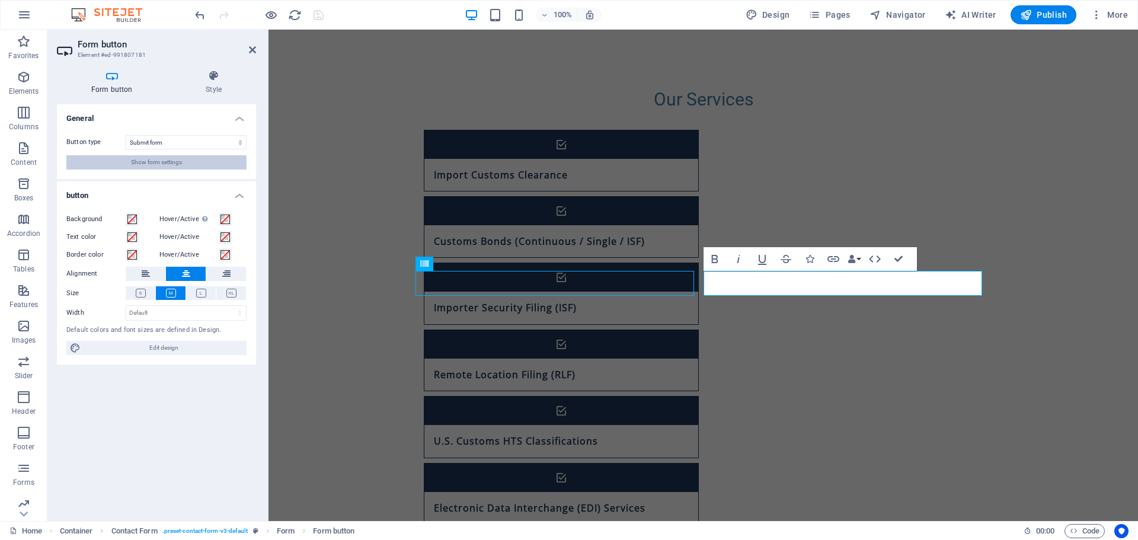
click at [123, 167] on button "Show form settings" at bounding box center [156, 162] width 180 height 14
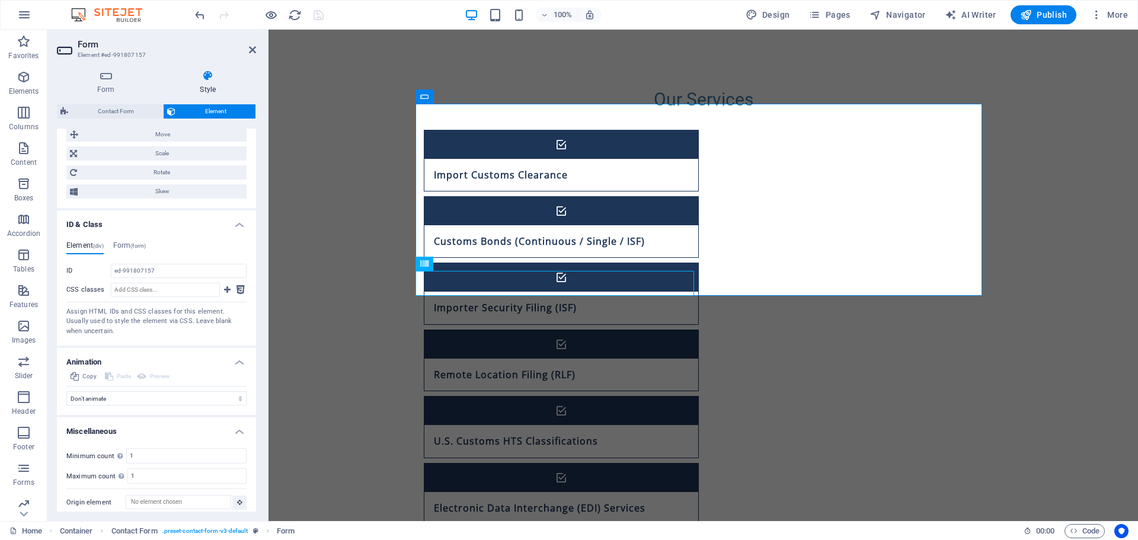
scroll to position [415, 0]
click at [123, 239] on h4 "Form (form)" at bounding box center [129, 244] width 33 height 13
click at [91, 239] on h4 "Element (div)" at bounding box center [84, 244] width 37 height 13
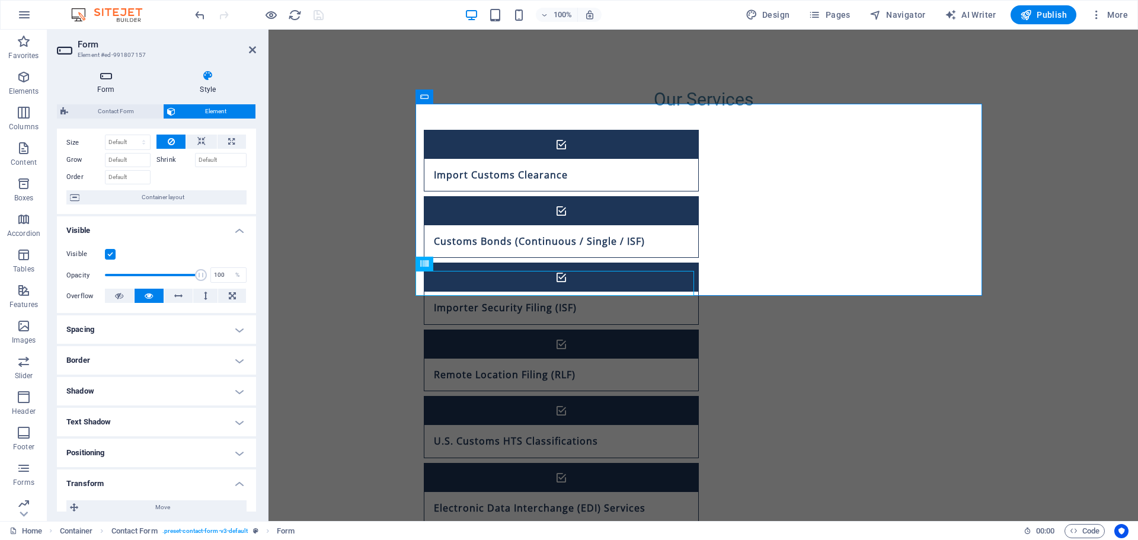
scroll to position [59, 0]
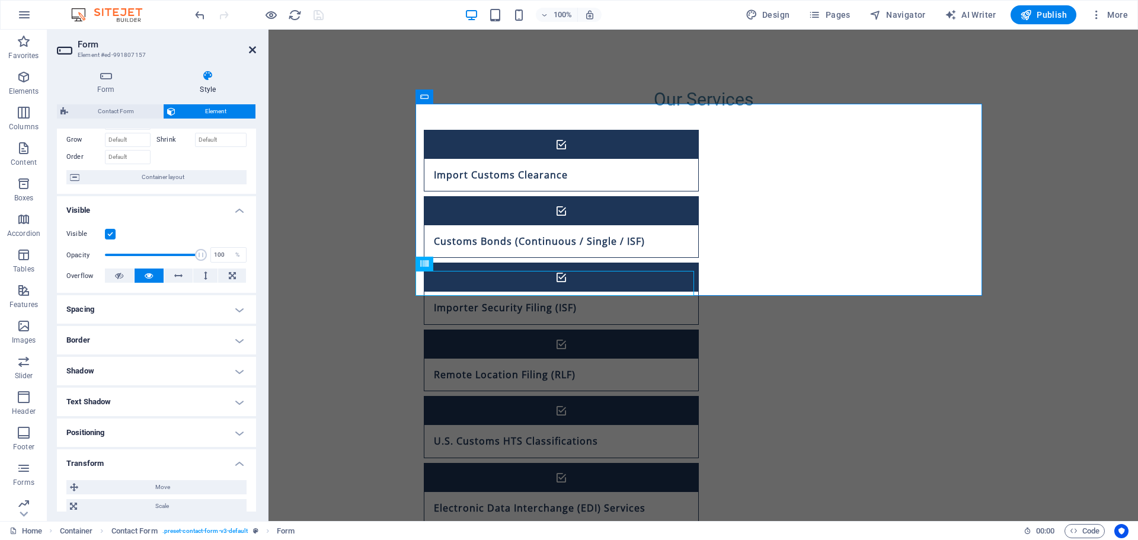
click at [252, 48] on icon at bounding box center [252, 49] width 7 height 9
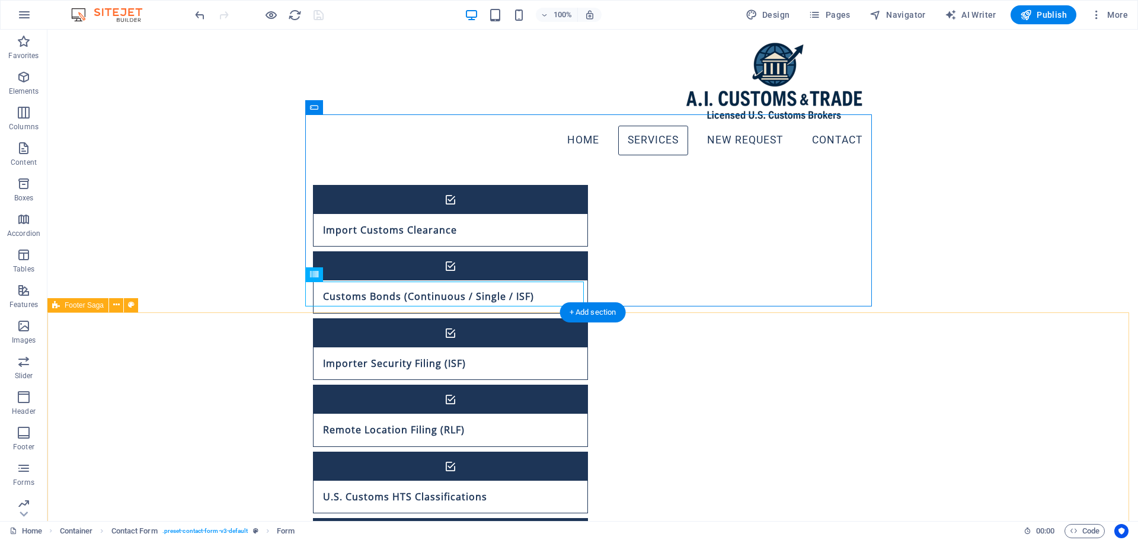
scroll to position [599, 0]
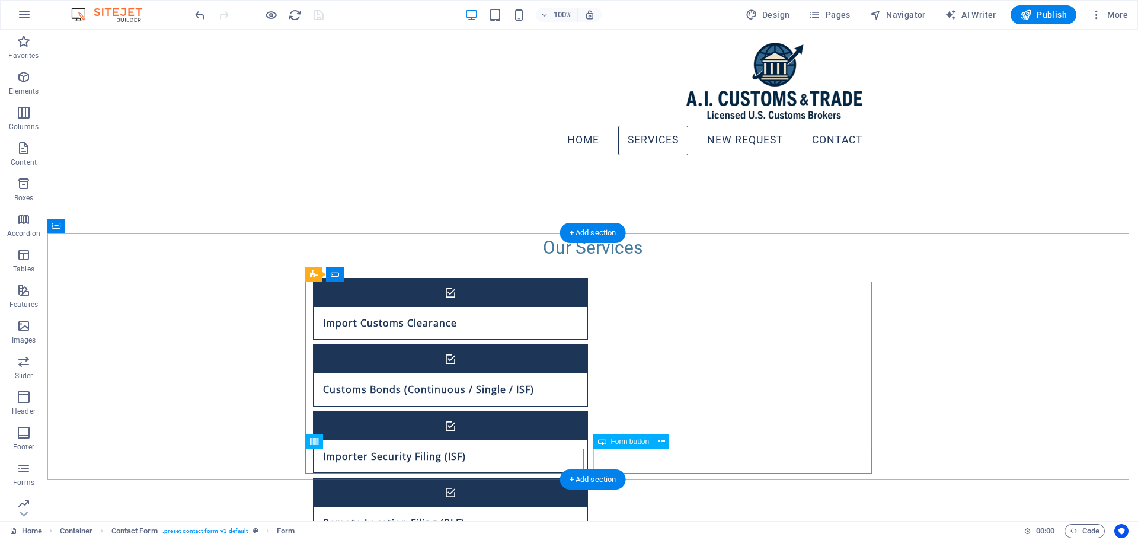
drag, startPoint x: 747, startPoint y: 456, endPoint x: 753, endPoint y: 453, distance: 6.6
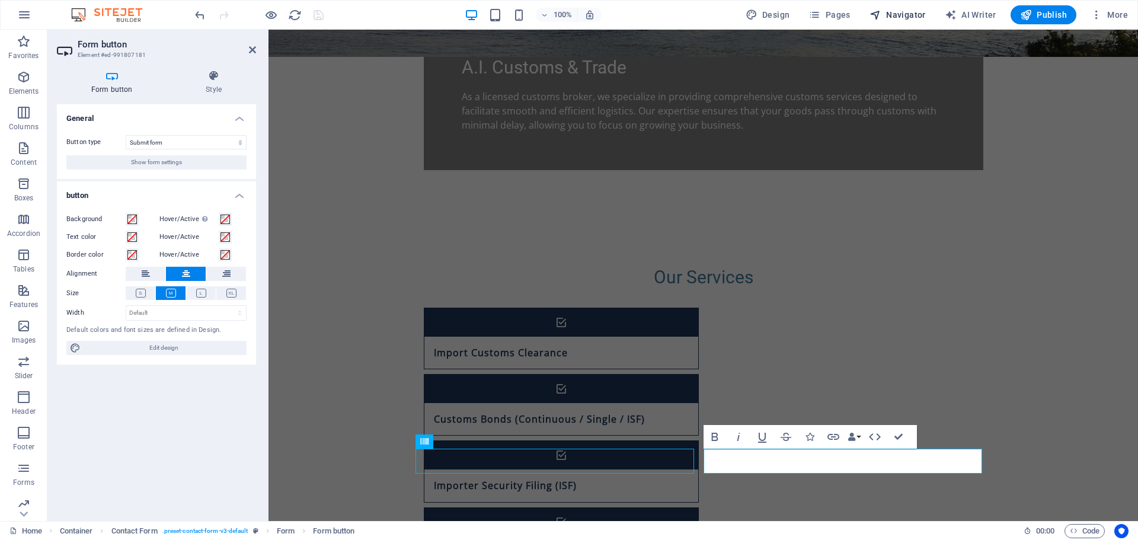
click at [887, 14] on span "Navigator" at bounding box center [897, 15] width 56 height 12
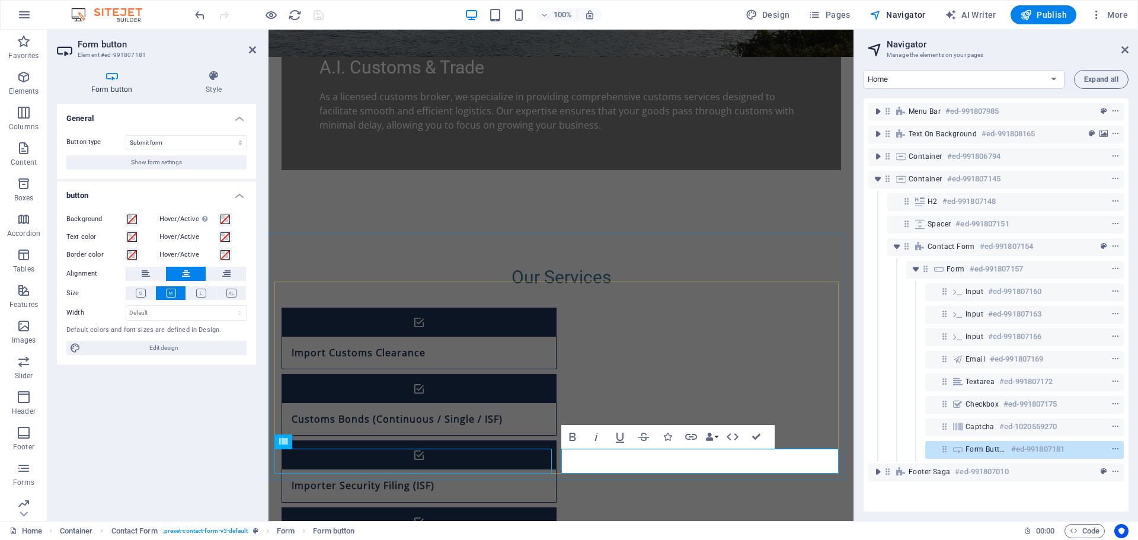
click at [978, 441] on div "Form button #ed-991807181" at bounding box center [1024, 450] width 199 height 18
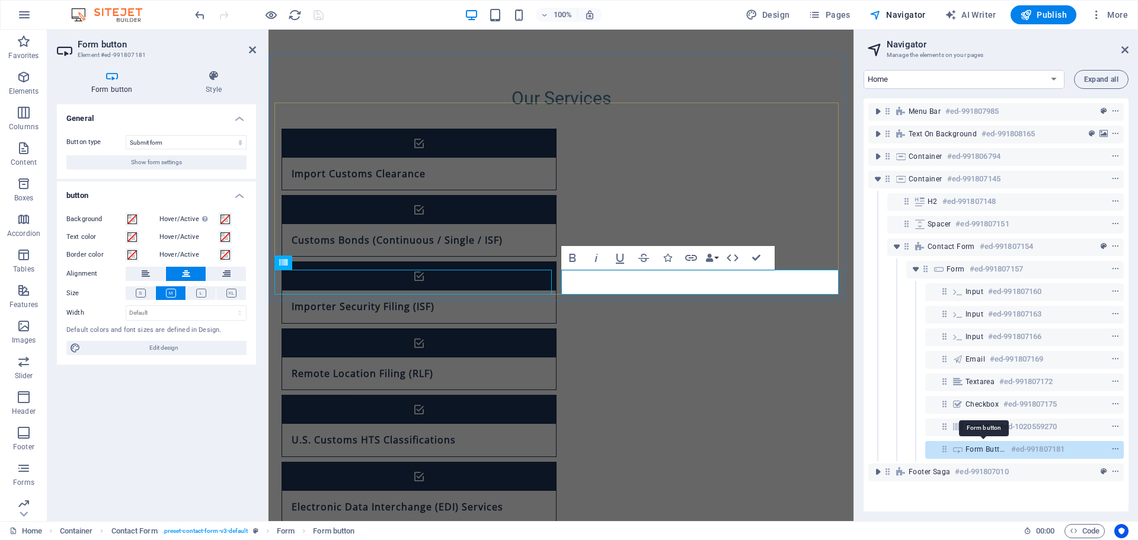
click at [981, 450] on span "Form button" at bounding box center [985, 448] width 41 height 9
click at [187, 168] on button "Show form settings" at bounding box center [156, 162] width 180 height 14
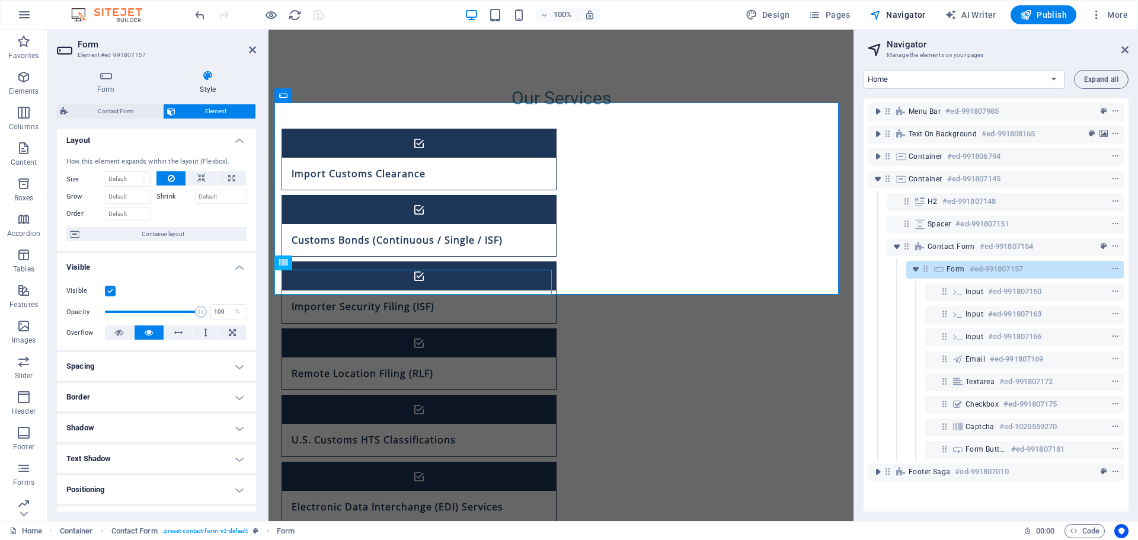
scroll to position [0, 0]
click at [114, 76] on icon at bounding box center [106, 76] width 98 height 12
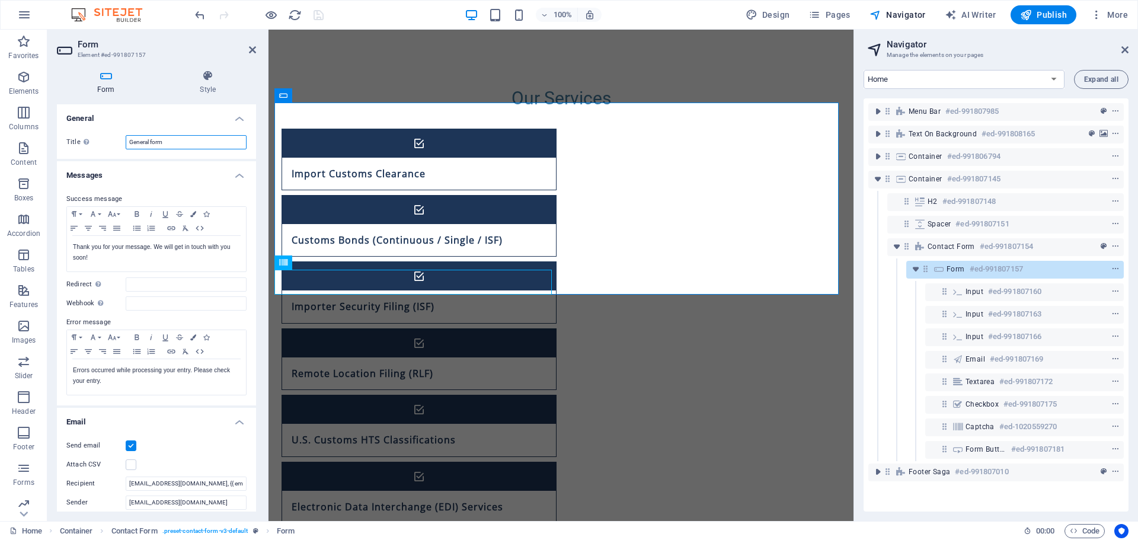
click at [138, 141] on input "General form" at bounding box center [186, 142] width 121 height 14
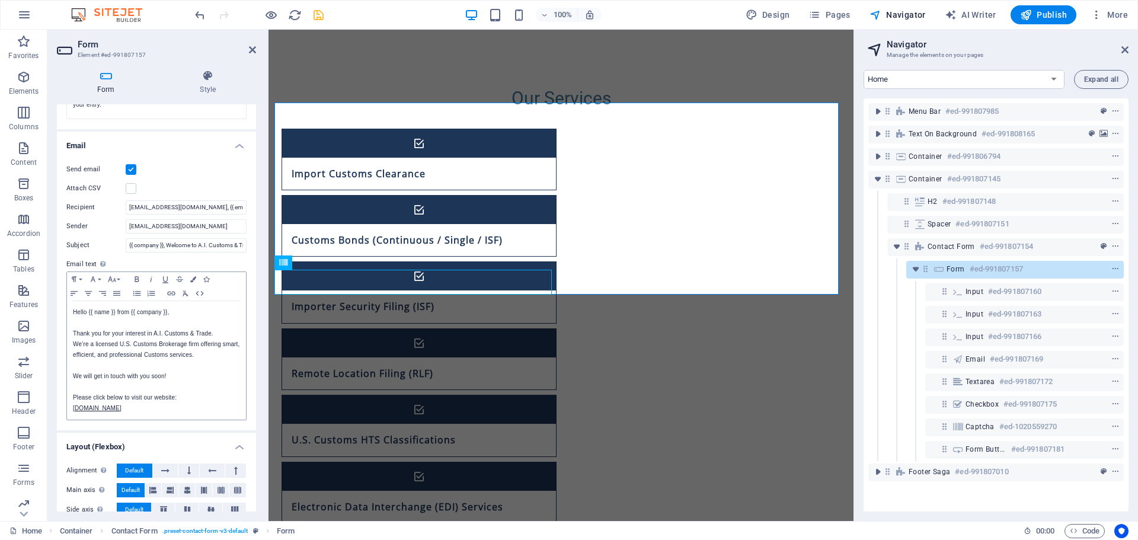
scroll to position [331, 0]
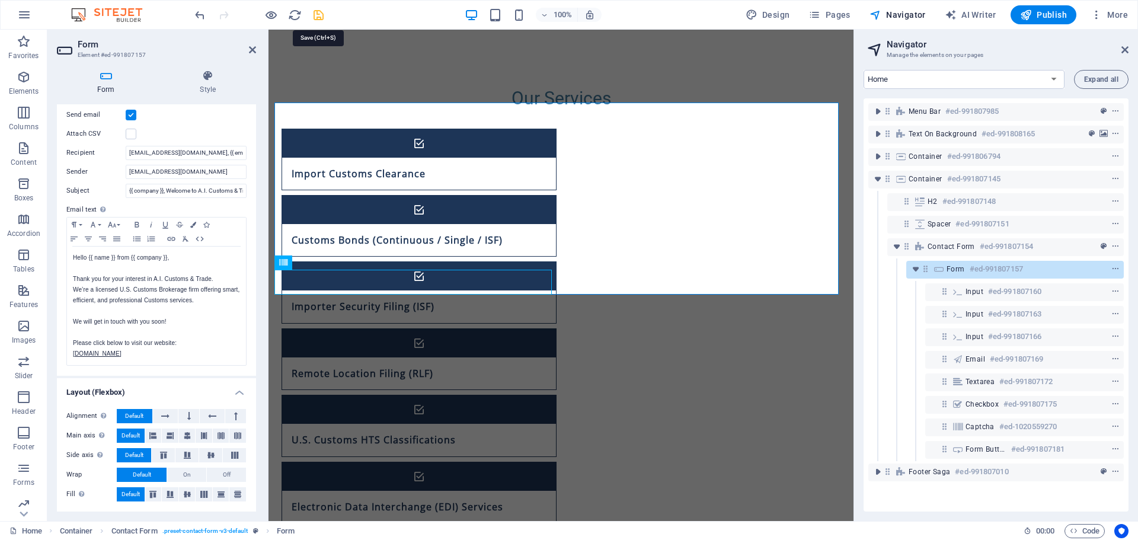
type input "Contact form"
click at [321, 17] on icon "save" at bounding box center [319, 15] width 14 height 14
checkbox input "true"
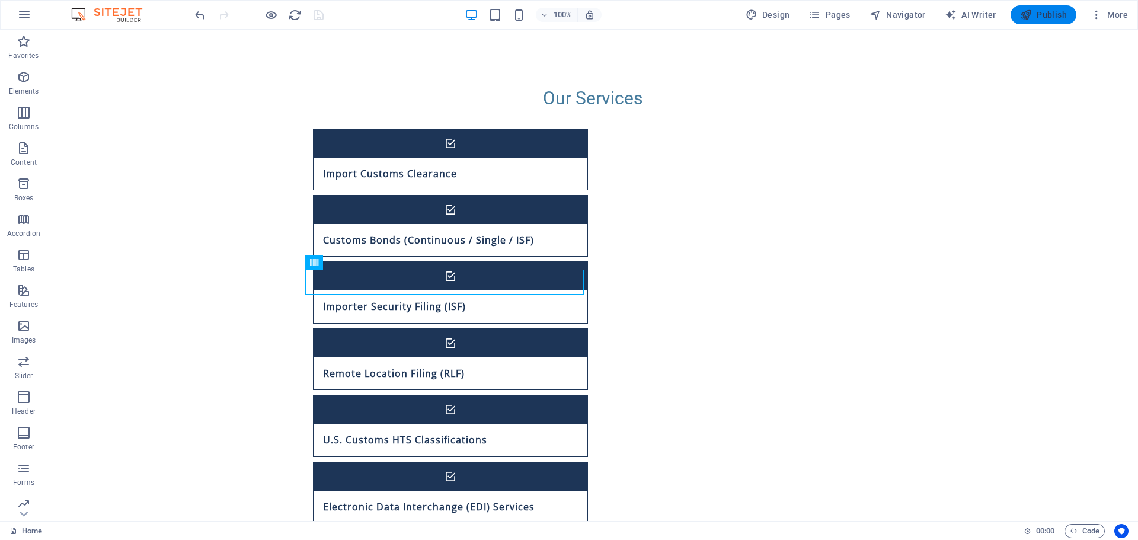
click at [1042, 14] on span "Publish" at bounding box center [1043, 15] width 47 height 12
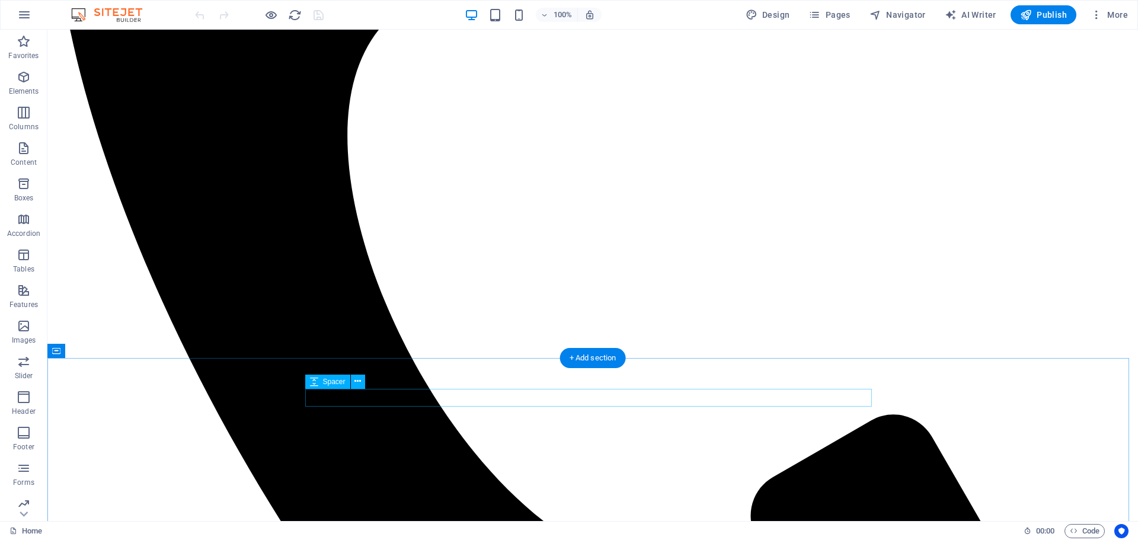
scroll to position [711, 0]
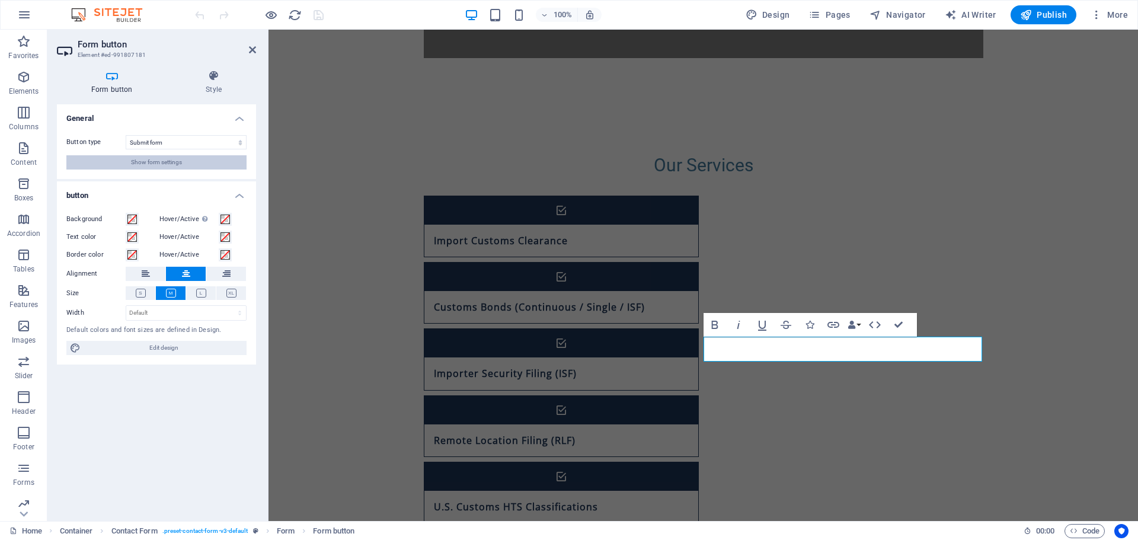
click at [165, 158] on span "Show form settings" at bounding box center [156, 162] width 51 height 14
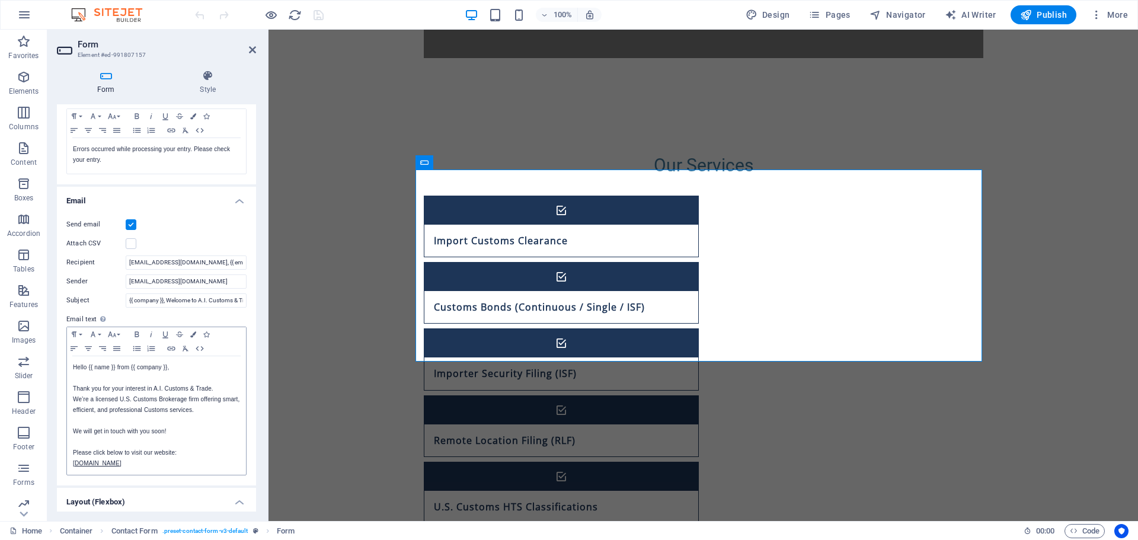
scroll to position [237, 0]
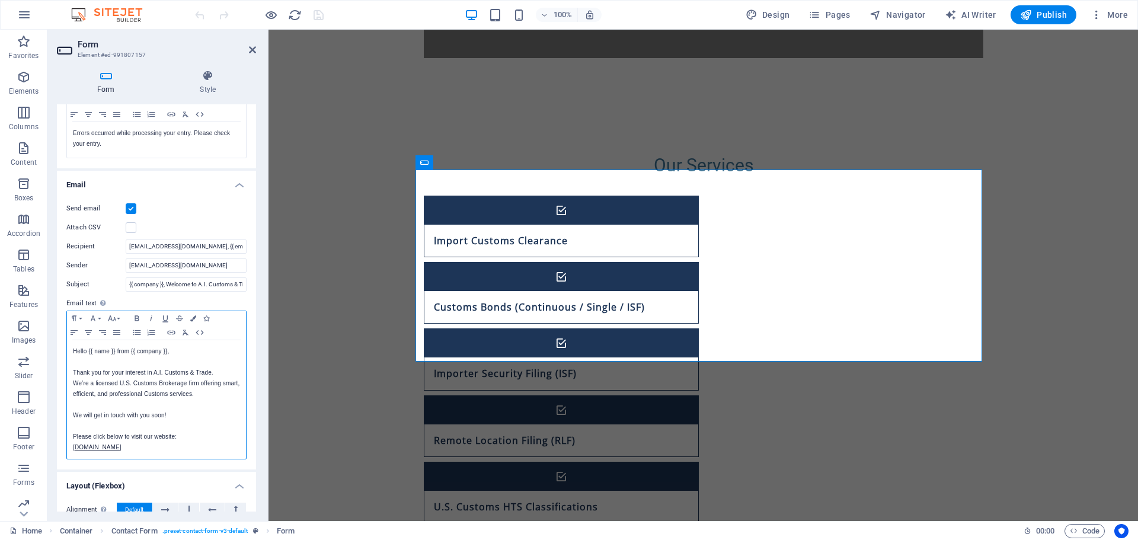
click at [191, 383] on p "We’re a licensed U.S. Customs Brokerage firm offering smart, efficient, and pro…" at bounding box center [156, 388] width 167 height 21
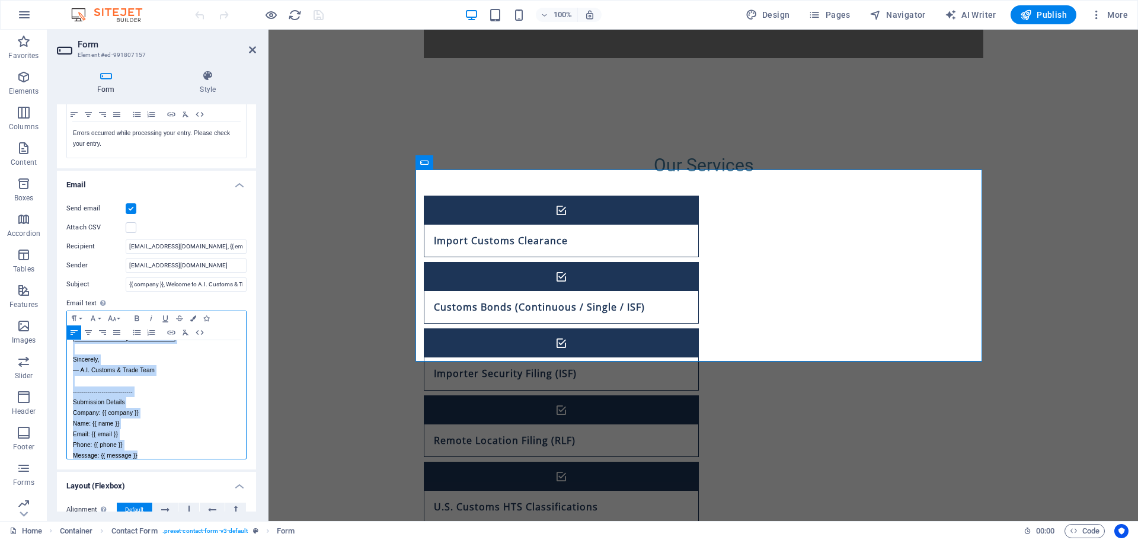
scroll to position [7, 0]
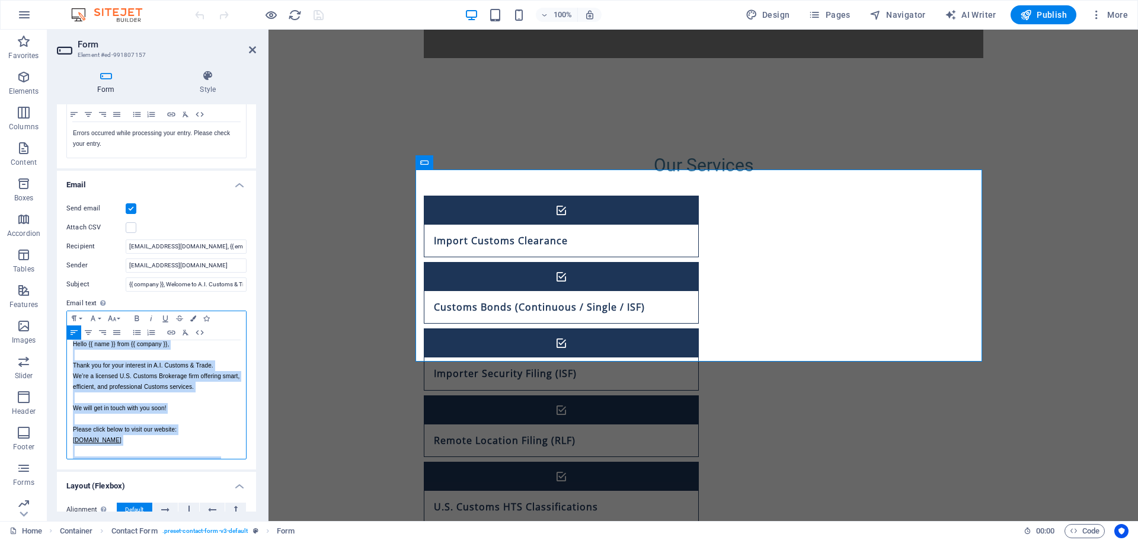
copy div "Hello {{ name }} from {{ company }}, Thank you for your interest in A.I. Custom…"
click at [213, 407] on p "We will get in touch with you soon!" at bounding box center [156, 408] width 167 height 11
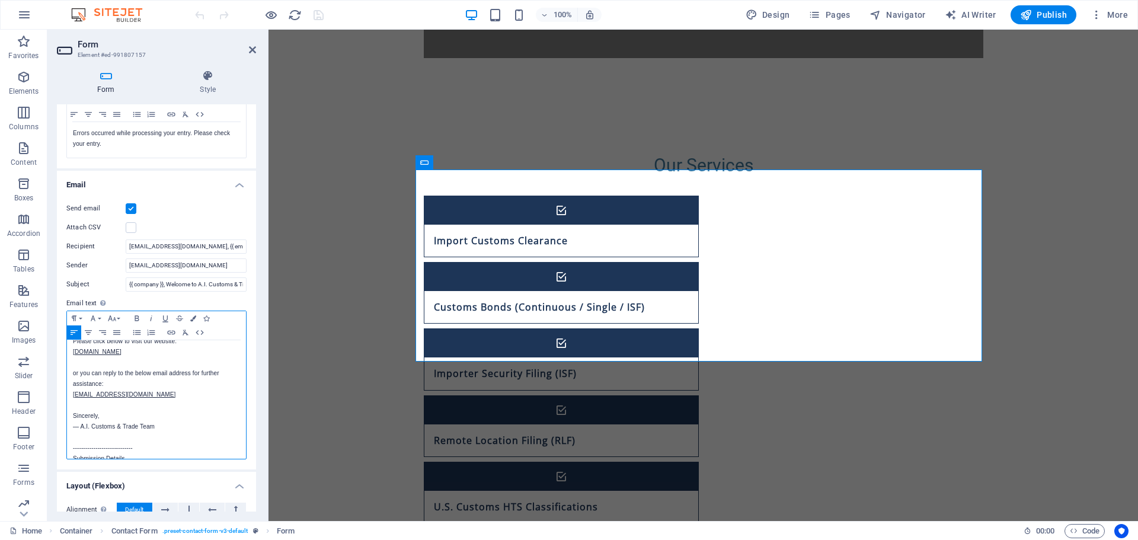
scroll to position [126, 0]
click at [165, 402] on p at bounding box center [156, 407] width 167 height 11
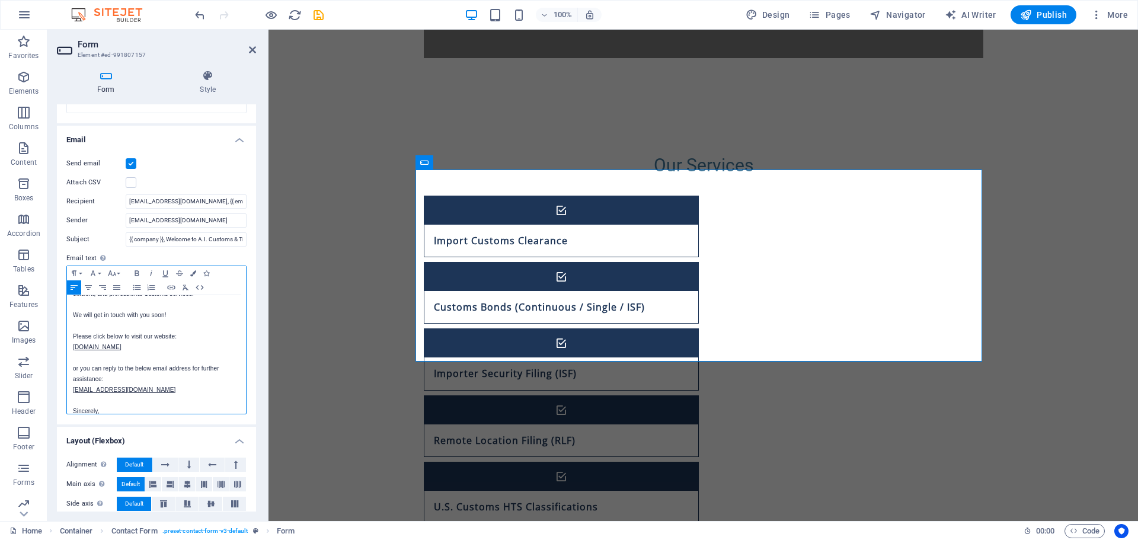
scroll to position [37, 0]
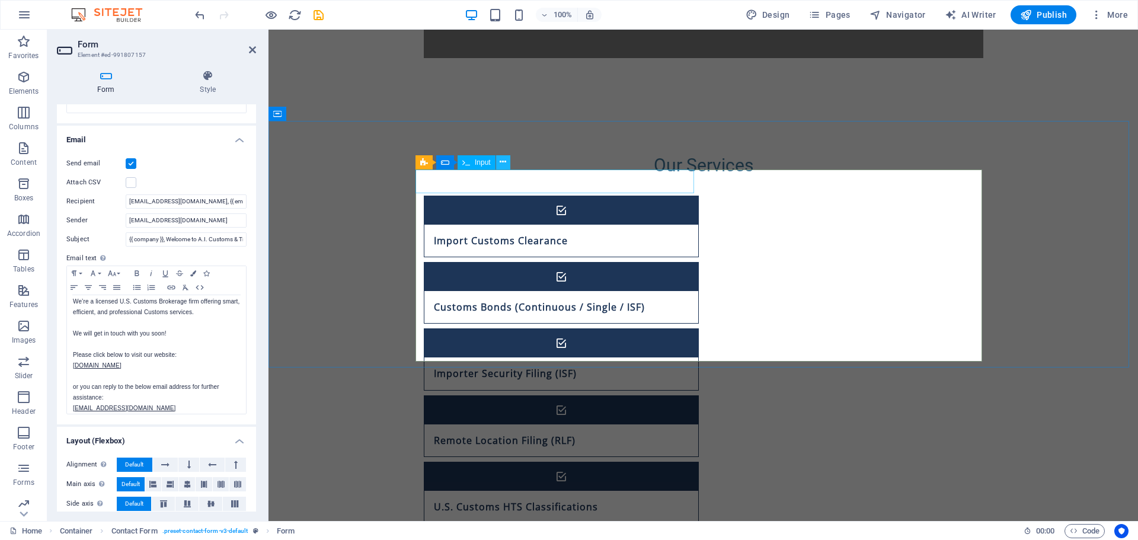
click at [503, 164] on icon at bounding box center [503, 162] width 7 height 12
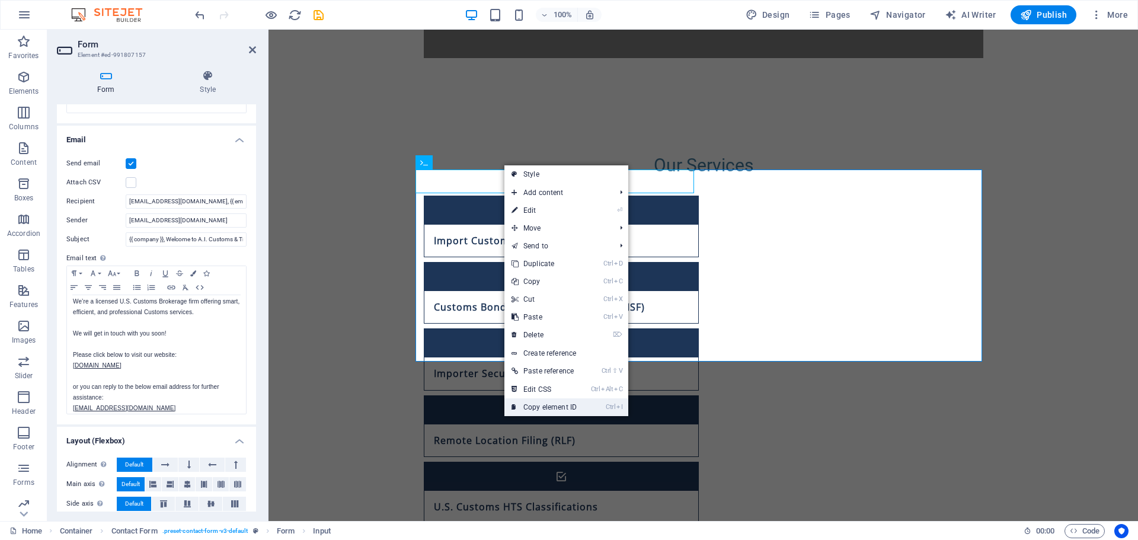
click at [548, 406] on link "Ctrl I Copy element ID" at bounding box center [543, 407] width 79 height 18
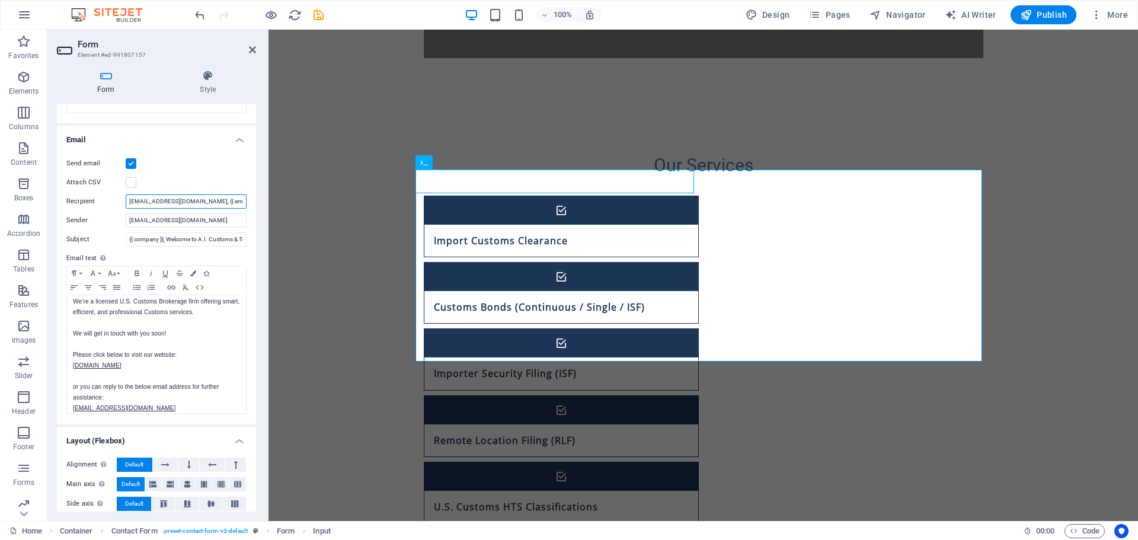
click at [217, 200] on input "[EMAIL_ADDRESS][DOMAIN_NAME], {{ email }}" at bounding box center [186, 201] width 121 height 14
drag, startPoint x: 217, startPoint y: 200, endPoint x: 216, endPoint y: 218, distance: 17.8
click at [217, 200] on input "[EMAIL_ADDRESS][DOMAIN_NAME], {{ email }}" at bounding box center [186, 201] width 121 height 14
paste input "#ed-991807160"
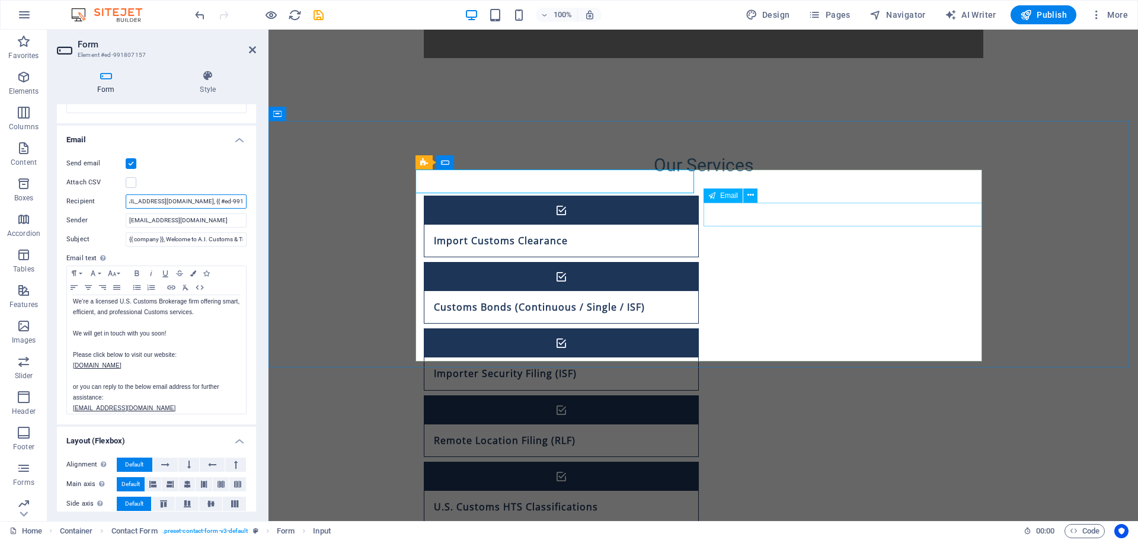
type input "info@aicustomstrade.com, {{ #ed-991807160 }}"
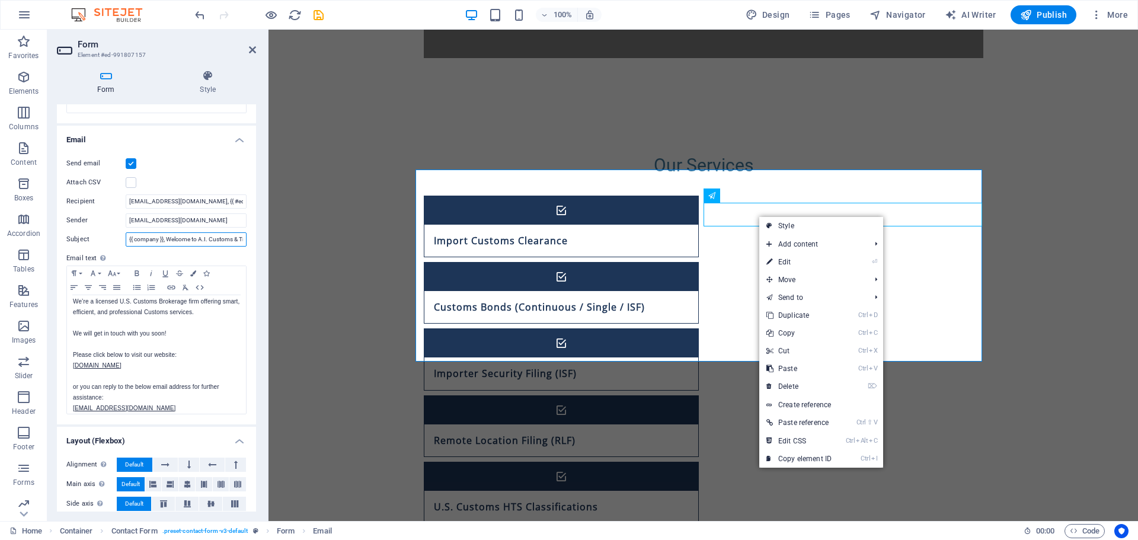
click at [147, 235] on input "{{ company }}, Welcome to A.I. Customs & Trade" at bounding box center [186, 239] width 121 height 14
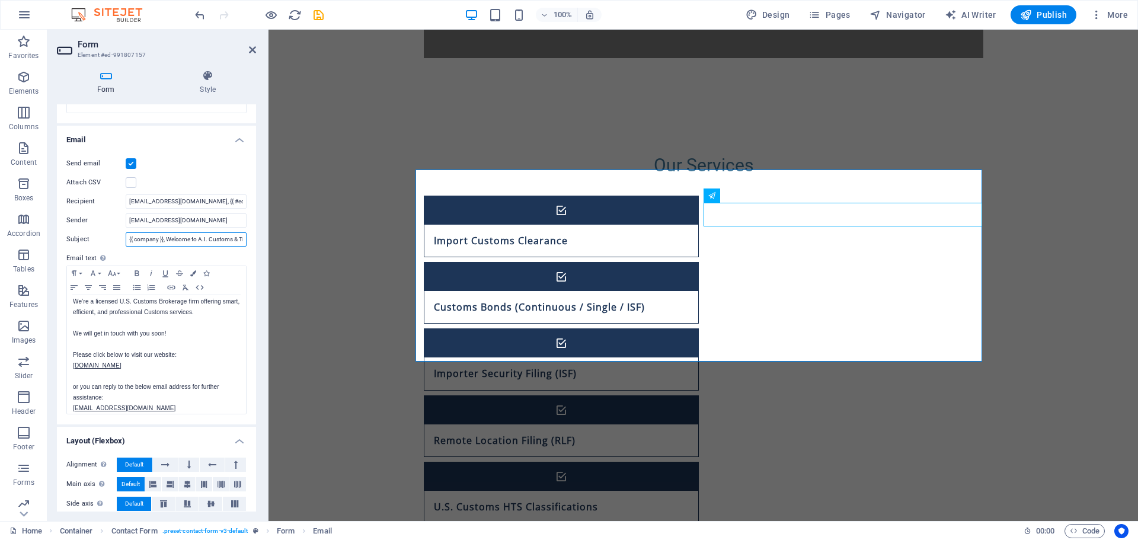
click at [147, 235] on input "{{ company }}, Welcome to A.I. Customs & Trade" at bounding box center [186, 239] width 121 height 14
paste input "#ed-991807160"
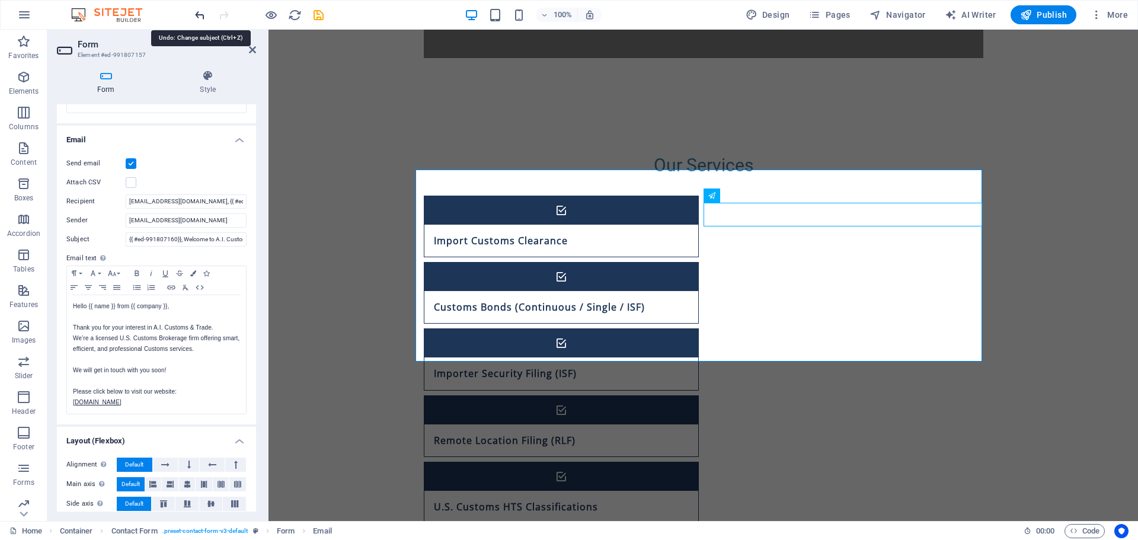
click at [203, 15] on icon "undo" at bounding box center [200, 15] width 14 height 14
type input "{{ company }}, Welcome to A.I. Customs & Trade"
click at [203, 15] on icon "undo" at bounding box center [200, 15] width 14 height 14
type input "[EMAIL_ADDRESS][DOMAIN_NAME], {{ email }}"
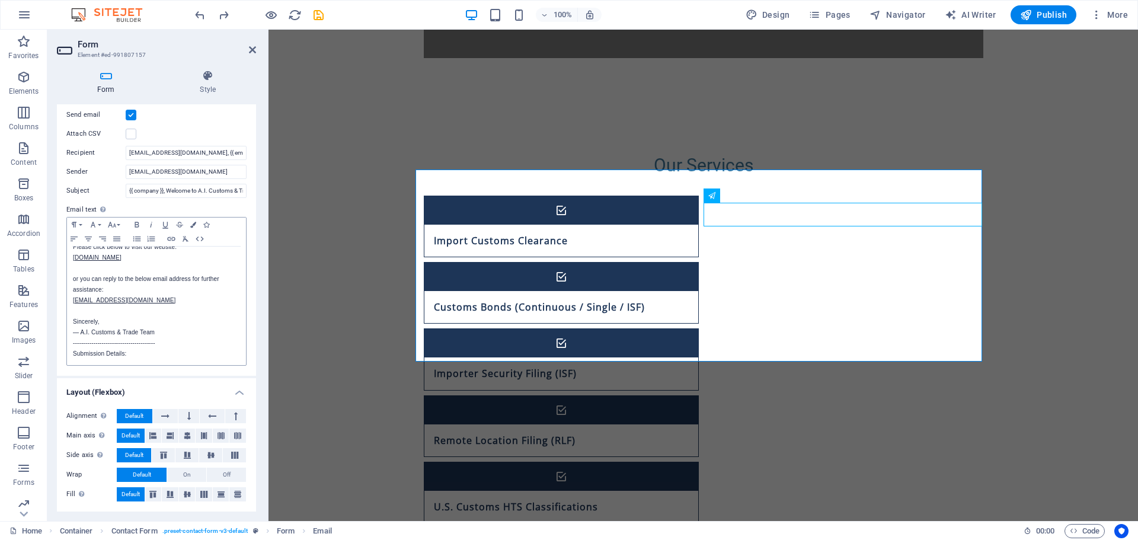
scroll to position [37, 0]
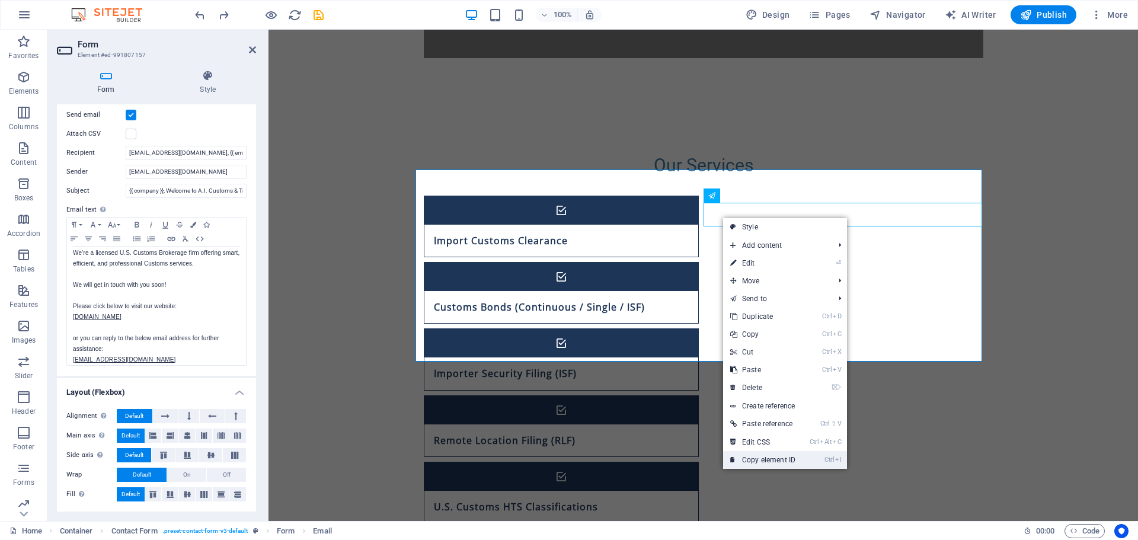
click at [767, 459] on link "Ctrl I Copy element ID" at bounding box center [762, 460] width 79 height 18
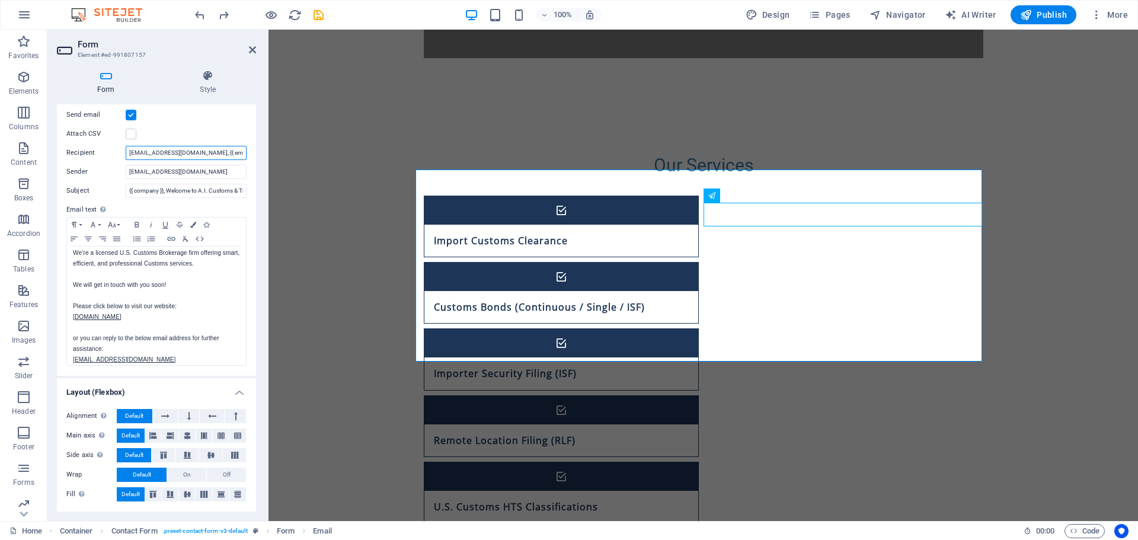
click at [213, 153] on input "info@aicustomstrade.com, {{ email }}" at bounding box center [186, 153] width 121 height 14
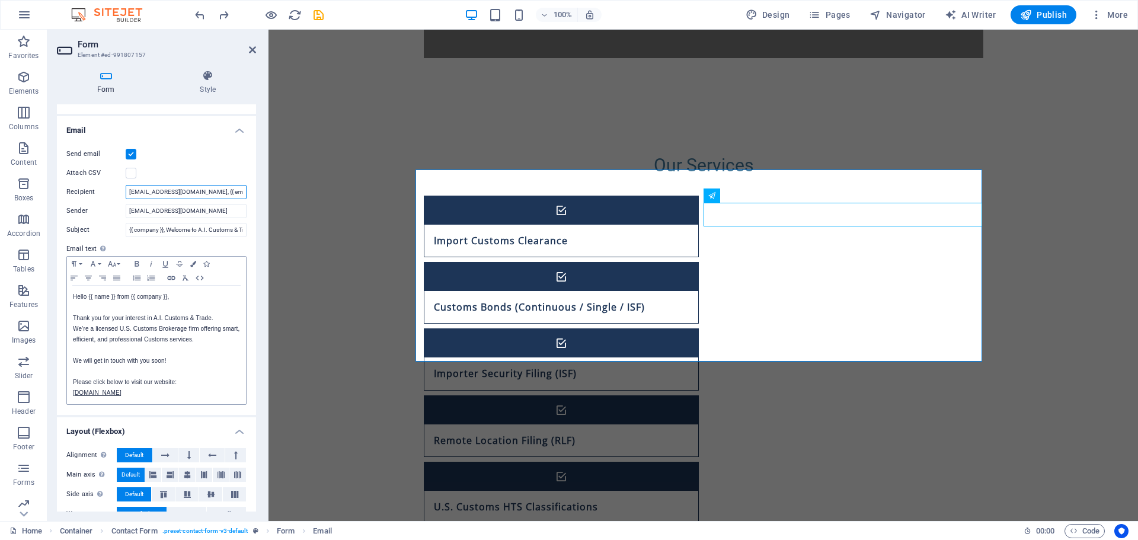
scroll to position [271, 0]
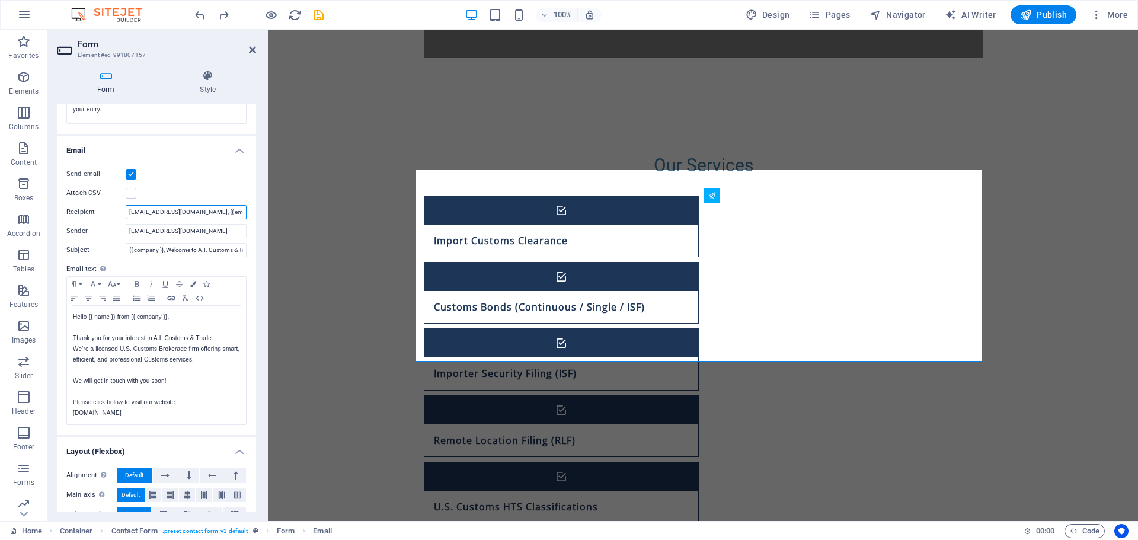
click at [216, 209] on input "info@aicustomstrade.com, {{ email }}" at bounding box center [186, 212] width 121 height 14
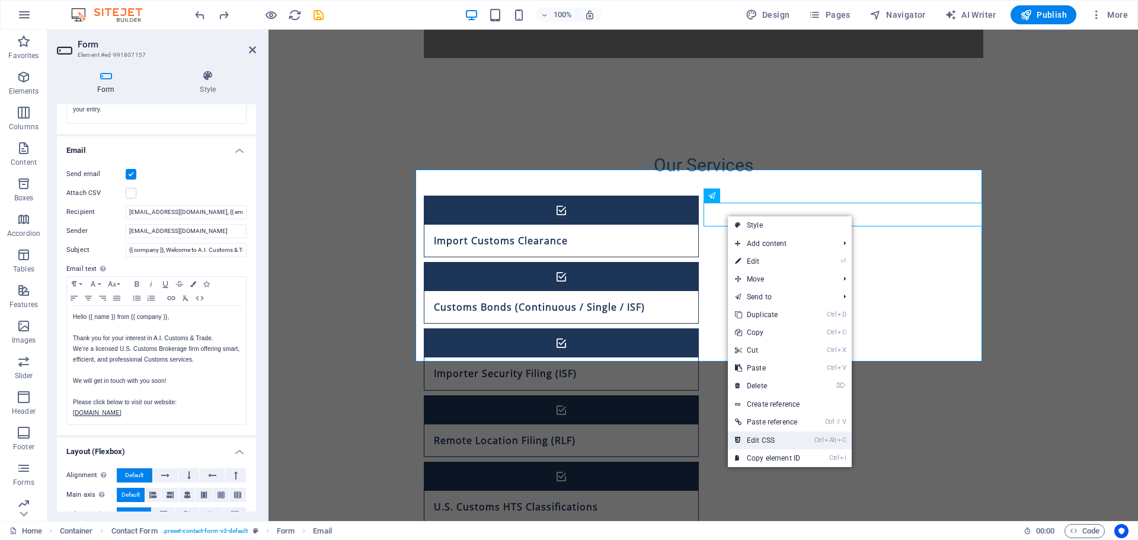
click at [771, 440] on link "Ctrl Alt C Edit CSS" at bounding box center [767, 440] width 79 height 18
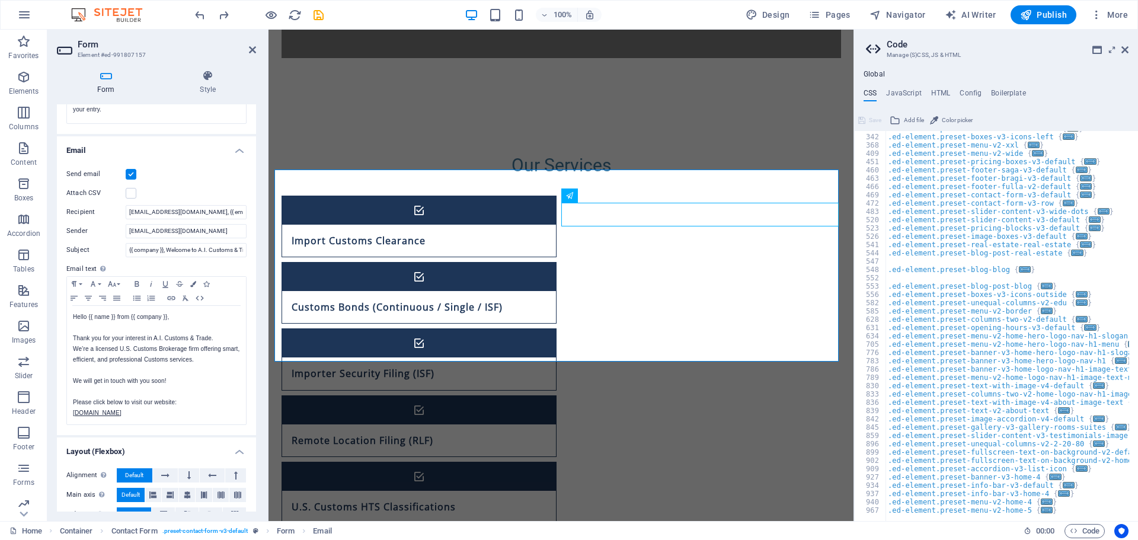
scroll to position [127, 0]
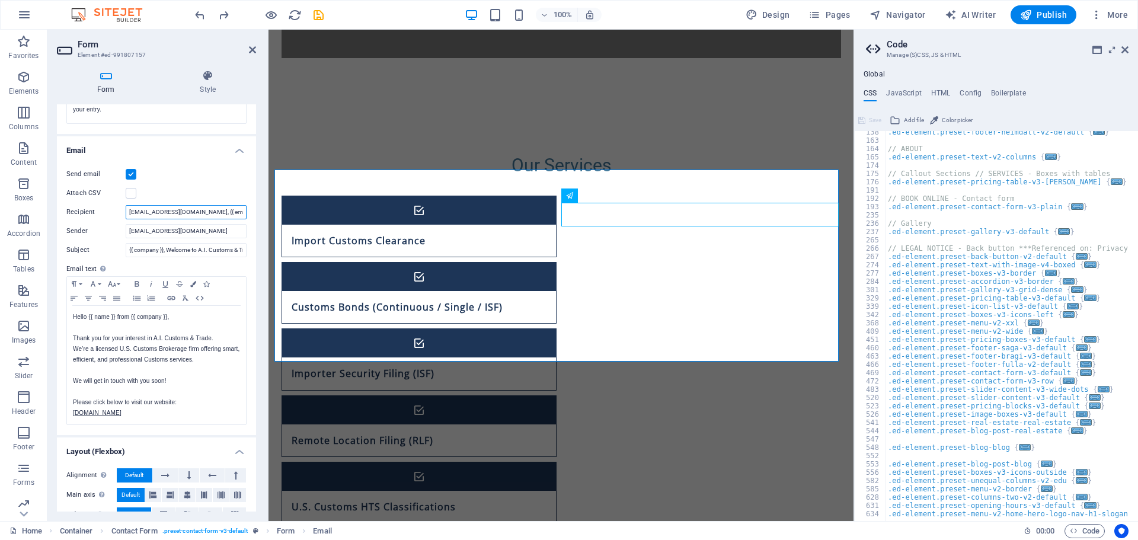
click at [230, 212] on input "info@aicustomstrade.com, {{ email }}" at bounding box center [186, 212] width 121 height 14
drag, startPoint x: 202, startPoint y: 210, endPoint x: 231, endPoint y: 213, distance: 28.6
click at [231, 213] on input "info@aicustomstrade.com, {{ email }}" at bounding box center [186, 212] width 121 height 14
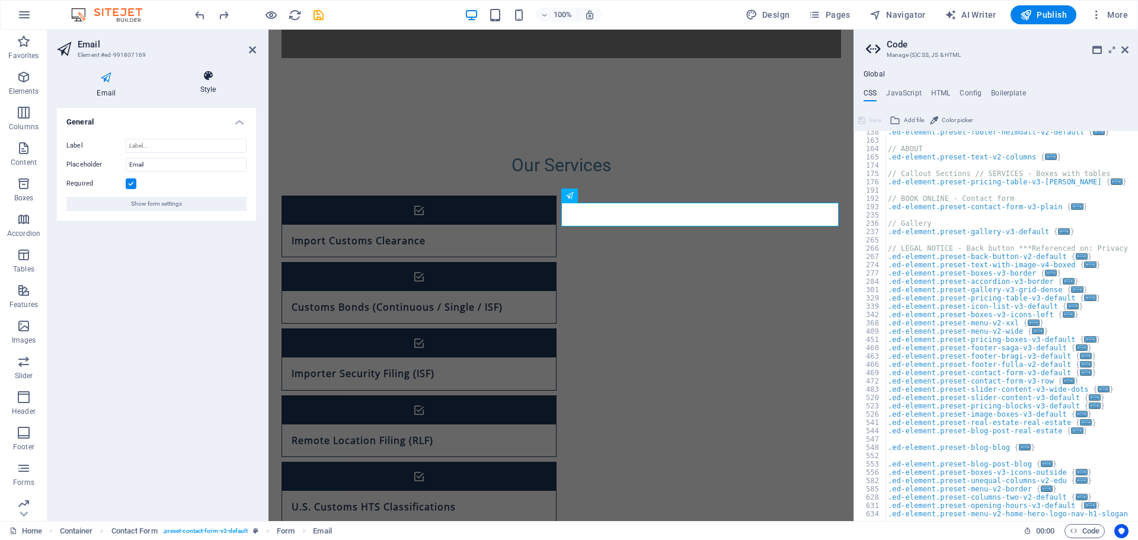
click at [201, 75] on icon at bounding box center [209, 76] width 96 height 12
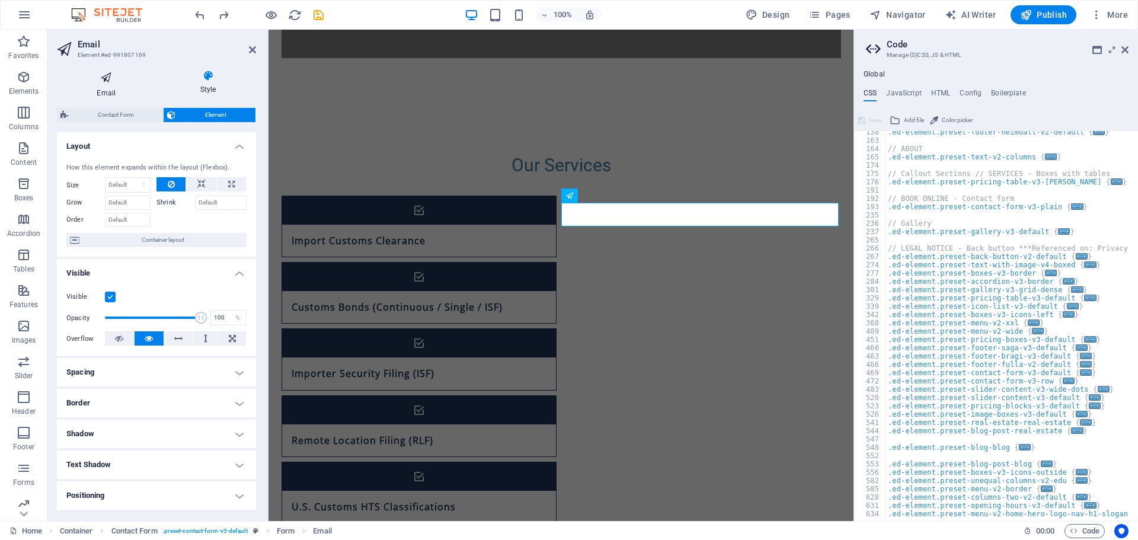
click at [101, 88] on h4 "Email" at bounding box center [109, 84] width 104 height 28
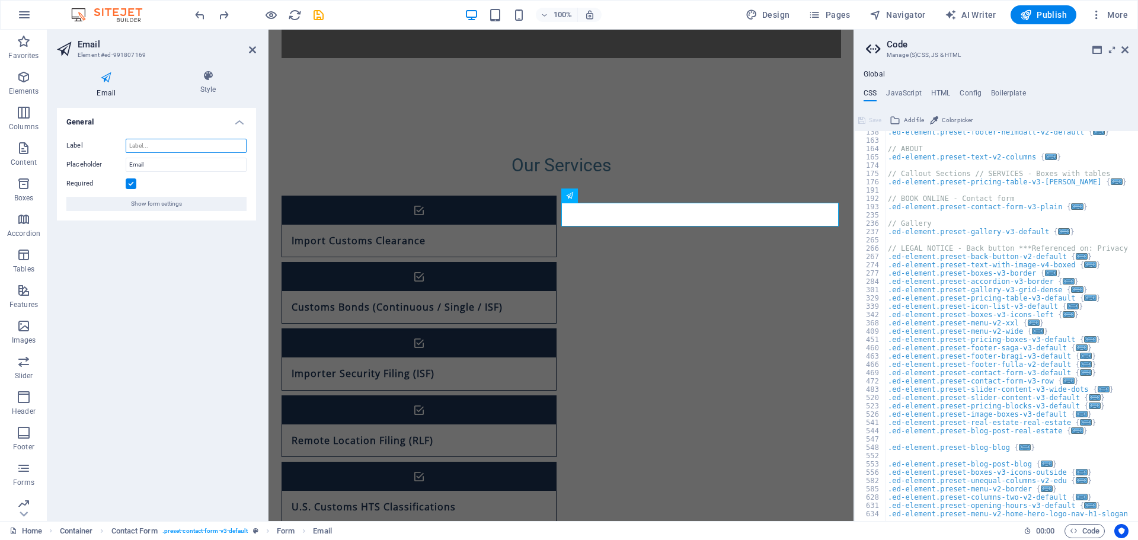
click at [158, 145] on input "Label" at bounding box center [186, 146] width 121 height 14
click at [257, 43] on aside "Email Element #ed-991807169 Email Style General Label Placeholder Email Require…" at bounding box center [157, 275] width 221 height 491
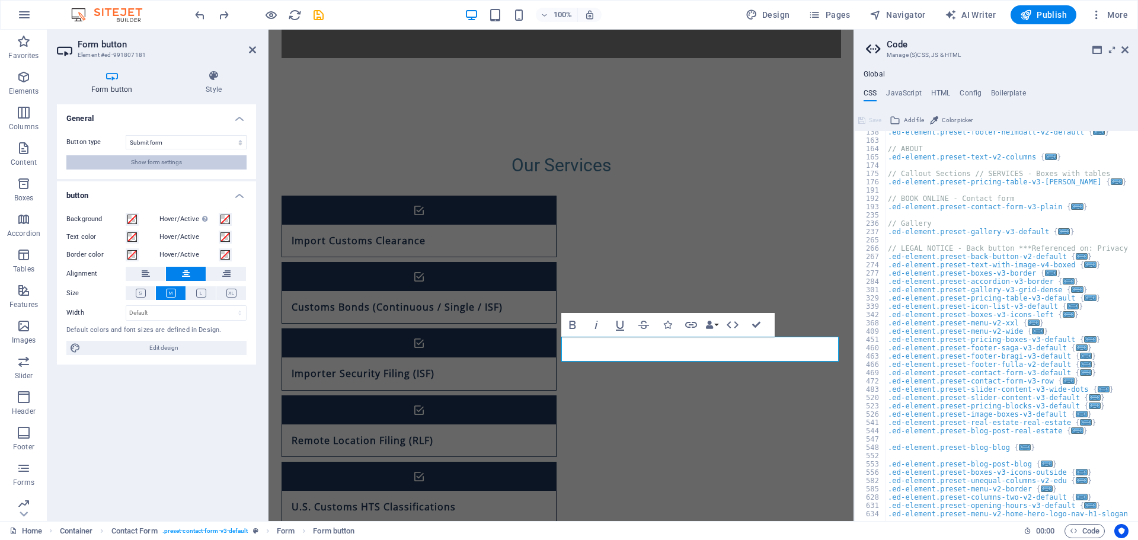
click at [131, 158] on span "Show form settings" at bounding box center [156, 162] width 51 height 14
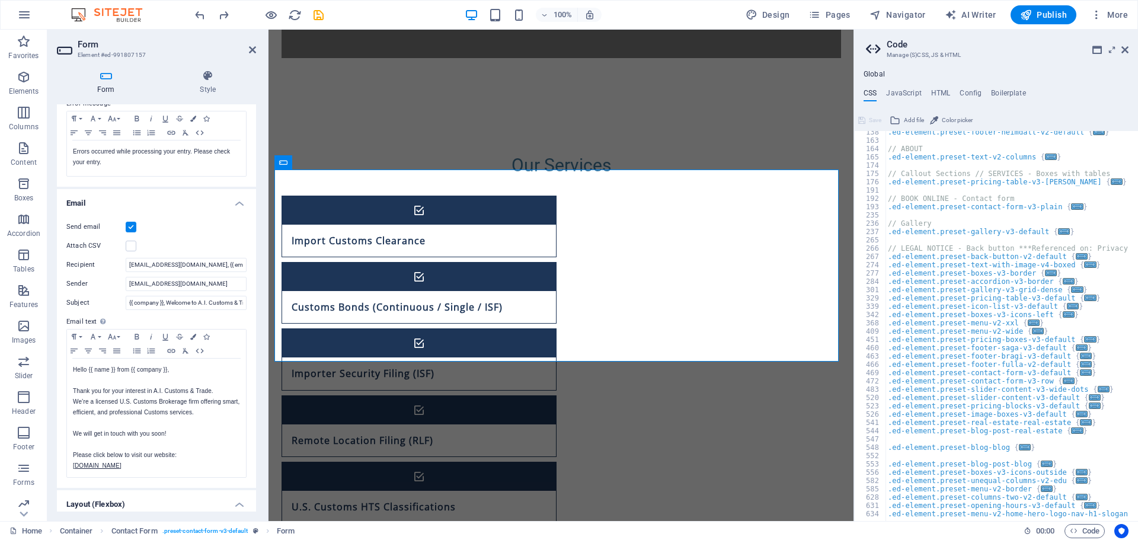
scroll to position [237, 0]
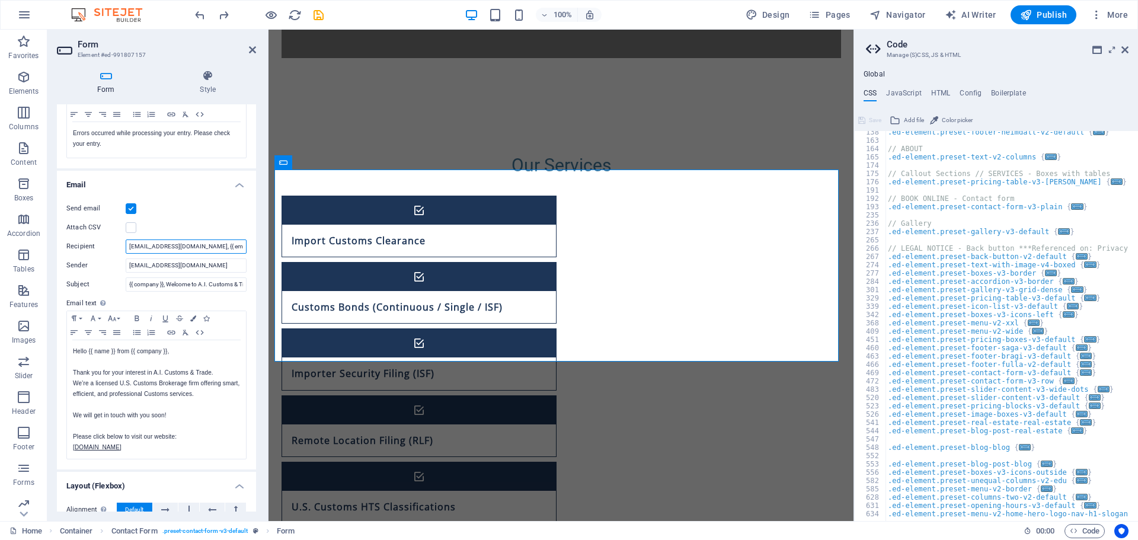
click at [229, 249] on input "info@aicustomstrade.com, {{ email }}" at bounding box center [186, 246] width 121 height 14
drag, startPoint x: 97, startPoint y: 257, endPoint x: 104, endPoint y: 255, distance: 7.2
click at [104, 256] on div "Send email Attach CSV Recipient info@aicustomstrade.com, {{ email }} Sender inf…" at bounding box center [156, 330] width 199 height 277
click at [110, 250] on label "Recipient" at bounding box center [95, 246] width 59 height 14
click at [126, 250] on input "info@aicustomstrade.com, {{ email }}" at bounding box center [186, 246] width 121 height 14
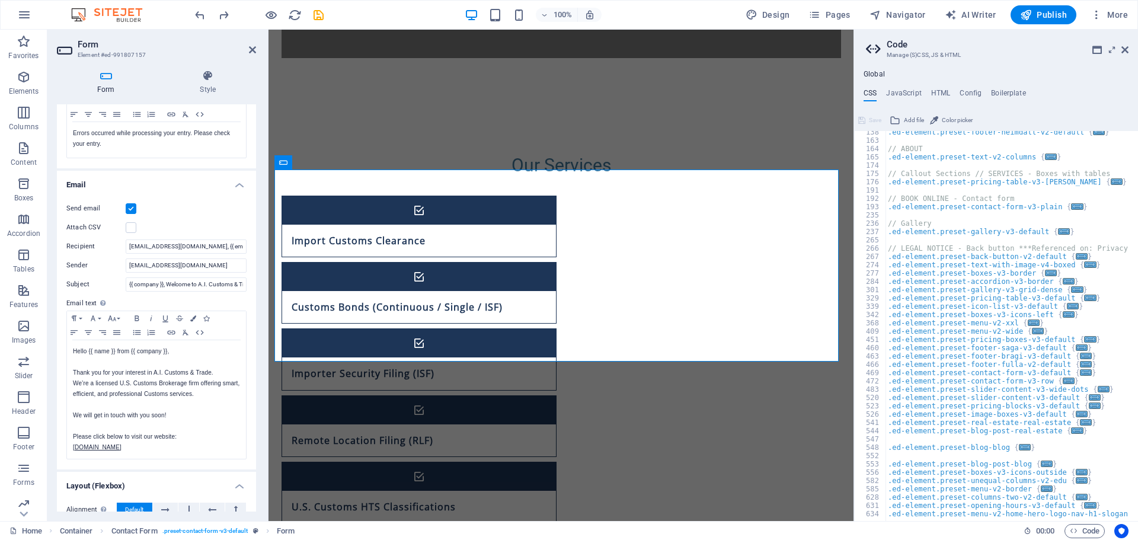
click at [110, 250] on label "Recipient" at bounding box center [95, 246] width 59 height 14
click at [126, 250] on input "info@aicustomstrade.com, {{ email }}" at bounding box center [186, 246] width 121 height 14
click at [109, 249] on label "Recipient" at bounding box center [95, 246] width 59 height 14
click at [126, 249] on input "info@aicustomstrade.com, {{ email }}" at bounding box center [186, 246] width 121 height 14
click at [109, 248] on label "Recipient" at bounding box center [95, 246] width 59 height 14
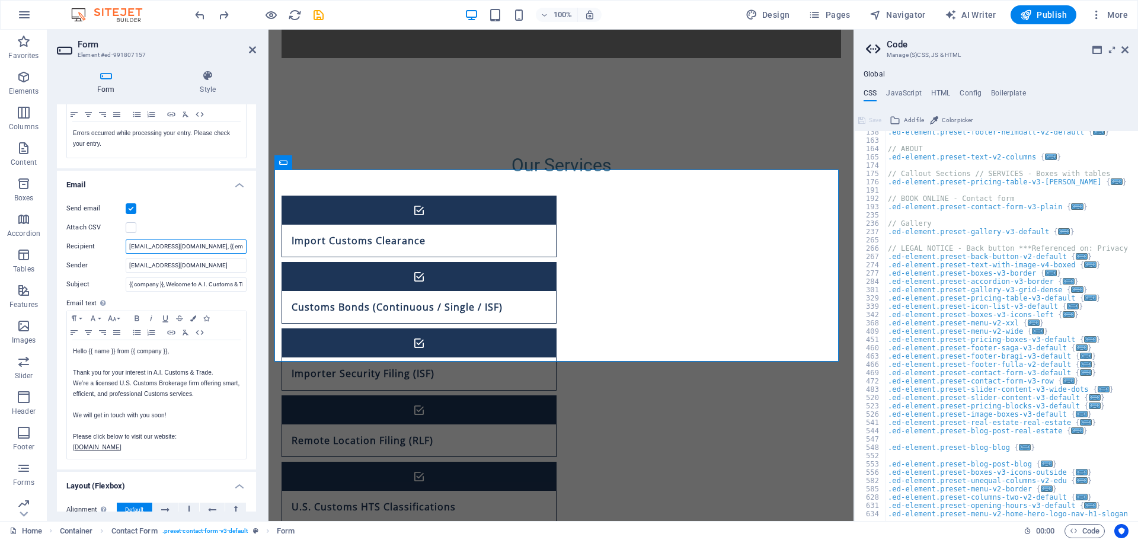
click at [126, 248] on input "info@aicustomstrade.com, {{ email }}" at bounding box center [186, 246] width 121 height 14
drag, startPoint x: 108, startPoint y: 250, endPoint x: 100, endPoint y: 248, distance: 8.4
click at [100, 247] on label "Recipient" at bounding box center [95, 246] width 59 height 14
click at [126, 247] on input "info@aicustomstrade.com, {{ email }}" at bounding box center [186, 246] width 121 height 14
click at [229, 244] on input "info@aicustomstrade.com, {{ email }}" at bounding box center [186, 246] width 121 height 14
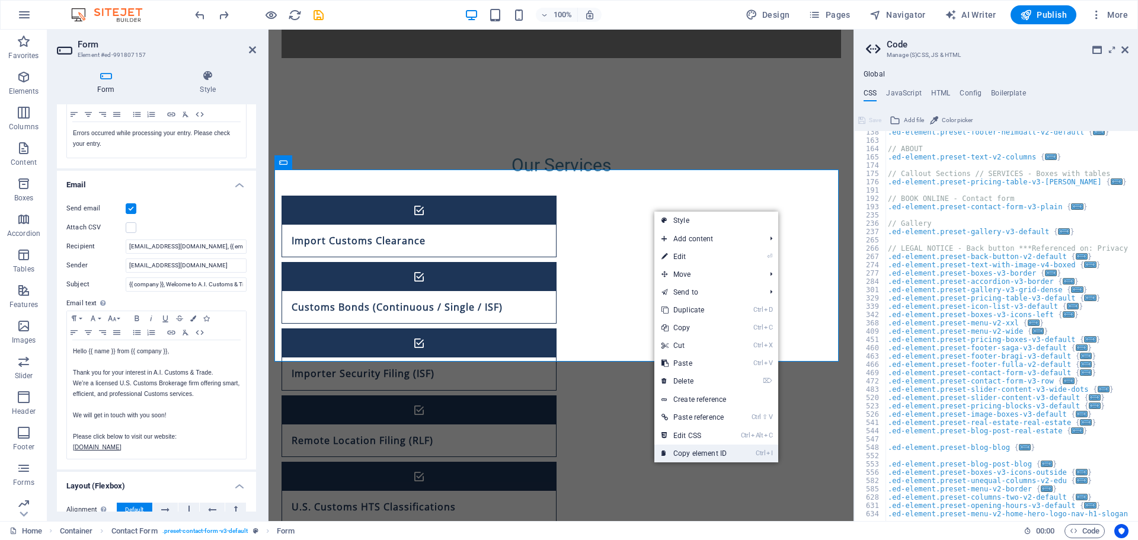
click at [718, 453] on link "Ctrl I Copy element ID" at bounding box center [693, 453] width 79 height 18
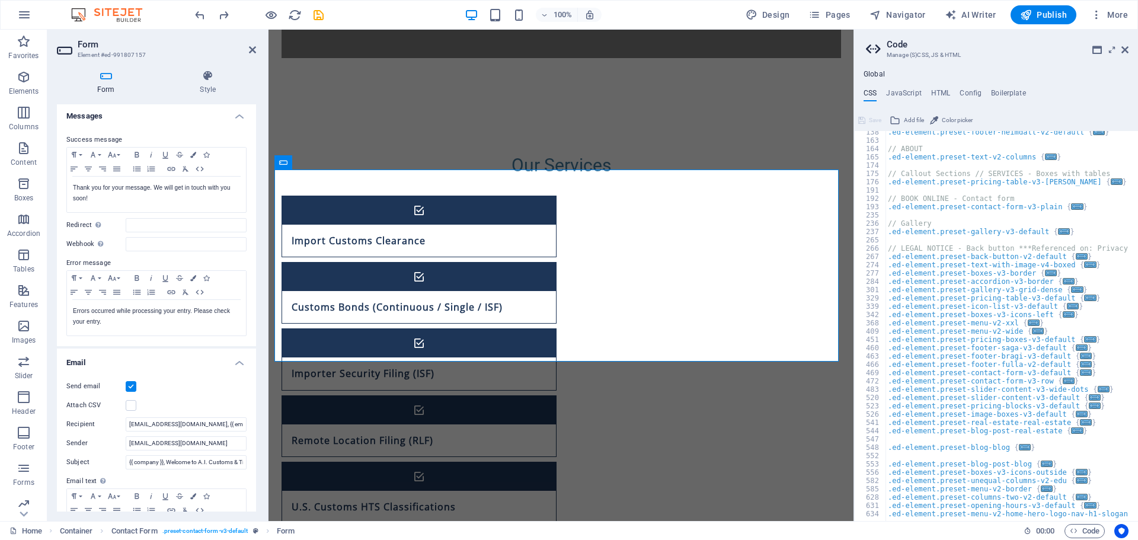
scroll to position [178, 0]
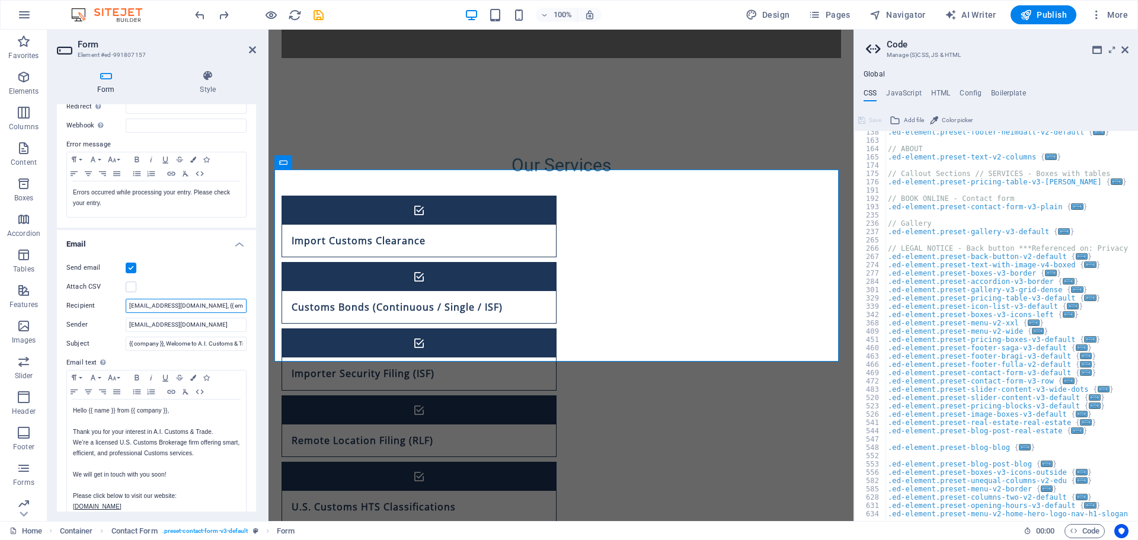
drag, startPoint x: 231, startPoint y: 305, endPoint x: 202, endPoint y: 306, distance: 28.5
click at [202, 306] on input "info@aicustomstrade.com, {{ email }}" at bounding box center [186, 306] width 121 height 14
paste input "#ed-991807157"
type input "info@aicustomstrade.com, #ed-991807157"
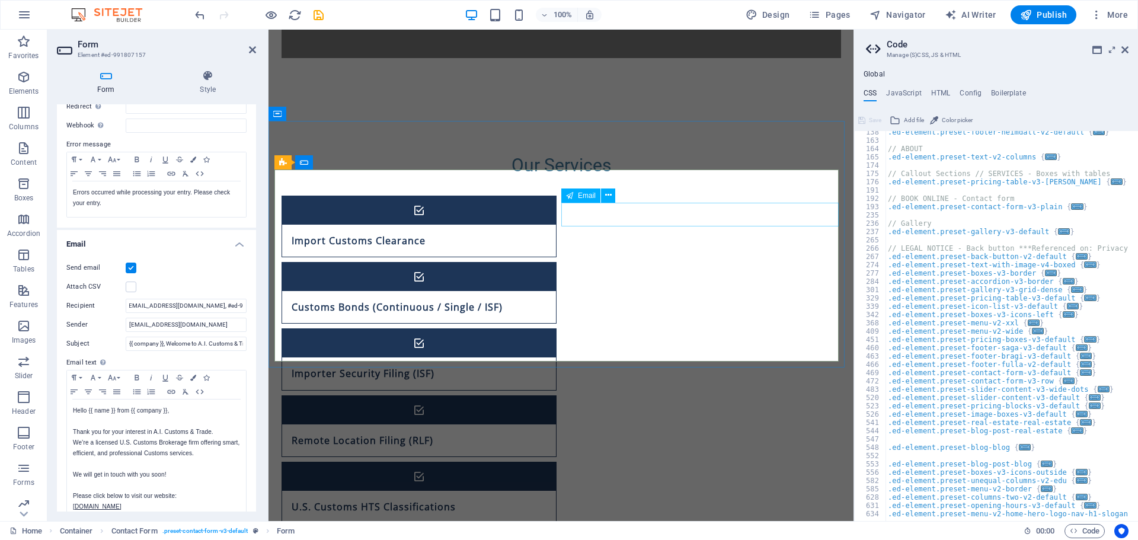
scroll to position [0, 0]
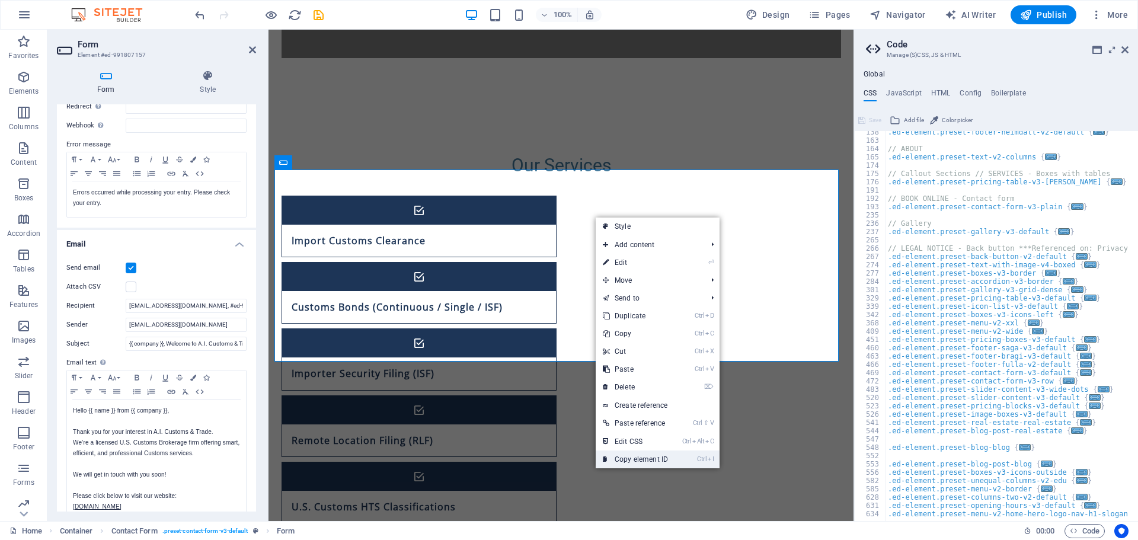
click at [633, 458] on link "Ctrl I Copy element ID" at bounding box center [635, 459] width 79 height 18
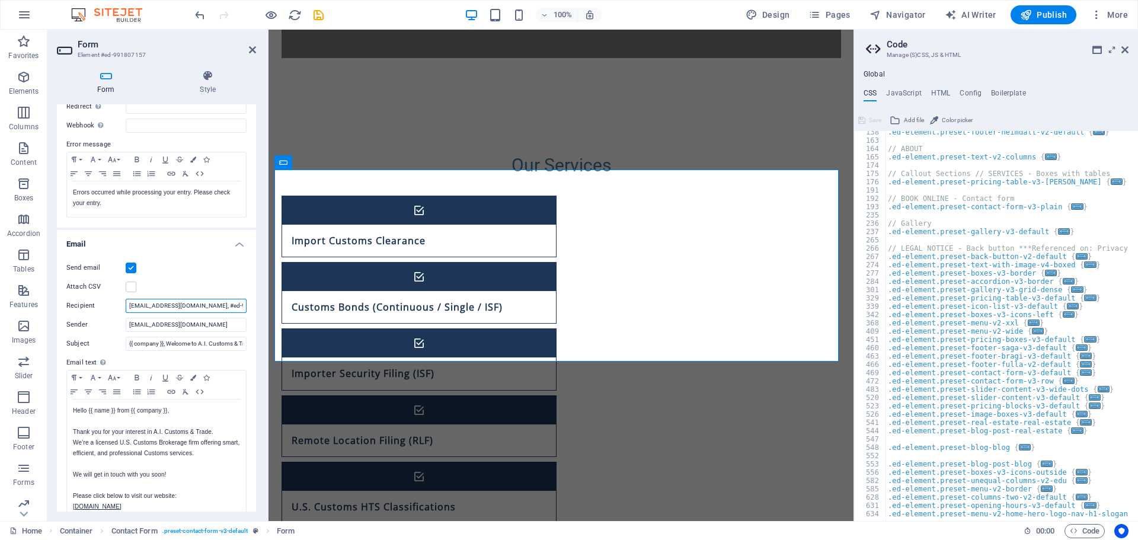
scroll to position [0, 3]
drag, startPoint x: 201, startPoint y: 305, endPoint x: 266, endPoint y: 303, distance: 64.0
click at [266, 303] on aside "Form Element #ed-991807157 Form Style General Title Define a name for the form.…" at bounding box center [157, 275] width 221 height 491
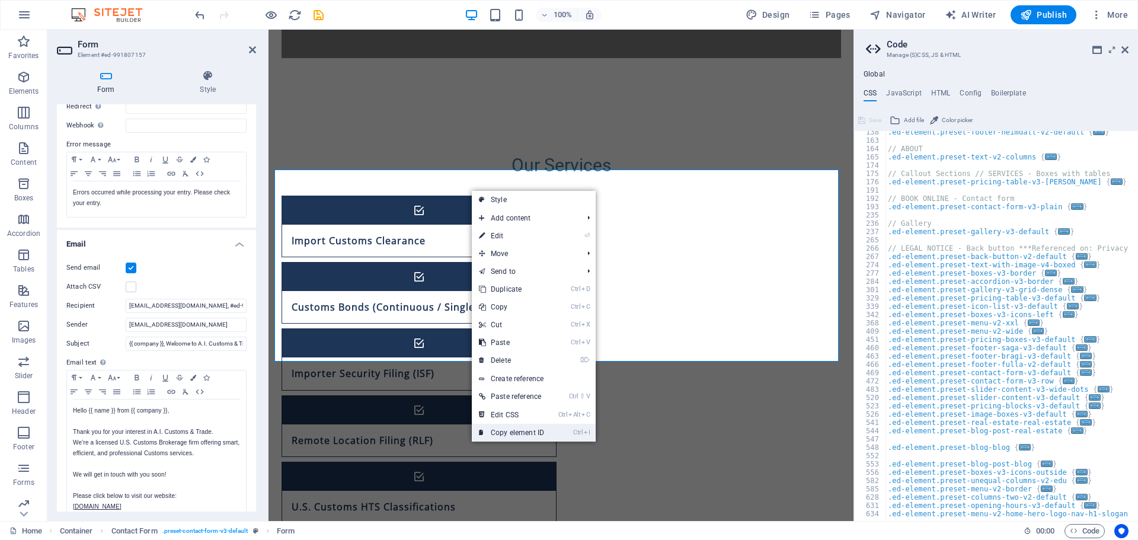
click at [504, 432] on link "Ctrl I Copy element ID" at bounding box center [511, 433] width 79 height 18
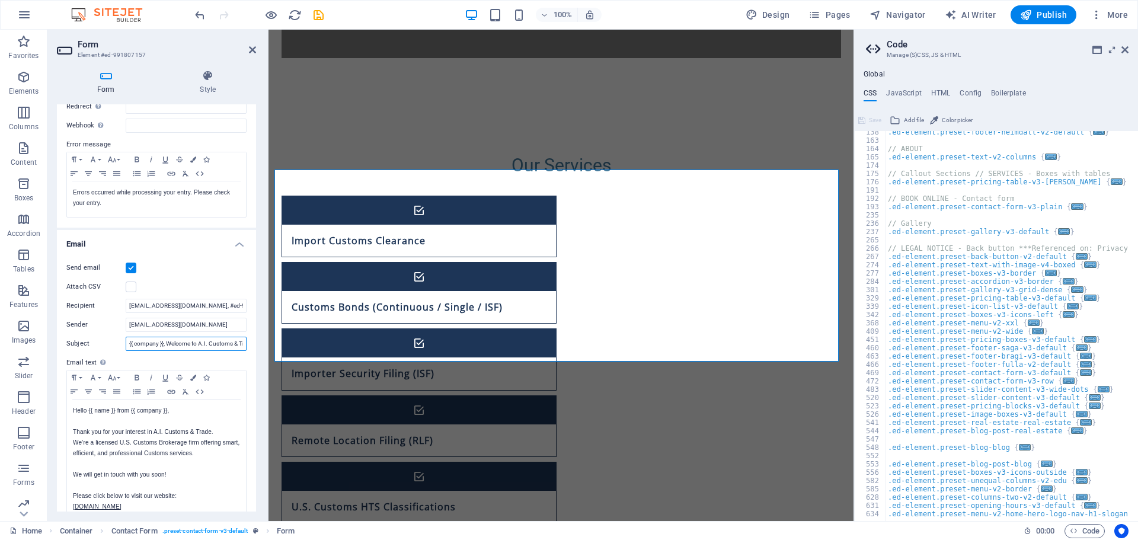
click at [164, 343] on input "{{ company }}, Welcome to A.I. Customs & Trade" at bounding box center [186, 344] width 121 height 14
paste input "#ed-991807157"
type input "#ed-991807157, Welcome to A.I. Customs & Trade"
click at [129, 411] on p "Hello {{ name }} from {{ company }}," at bounding box center [156, 410] width 167 height 11
click at [133, 408] on p "Hello {{ name }} from {{ company }}," at bounding box center [156, 410] width 167 height 11
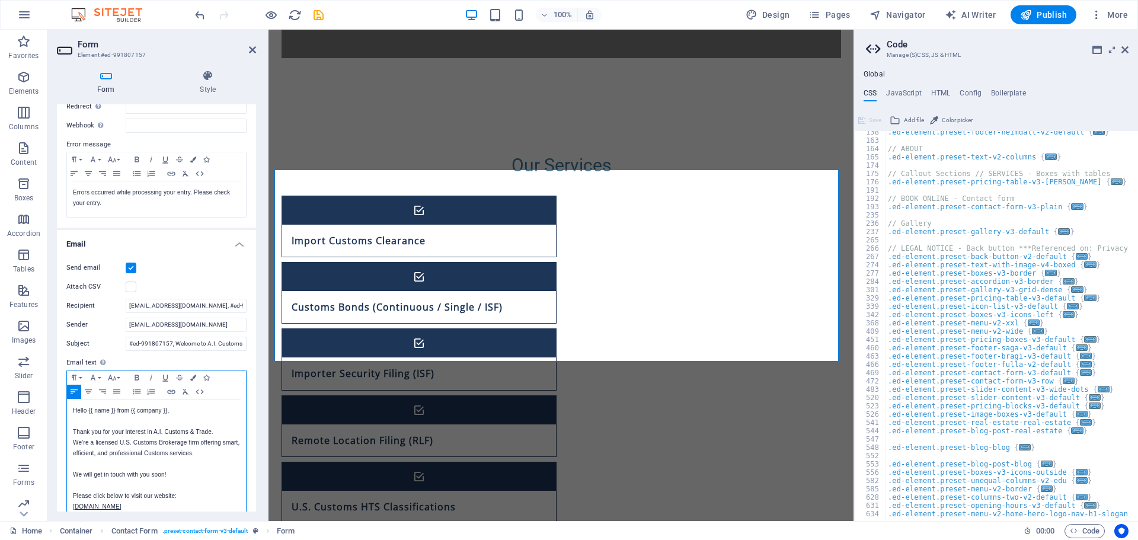
click at [130, 410] on p "Hello {{ name }} from {{ company }}," at bounding box center [156, 410] width 167 height 11
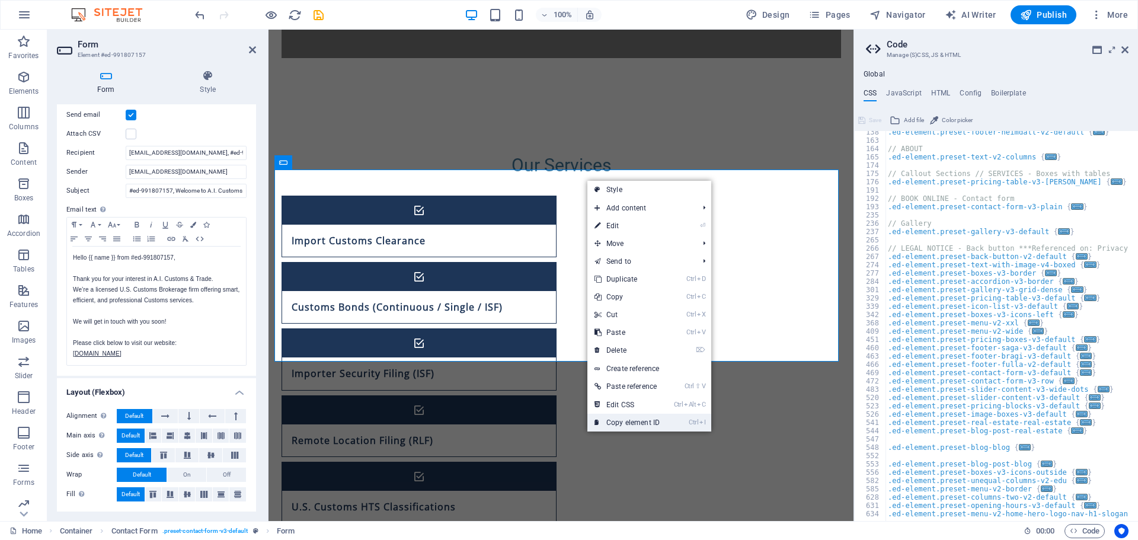
click at [619, 419] on link "Ctrl I Copy element ID" at bounding box center [626, 423] width 79 height 18
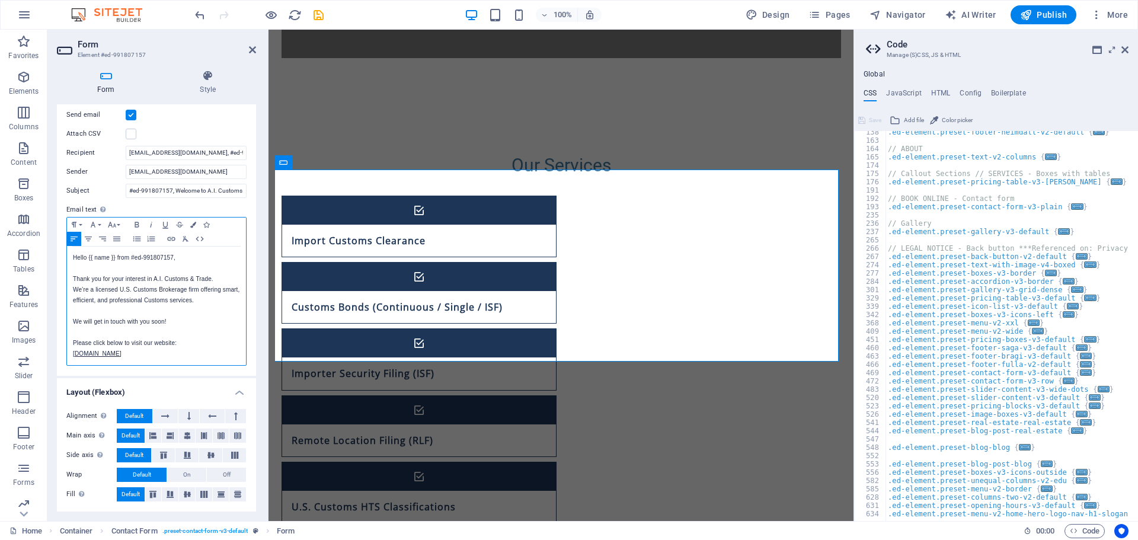
click at [114, 258] on p "Hello {{ name }} from #ed-991807157," at bounding box center [156, 257] width 167 height 11
click at [88, 257] on p "Hello {{ name }} from #ed-991807157," at bounding box center [156, 257] width 167 height 11
click at [318, 11] on icon "save" at bounding box center [319, 15] width 14 height 14
checkbox input "false"
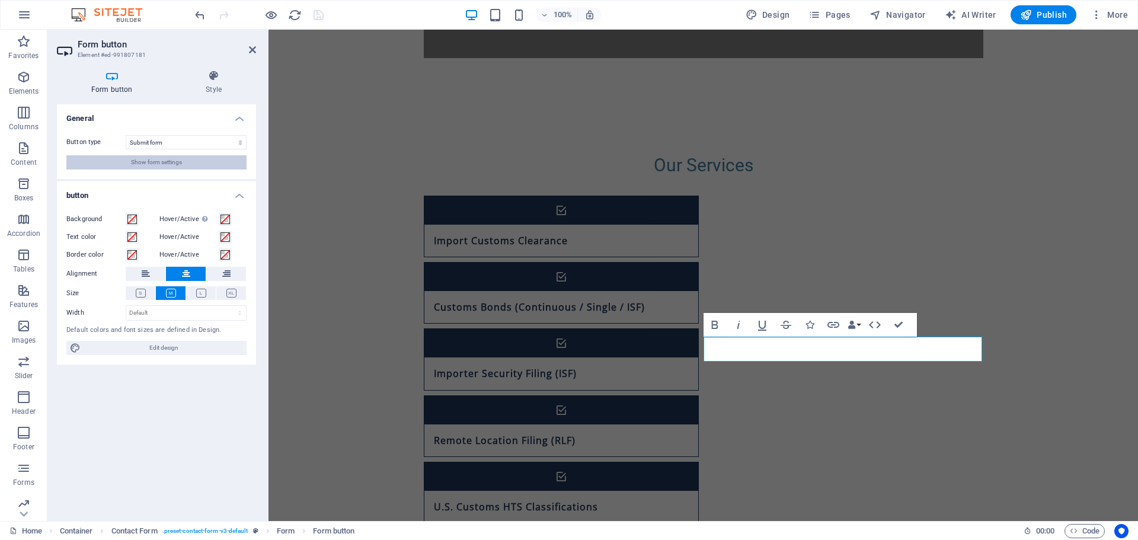
click at [156, 167] on span "Show form settings" at bounding box center [156, 162] width 51 height 14
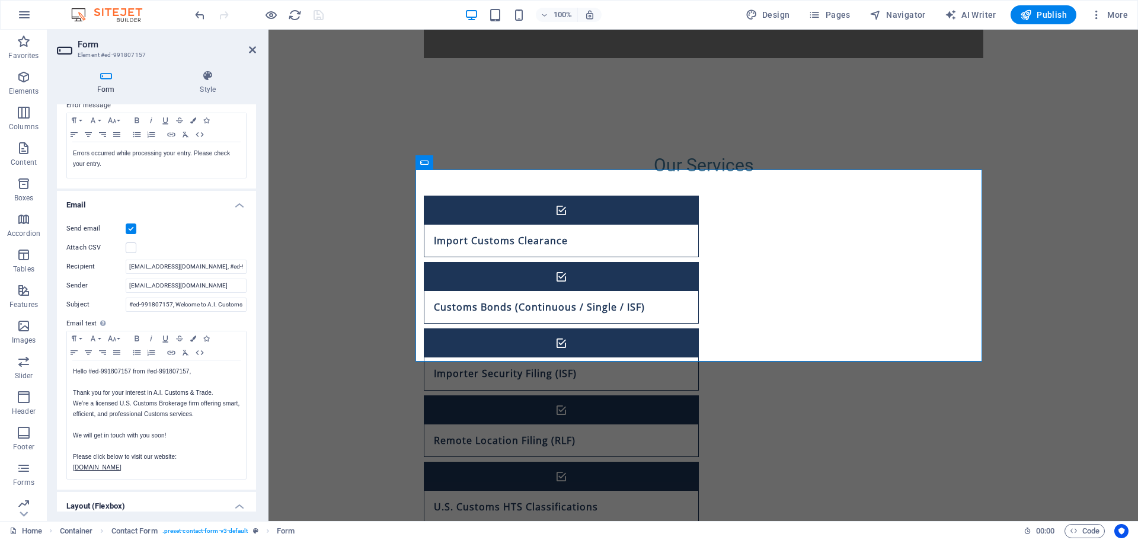
scroll to position [237, 0]
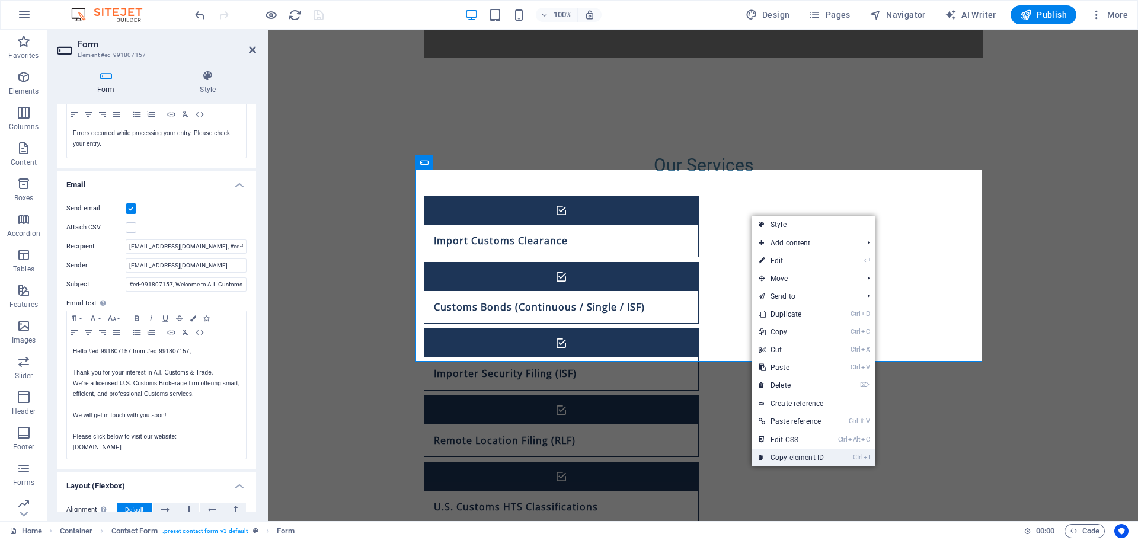
drag, startPoint x: 789, startPoint y: 460, endPoint x: 384, endPoint y: 378, distance: 413.8
click at [789, 460] on link "Ctrl I Copy element ID" at bounding box center [790, 458] width 79 height 18
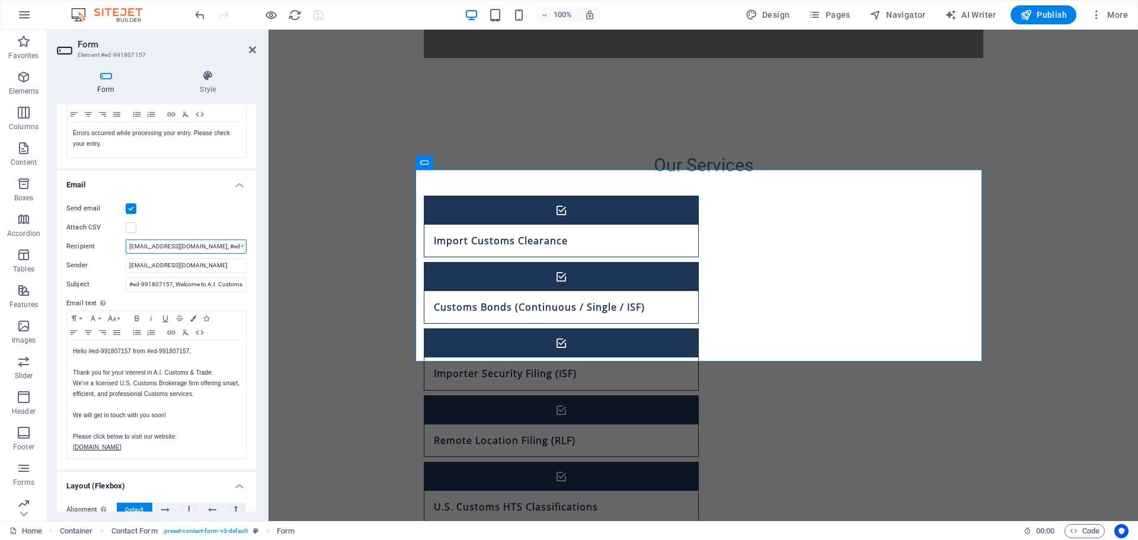
scroll to position [0, 3]
drag, startPoint x: 201, startPoint y: 246, endPoint x: 249, endPoint y: 250, distance: 47.5
click at [249, 250] on div "Send email Attach CSV Recipient info@aicustomstrade.com, #ed-991807157 Sender i…" at bounding box center [156, 330] width 199 height 277
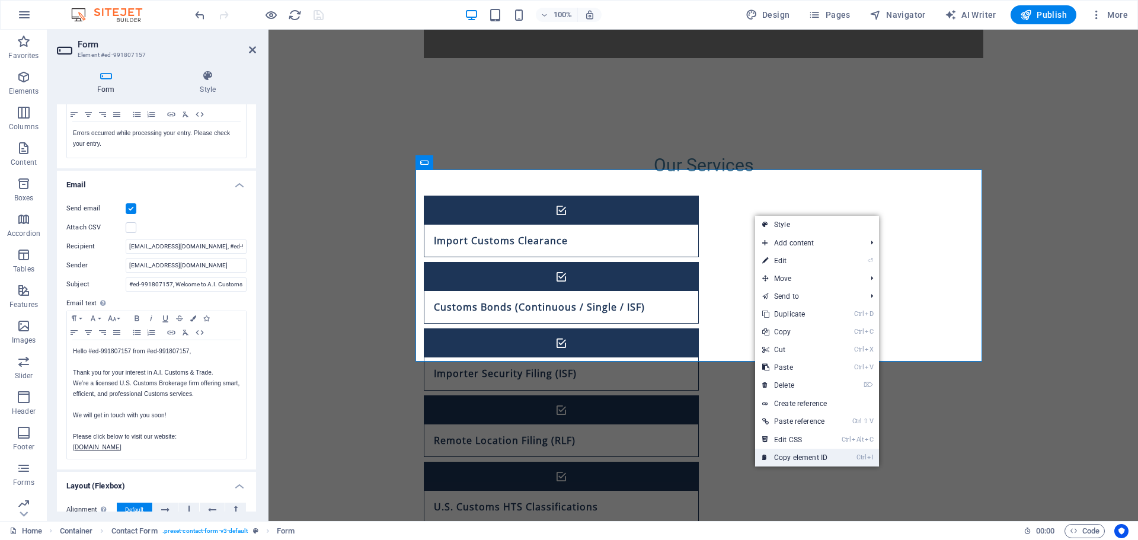
click at [814, 449] on link "Ctrl I Copy element ID" at bounding box center [794, 458] width 79 height 18
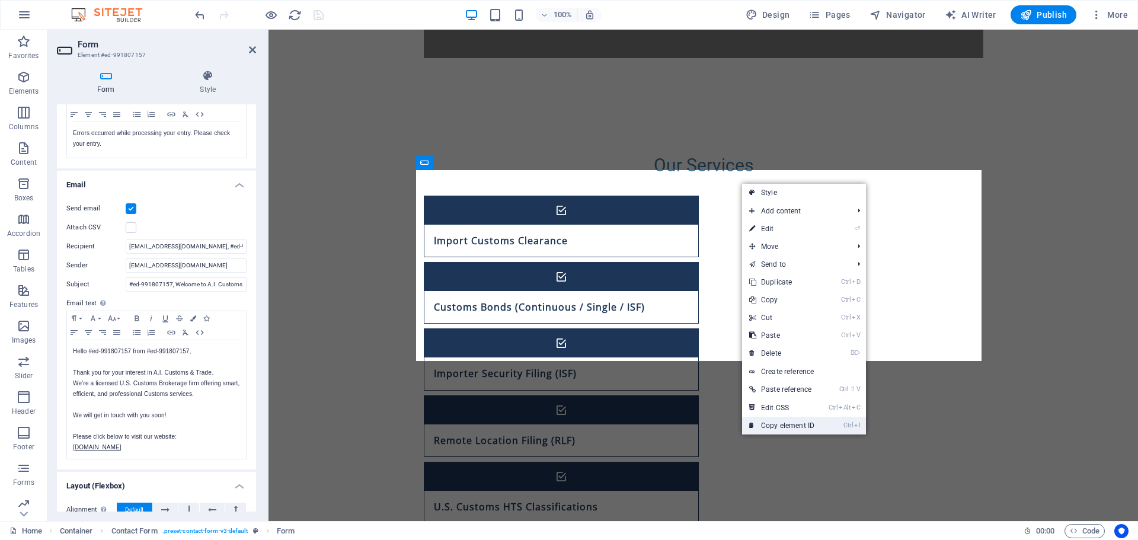
click at [776, 426] on link "Ctrl I Copy element ID" at bounding box center [781, 426] width 79 height 18
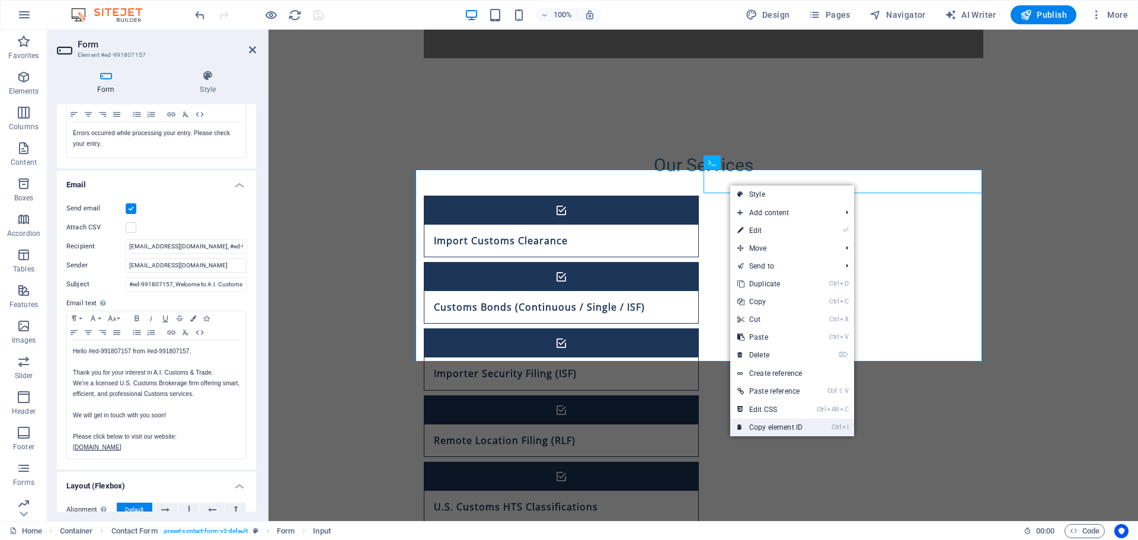
click at [761, 424] on link "Ctrl I Copy element ID" at bounding box center [769, 427] width 79 height 18
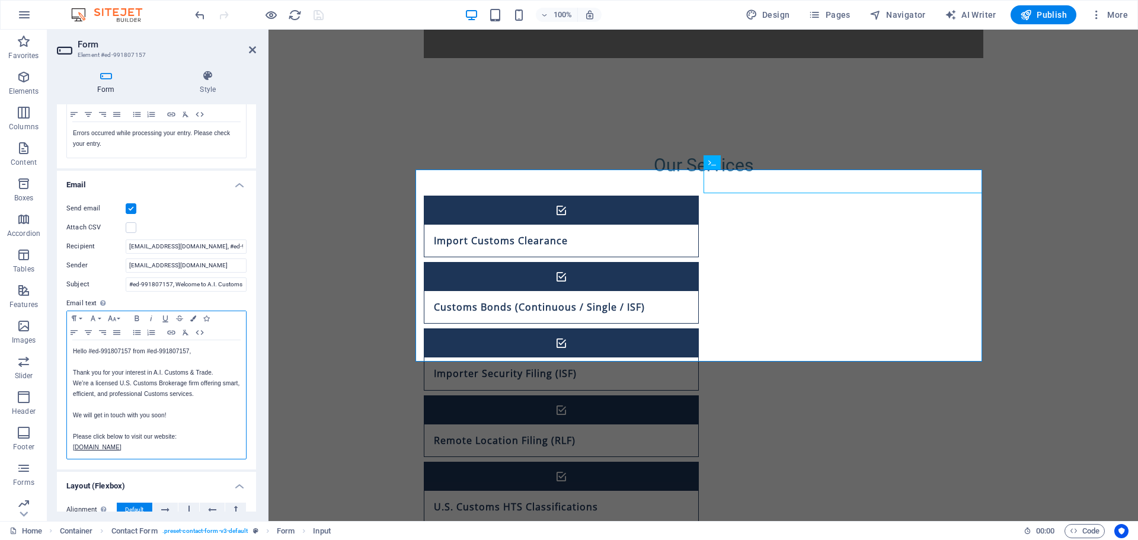
click at [88, 350] on p "Hello #ed-991807157 from #ed-991807157," at bounding box center [156, 351] width 167 height 11
click at [130, 349] on p "Hello #ed-991807157 from #ed-991807157," at bounding box center [156, 351] width 167 height 11
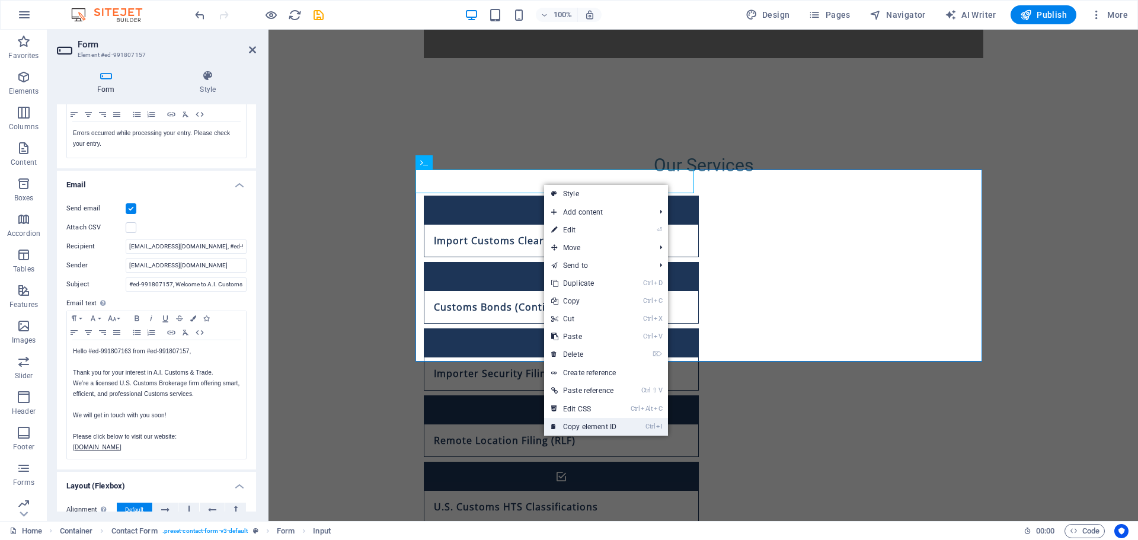
click at [593, 427] on link "Ctrl I Copy element ID" at bounding box center [583, 427] width 79 height 18
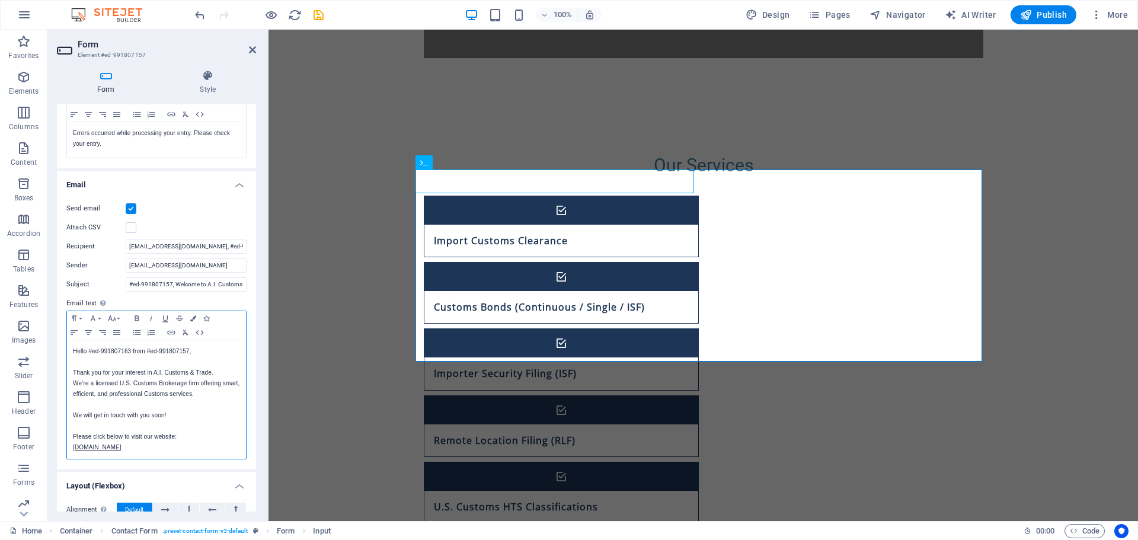
click at [130, 351] on p "Hello #ed-991807163 from #ed-991807157," at bounding box center [156, 351] width 167 height 11
click at [187, 349] on p "Hello #ed-991807163 from #ed-991807157," at bounding box center [156, 351] width 167 height 11
click at [189, 348] on p "Hello #ed-991807163 from #ed-991807157," at bounding box center [156, 351] width 167 height 11
click at [147, 353] on p "Hello #ed-991807163 from #ed-991807157," at bounding box center [156, 351] width 167 height 11
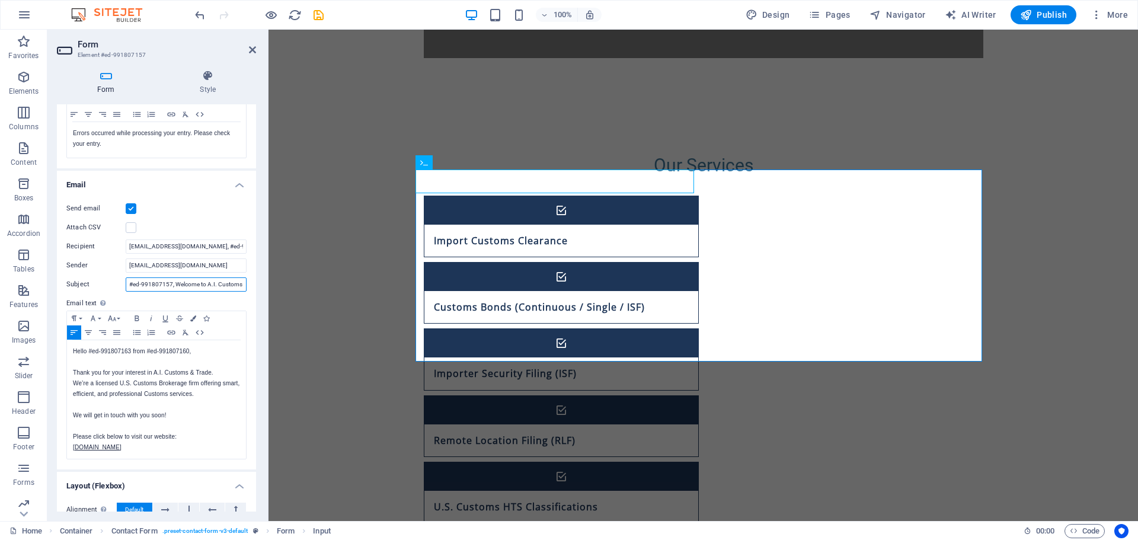
click at [170, 282] on input "#ed-991807157, Welcome to A.I. Customs & Trade" at bounding box center [186, 284] width 121 height 14
paste input "60"
type input "#ed-991807160, Welcome to A.I. Customs & Trade"
drag, startPoint x: 199, startPoint y: 358, endPoint x: 206, endPoint y: 357, distance: 6.6
click at [202, 357] on p at bounding box center [156, 362] width 167 height 11
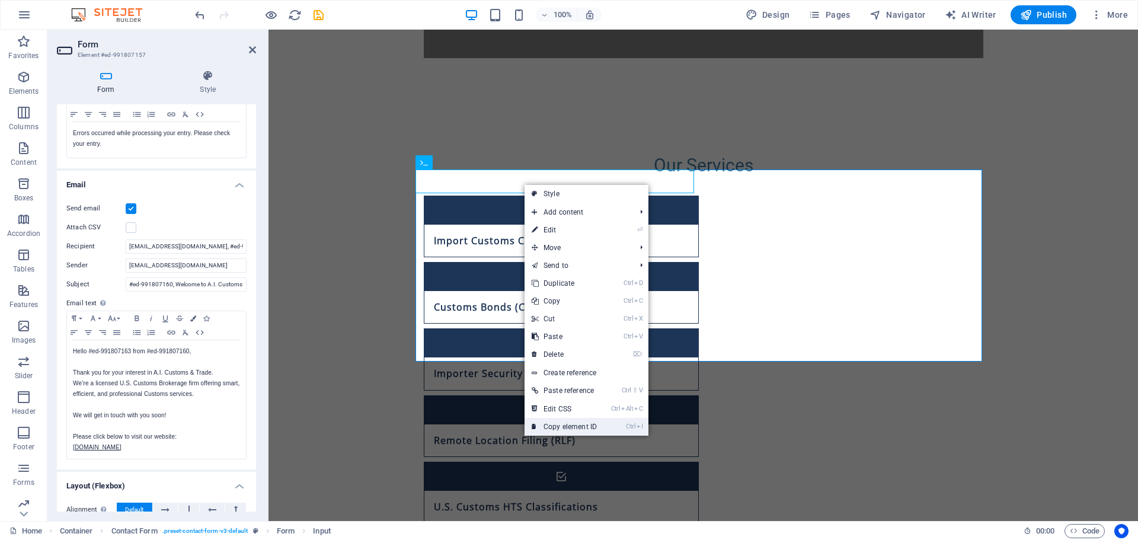
click at [558, 424] on link "Ctrl I Copy element ID" at bounding box center [563, 427] width 79 height 18
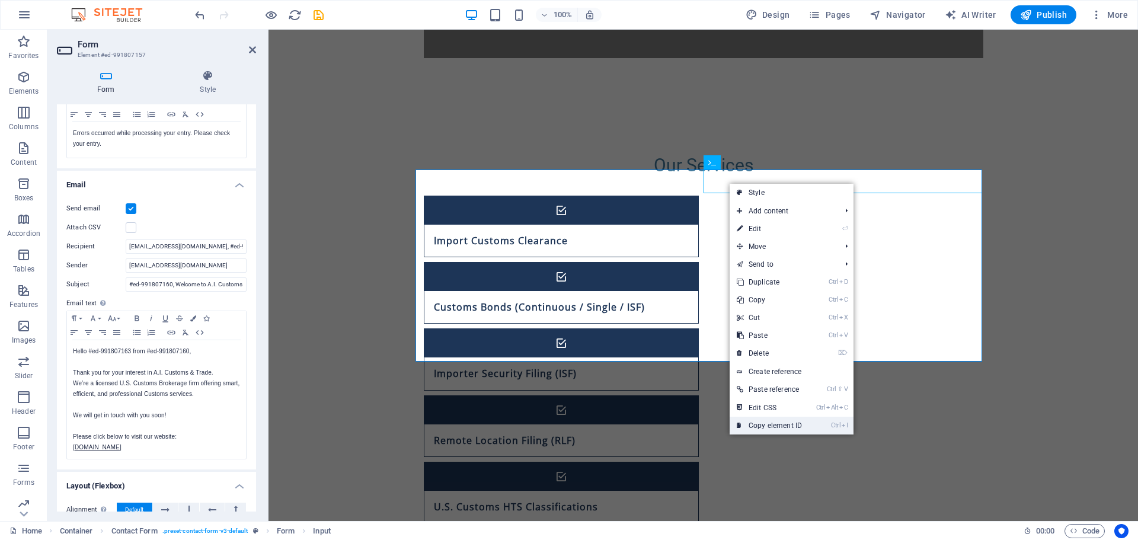
click at [775, 427] on link "Ctrl I Copy element ID" at bounding box center [769, 426] width 79 height 18
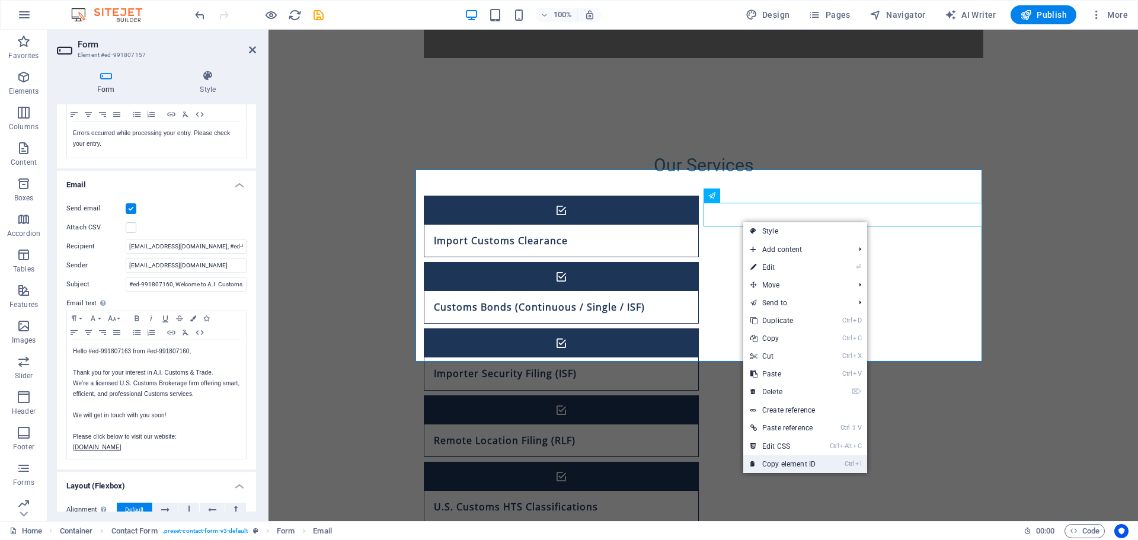
click at [798, 462] on link "Ctrl I Copy element ID" at bounding box center [782, 464] width 79 height 18
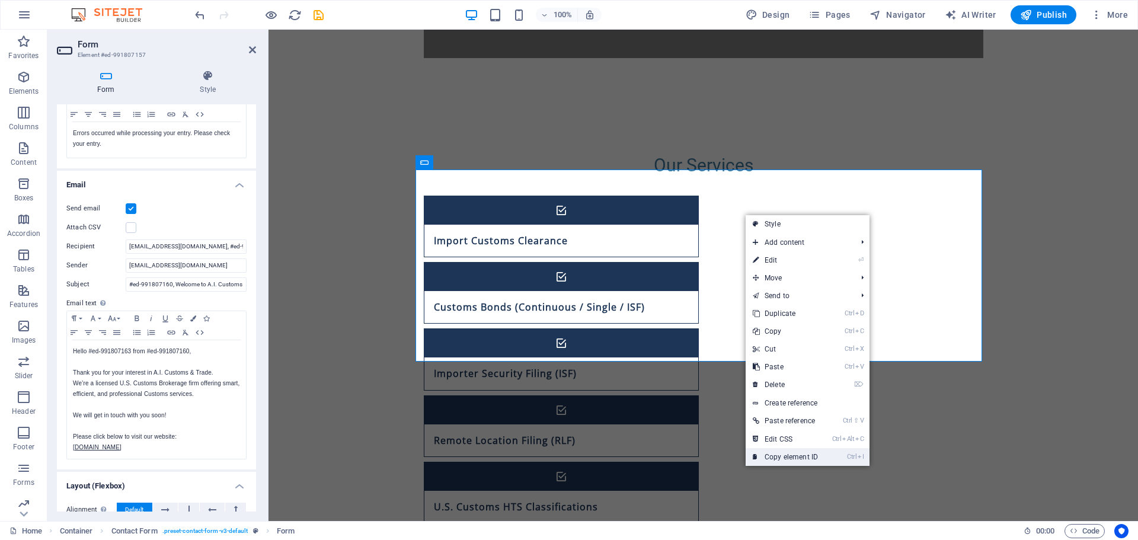
click at [777, 453] on link "Ctrl I Copy element ID" at bounding box center [785, 457] width 79 height 18
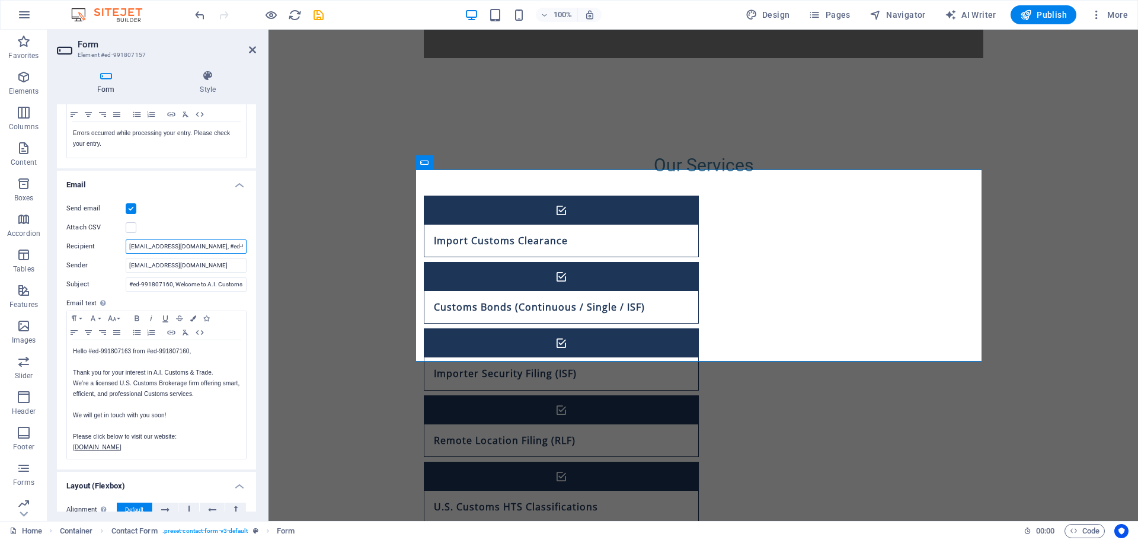
click at [201, 247] on input "info@aicustomstrade.com, #ed-991807157" at bounding box center [186, 246] width 121 height 14
click at [321, 14] on icon "save" at bounding box center [319, 15] width 14 height 14
checkbox input "false"
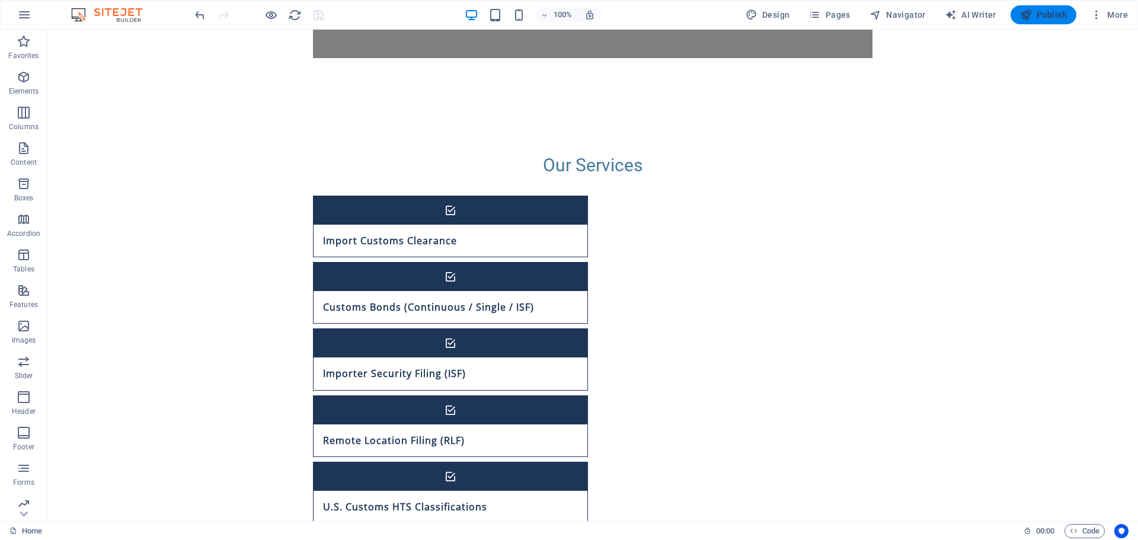
click at [1035, 15] on span "Publish" at bounding box center [1043, 15] width 47 height 12
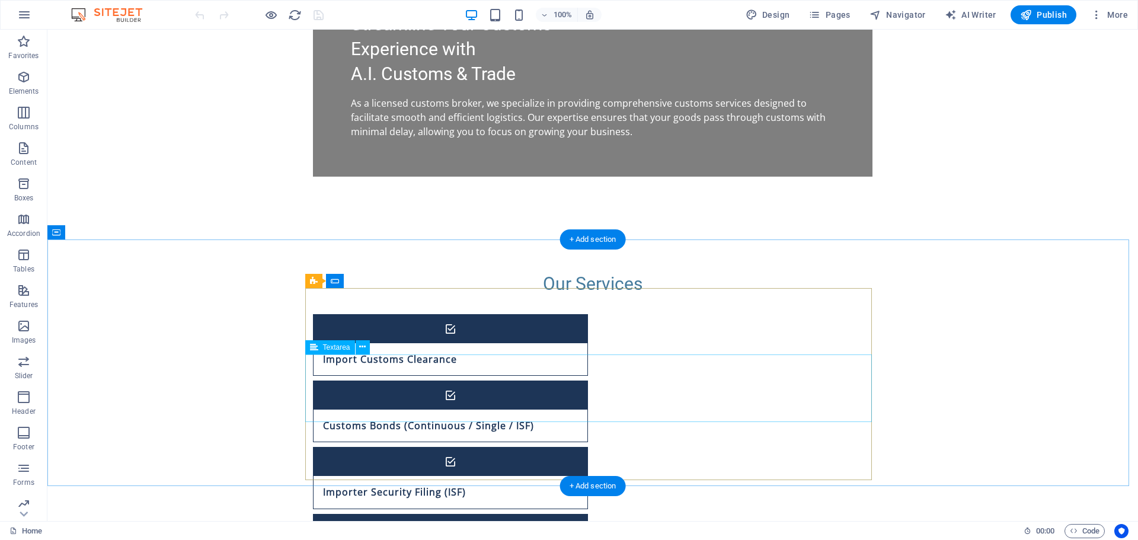
scroll to position [770, 0]
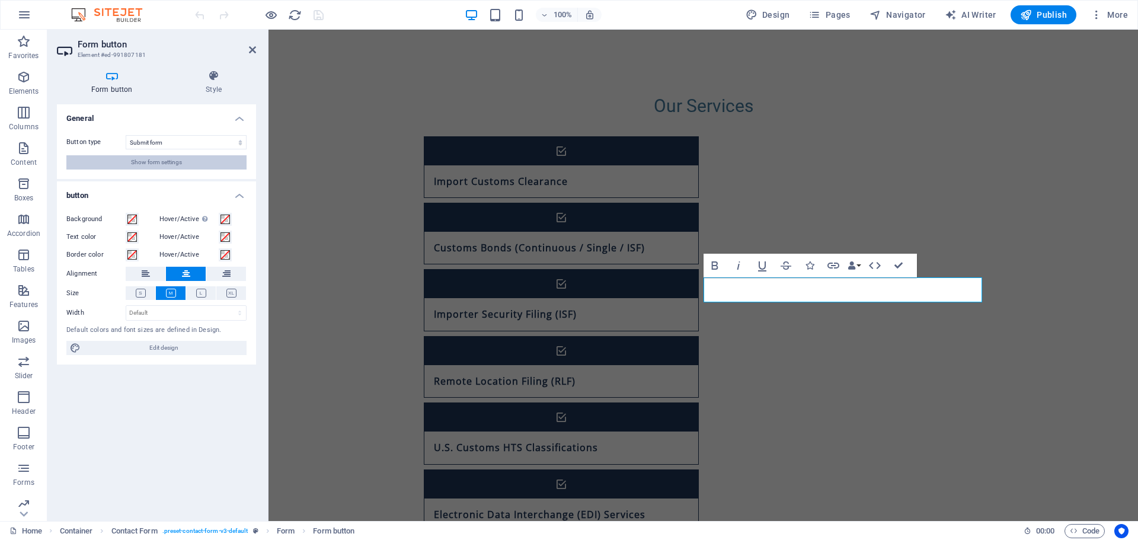
click at [147, 155] on span "Show form settings" at bounding box center [156, 162] width 51 height 14
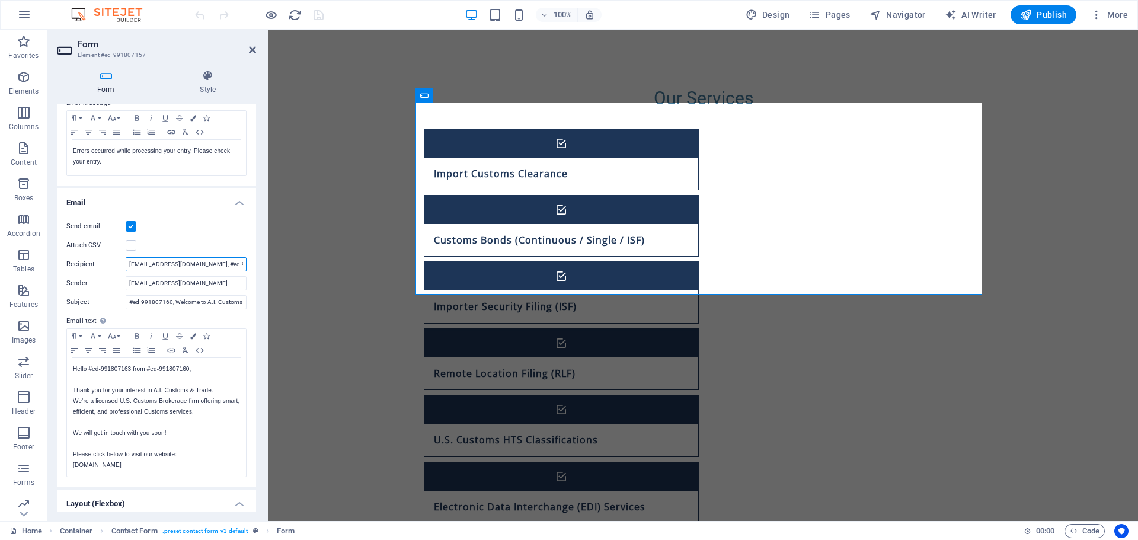
scroll to position [0, 3]
drag, startPoint x: 466, startPoint y: 294, endPoint x: 536, endPoint y: 295, distance: 69.9
click at [198, 266] on input "info@aicustomstrade.com, #ed-991807157" at bounding box center [186, 264] width 121 height 14
click at [213, 261] on input "[EMAIL_ADDRESS][DOMAIN_NAME]" at bounding box center [186, 264] width 121 height 14
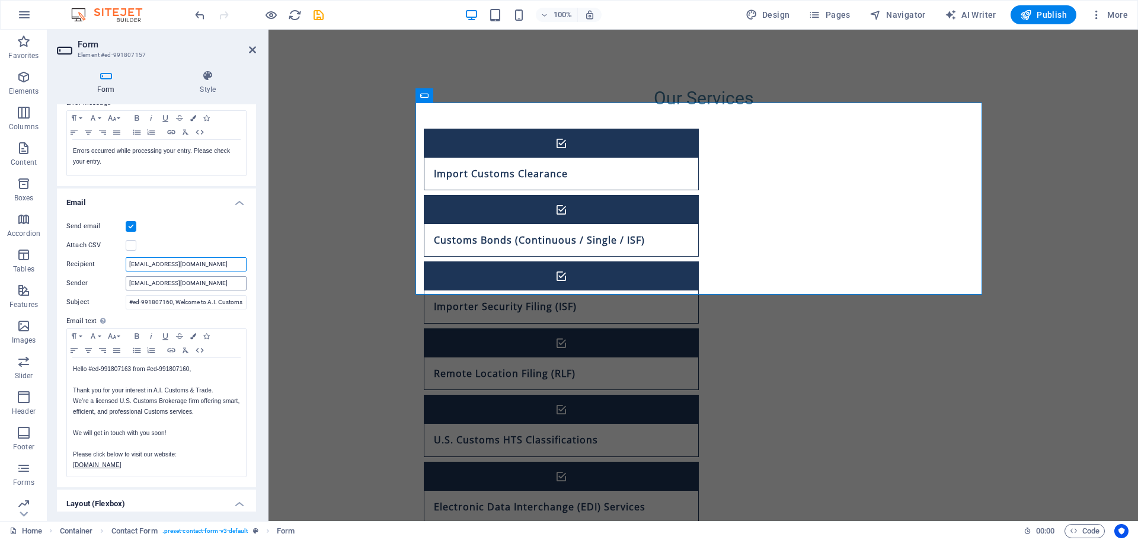
type input "[EMAIL_ADDRESS][DOMAIN_NAME]"
click at [153, 280] on input "[EMAIL_ADDRESS][DOMAIN_NAME]" at bounding box center [186, 283] width 121 height 14
drag, startPoint x: 218, startPoint y: 280, endPoint x: 112, endPoint y: 283, distance: 105.5
click at [112, 283] on div "Sender info@aicustomstrade.com" at bounding box center [156, 283] width 180 height 14
type input "[EMAIL_ADDRESS][DOMAIN_NAME]"
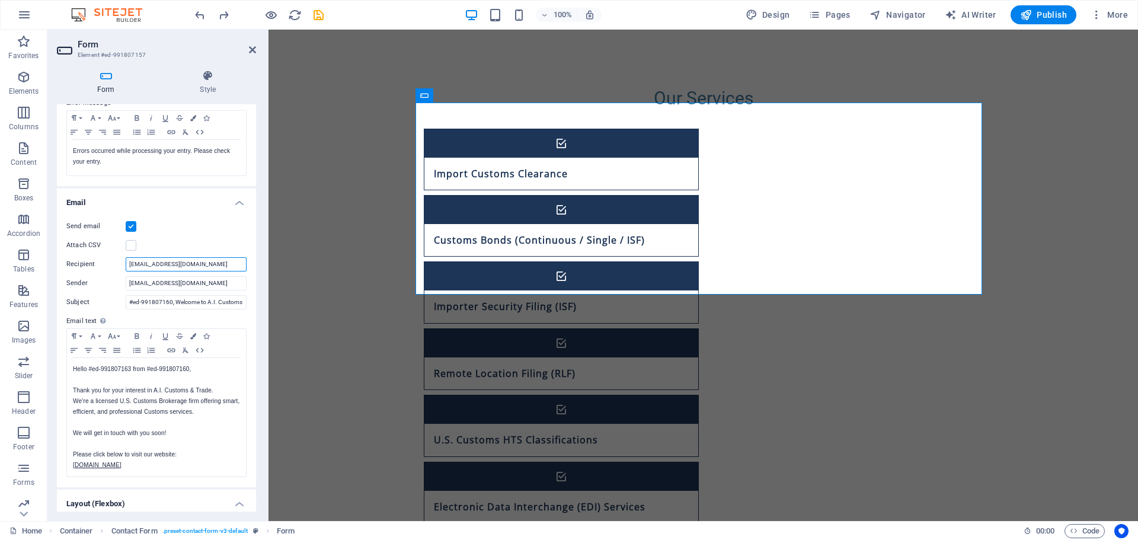
drag, startPoint x: 207, startPoint y: 264, endPoint x: 48, endPoint y: 256, distance: 159.6
click at [48, 256] on div "Form Style General Title Define a name for the form. Contact form Messages Succ…" at bounding box center [156, 290] width 218 height 460
click at [207, 301] on input "#ed-991807160, Welcome to A.I. Customs & Trade" at bounding box center [186, 302] width 121 height 14
click at [174, 304] on input "#ed-991807160, Welcome to A.I. Customs & Trade" at bounding box center [186, 302] width 121 height 14
type input "Welcome to A.I. Customs & Trade"
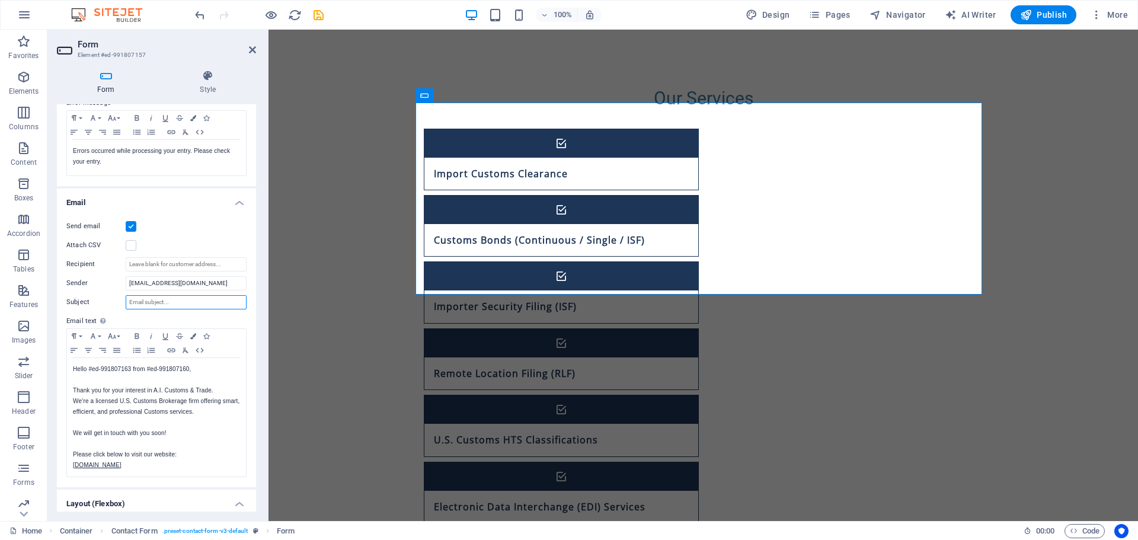
paste input "Welcome to A.I. Customs & Trade"
type input "Welcome to A.I. Customs & Trade"
click at [72, 388] on div "Hello #ed-991807163 from #ed-991807160, Thank you for your interest in A.I. Cus…" at bounding box center [156, 465] width 179 height 215
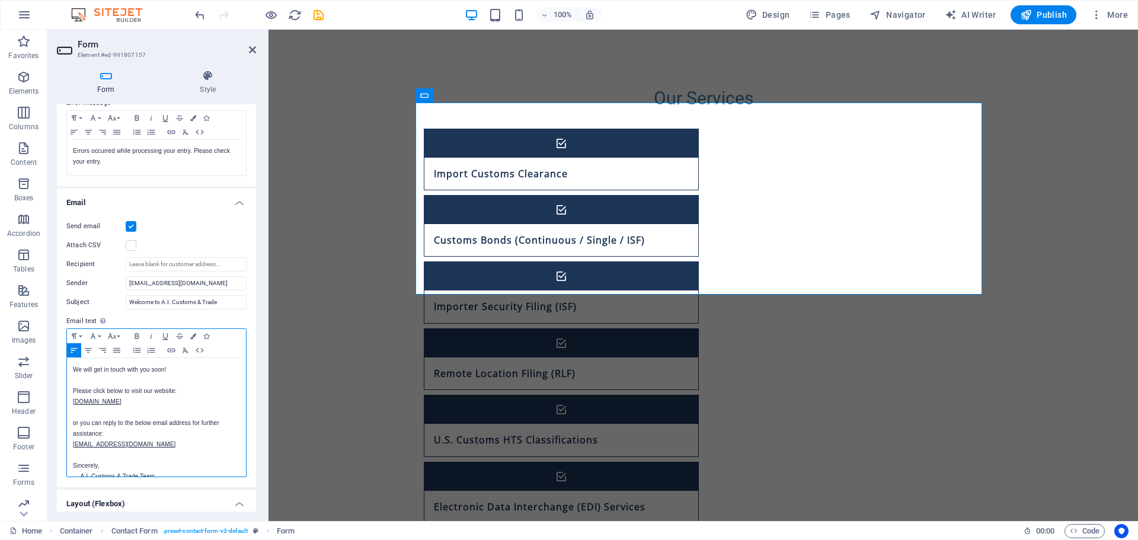
scroll to position [59, 0]
click at [130, 403] on p "or you can reply to the below email address for further assistance:" at bounding box center [156, 411] width 167 height 21
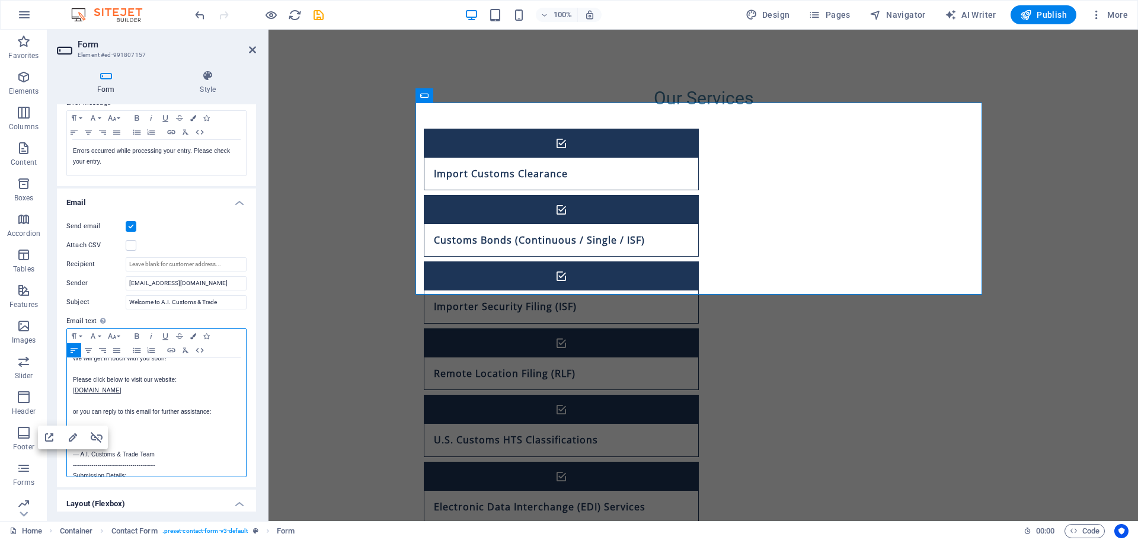
scroll to position [225, 0]
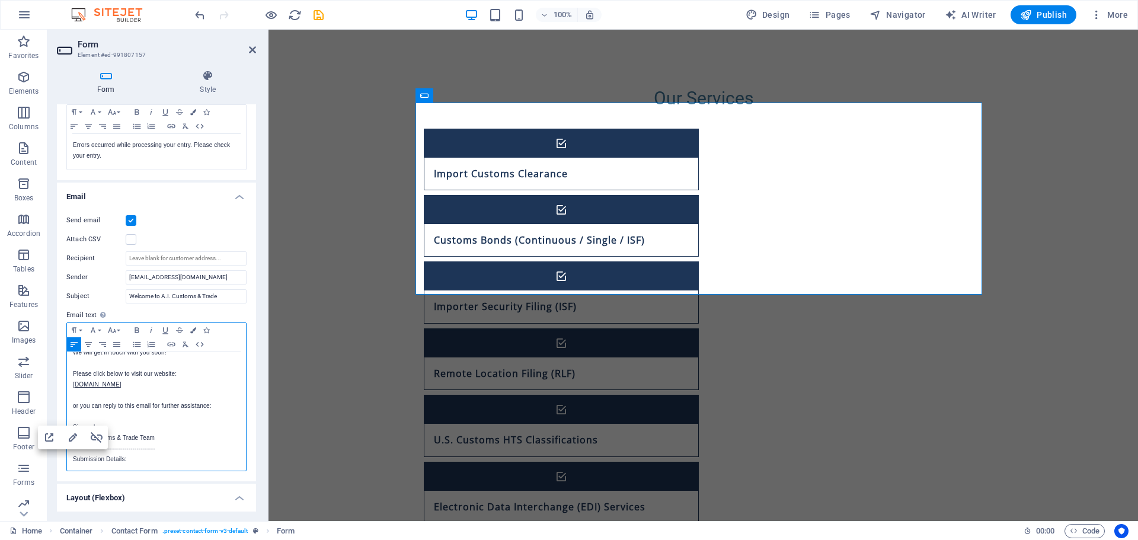
click at [164, 411] on p "​" at bounding box center [156, 416] width 167 height 11
click at [172, 396] on p at bounding box center [156, 395] width 167 height 11
click at [171, 373] on p "Please click below to visit our website:" at bounding box center [156, 374] width 167 height 11
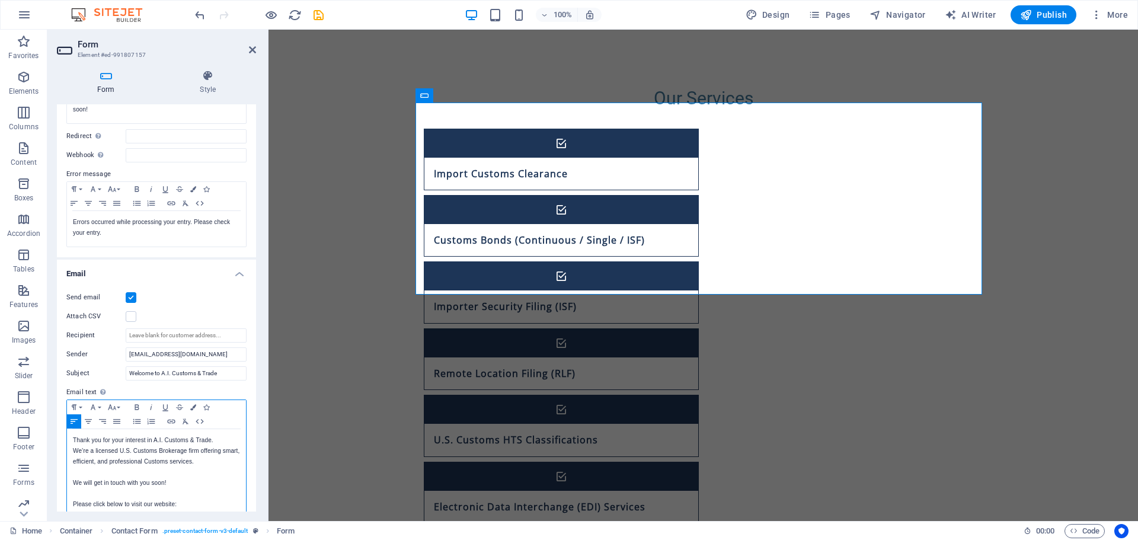
scroll to position [166, 0]
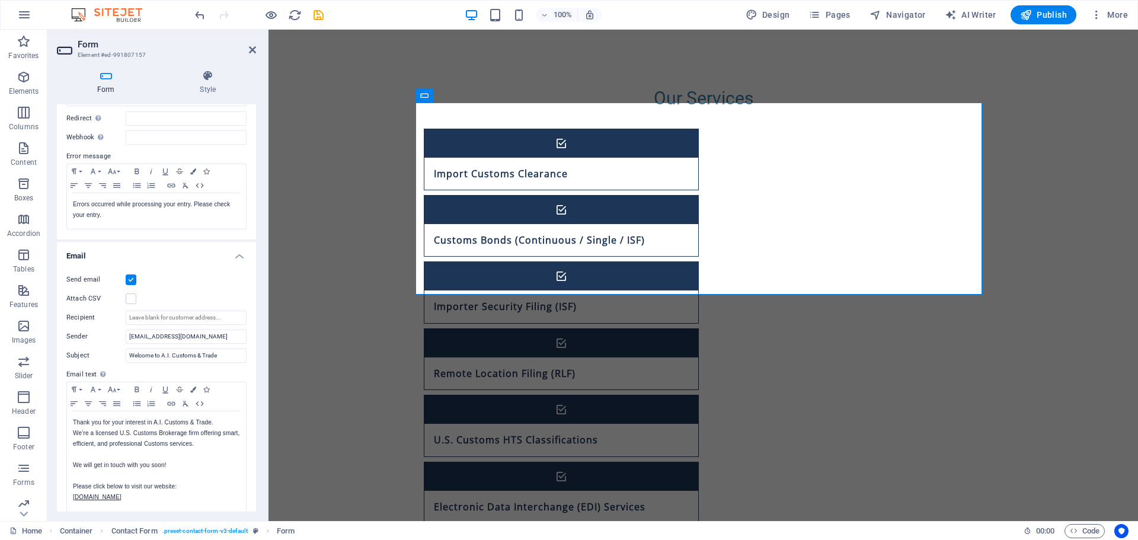
click at [256, 303] on div "Form Style General Title Define a name for the form. Contact form Messages Succ…" at bounding box center [156, 290] width 218 height 460
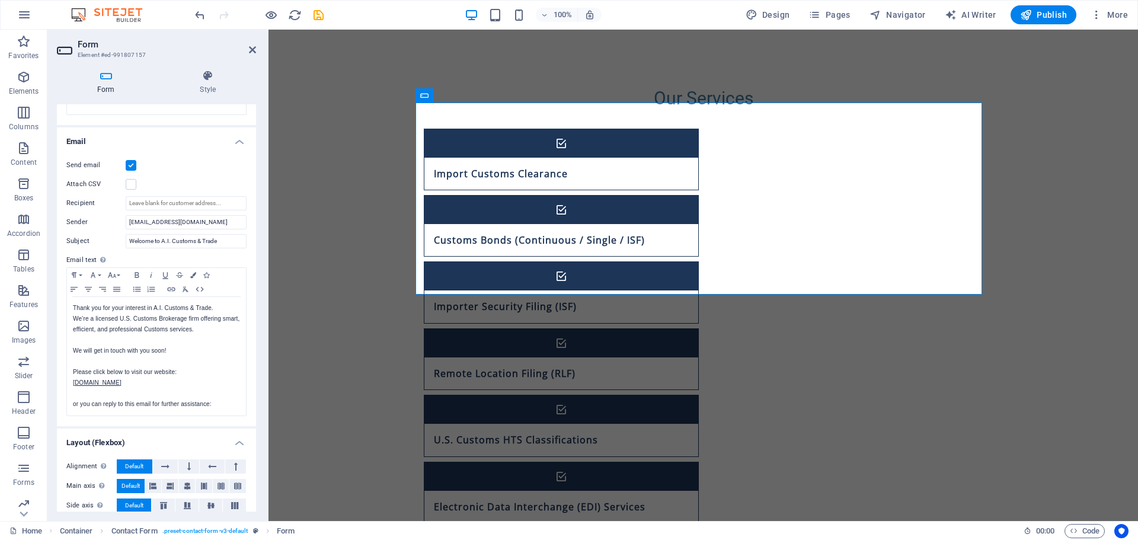
scroll to position [273, 0]
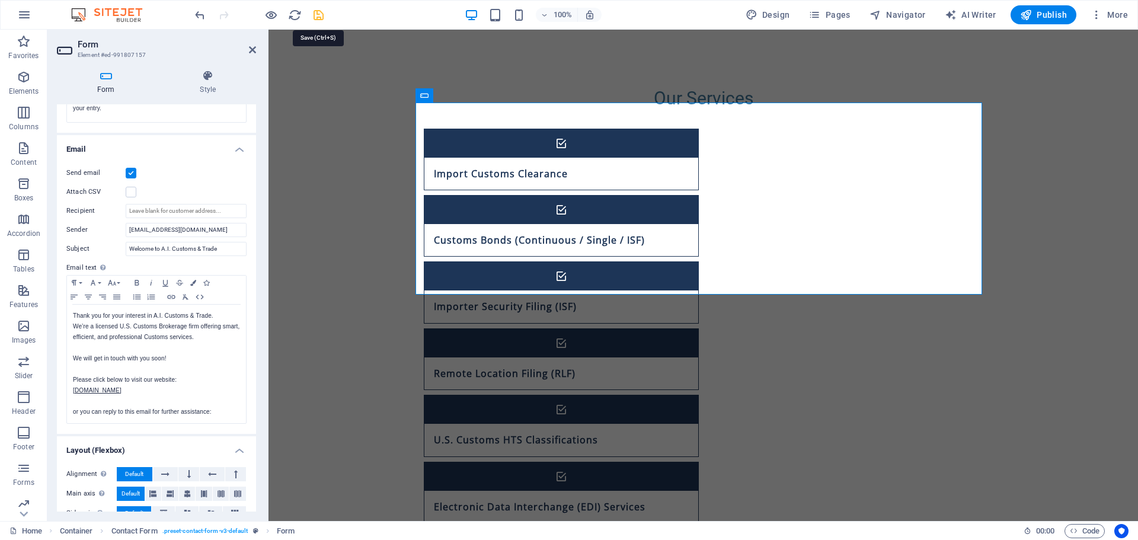
click at [317, 14] on icon "save" at bounding box center [319, 15] width 14 height 14
checkbox input "false"
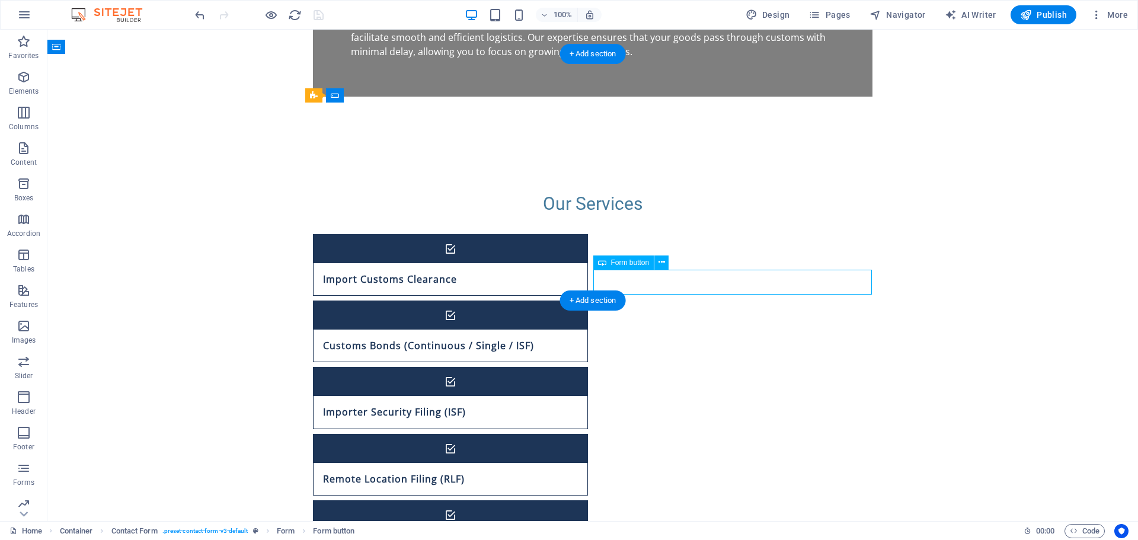
scroll to position [777, 0]
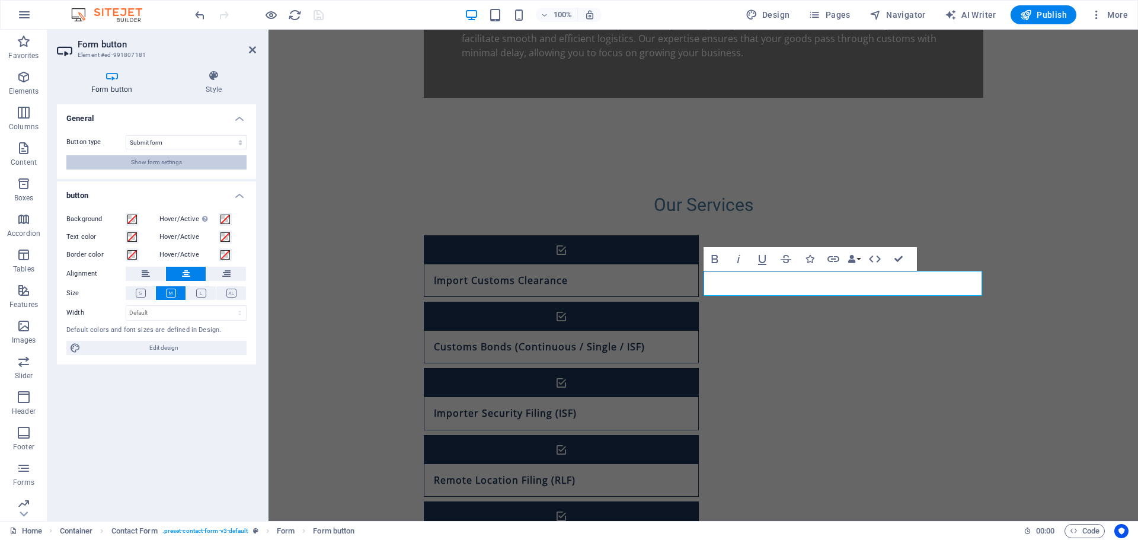
click at [143, 156] on span "Show form settings" at bounding box center [156, 162] width 51 height 14
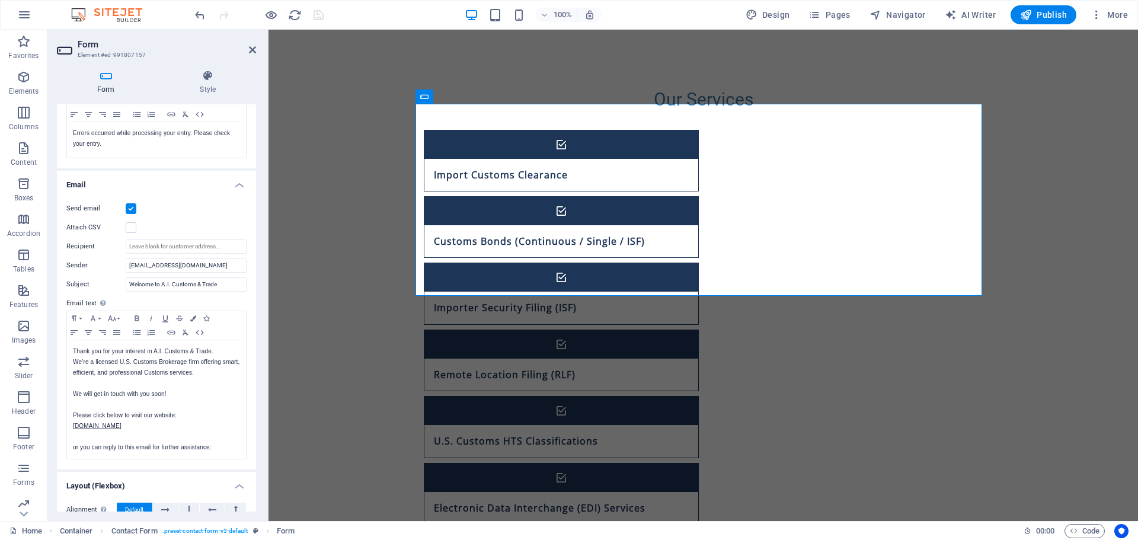
scroll to position [119, 0]
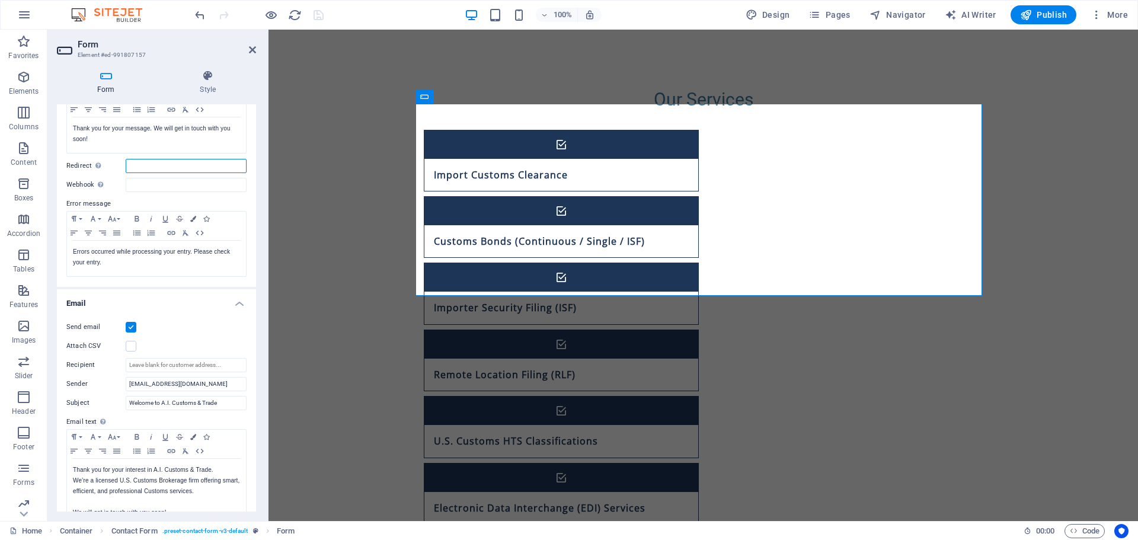
click at [149, 166] on input "Redirect Define a redirect target upon successful form submission; for example,…" at bounding box center [186, 166] width 121 height 14
type input "[EMAIL_ADDRESS][DOMAIN_NAME]"
click at [190, 186] on input "Webhook A webhook is a push notification from this form to another server. Ever…" at bounding box center [186, 185] width 121 height 14
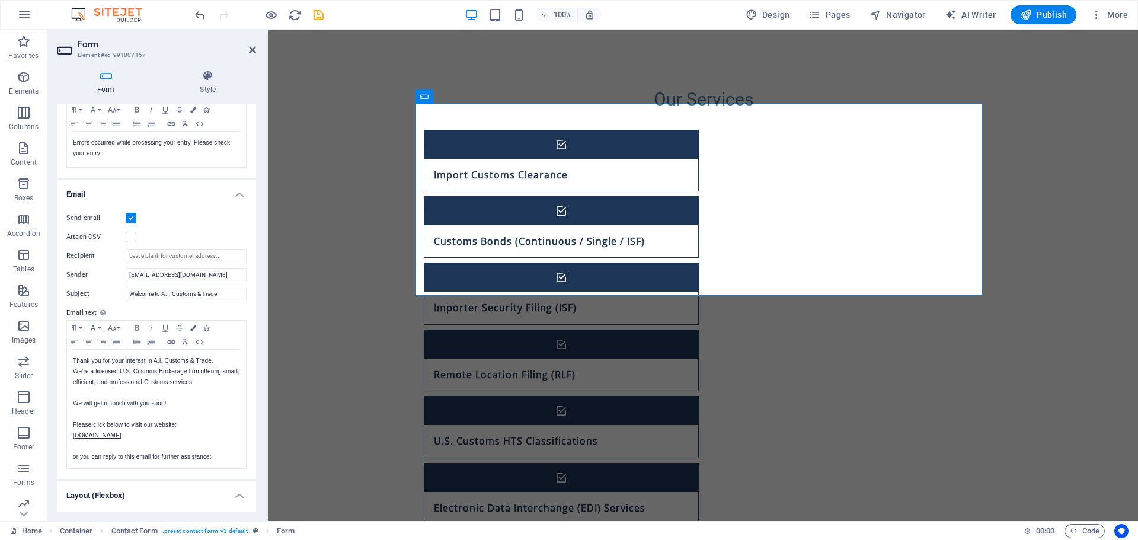
scroll to position [229, 0]
click at [217, 356] on p "Thank you for your interest in A.I. Customs & Trade." at bounding box center [156, 359] width 167 height 11
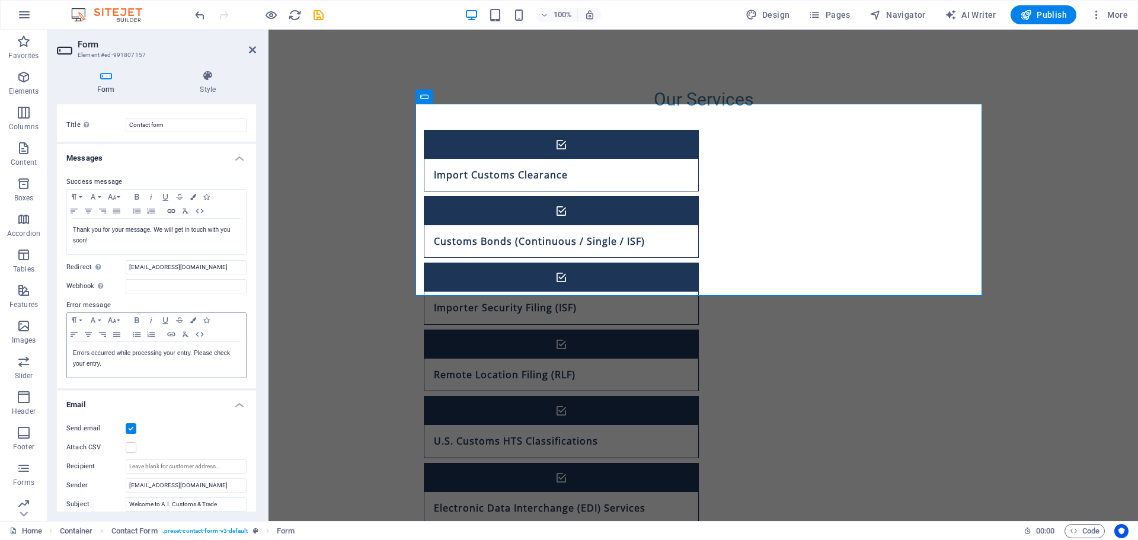
scroll to position [0, 0]
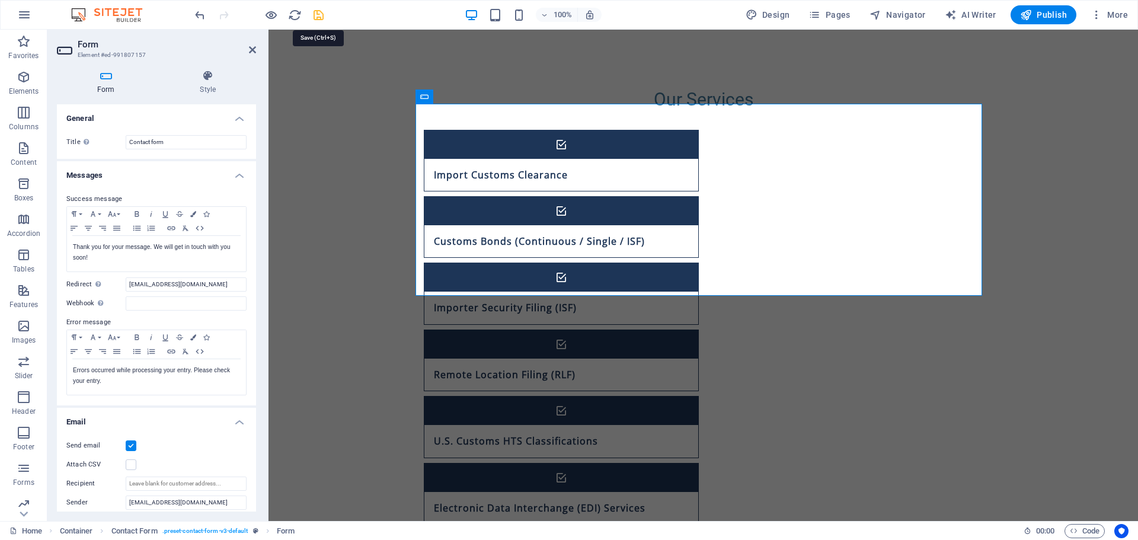
click at [315, 17] on icon "save" at bounding box center [319, 15] width 14 height 14
checkbox input "false"
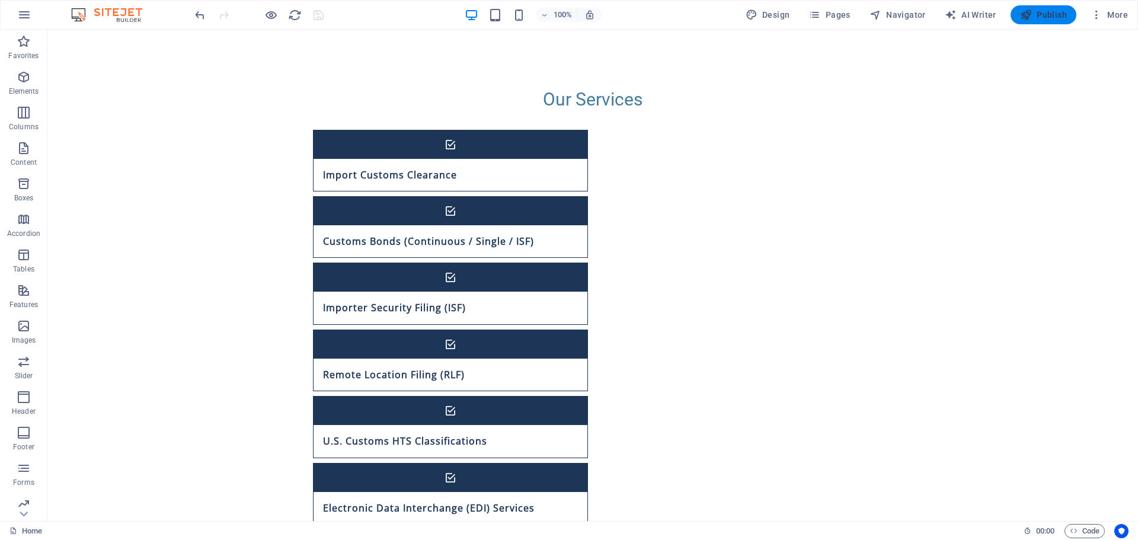
click at [1043, 19] on span "Publish" at bounding box center [1043, 15] width 47 height 12
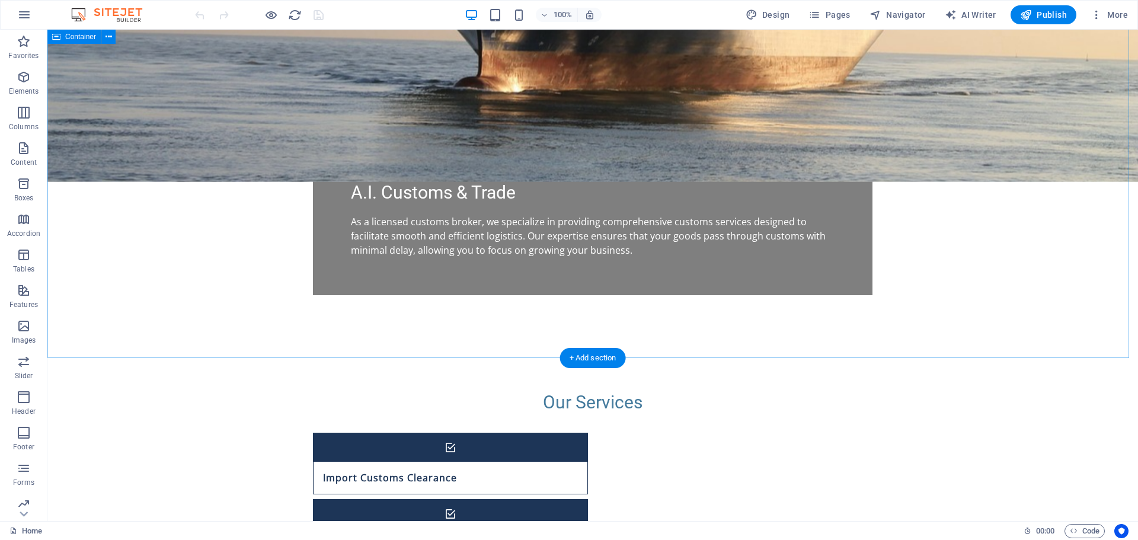
scroll to position [652, 0]
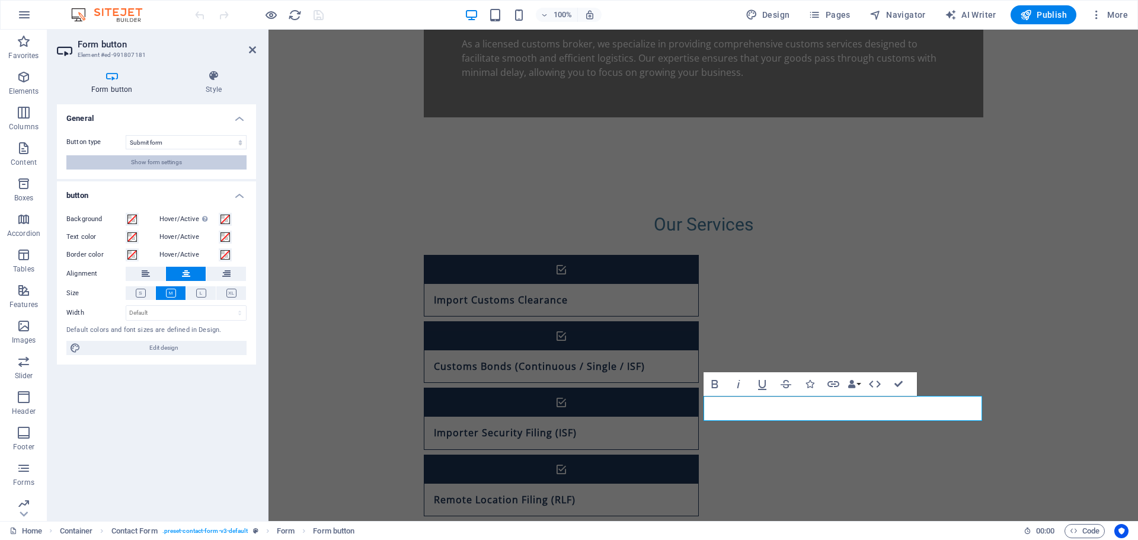
click at [160, 165] on span "Show form settings" at bounding box center [156, 162] width 51 height 14
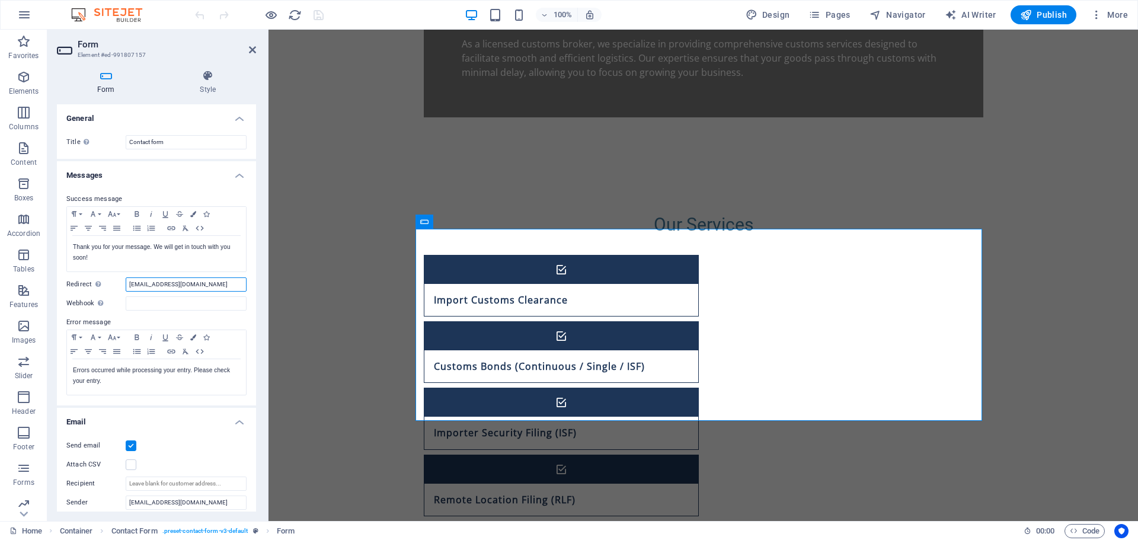
drag, startPoint x: 208, startPoint y: 290, endPoint x: 73, endPoint y: 281, distance: 135.4
click at [75, 282] on div "Redirect Define a redirect target upon successful form submission; for example,…" at bounding box center [156, 284] width 180 height 14
click at [127, 312] on div "Success message Paragraph Format Normal Heading 1 Heading 2 Heading 3 Heading 4…" at bounding box center [156, 294] width 199 height 223
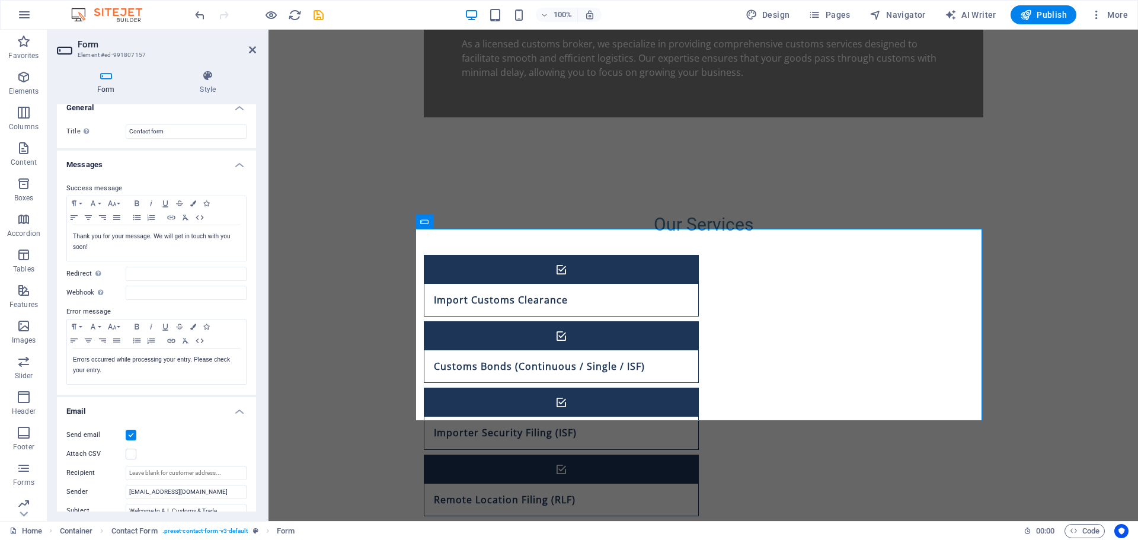
scroll to position [0, 0]
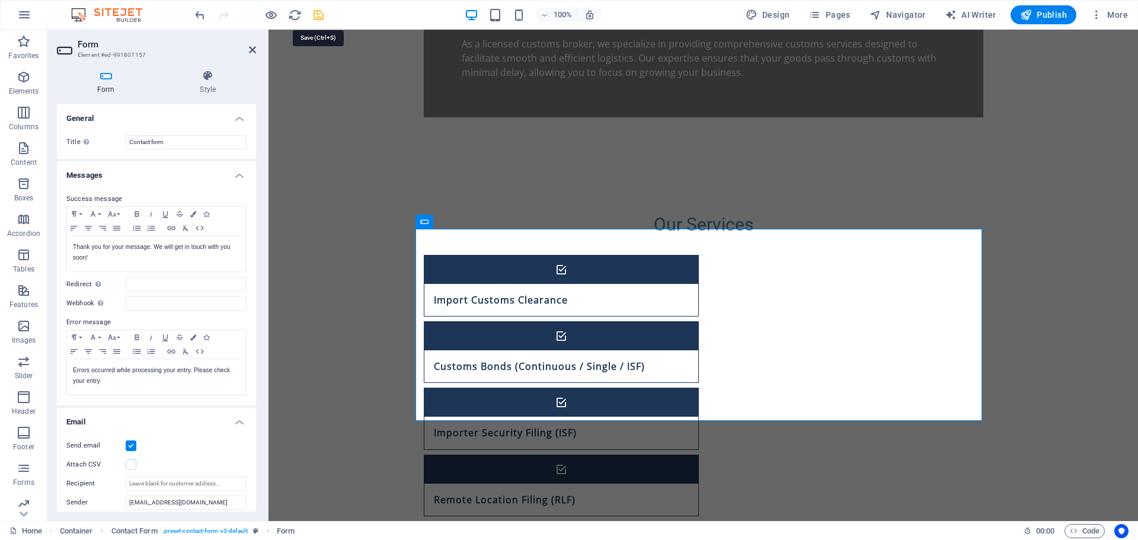
click at [320, 17] on icon "save" at bounding box center [319, 15] width 14 height 14
checkbox input "false"
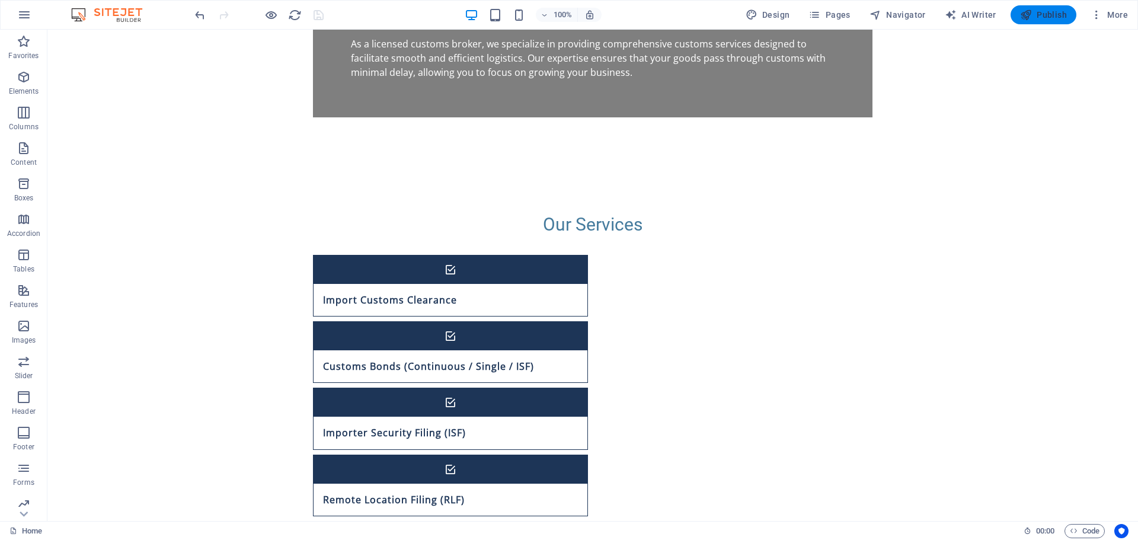
click at [1041, 12] on span "Publish" at bounding box center [1043, 15] width 47 height 12
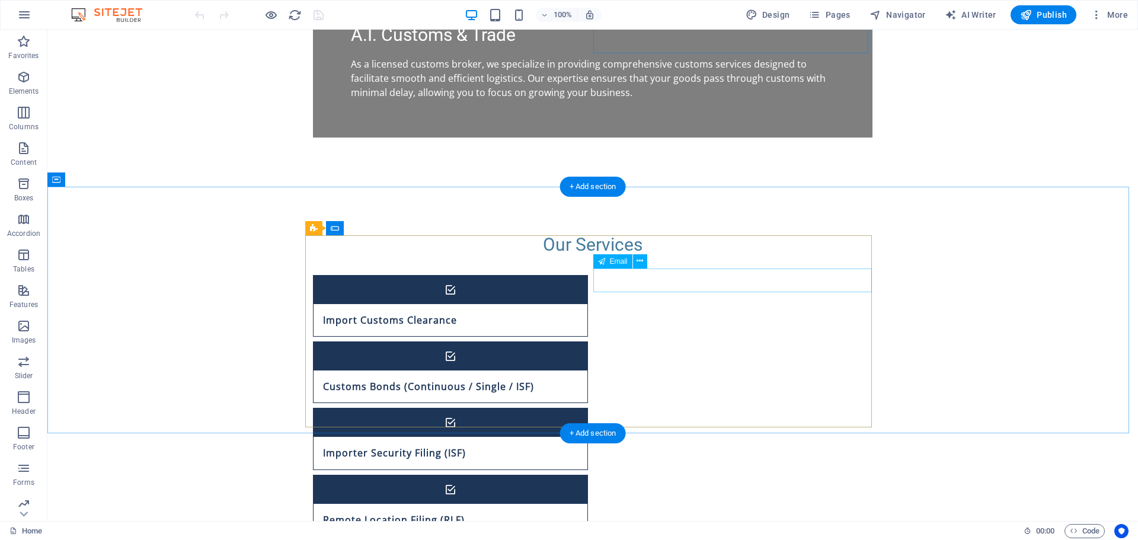
scroll to position [652, 0]
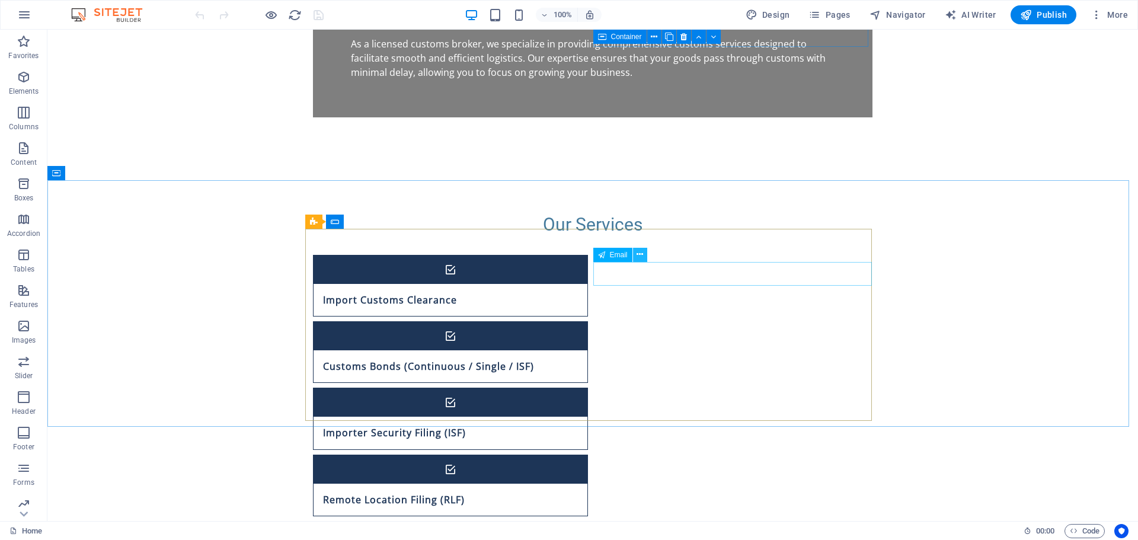
click at [641, 254] on icon at bounding box center [640, 254] width 7 height 12
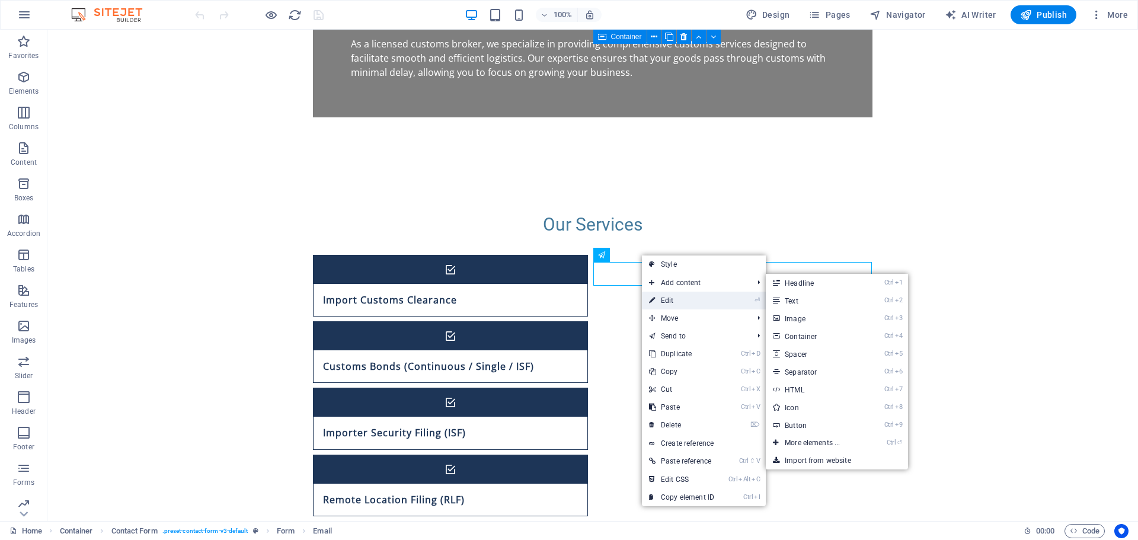
click at [677, 298] on link "⏎ Edit" at bounding box center [681, 301] width 79 height 18
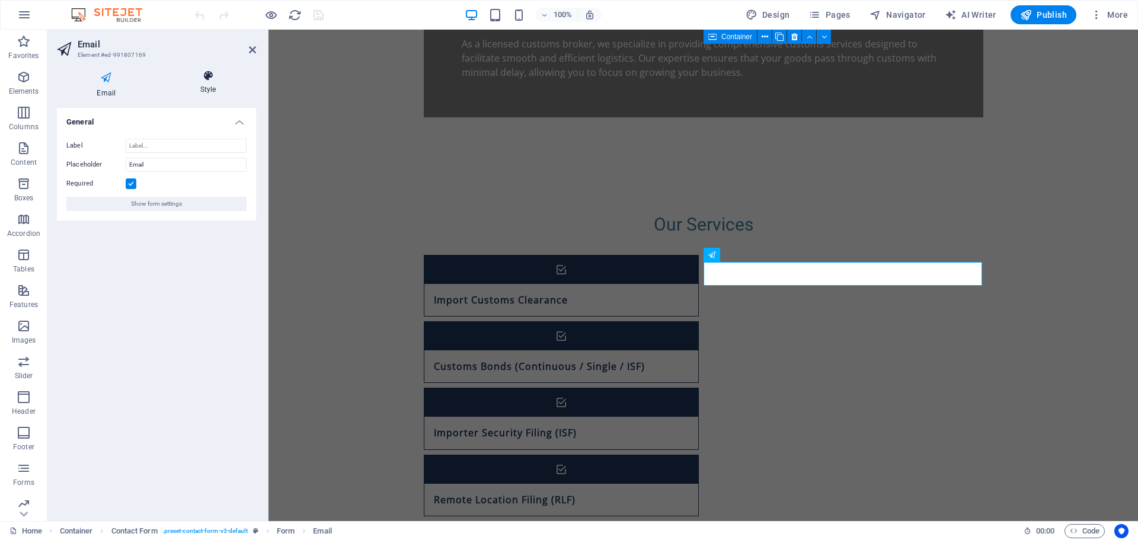
click at [201, 79] on icon at bounding box center [209, 76] width 96 height 12
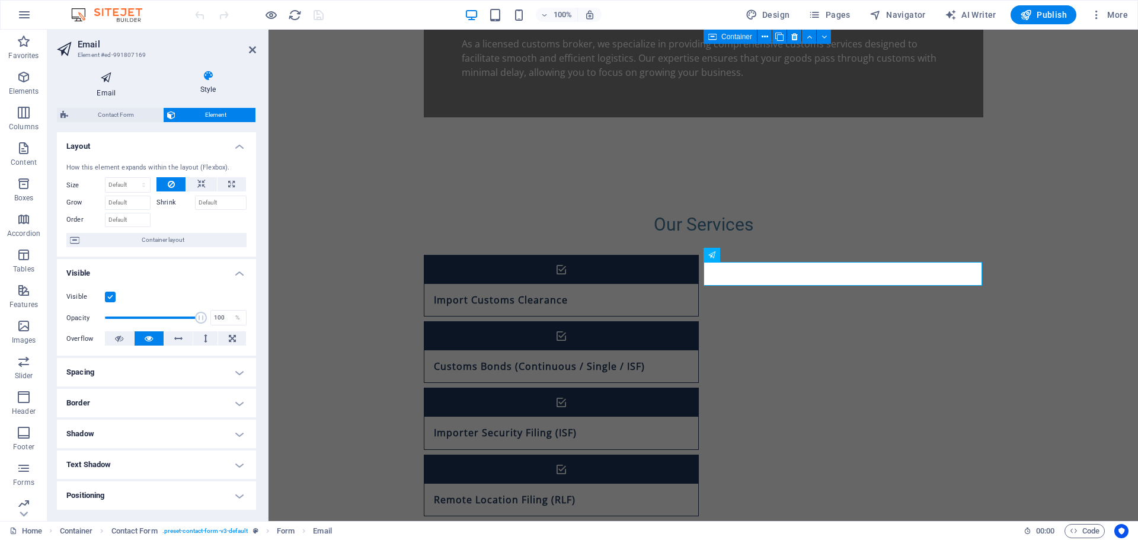
click at [106, 80] on icon at bounding box center [106, 77] width 99 height 15
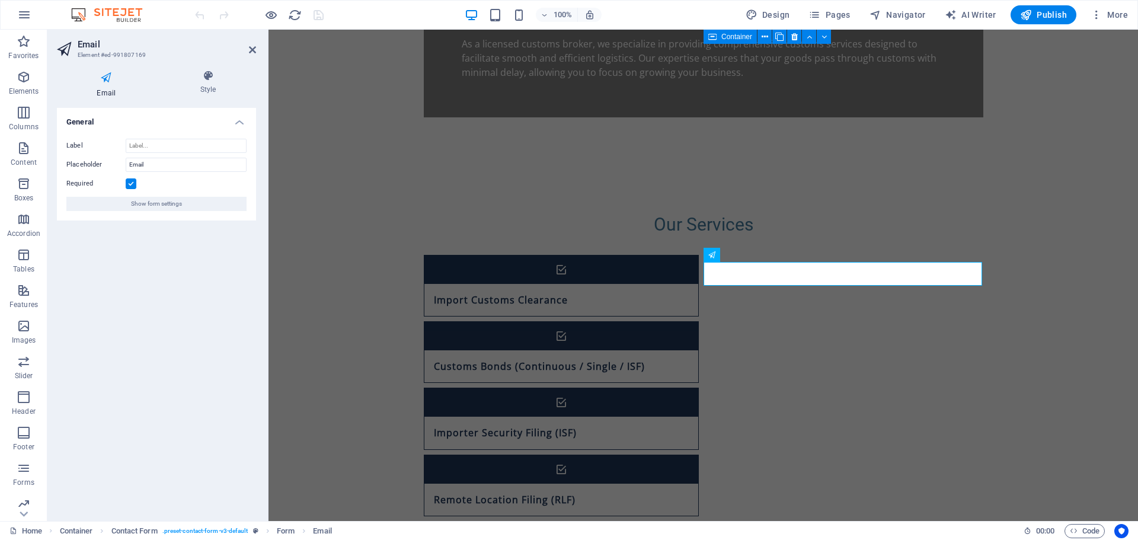
click at [257, 48] on aside "Email Element #ed-991807169 Email Style General Label Placeholder Email Require…" at bounding box center [157, 275] width 221 height 491
click at [255, 48] on icon at bounding box center [252, 49] width 7 height 9
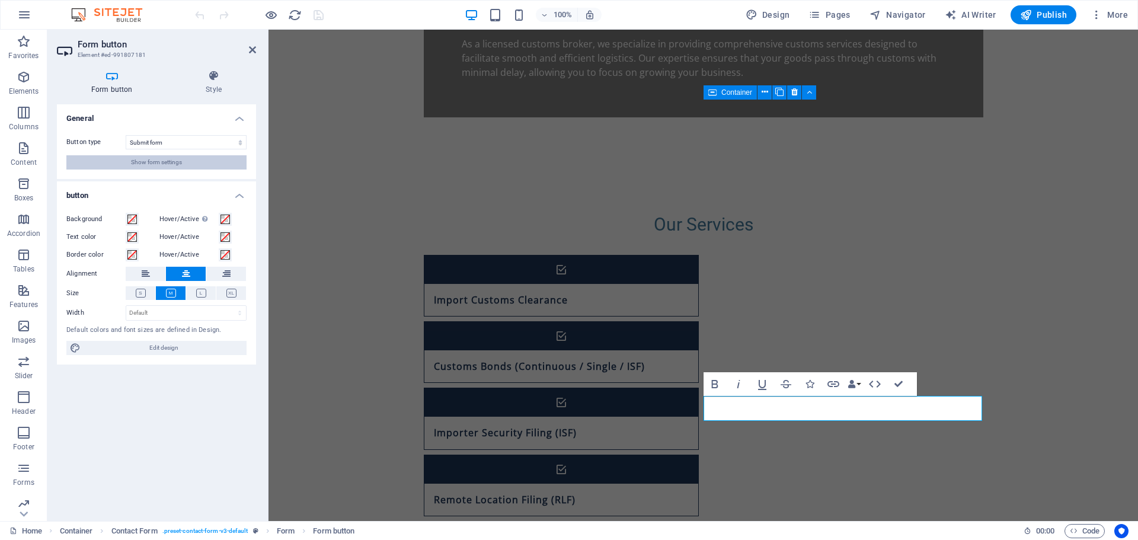
click at [145, 158] on span "Show form settings" at bounding box center [156, 162] width 51 height 14
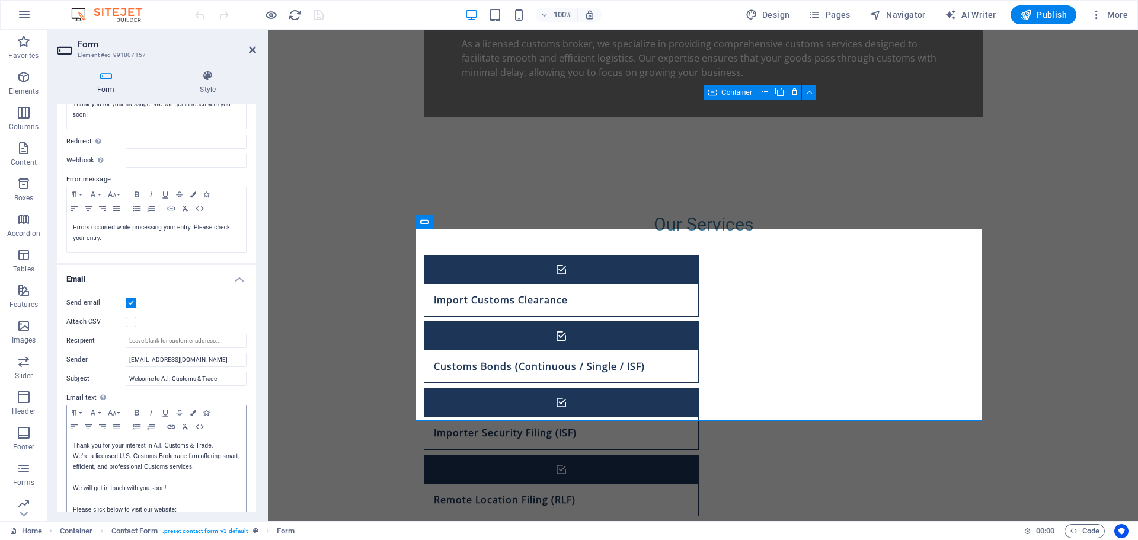
scroll to position [178, 0]
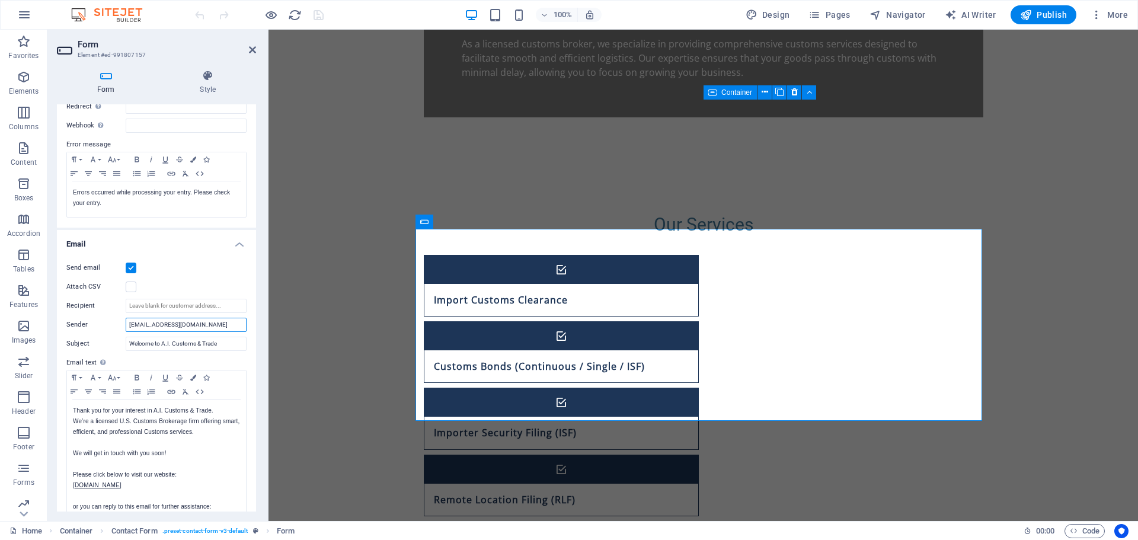
drag, startPoint x: 212, startPoint y: 321, endPoint x: 56, endPoint y: 331, distance: 155.6
click at [56, 331] on div "Form Style General Title Define a name for the form. Contact form Messages Succ…" at bounding box center [156, 290] width 218 height 460
click at [134, 272] on label at bounding box center [131, 268] width 11 height 11
click at [0, 0] on input "Send email" at bounding box center [0, 0] width 0 height 0
click at [134, 268] on label at bounding box center [131, 268] width 11 height 11
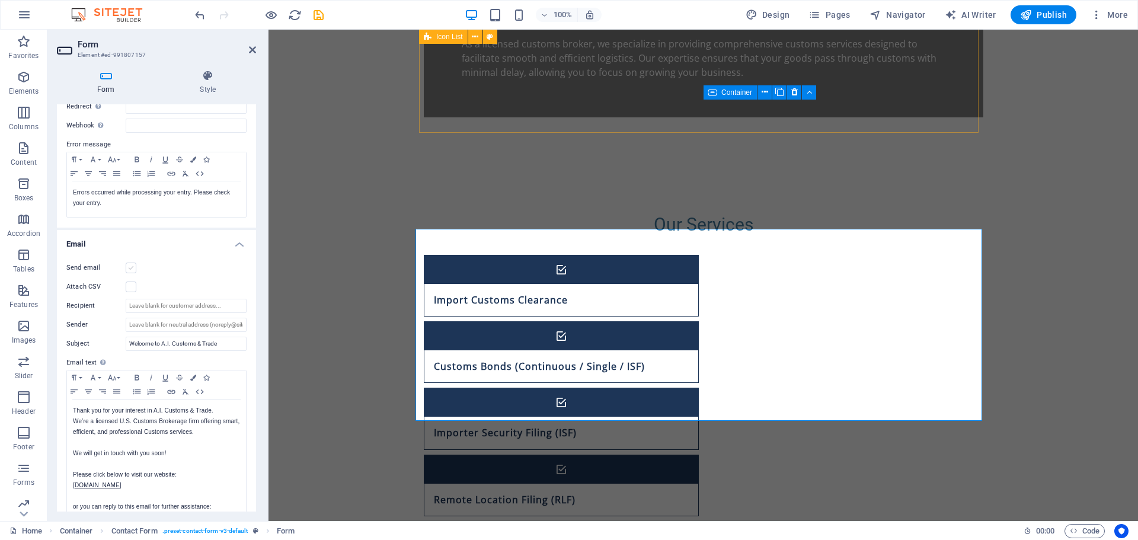
click at [0, 0] on input "Send email" at bounding box center [0, 0] width 0 height 0
click at [222, 306] on input "Recipient" at bounding box center [186, 306] width 121 height 14
paste input "[EMAIL_ADDRESS][DOMAIN_NAME]"
type input "[EMAIL_ADDRESS][DOMAIN_NAME]"
drag, startPoint x: 228, startPoint y: 339, endPoint x: 52, endPoint y: 338, distance: 175.4
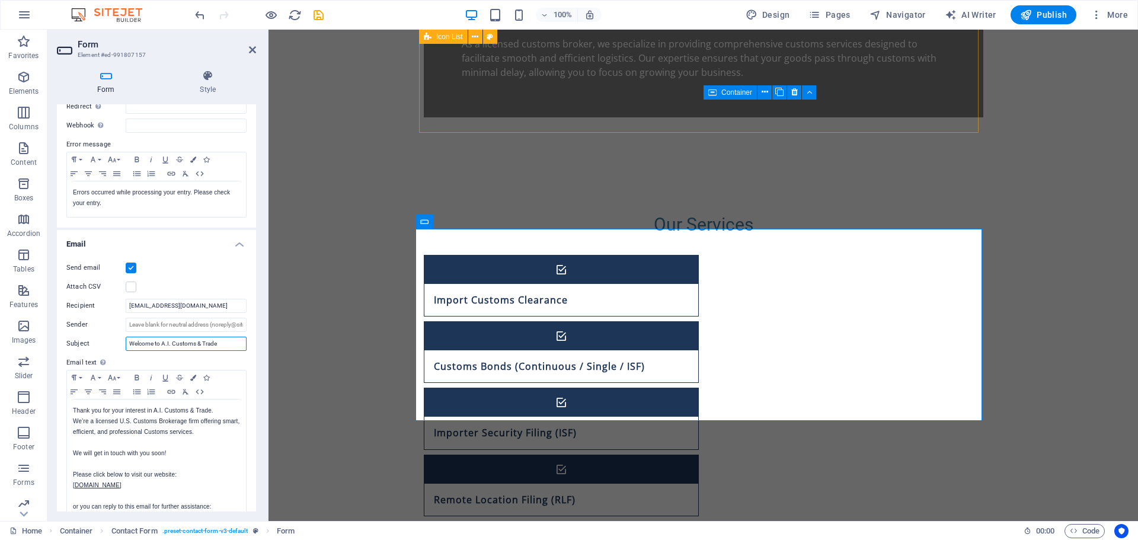
click at [52, 338] on div "Form Style General Title Define a name for the form. Contact form Messages Succ…" at bounding box center [156, 290] width 218 height 460
paste input "Contact request on your website"
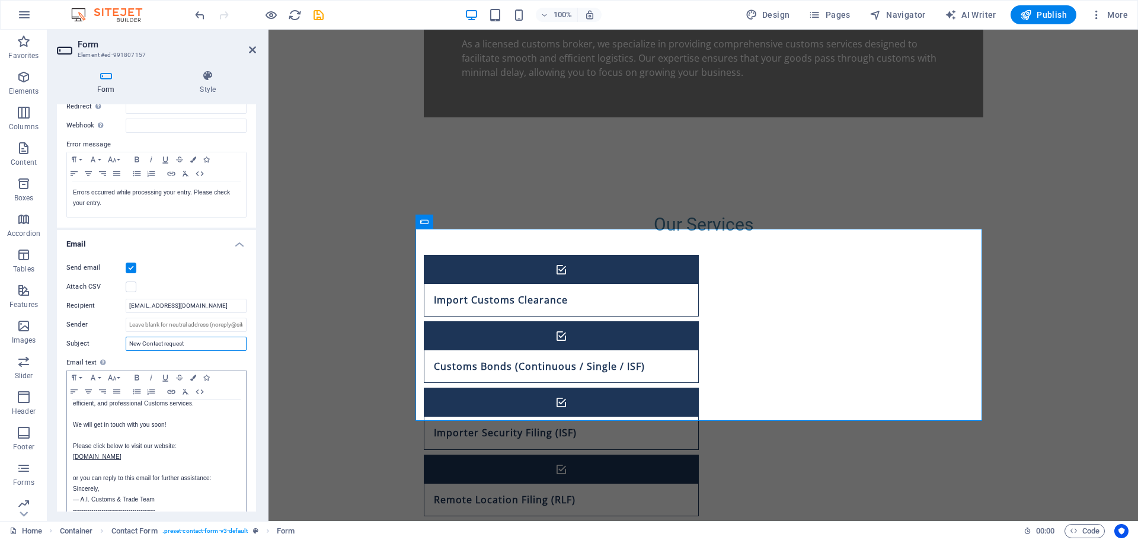
scroll to position [43, 0]
type input "New Contact request"
click at [171, 439] on p "[DOMAIN_NAME]" at bounding box center [156, 442] width 167 height 11
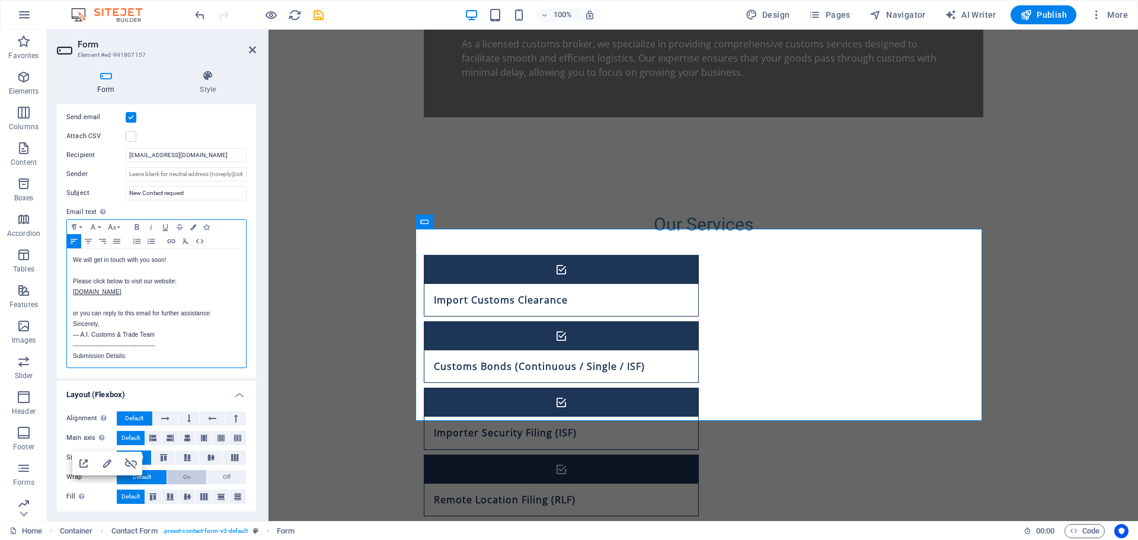
scroll to position [331, 0]
click at [169, 349] on p "Submission Details:" at bounding box center [156, 353] width 167 height 11
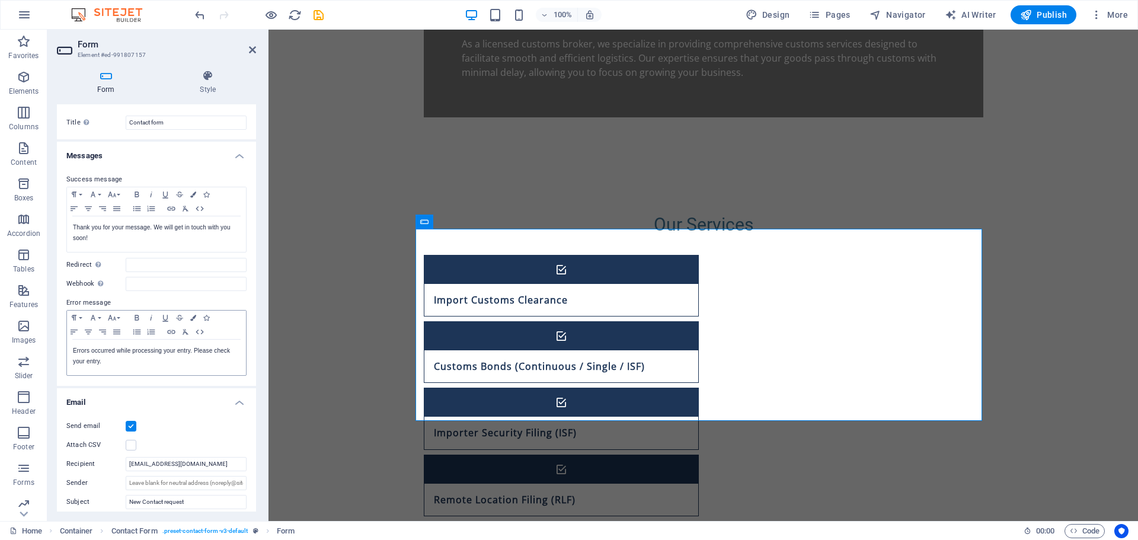
scroll to position [19, 0]
click at [319, 12] on icon "save" at bounding box center [319, 15] width 14 height 14
checkbox input "false"
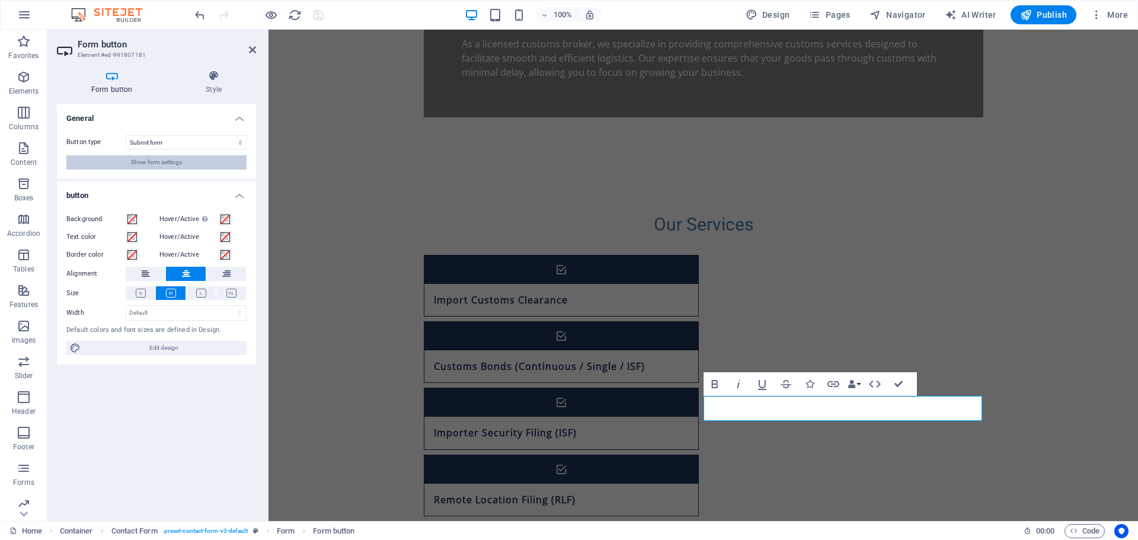
click at [193, 157] on button "Show form settings" at bounding box center [156, 162] width 180 height 14
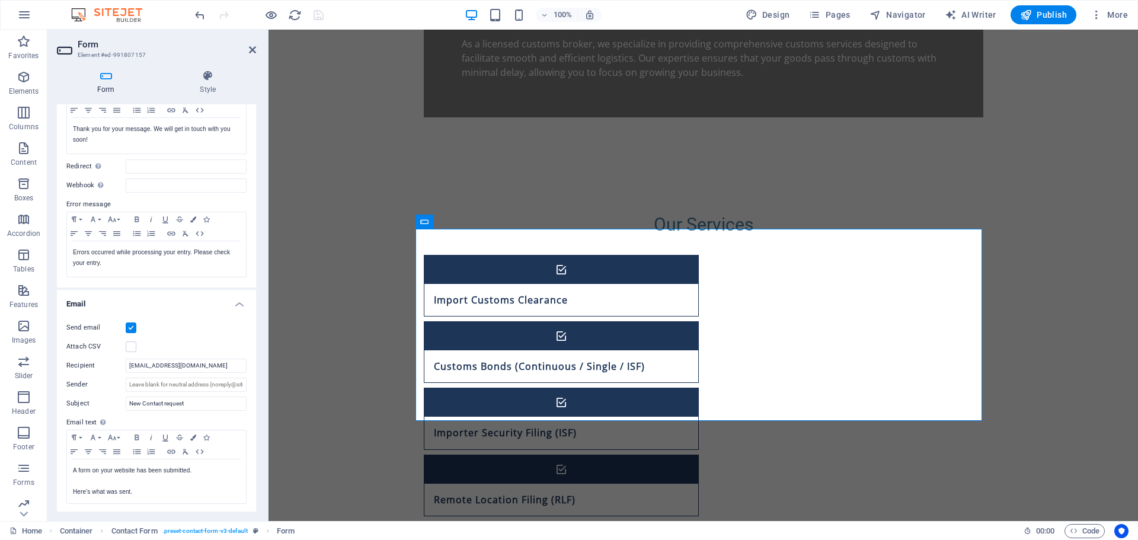
scroll to position [119, 0]
click at [196, 383] on input "Sender" at bounding box center [186, 384] width 121 height 14
drag, startPoint x: 213, startPoint y: 363, endPoint x: 142, endPoint y: 375, distance: 72.7
click at [142, 375] on div "Send email Attach CSV Recipient [EMAIL_ADDRESS][DOMAIN_NAME] Sender Subject New…" at bounding box center [156, 412] width 199 height 203
click at [161, 385] on input "Sender" at bounding box center [186, 384] width 121 height 14
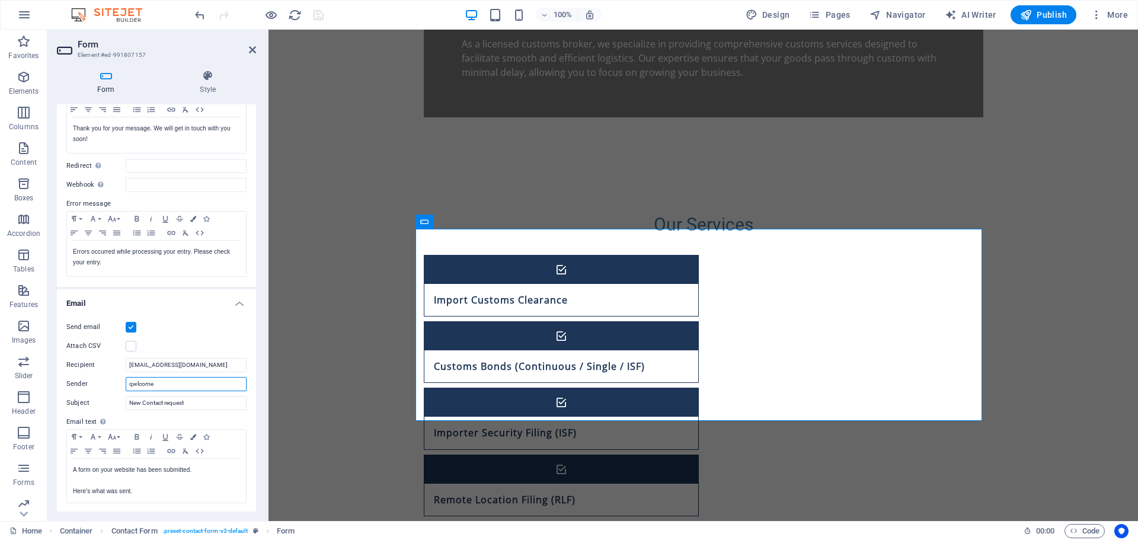
paste input "@[DOMAIN_NAME]"
type input "[EMAIL_ADDRESS][DOMAIN_NAME]"
click at [323, 10] on icon "save" at bounding box center [319, 15] width 14 height 14
checkbox input "false"
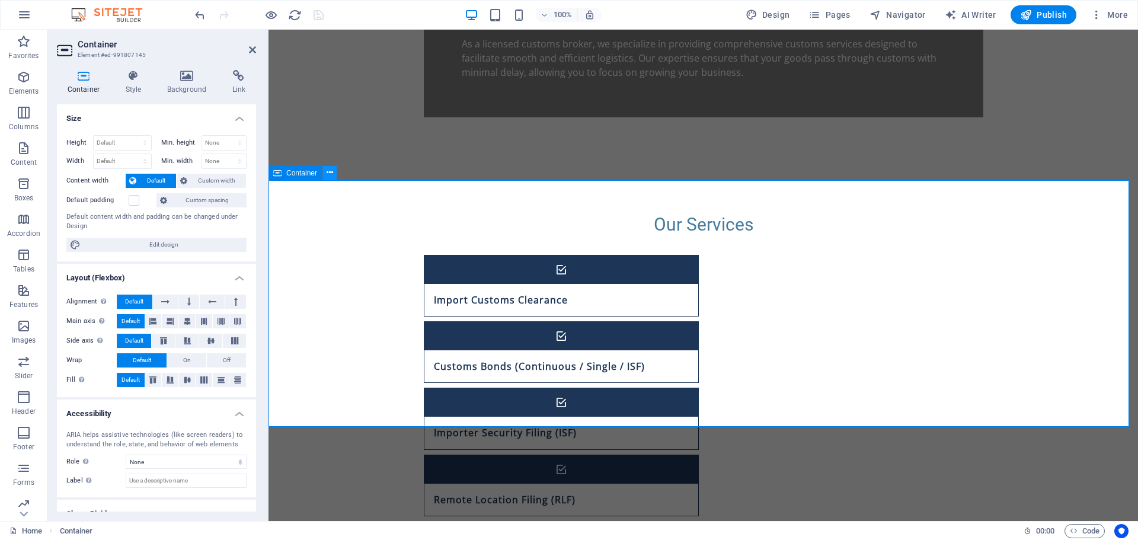
click at [328, 174] on icon at bounding box center [330, 173] width 7 height 12
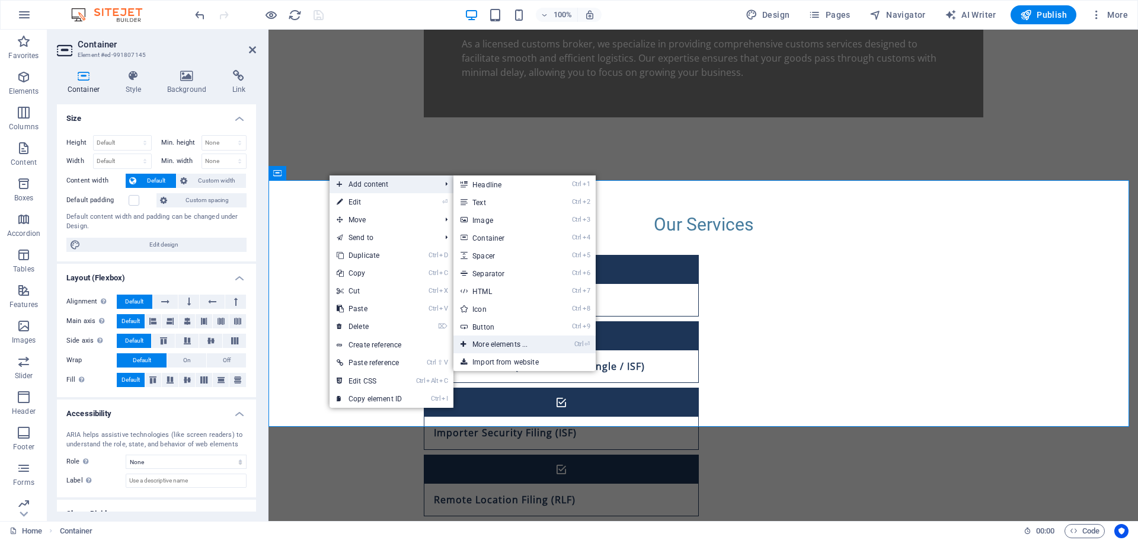
click at [497, 347] on link "Ctrl ⏎ More elements ..." at bounding box center [502, 344] width 98 height 18
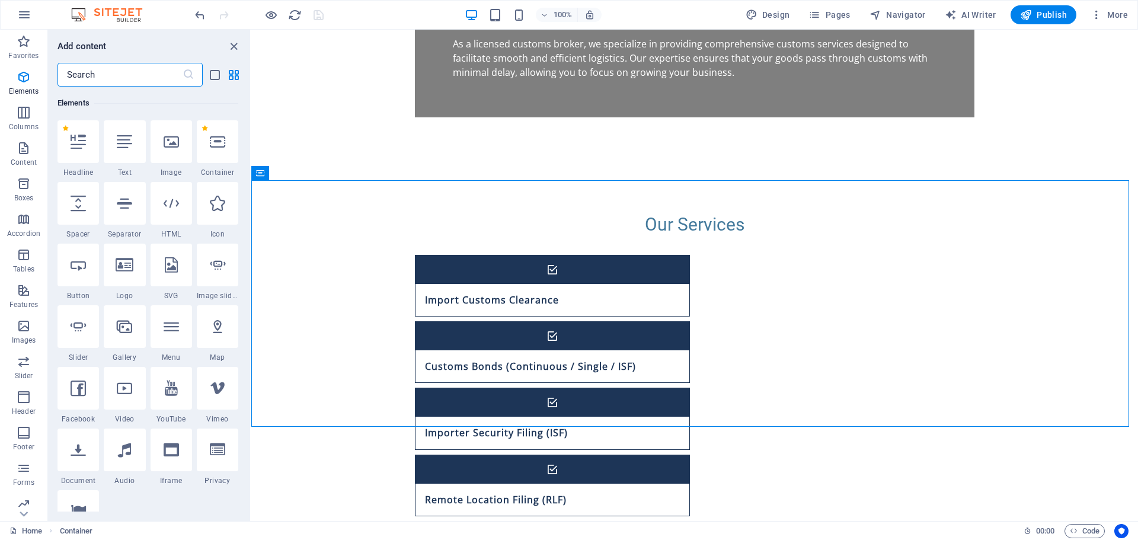
scroll to position [126, 0]
click at [123, 88] on div "Elements" at bounding box center [147, 103] width 181 height 33
click at [132, 68] on input "text" at bounding box center [119, 75] width 125 height 24
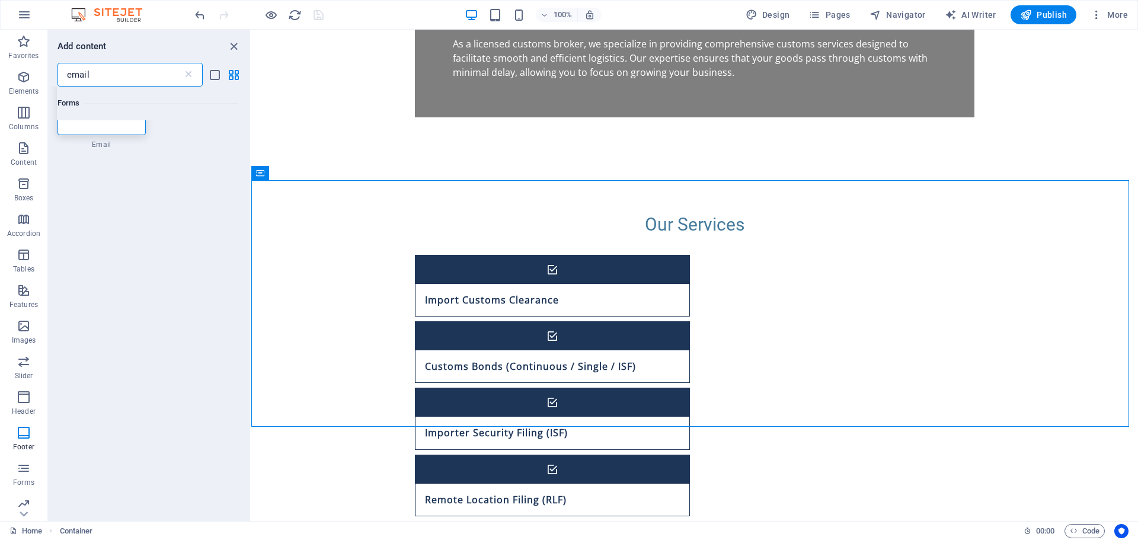
scroll to position [0, 0]
type input "email"
click at [188, 75] on icon at bounding box center [189, 75] width 12 height 12
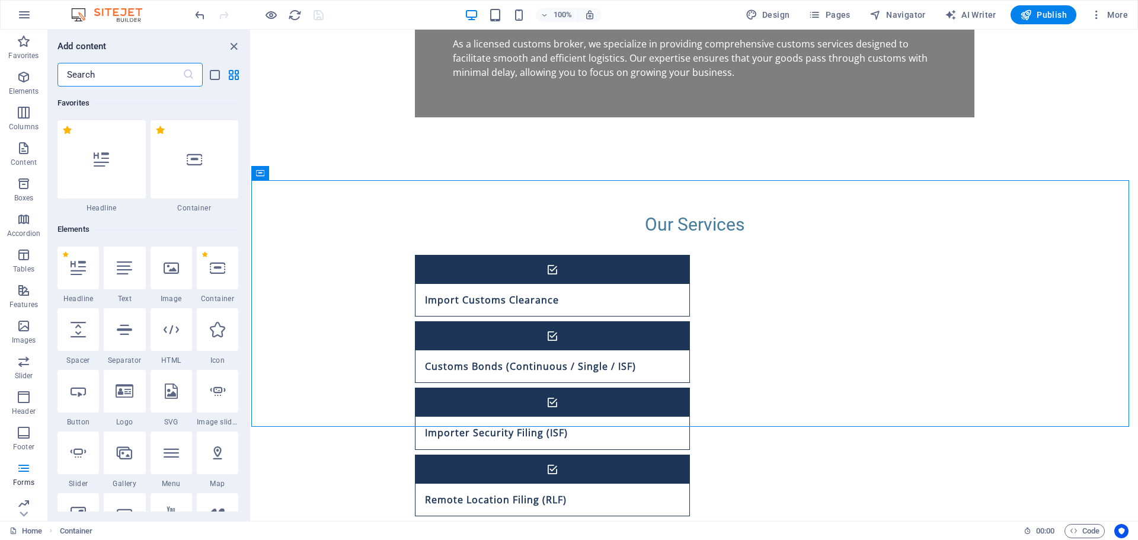
click at [149, 77] on input "text" at bounding box center [119, 75] width 125 height 24
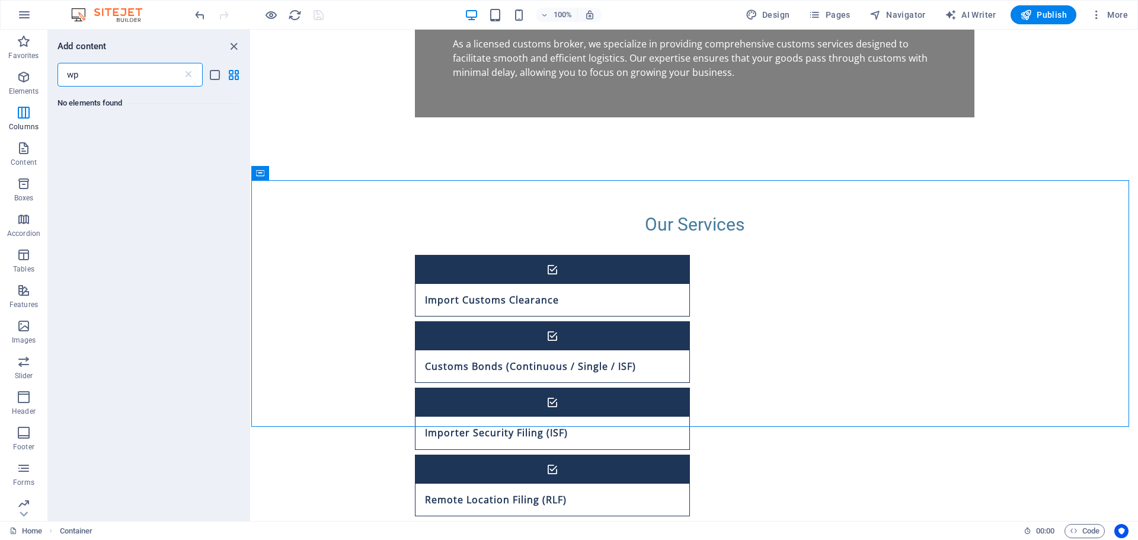
type input "w"
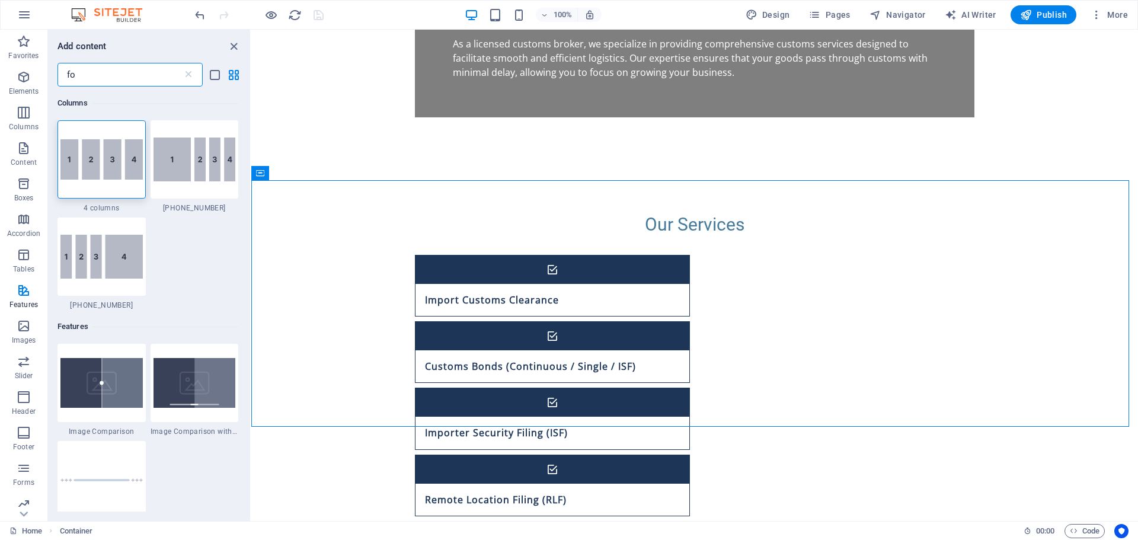
type input "f"
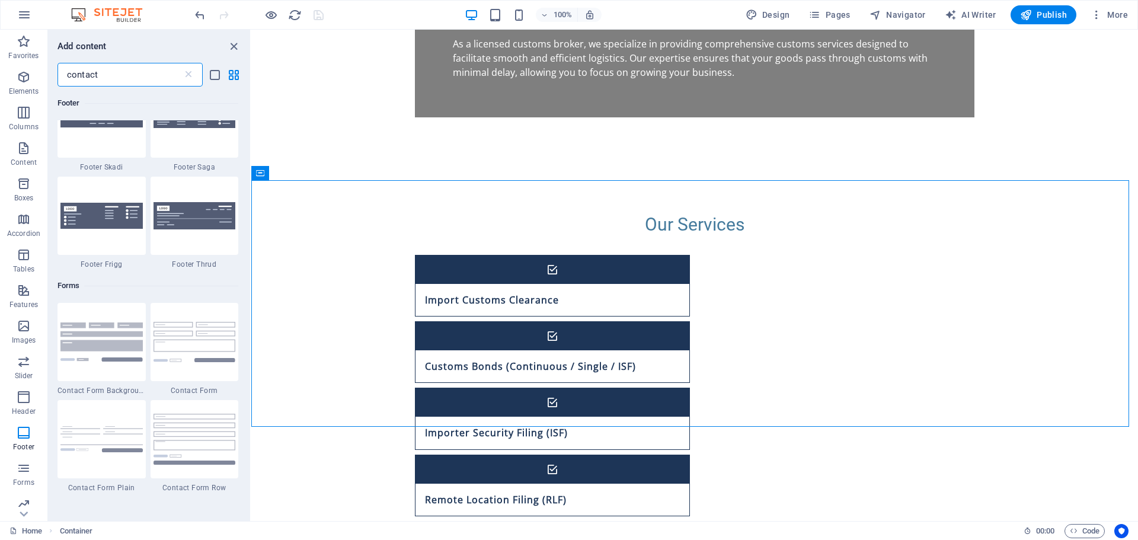
scroll to position [711, 0]
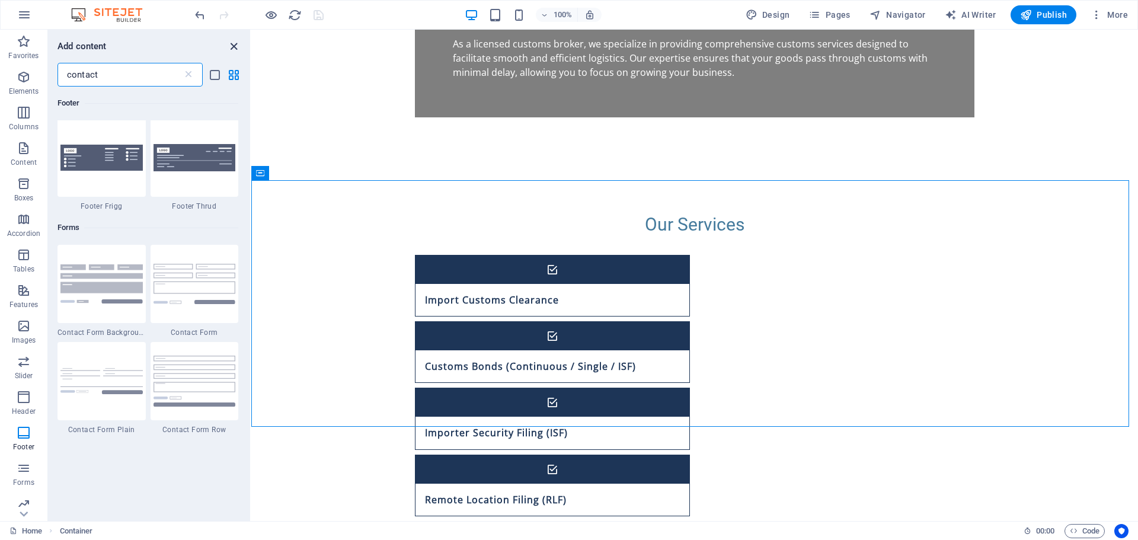
type input "contact"
click at [237, 44] on icon "close panel" at bounding box center [234, 47] width 14 height 14
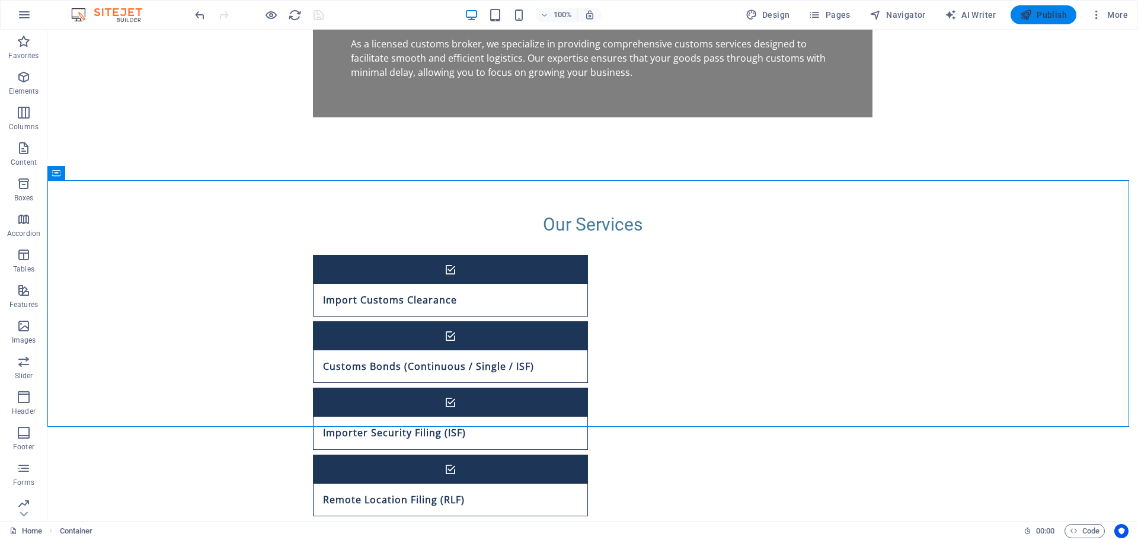
click at [1036, 13] on span "Publish" at bounding box center [1043, 15] width 47 height 12
